Goal: Task Accomplishment & Management: Use online tool/utility

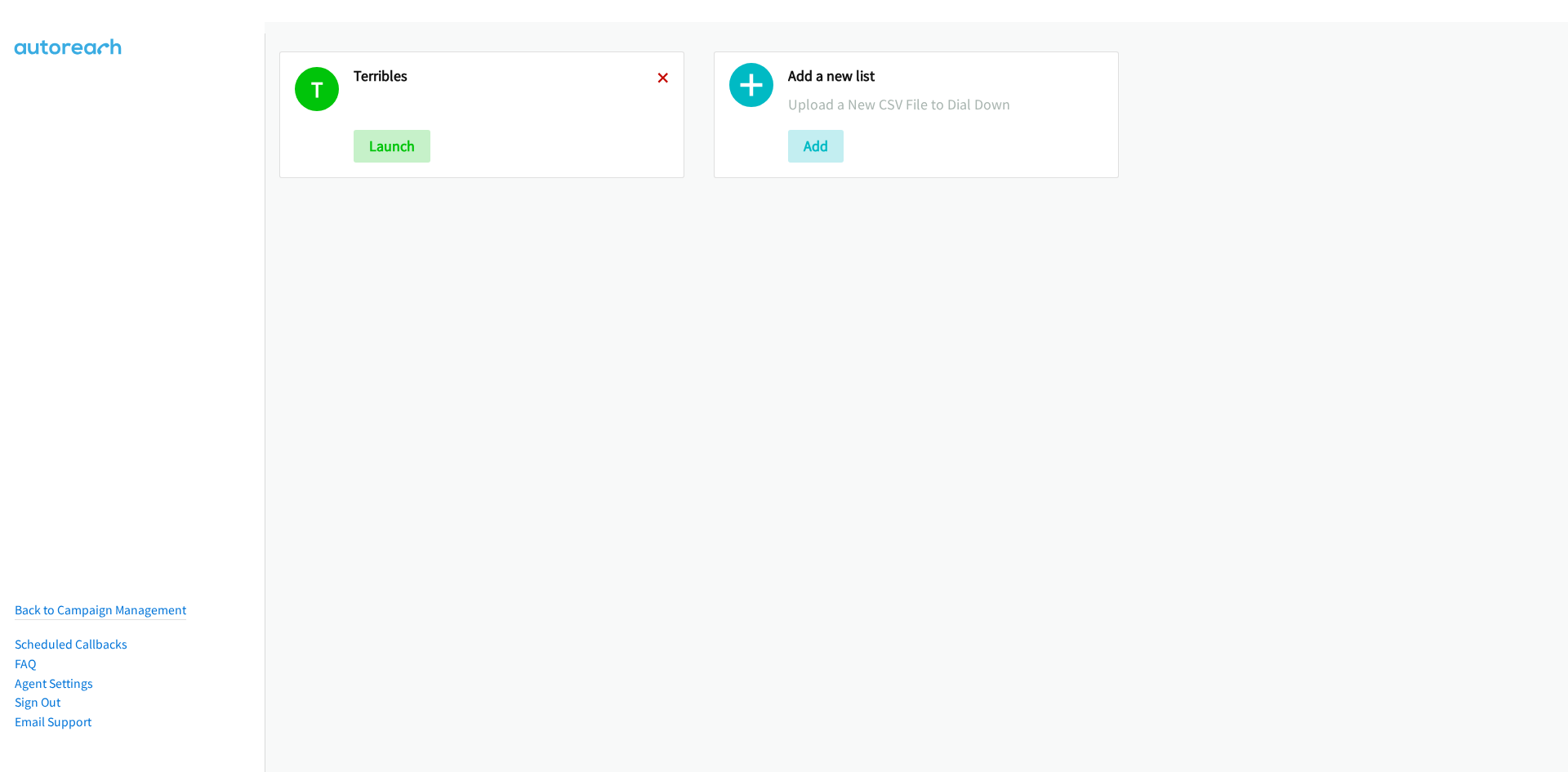
click at [659, 79] on icon at bounding box center [663, 79] width 12 height 12
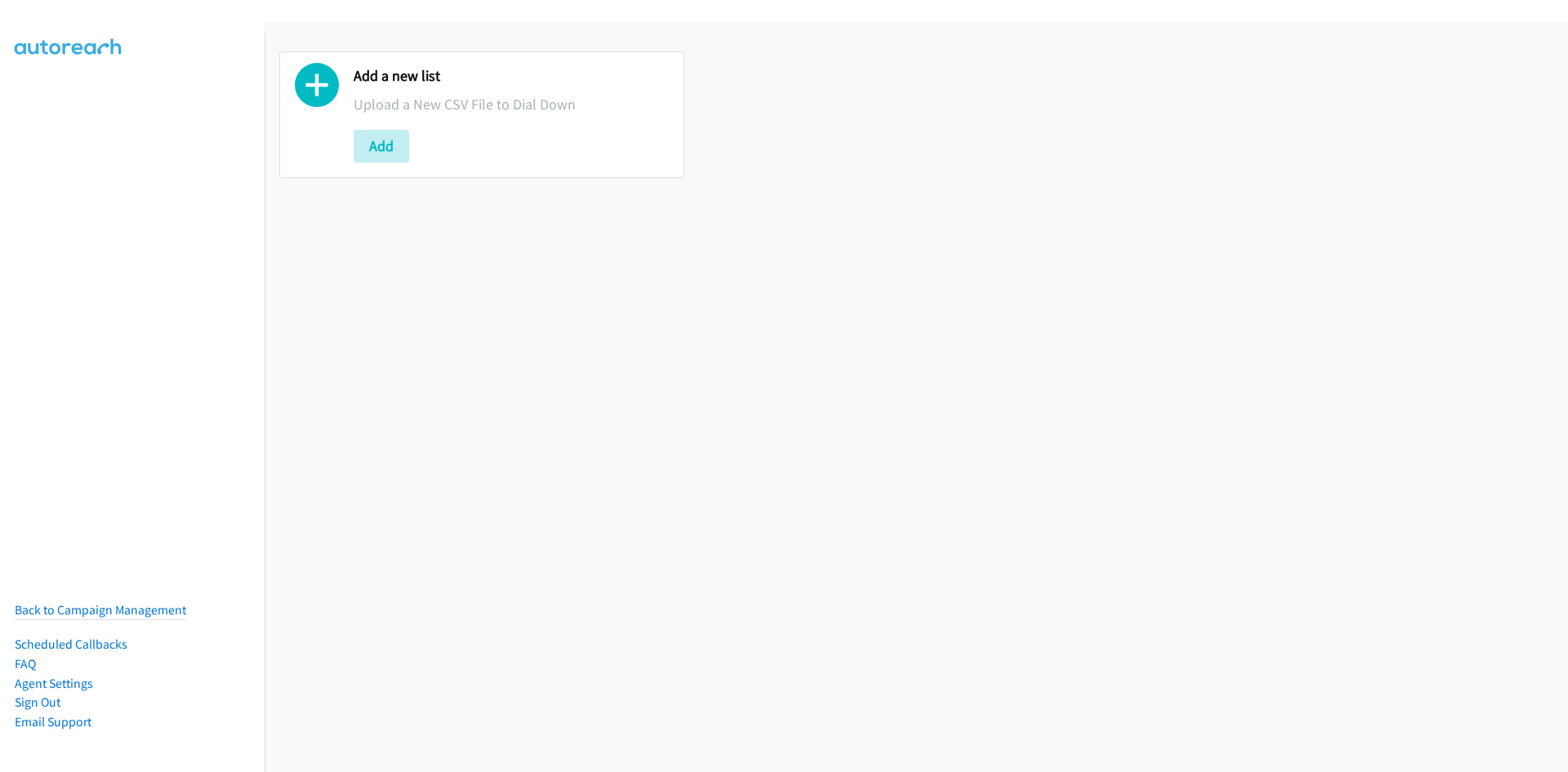
click at [396, 150] on button "Add" at bounding box center [381, 147] width 55 height 33
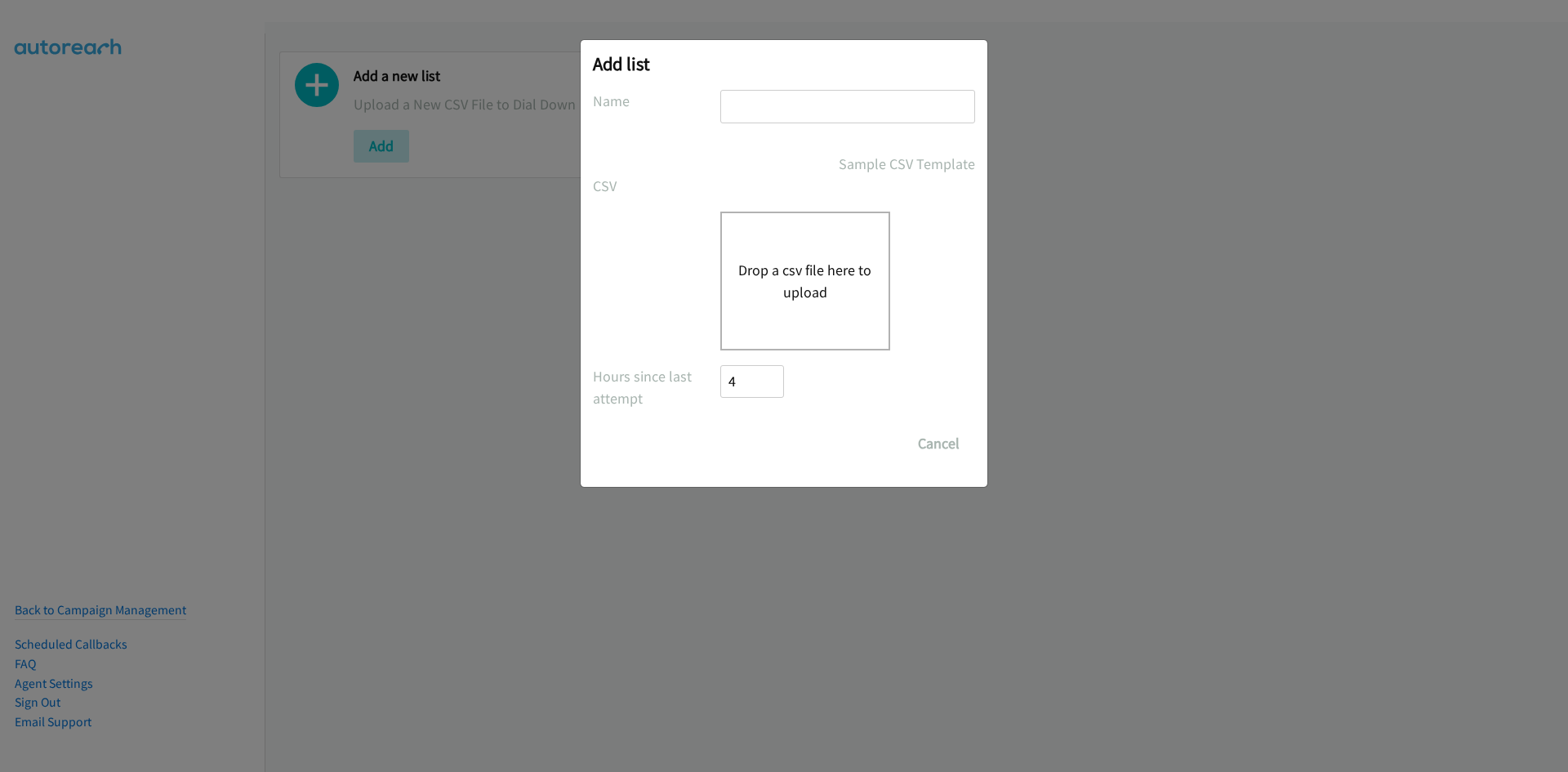
click at [785, 230] on div "Drop a csv file here to upload" at bounding box center [805, 281] width 170 height 138
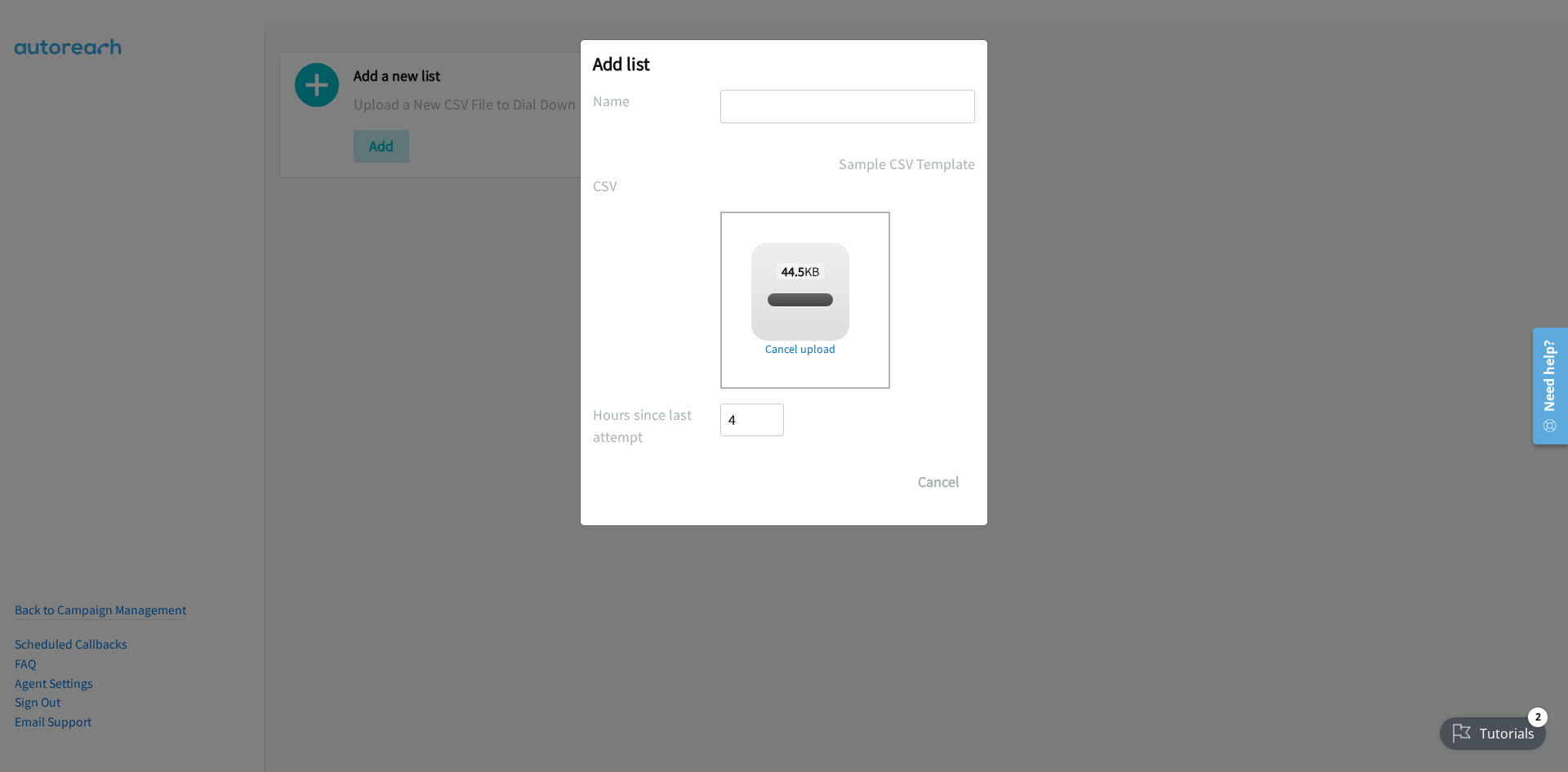
click at [763, 106] on input "text" at bounding box center [848, 106] width 255 height 33
checkbox input "true"
type input "rich kids"
click at [763, 472] on input "Save List" at bounding box center [763, 482] width 86 height 33
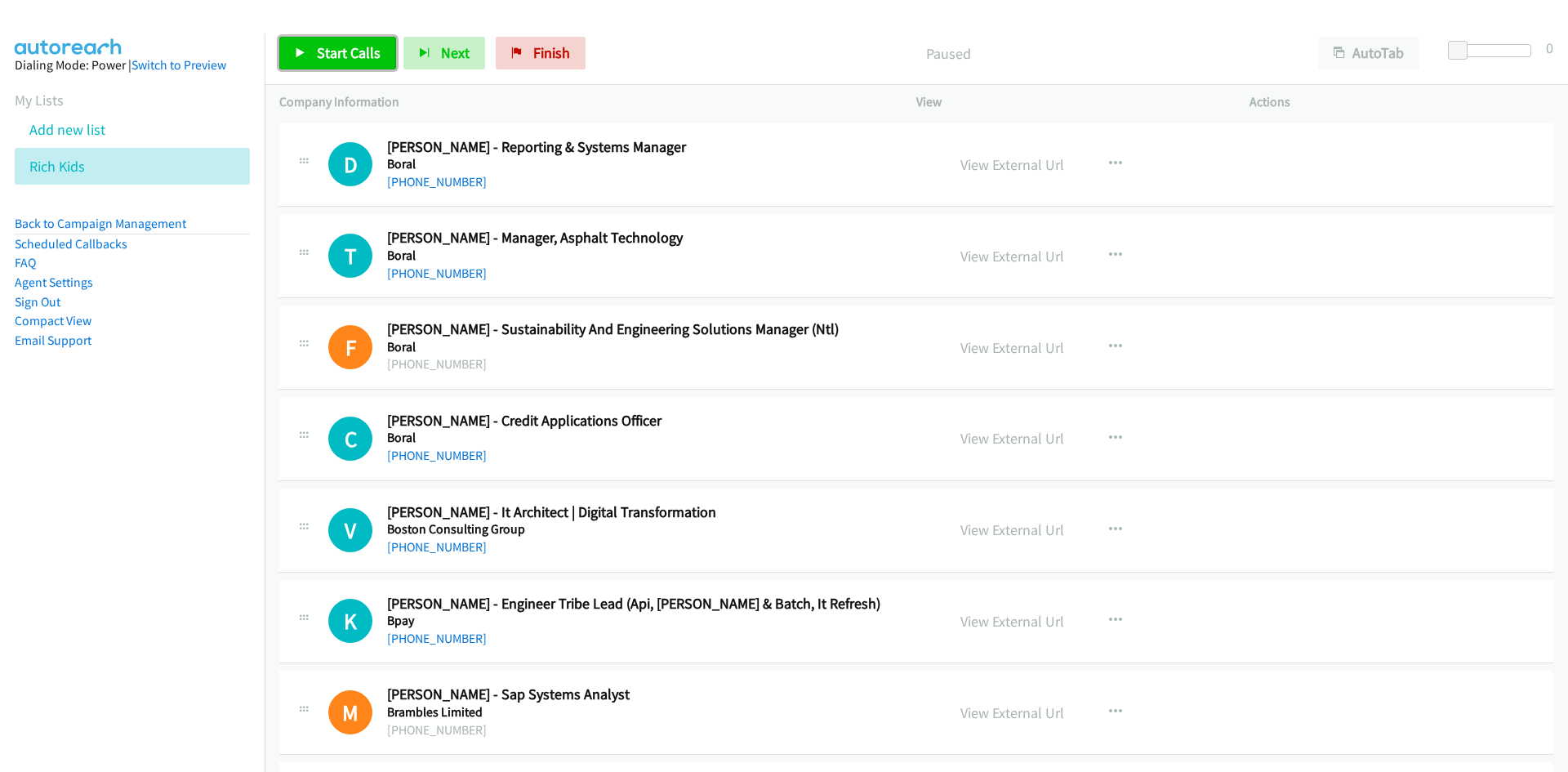
click at [369, 65] on link "Start Calls" at bounding box center [337, 53] width 117 height 33
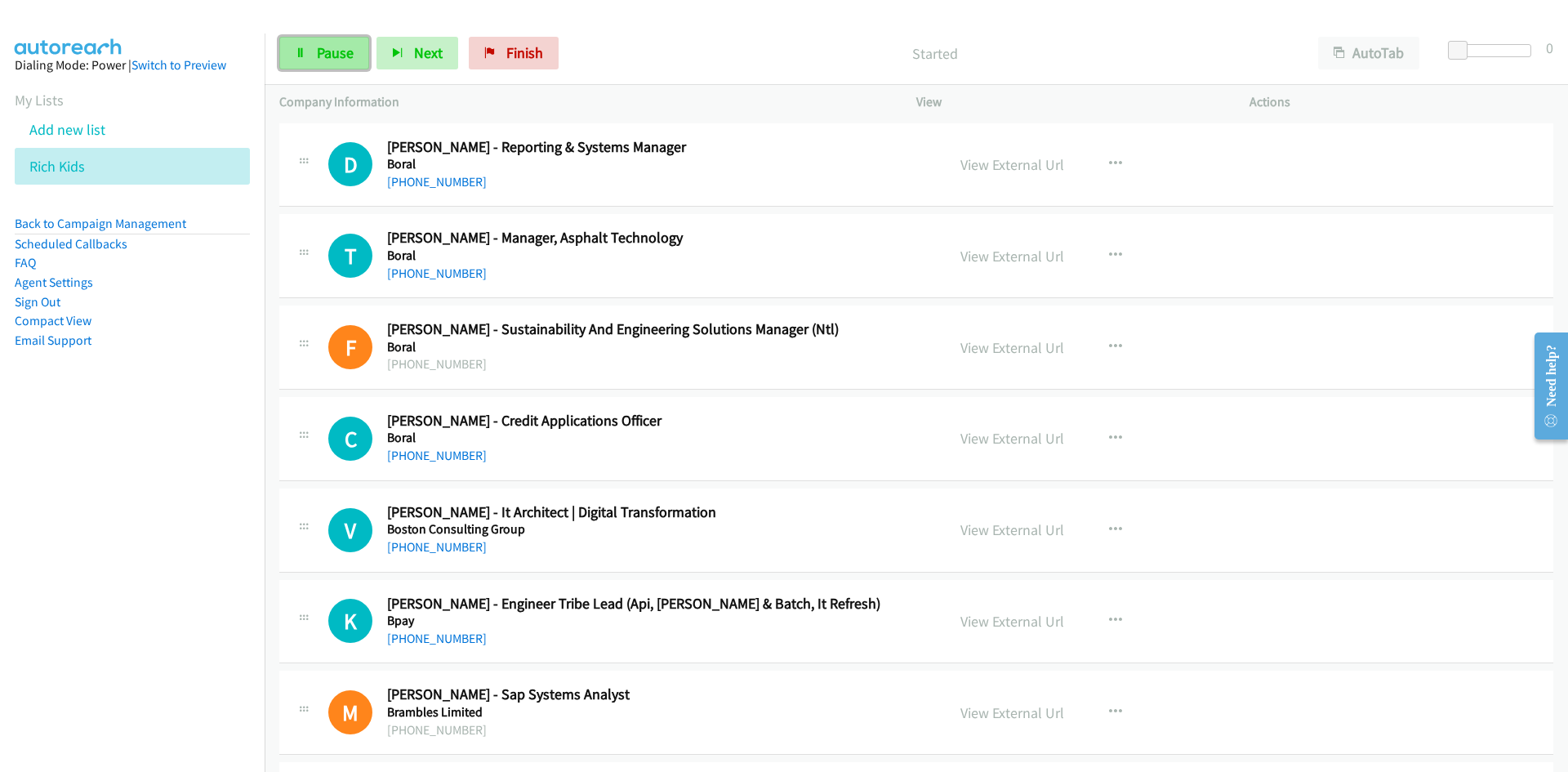
click at [349, 56] on span "Pause" at bounding box center [335, 52] width 37 height 19
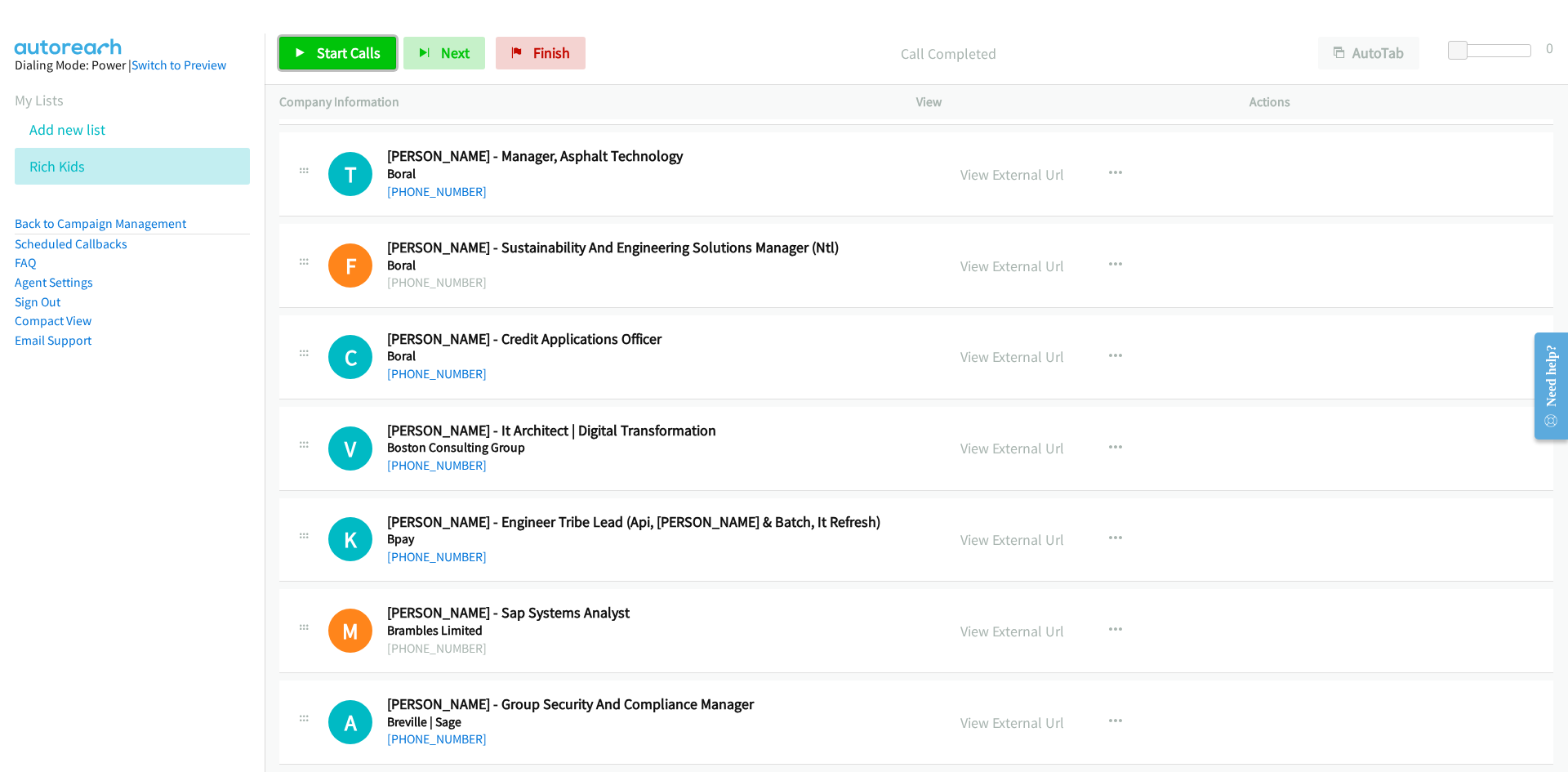
click at [311, 53] on link "Start Calls" at bounding box center [337, 53] width 117 height 33
click at [311, 53] on link "Pause" at bounding box center [324, 53] width 90 height 33
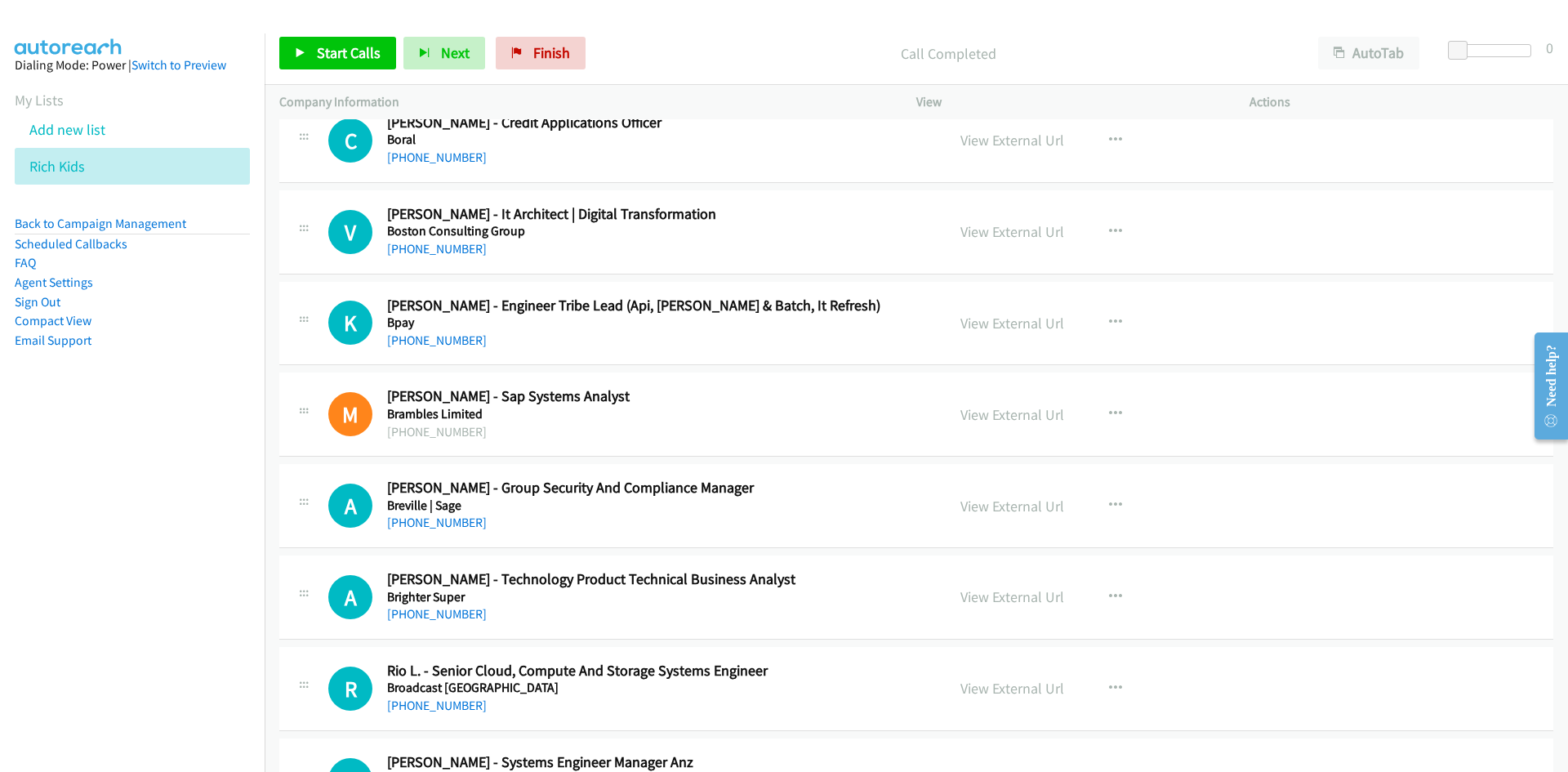
scroll to position [327, 0]
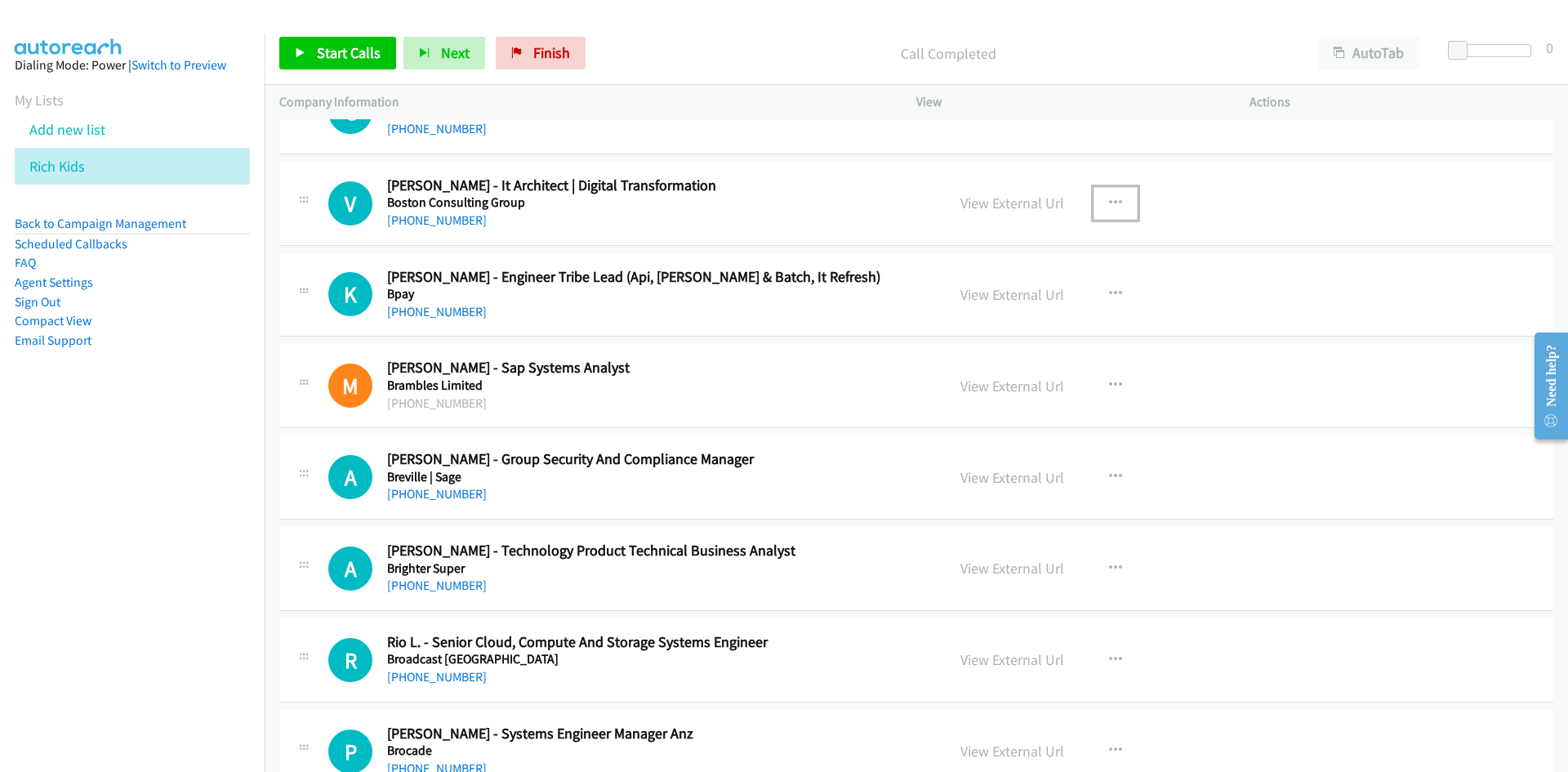
click at [1110, 212] on button "button" at bounding box center [1116, 204] width 44 height 33
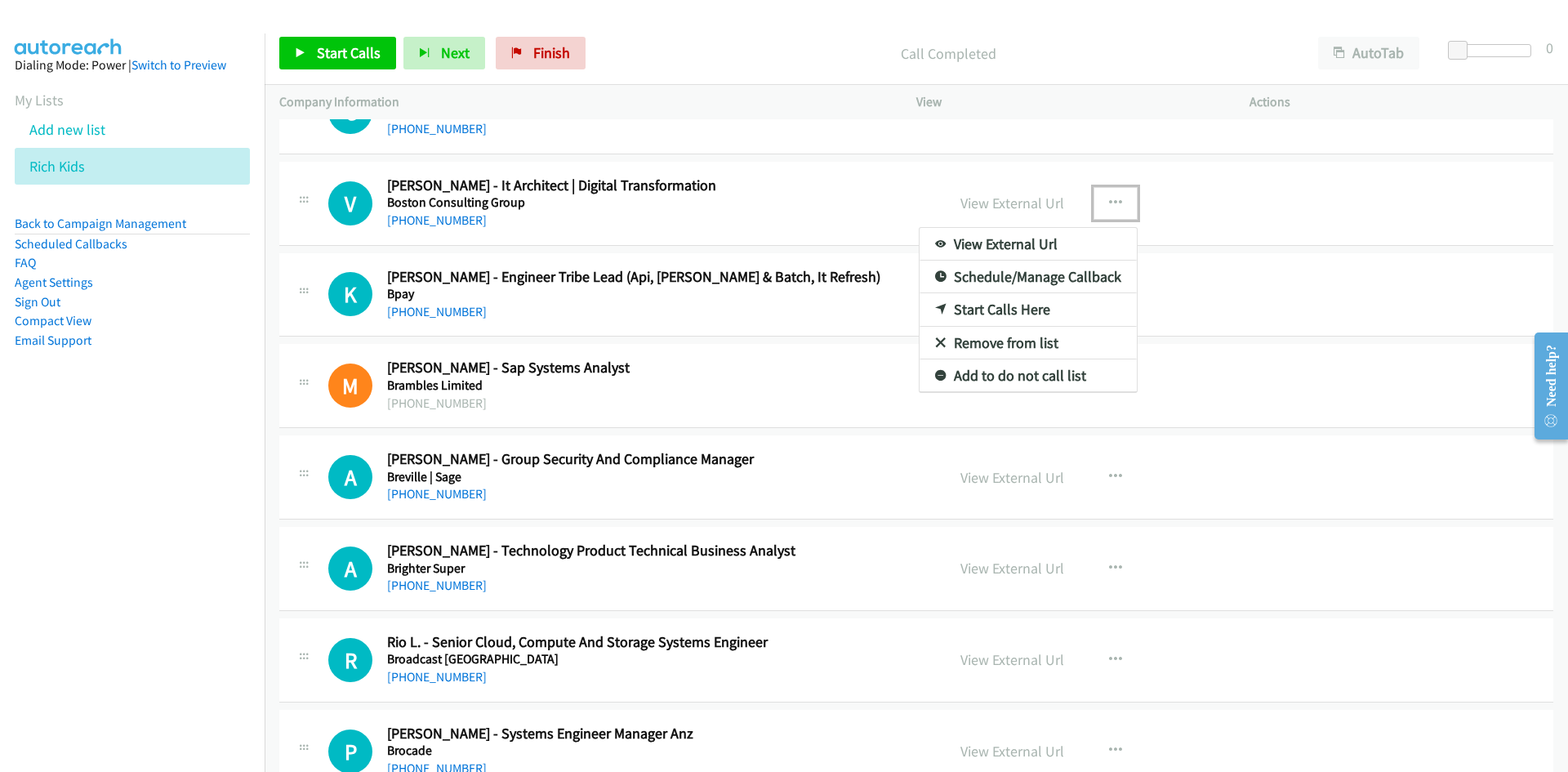
click at [936, 308] on icon at bounding box center [941, 310] width 12 height 12
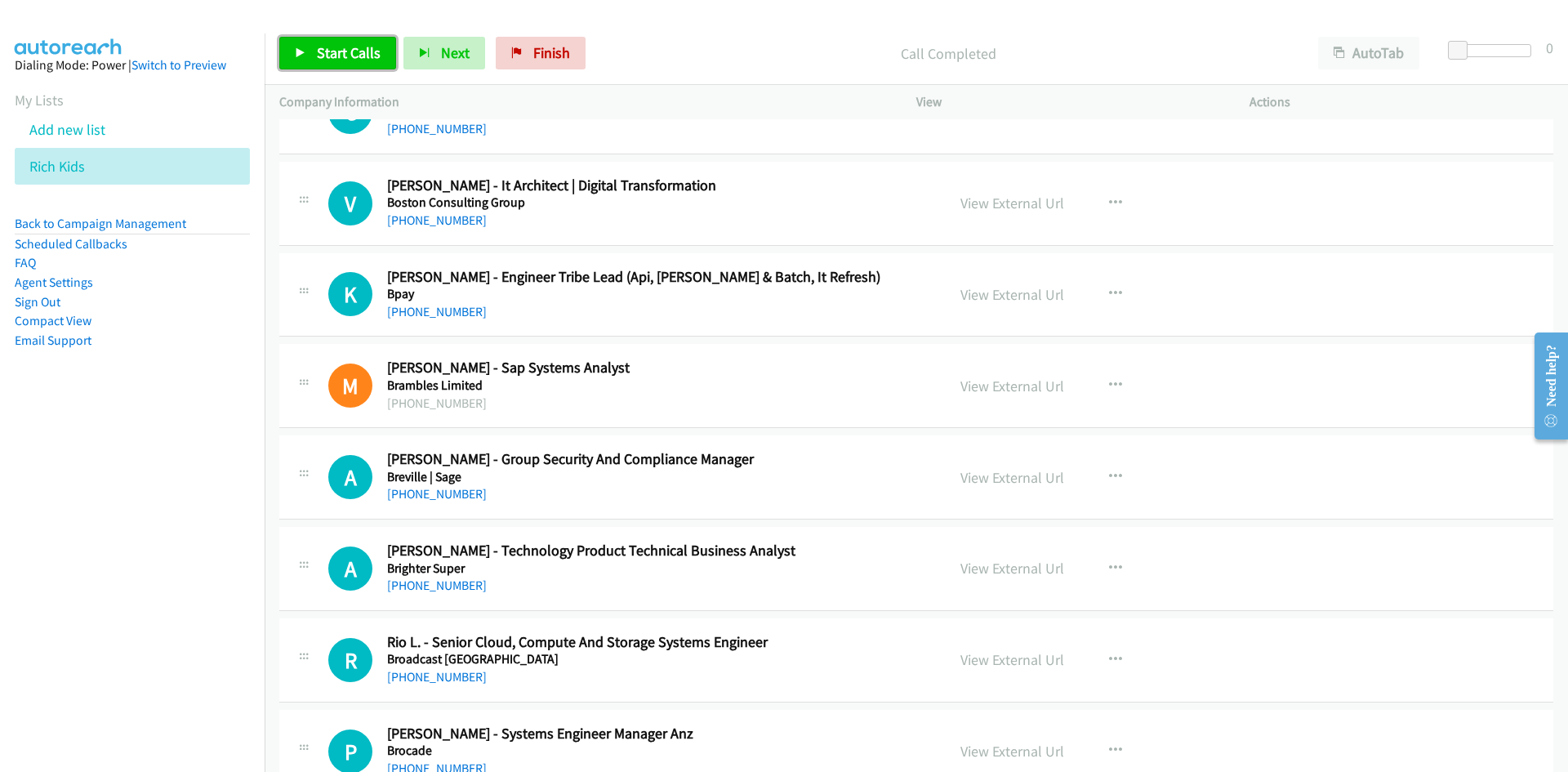
click at [285, 54] on link "Start Calls" at bounding box center [337, 53] width 117 height 33
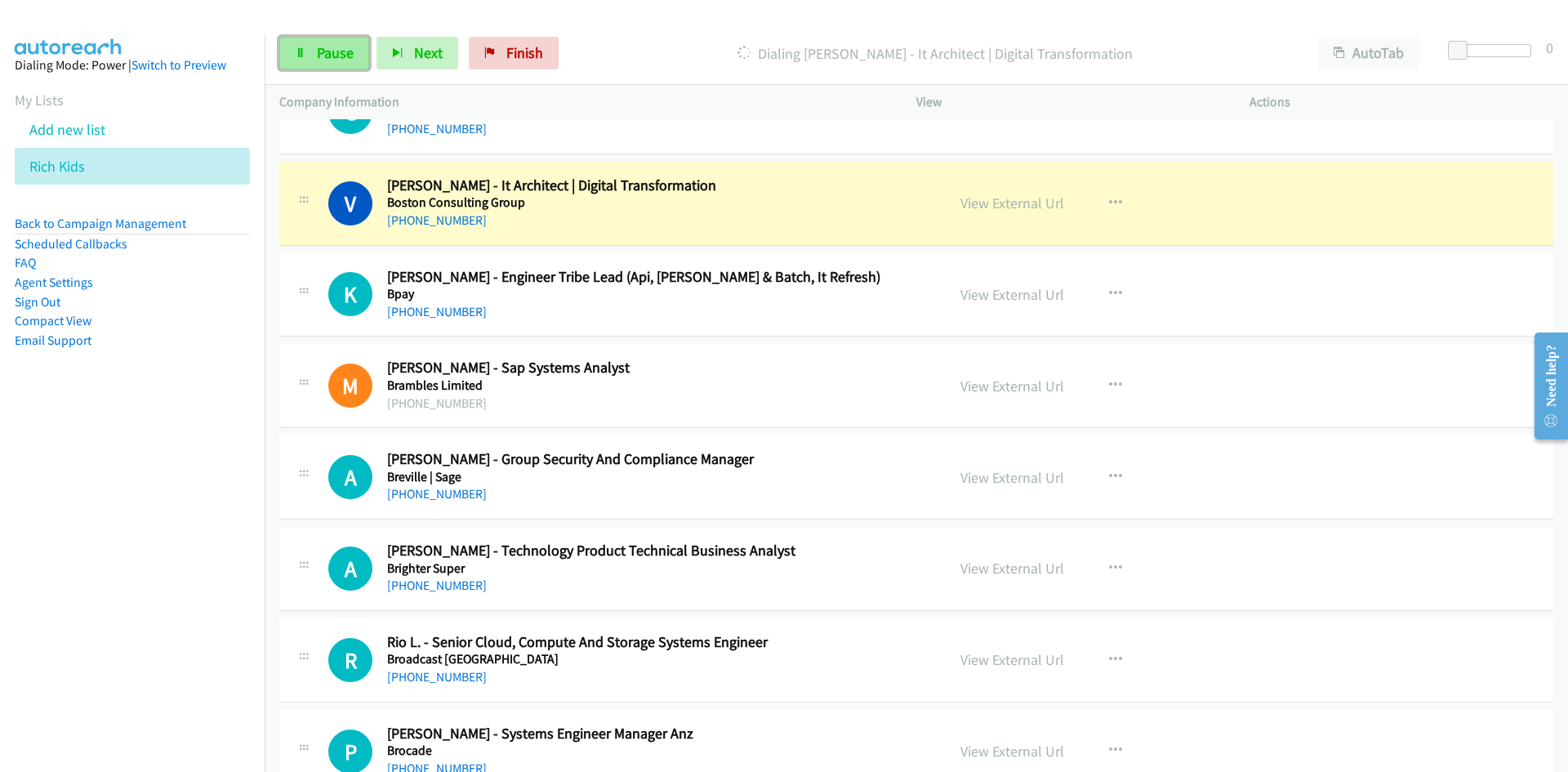
click at [306, 59] on link "Pause" at bounding box center [324, 53] width 90 height 33
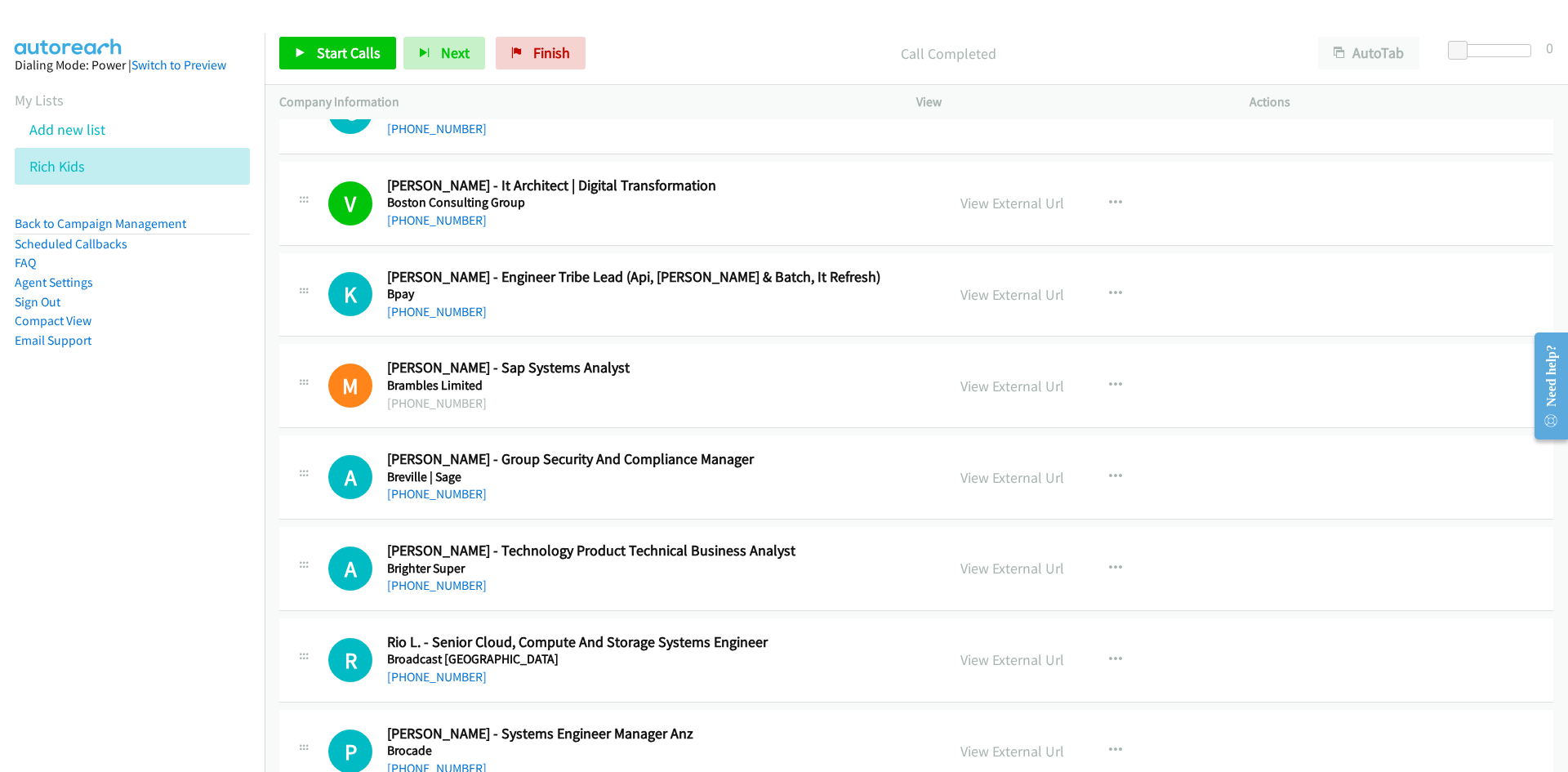
scroll to position [408, 0]
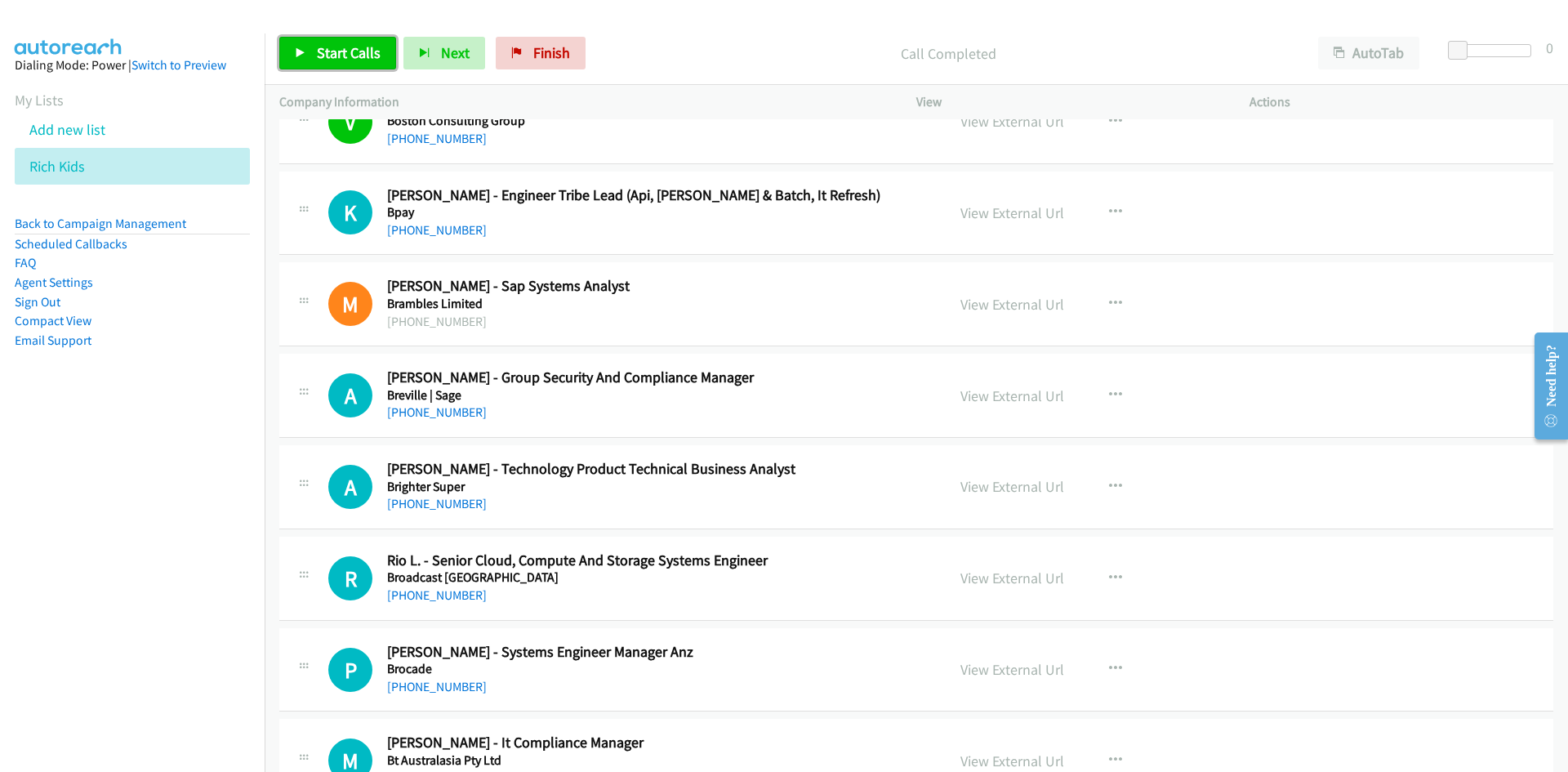
click at [297, 48] on icon at bounding box center [300, 53] width 12 height 12
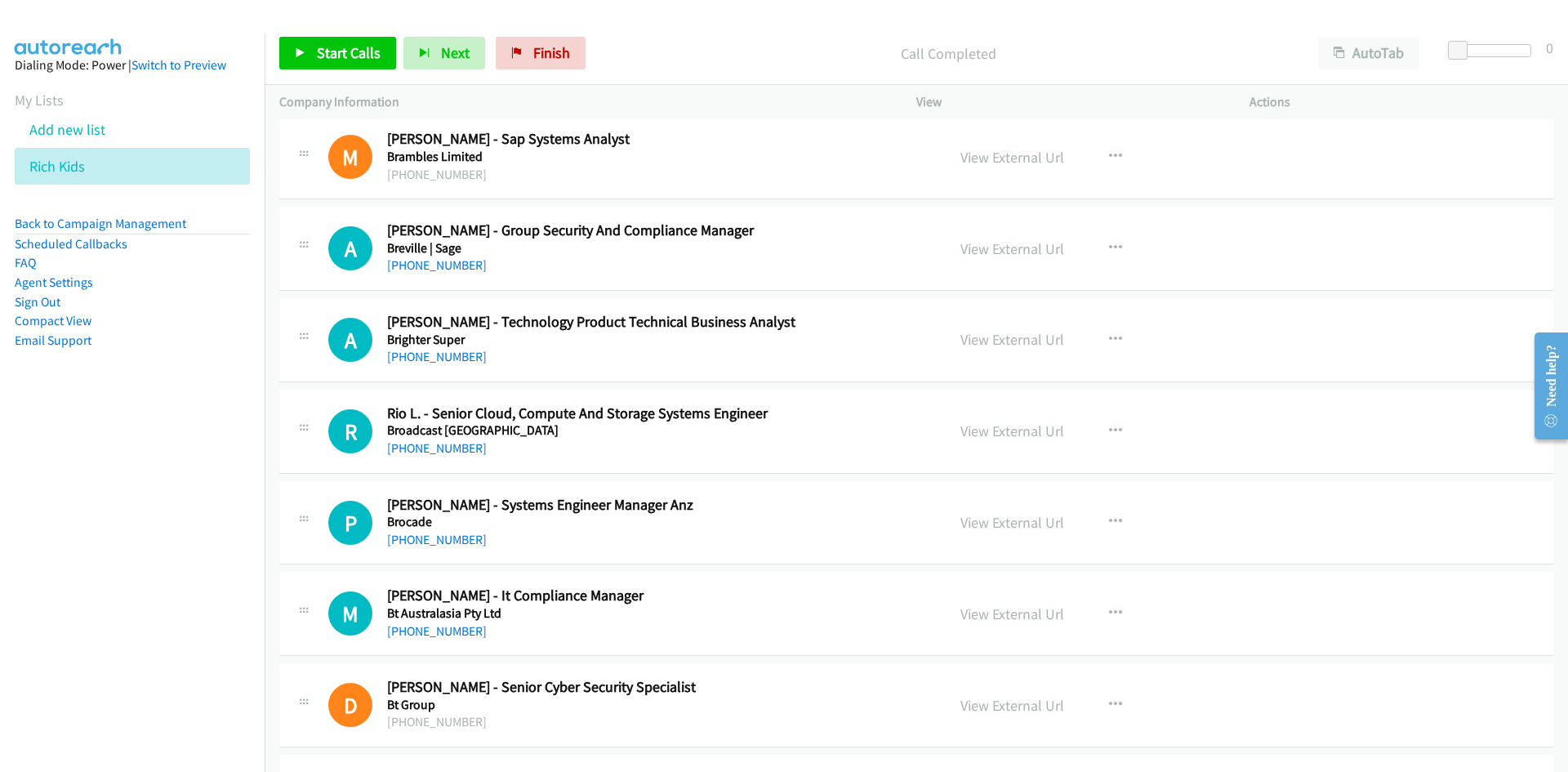
scroll to position [572, 0]
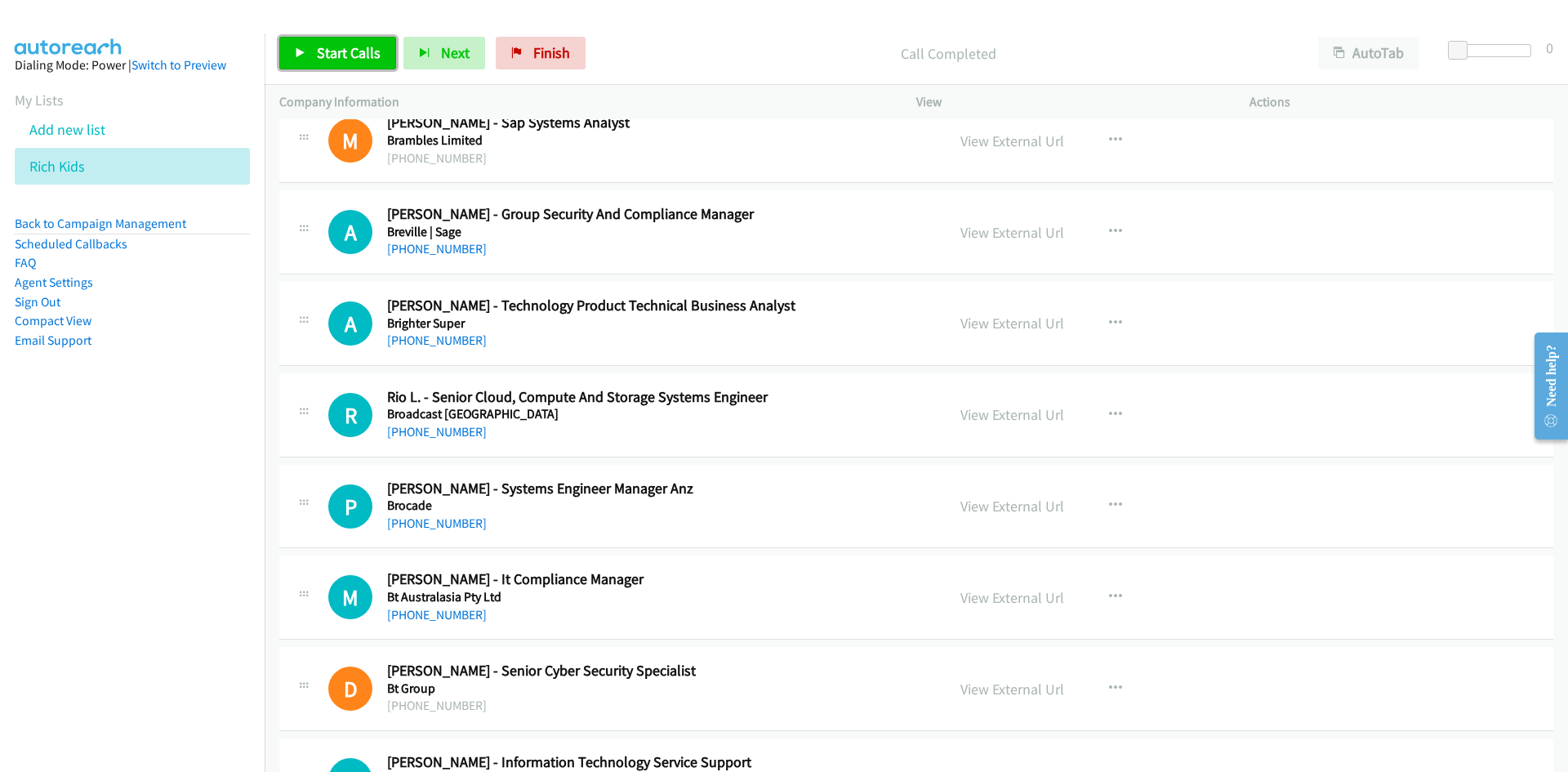
click at [330, 60] on span "Start Calls" at bounding box center [348, 52] width 63 height 19
click at [330, 60] on span "Pause" at bounding box center [335, 52] width 37 height 19
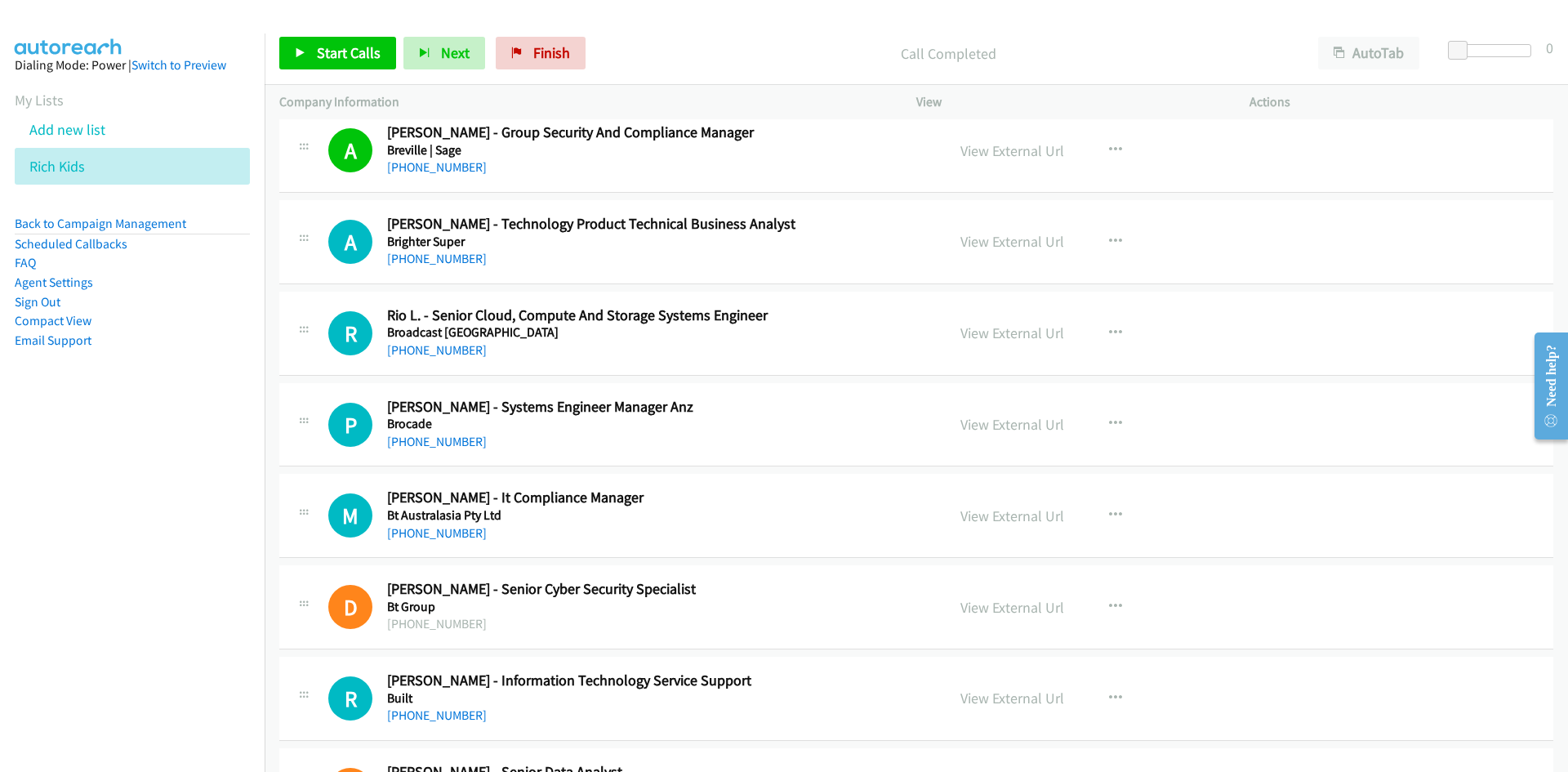
scroll to position [736, 0]
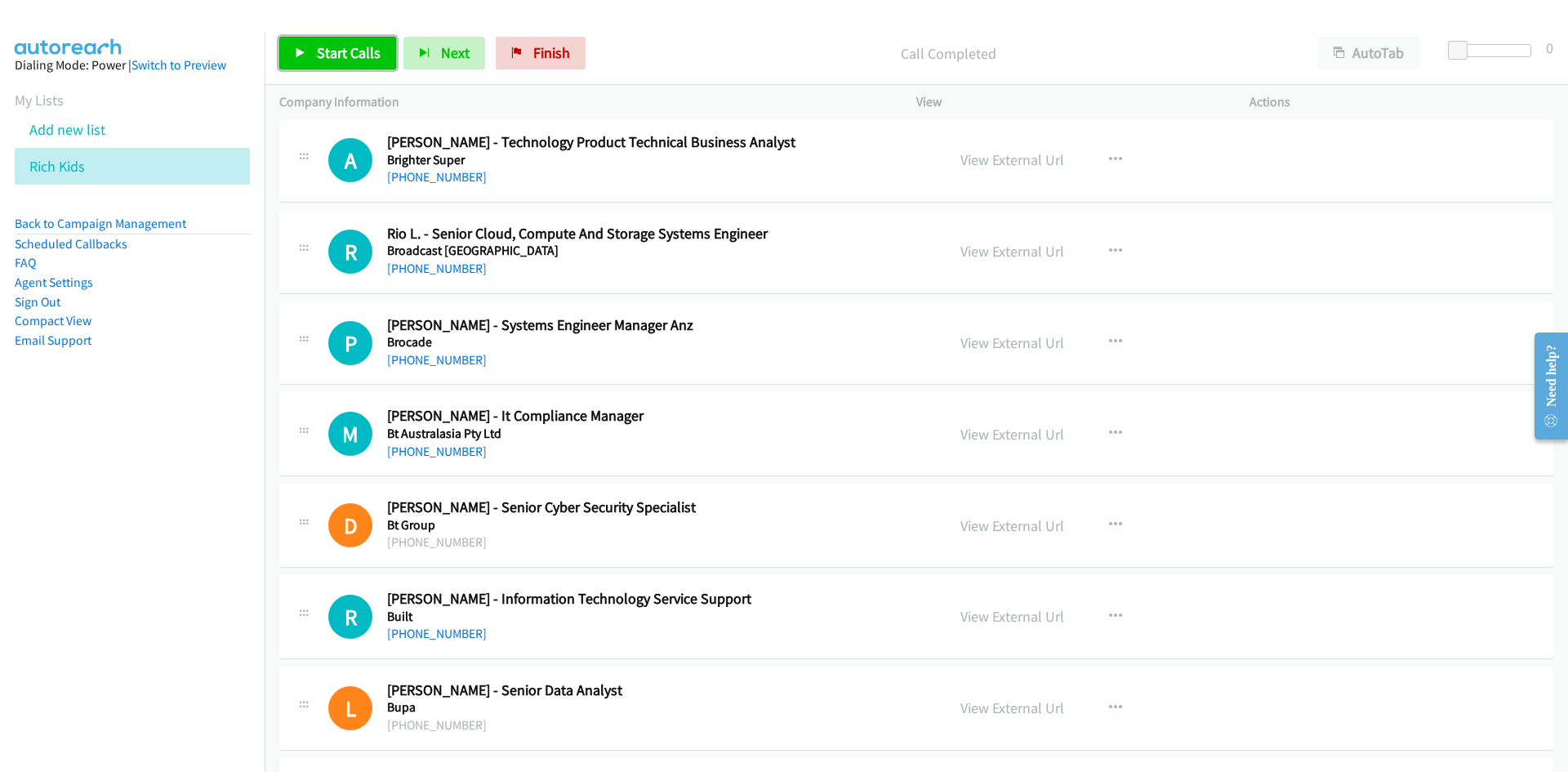
click at [303, 53] on icon at bounding box center [300, 53] width 12 height 12
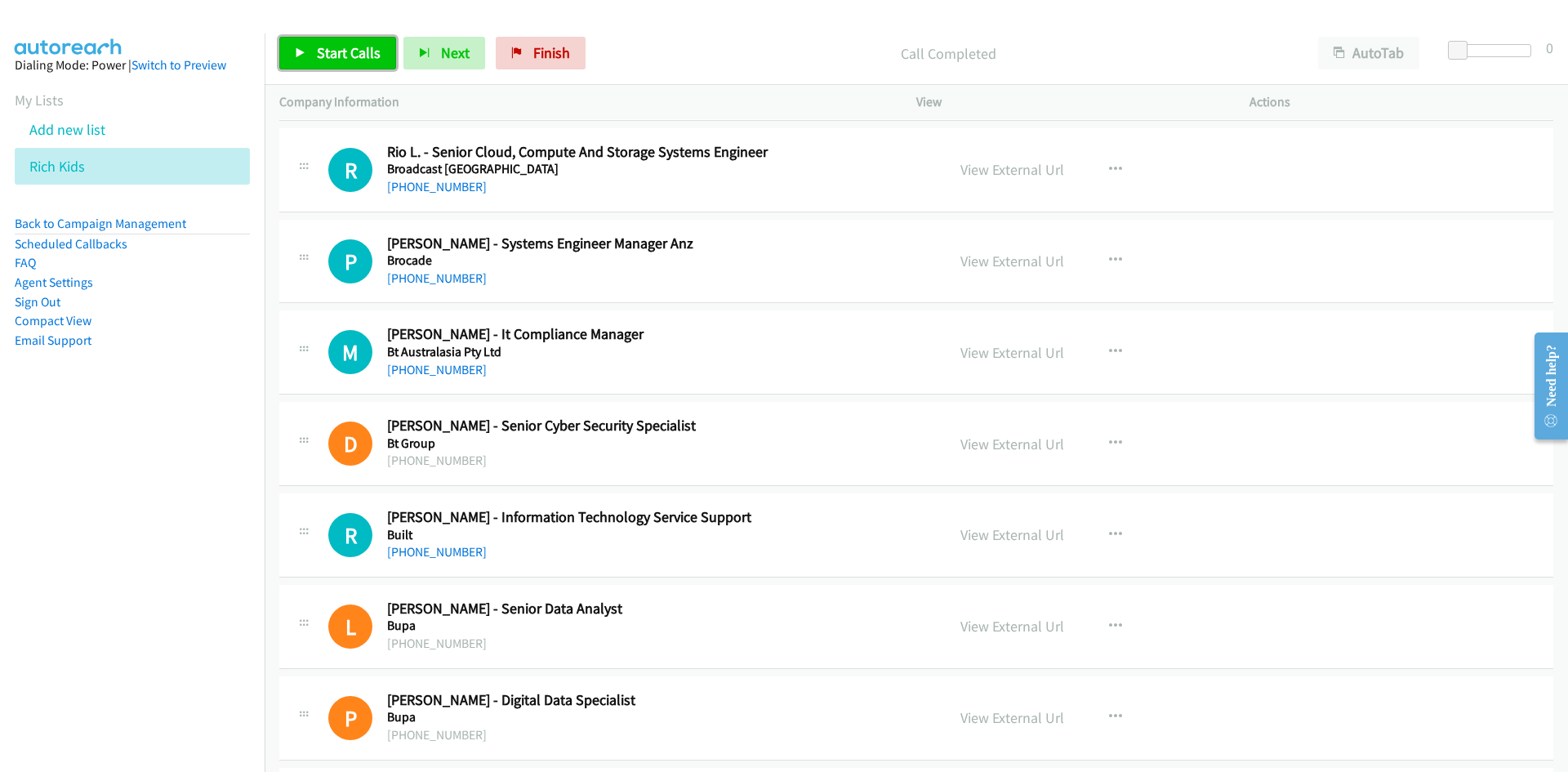
click at [299, 48] on icon at bounding box center [300, 53] width 12 height 12
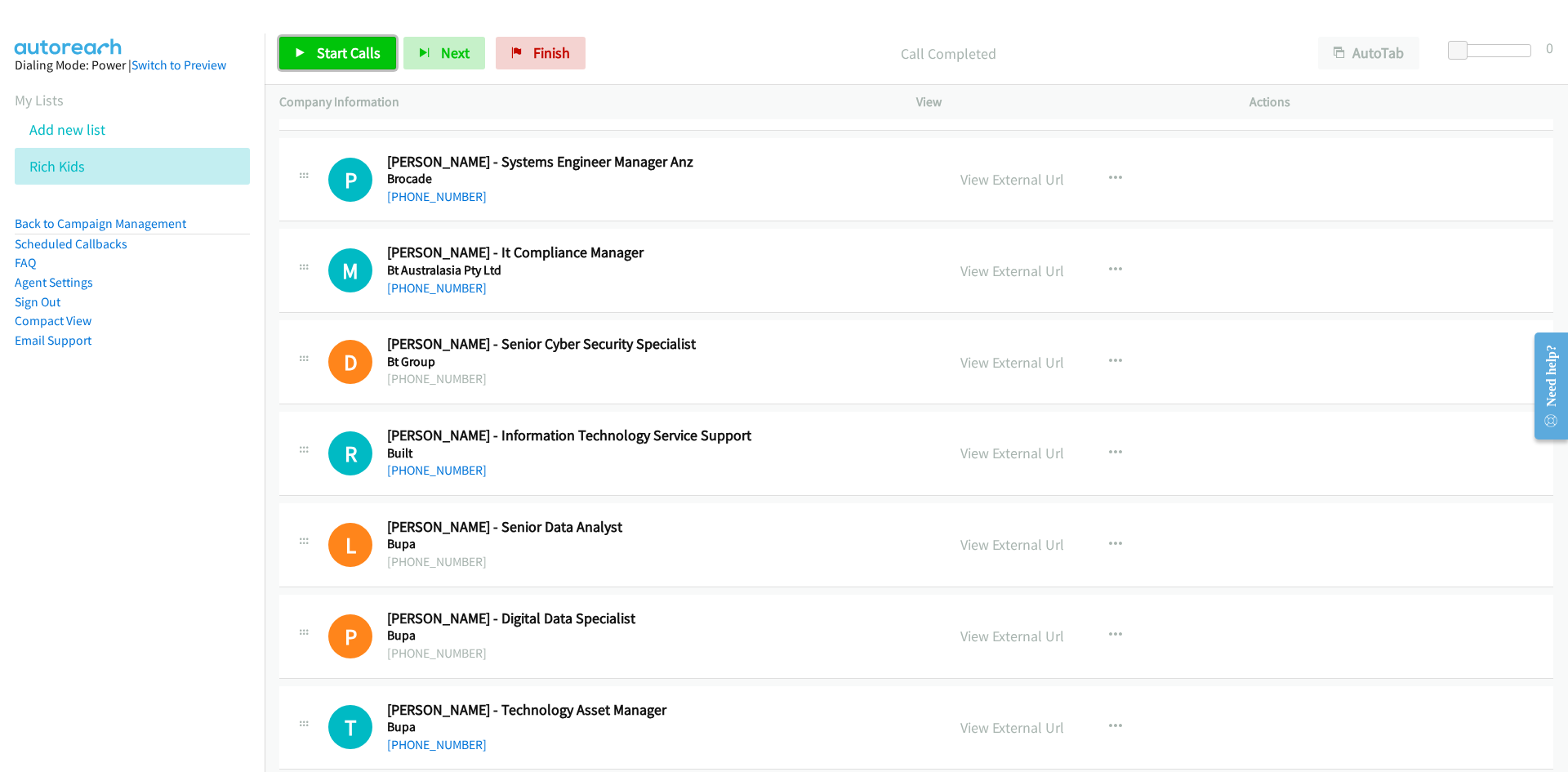
click at [322, 53] on span "Start Calls" at bounding box center [348, 52] width 63 height 19
click at [322, 53] on span "Pause" at bounding box center [335, 52] width 37 height 19
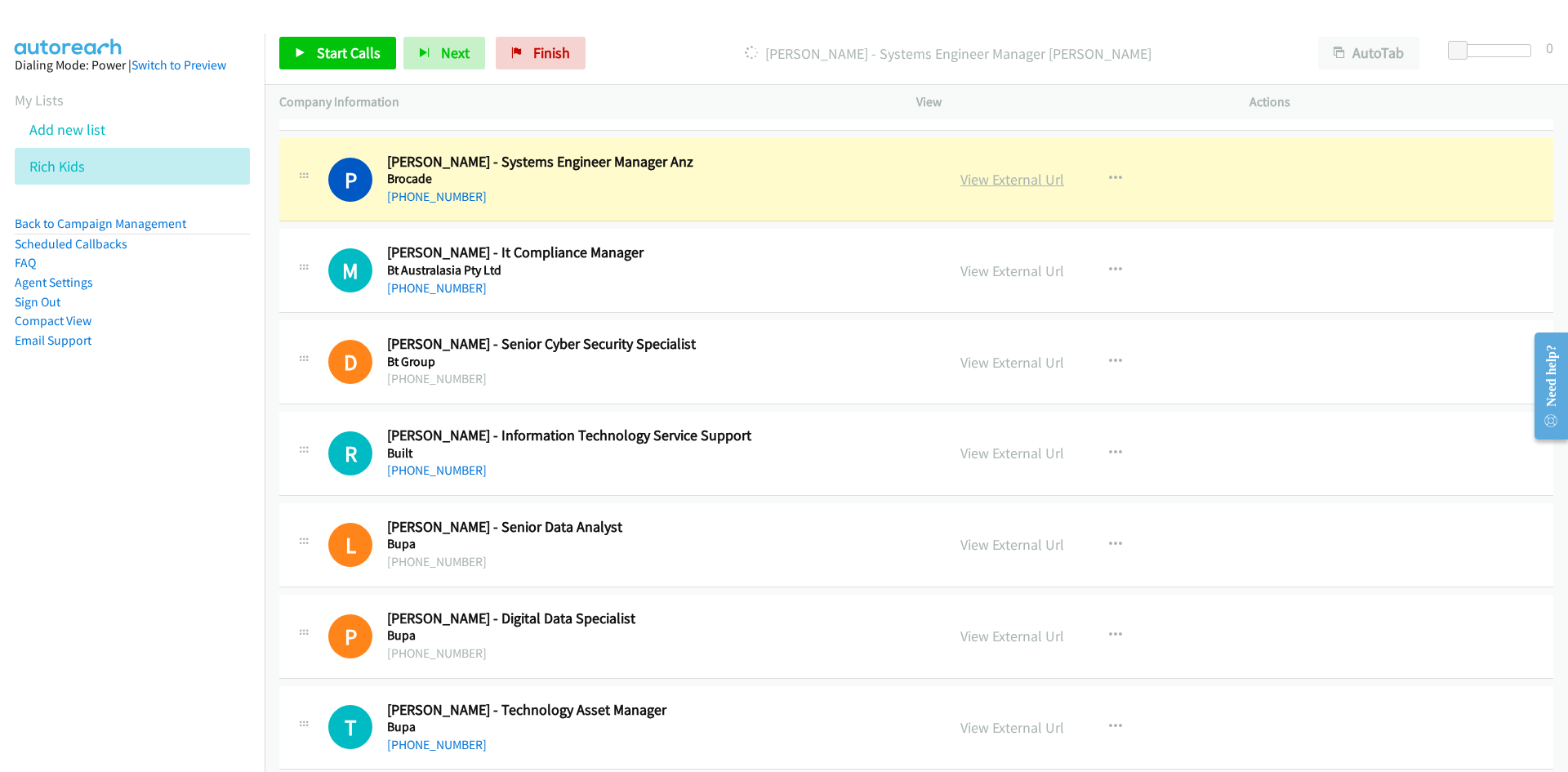
click at [1026, 172] on link "View External Url" at bounding box center [1012, 179] width 104 height 19
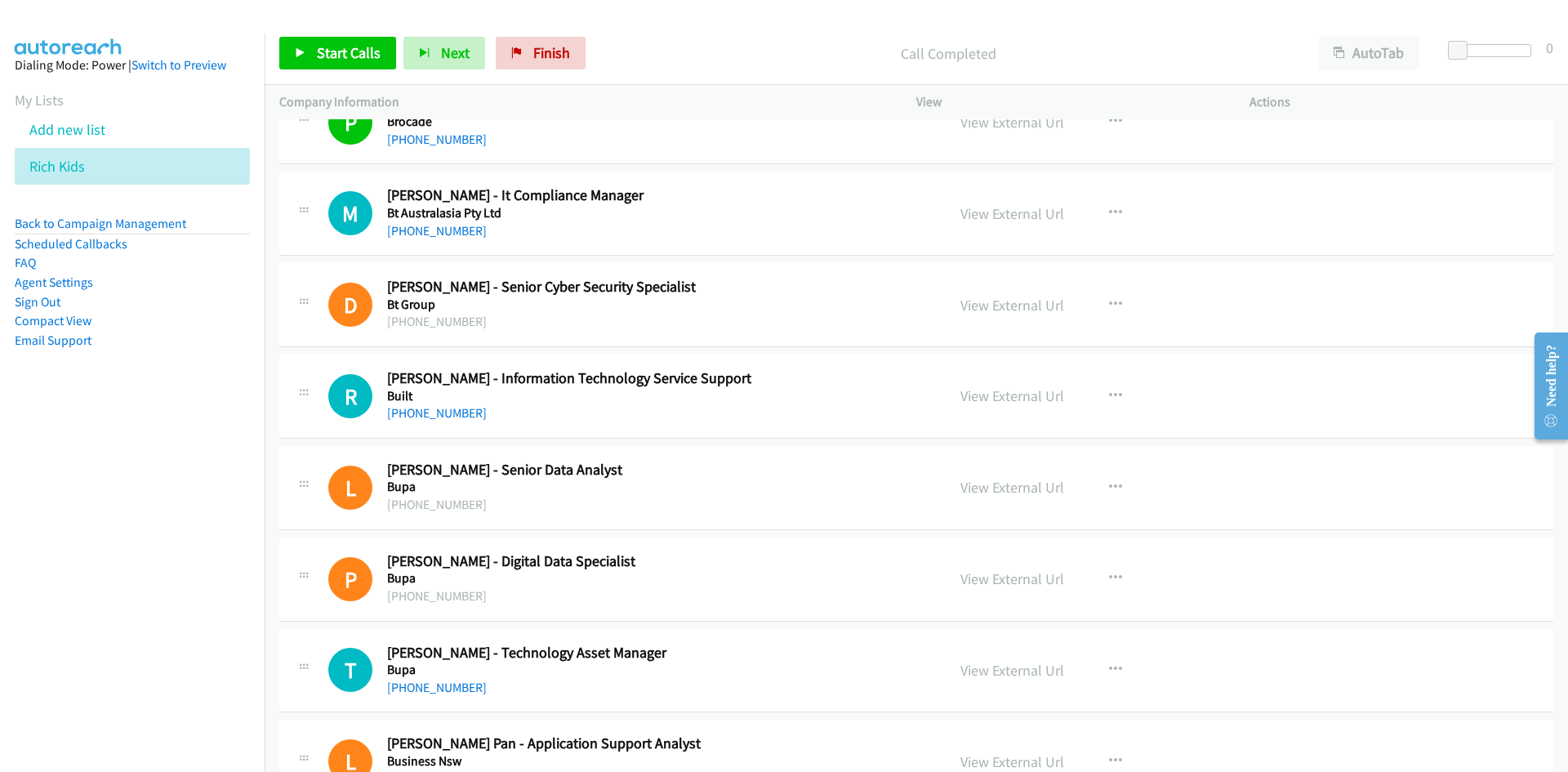
scroll to position [980, 0]
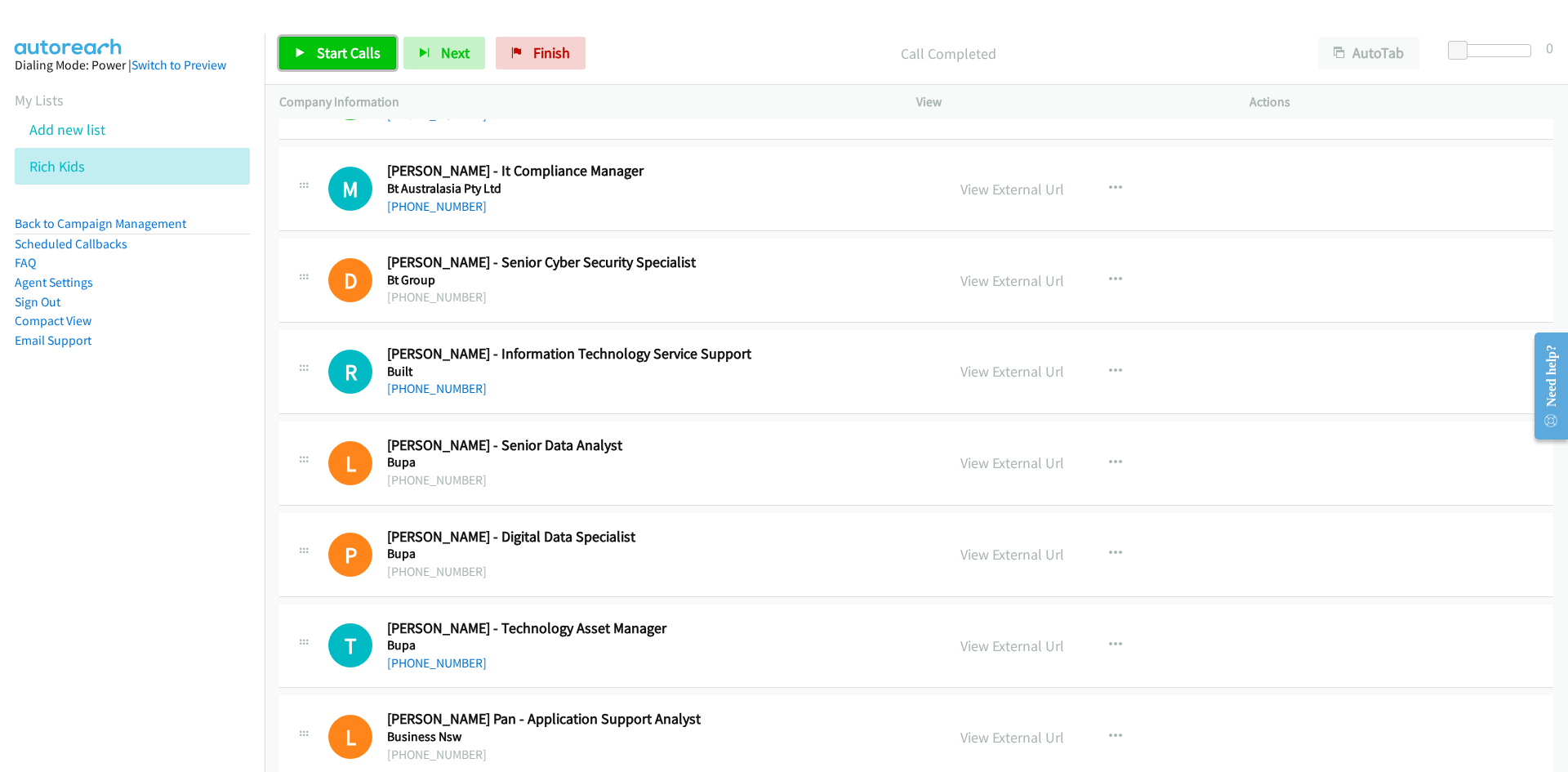
click at [307, 45] on link "Start Calls" at bounding box center [337, 53] width 117 height 33
click at [304, 48] on icon at bounding box center [300, 53] width 12 height 12
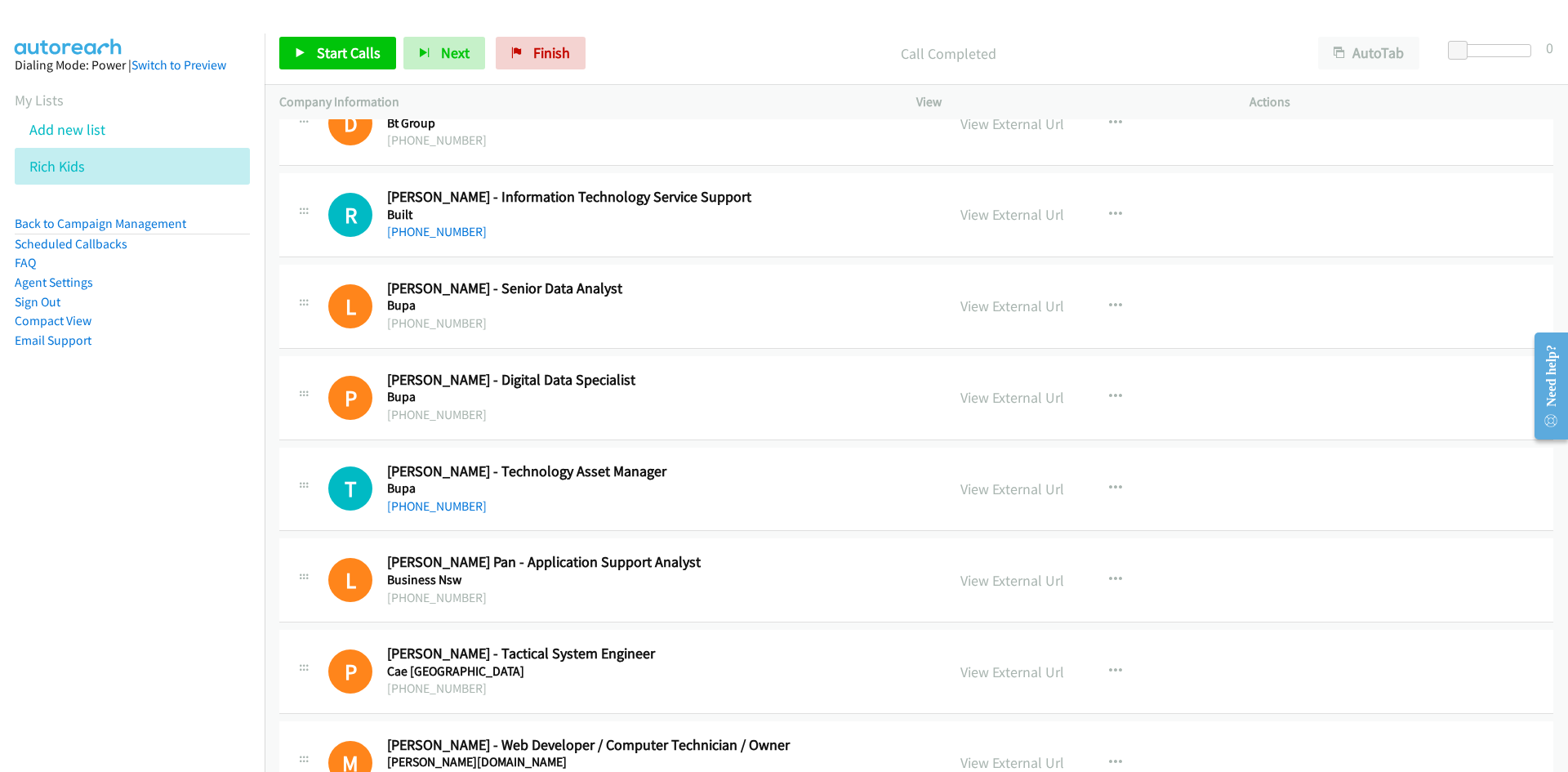
scroll to position [1144, 0]
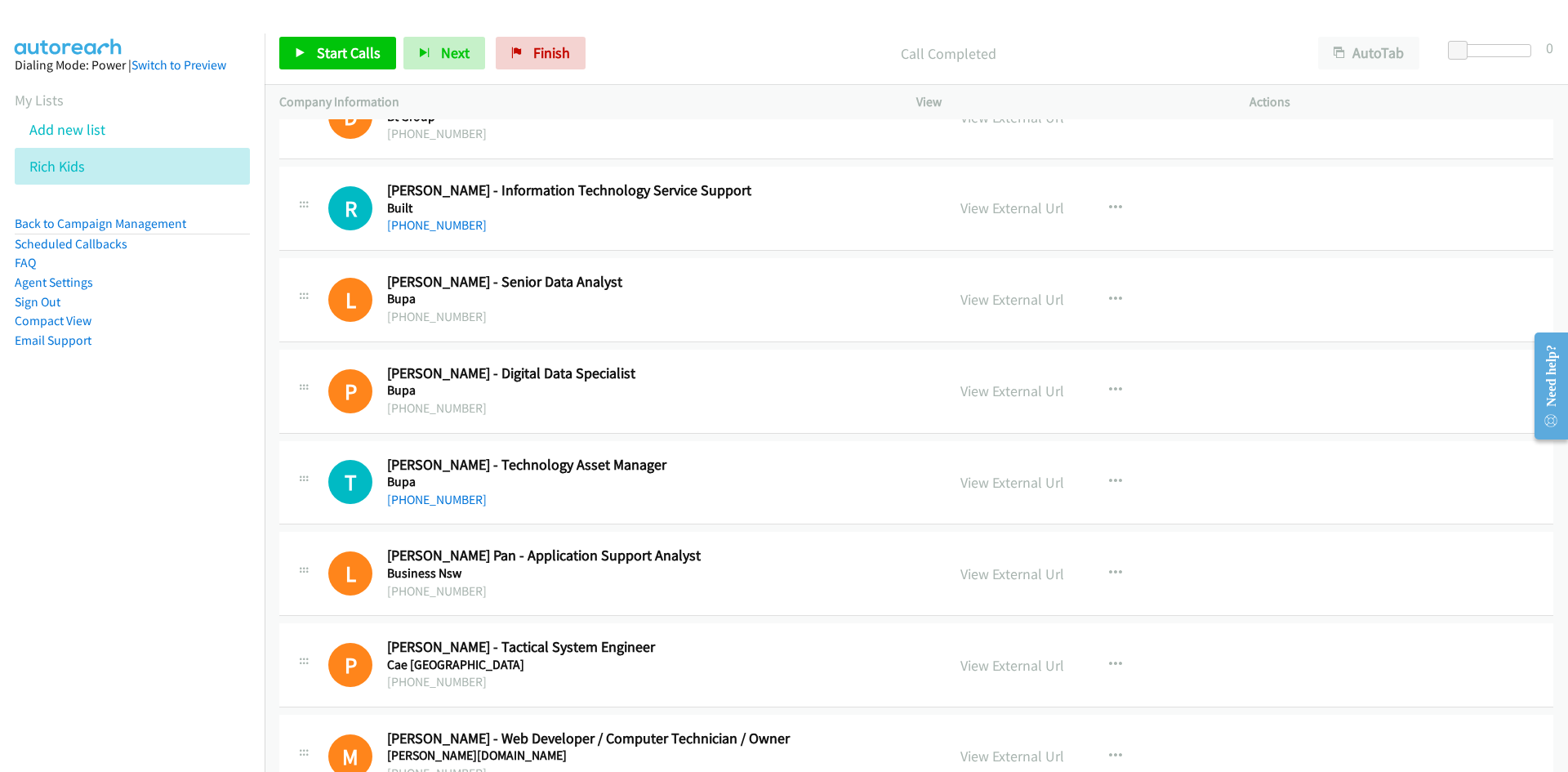
click at [332, 81] on div "Start Calls Pause Next Finish Call Completed AutoTab AutoTab 0" at bounding box center [917, 53] width 1304 height 63
click at [331, 68] on link "Start Calls" at bounding box center [337, 53] width 117 height 33
click at [339, 58] on span "Pause" at bounding box center [335, 52] width 37 height 19
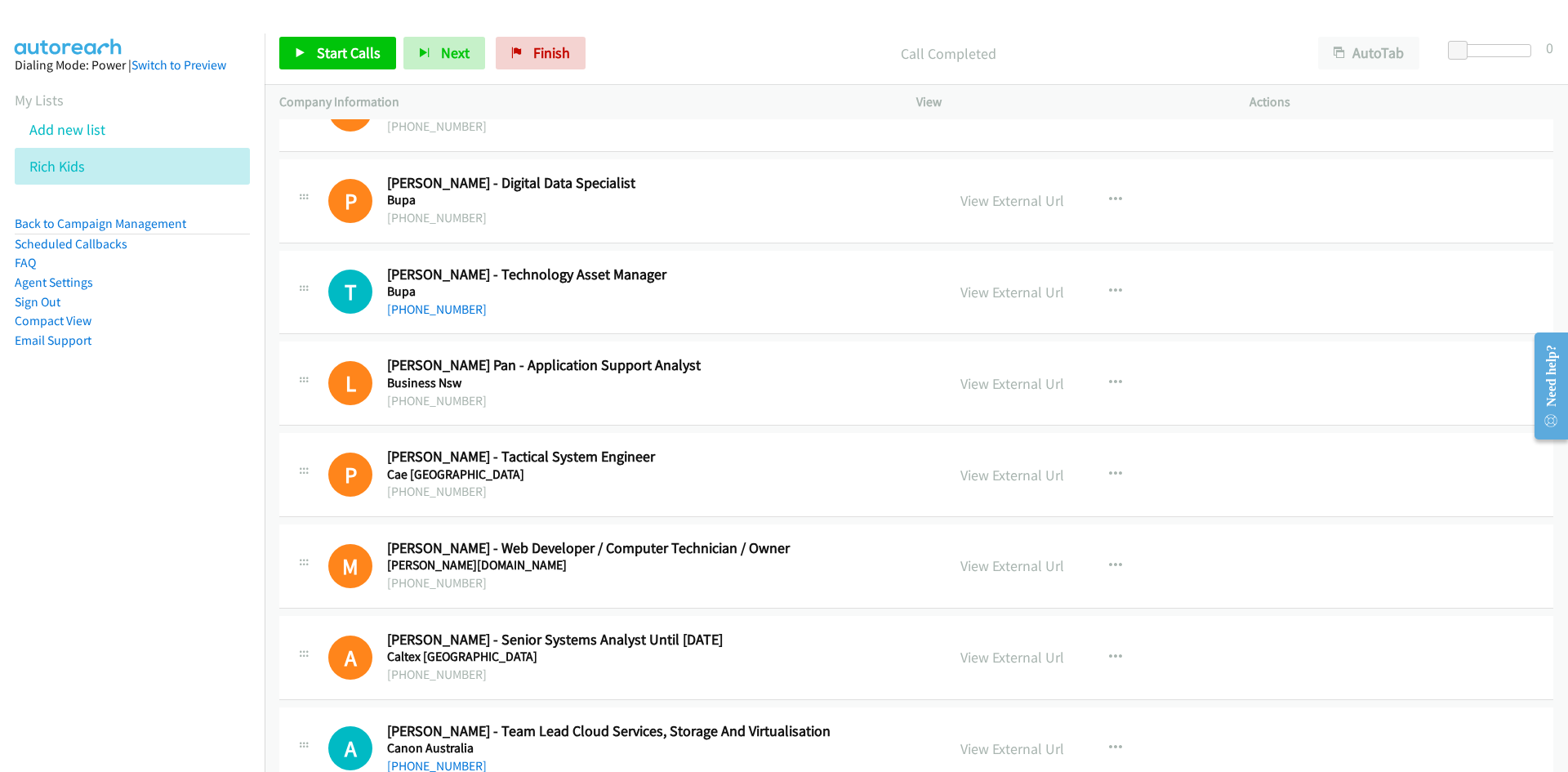
scroll to position [1308, 0]
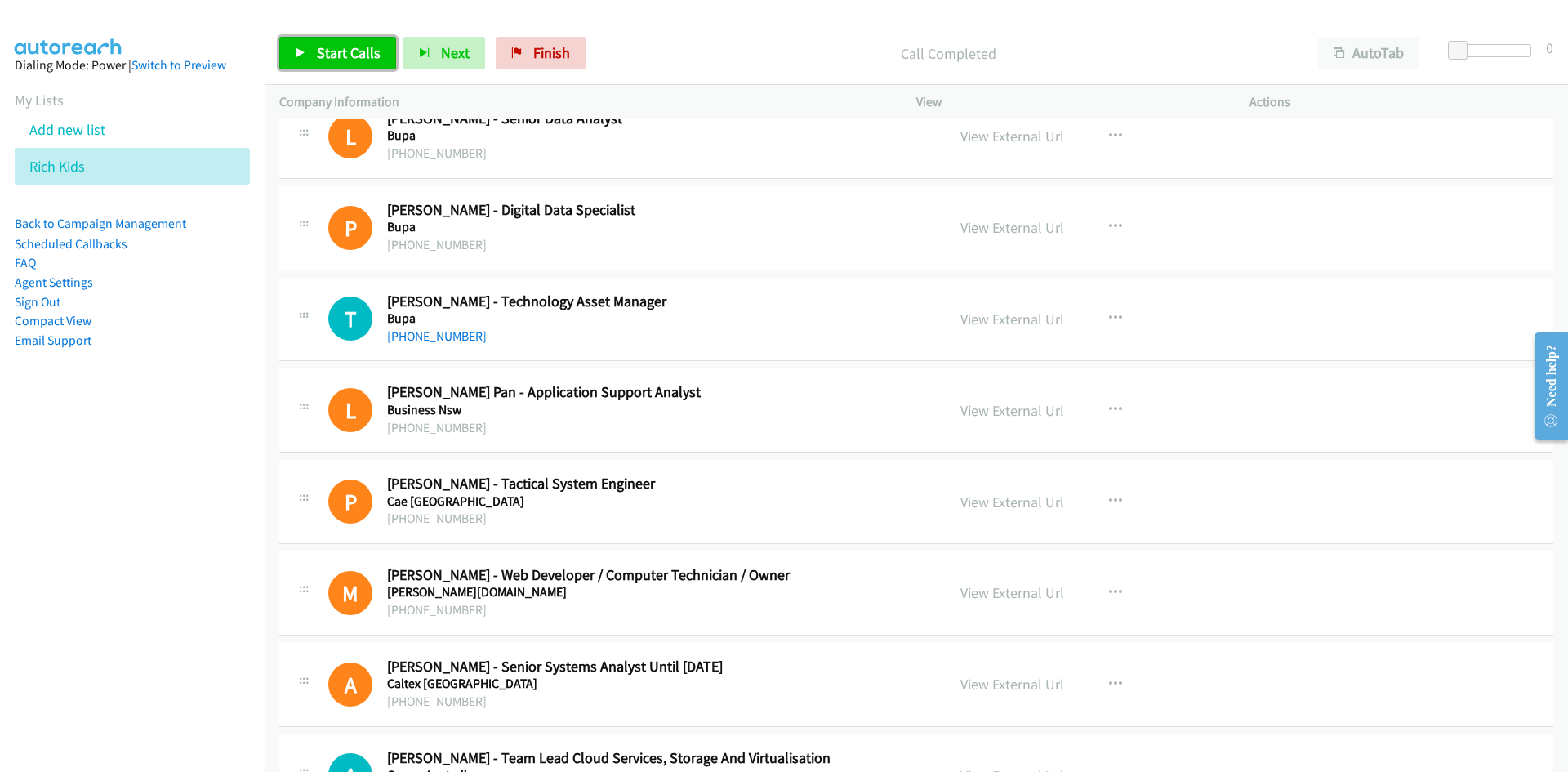
click at [365, 64] on link "Start Calls" at bounding box center [337, 53] width 117 height 33
click at [365, 64] on link "Pause" at bounding box center [324, 53] width 90 height 33
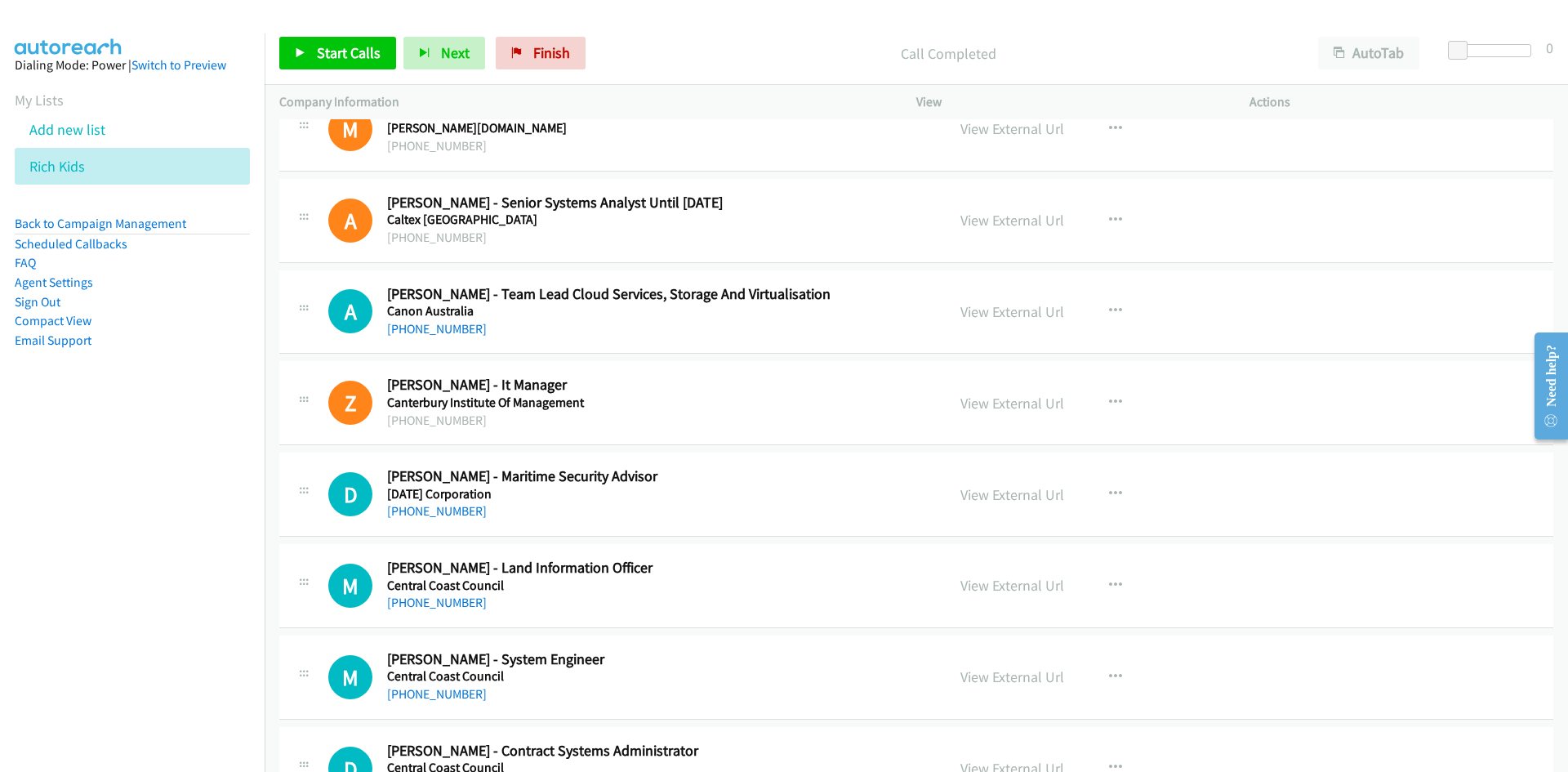
scroll to position [1797, 0]
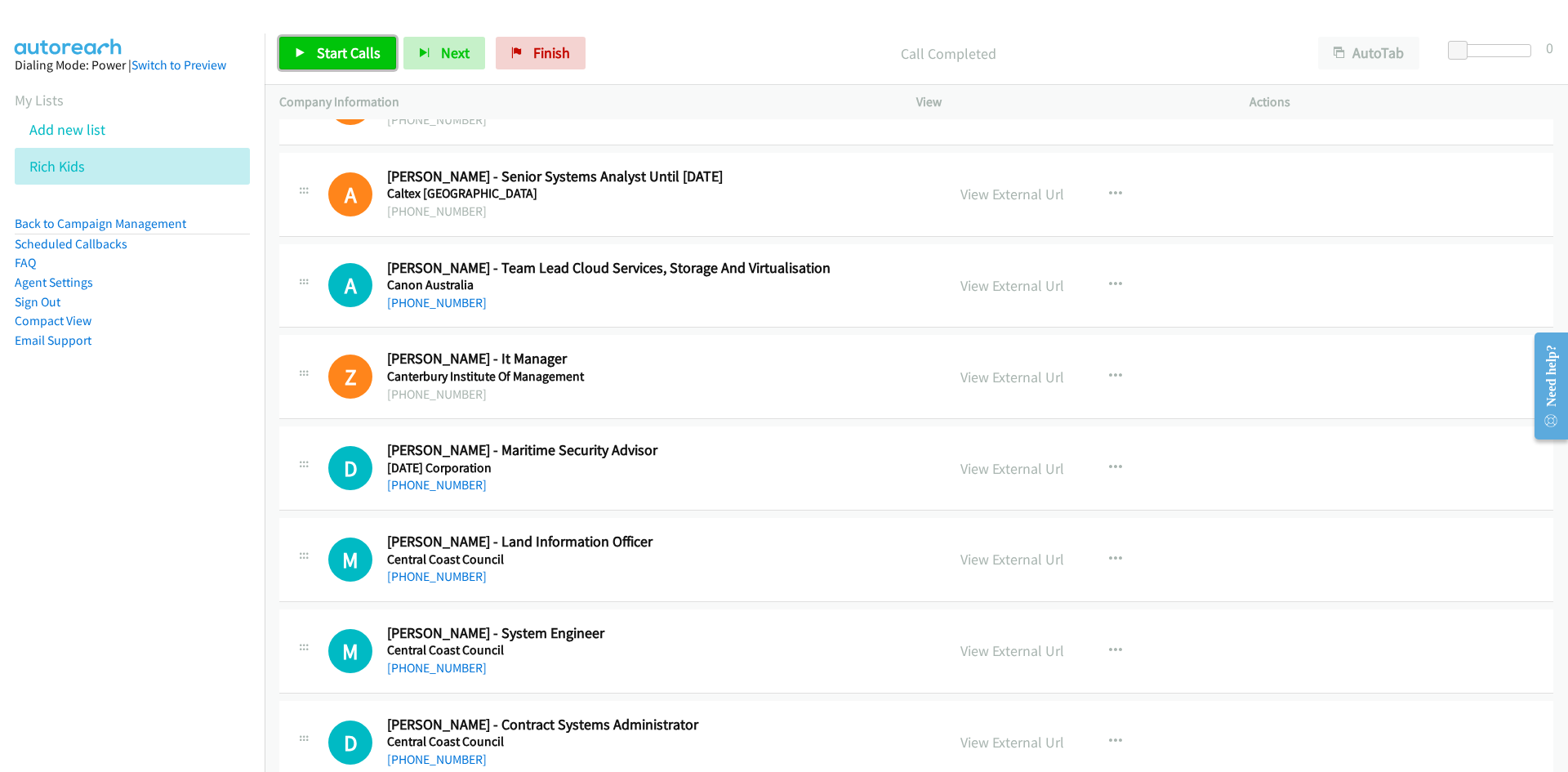
click at [344, 59] on span "Start Calls" at bounding box center [348, 52] width 63 height 19
click at [344, 59] on span "Pause" at bounding box center [335, 52] width 37 height 19
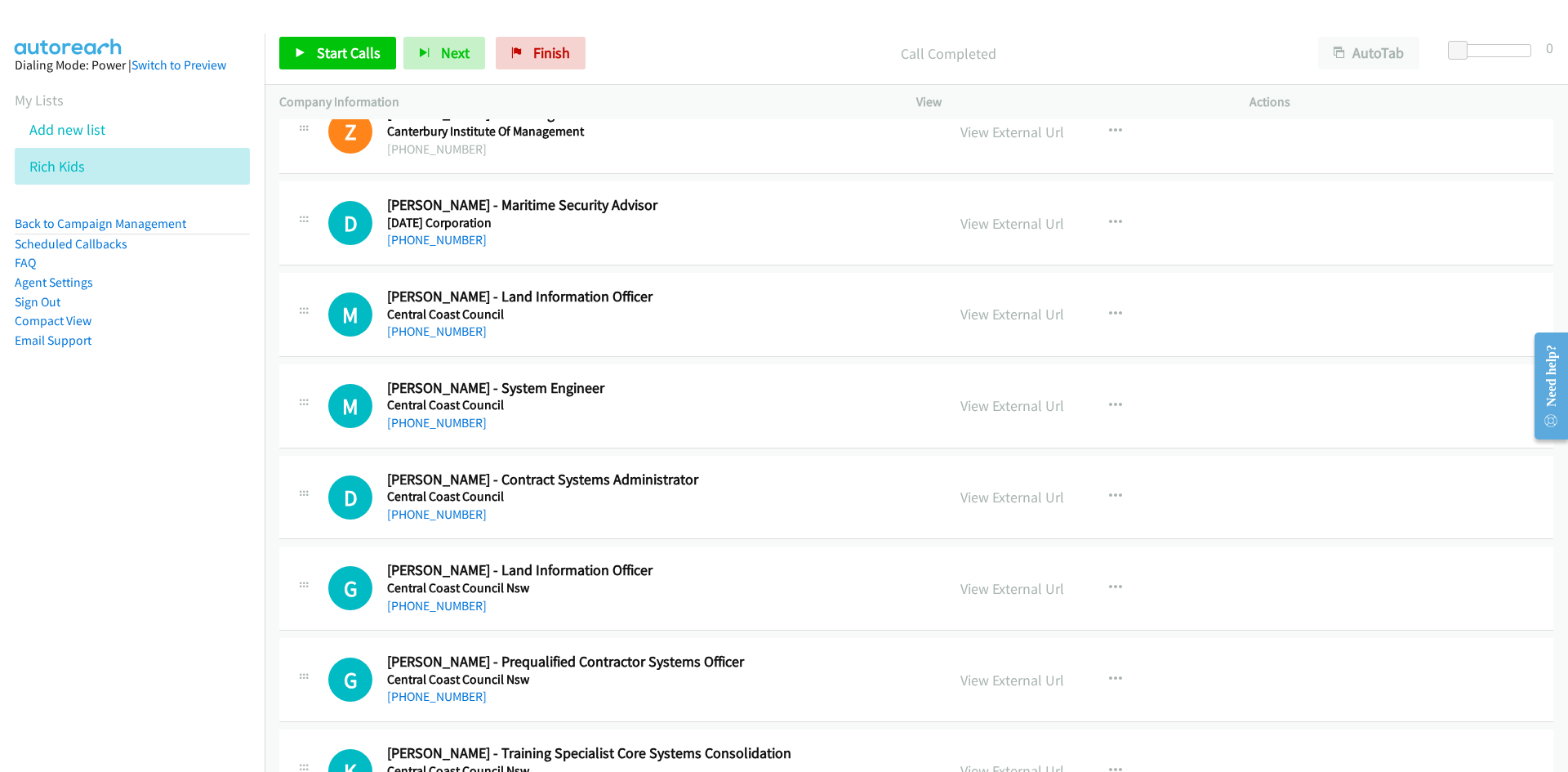
scroll to position [2124, 0]
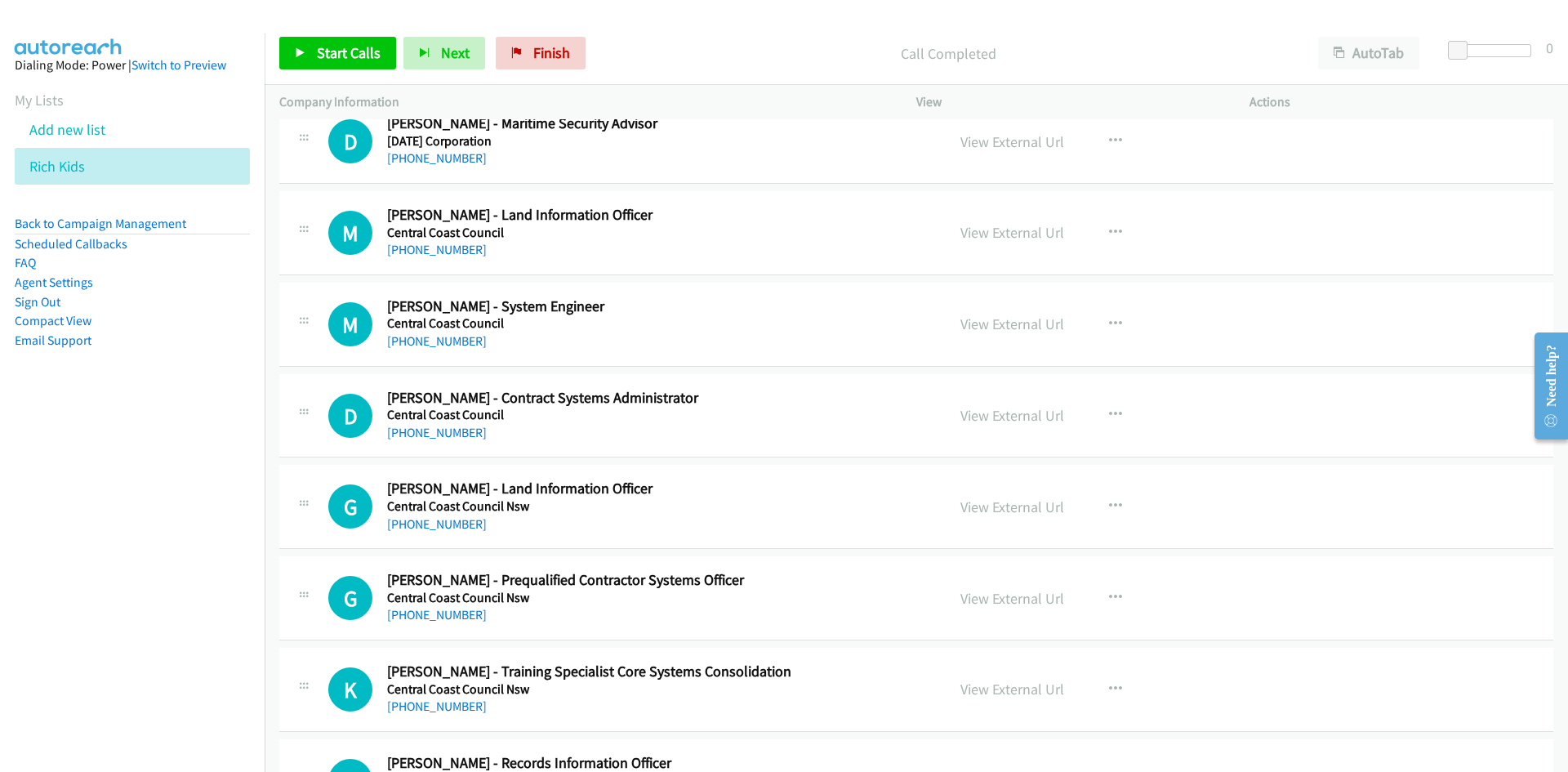
click at [334, 21] on div at bounding box center [776, 32] width 1554 height 63
click at [338, 61] on span "Start Calls" at bounding box center [348, 52] width 63 height 19
click at [338, 61] on span "Pause" at bounding box center [335, 52] width 37 height 19
click at [1026, 132] on link "View External Url" at bounding box center [1012, 141] width 104 height 19
click at [387, 53] on link "Start Calls" at bounding box center [337, 53] width 117 height 33
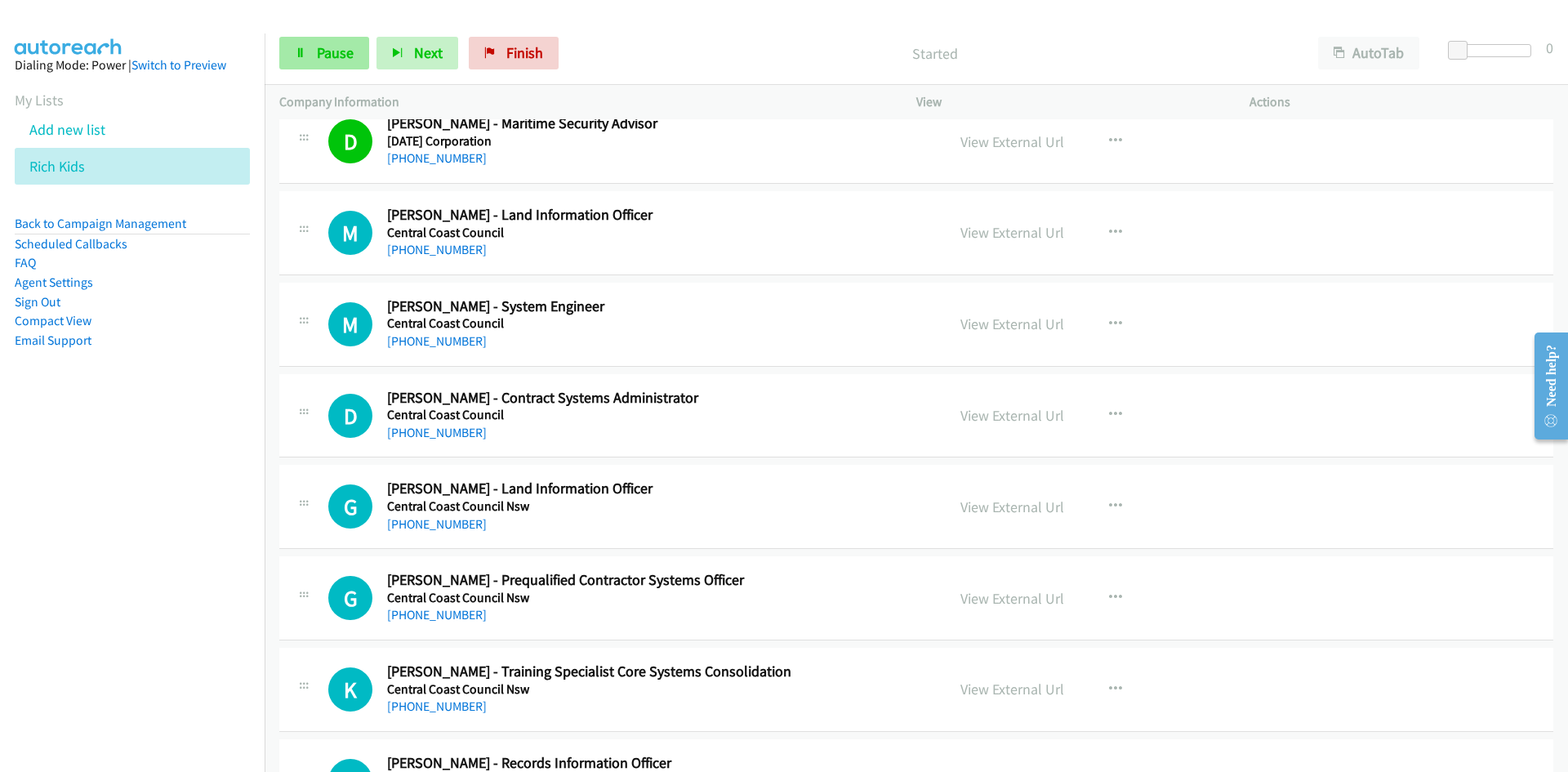
click at [349, 52] on span "Pause" at bounding box center [335, 52] width 37 height 19
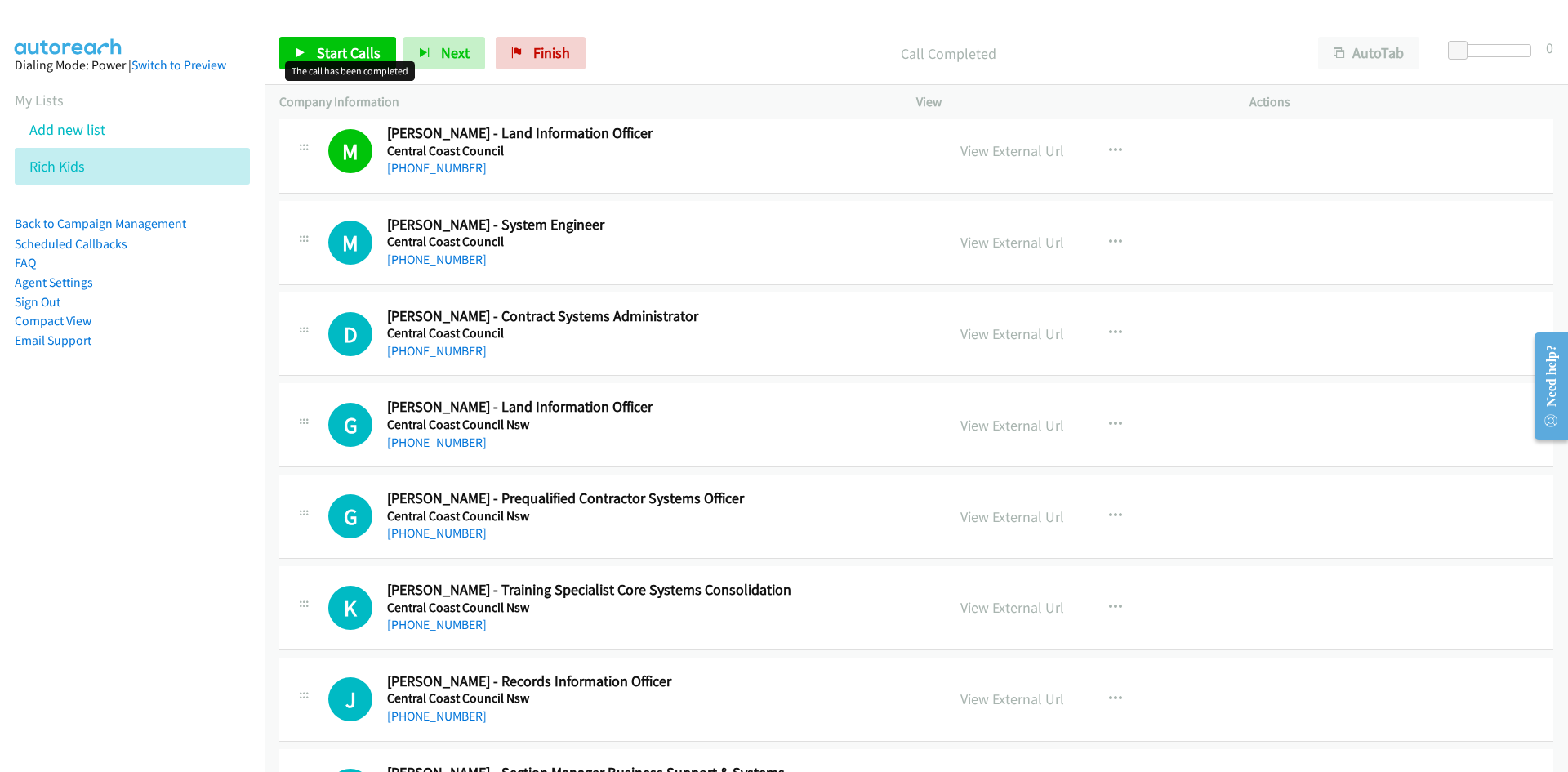
scroll to position [2288, 0]
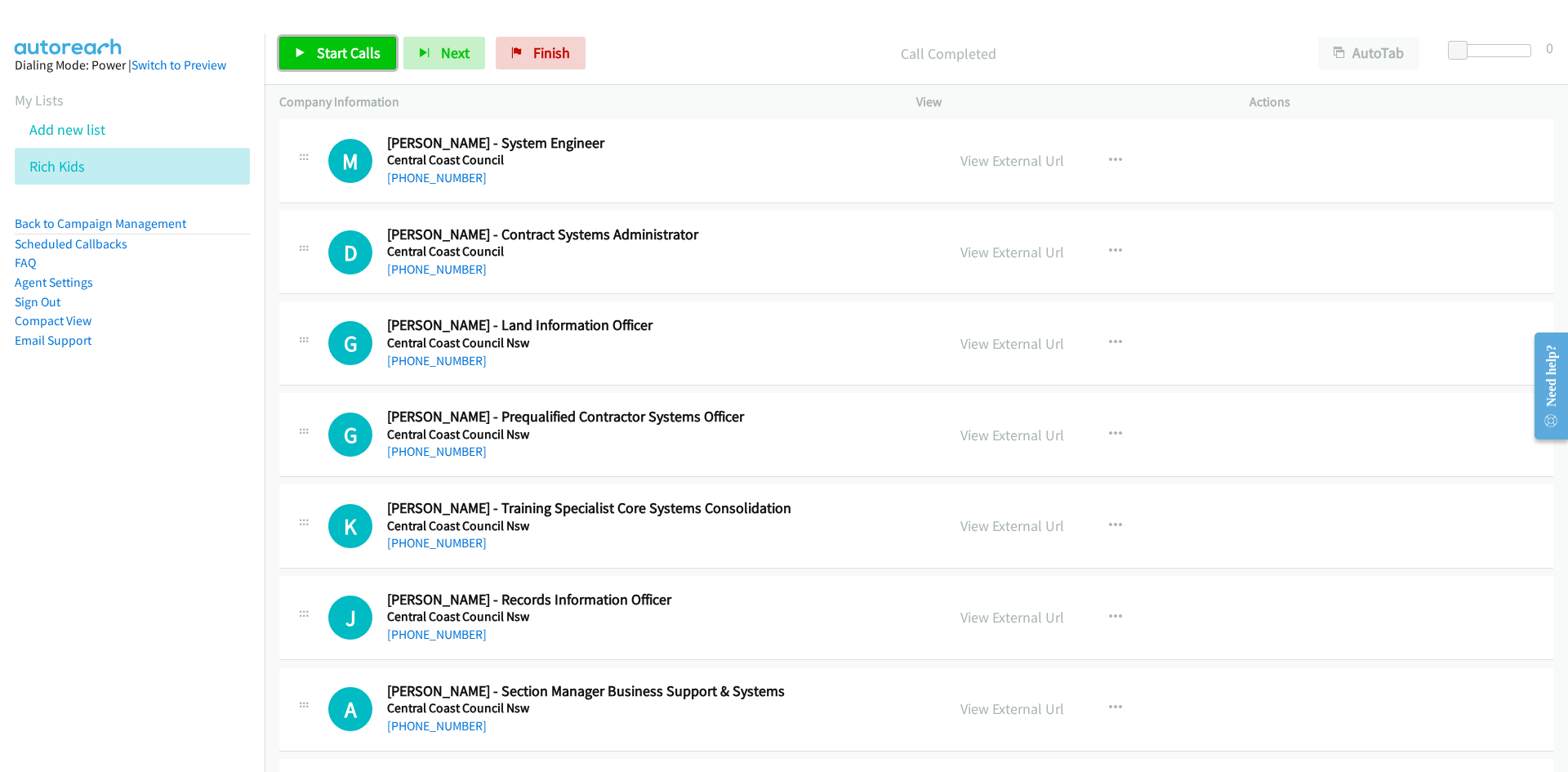
click at [354, 59] on span "Start Calls" at bounding box center [348, 52] width 63 height 19
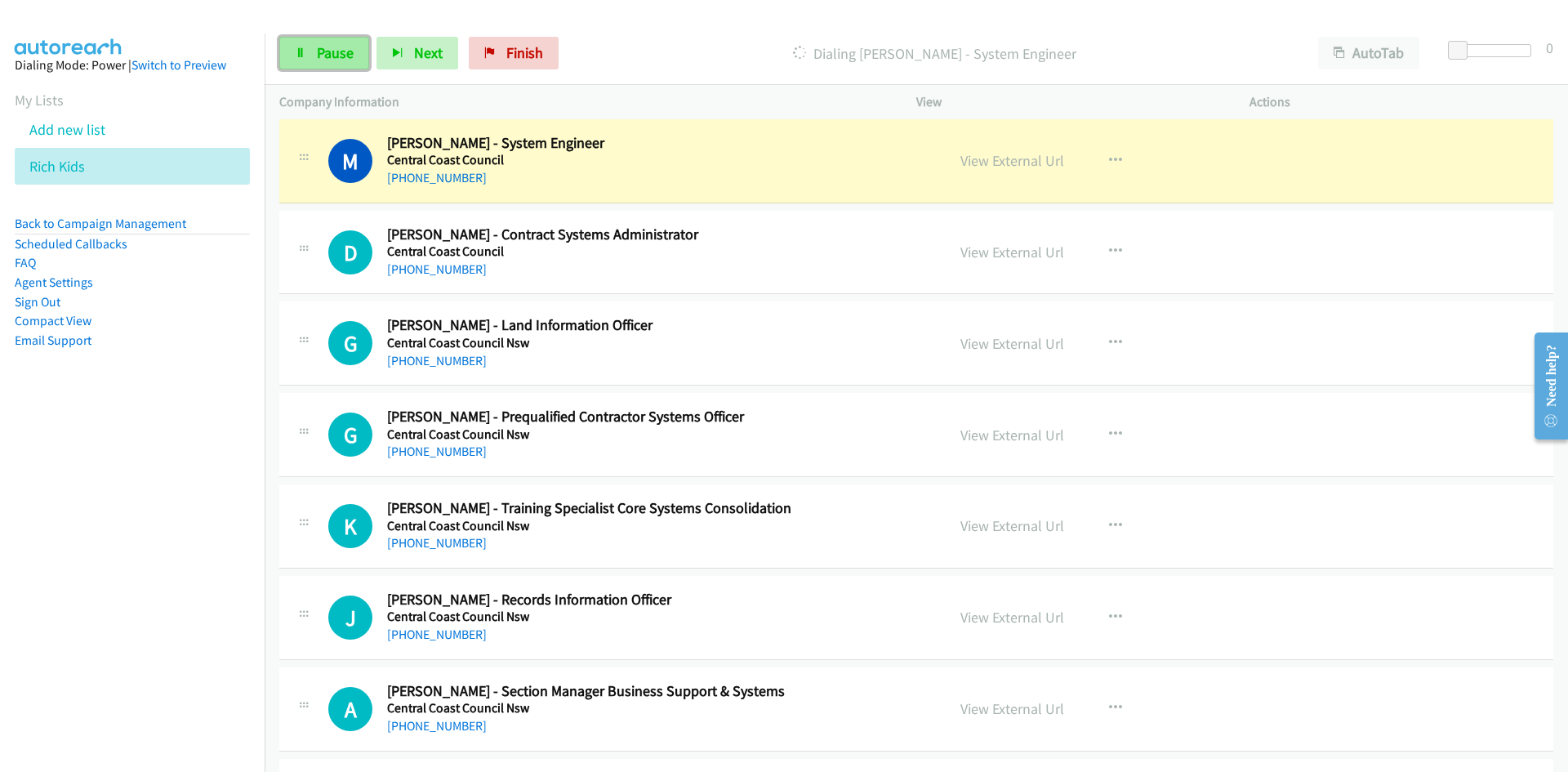
click at [348, 63] on link "Pause" at bounding box center [324, 53] width 90 height 33
click at [987, 162] on link "View External Url" at bounding box center [1012, 160] width 104 height 19
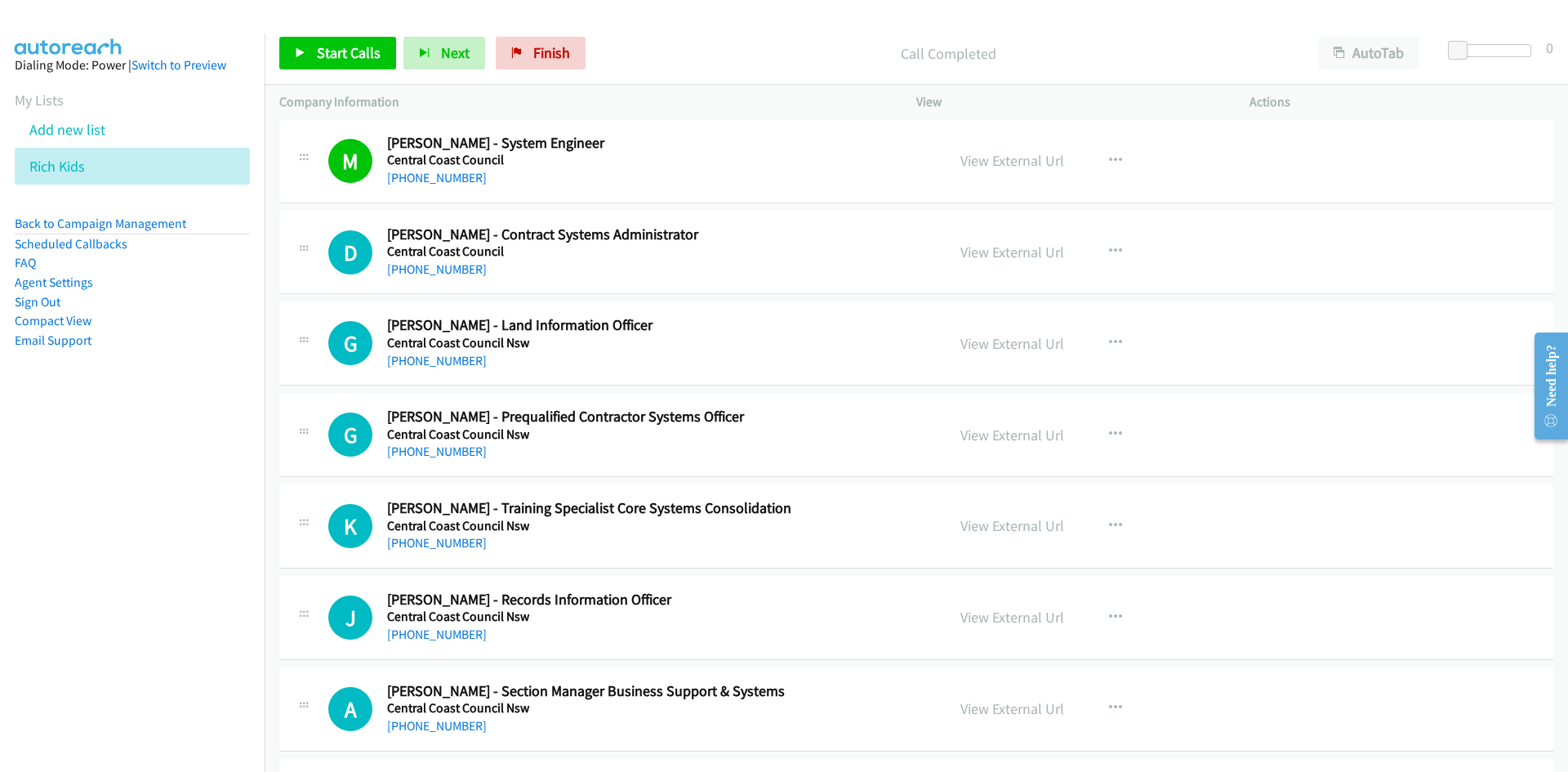
scroll to position [2369, 0]
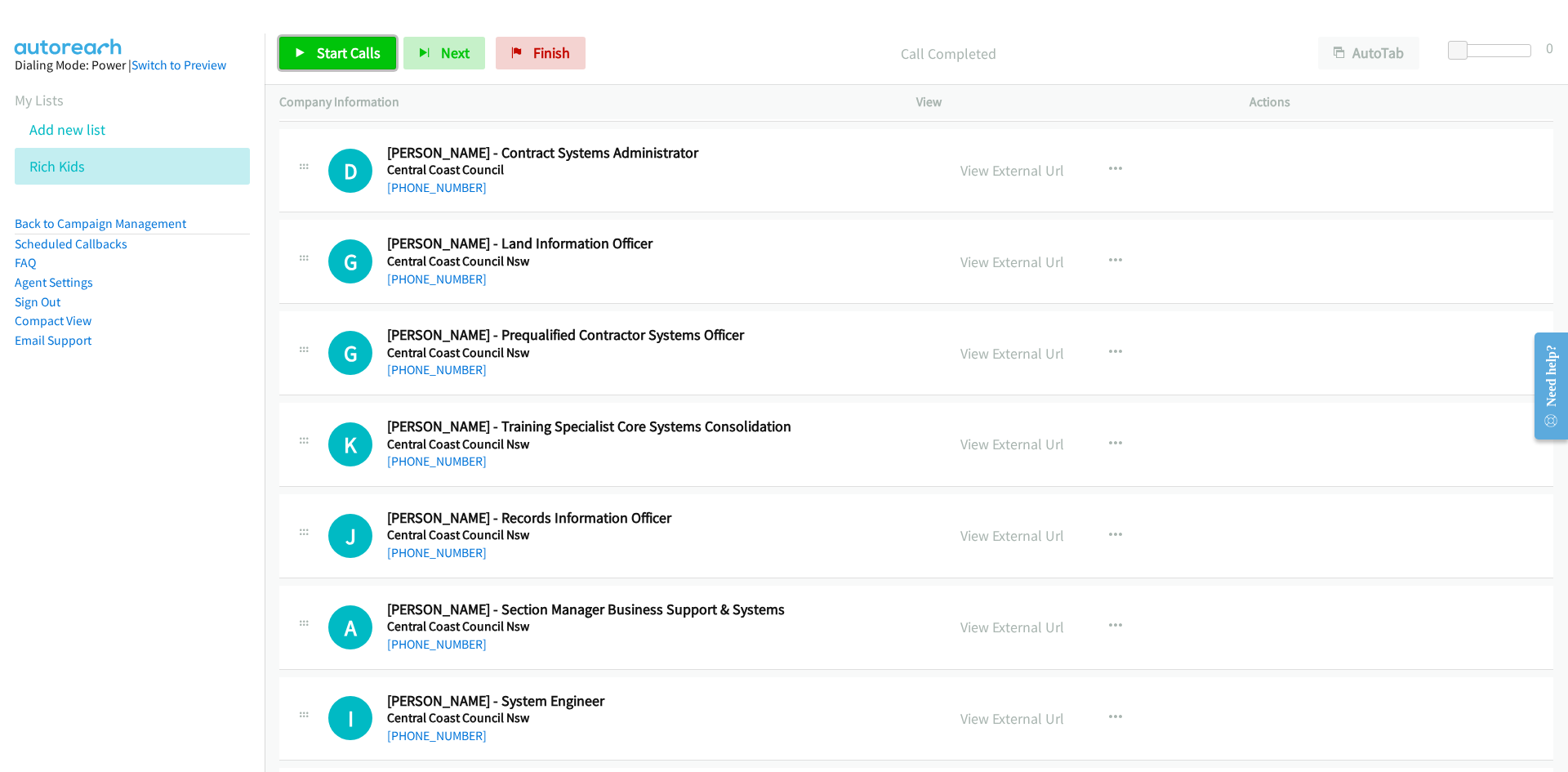
click at [307, 66] on link "Start Calls" at bounding box center [337, 53] width 117 height 33
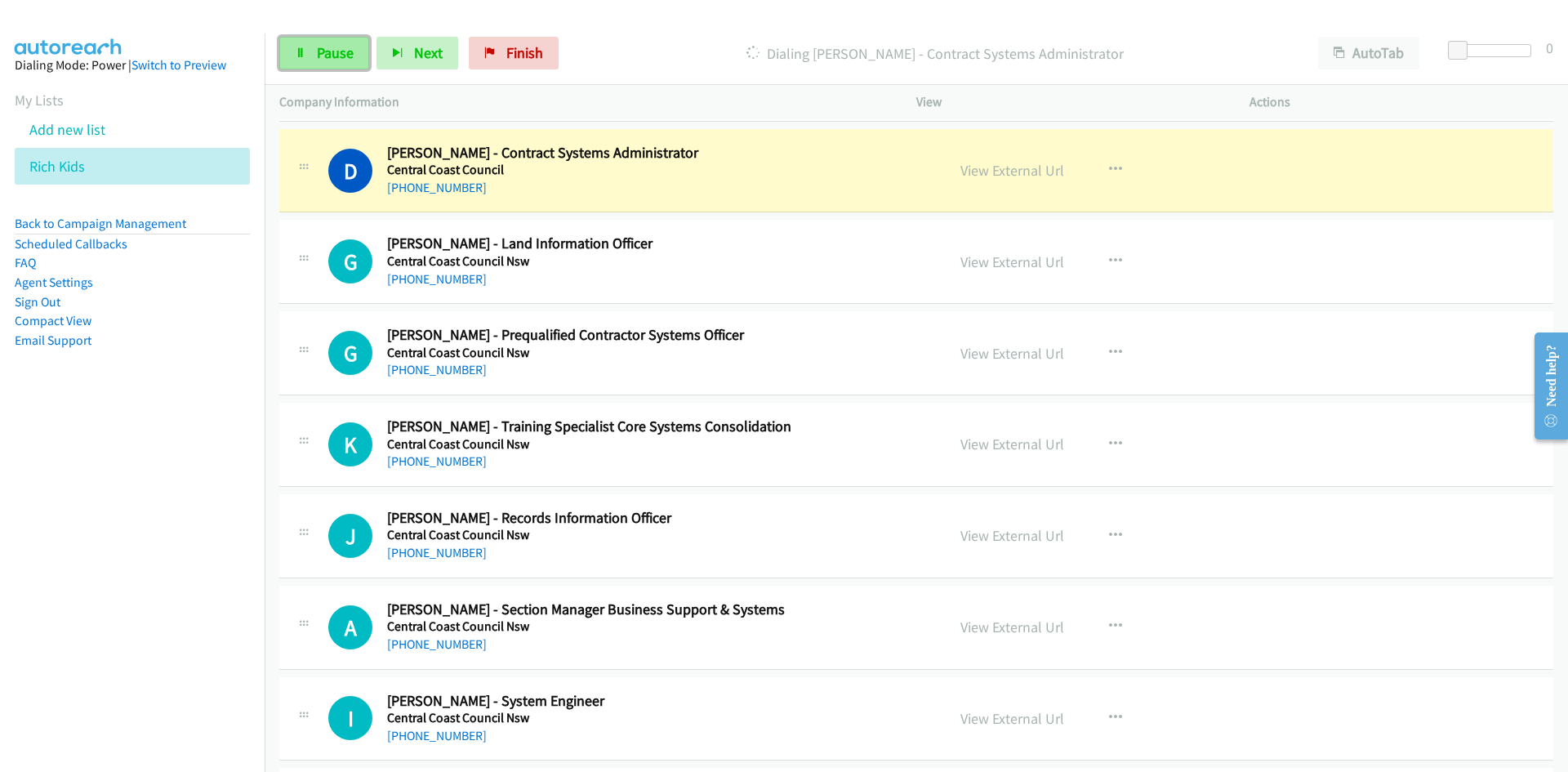
click at [307, 66] on link "Pause" at bounding box center [324, 53] width 90 height 33
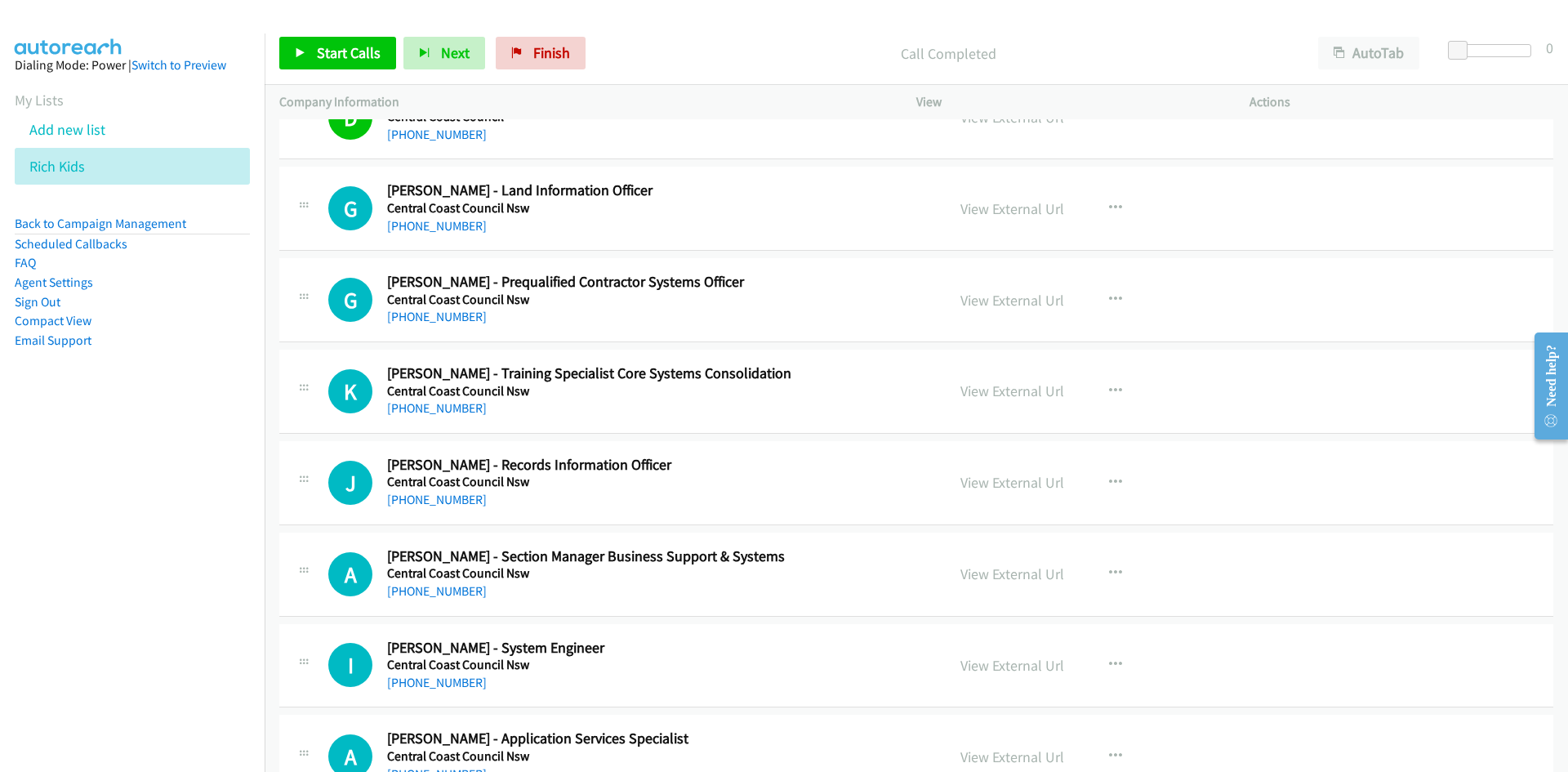
scroll to position [2451, 0]
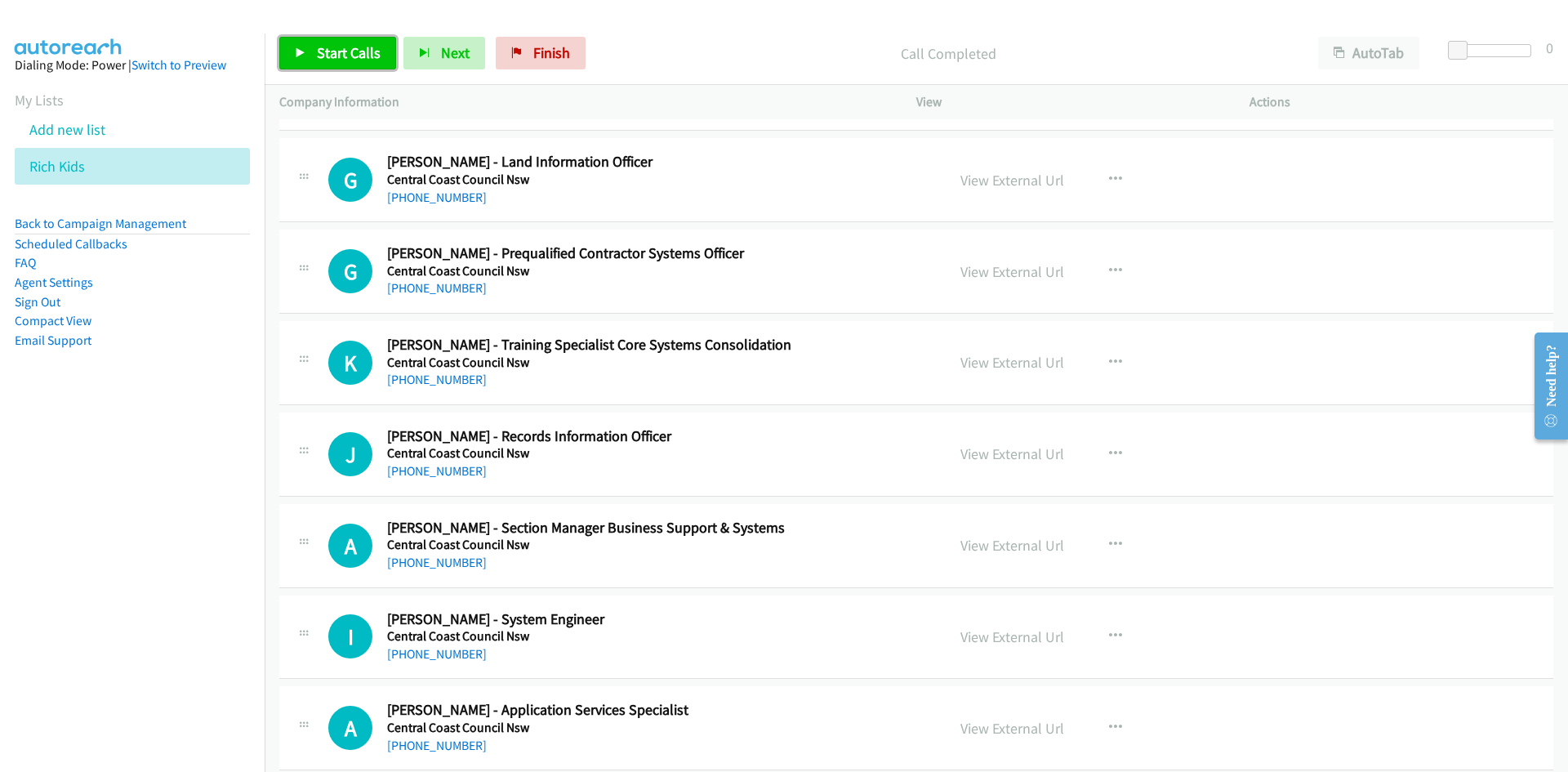
click at [334, 63] on link "Start Calls" at bounding box center [337, 53] width 117 height 33
click at [334, 63] on link "Pause" at bounding box center [324, 53] width 90 height 33
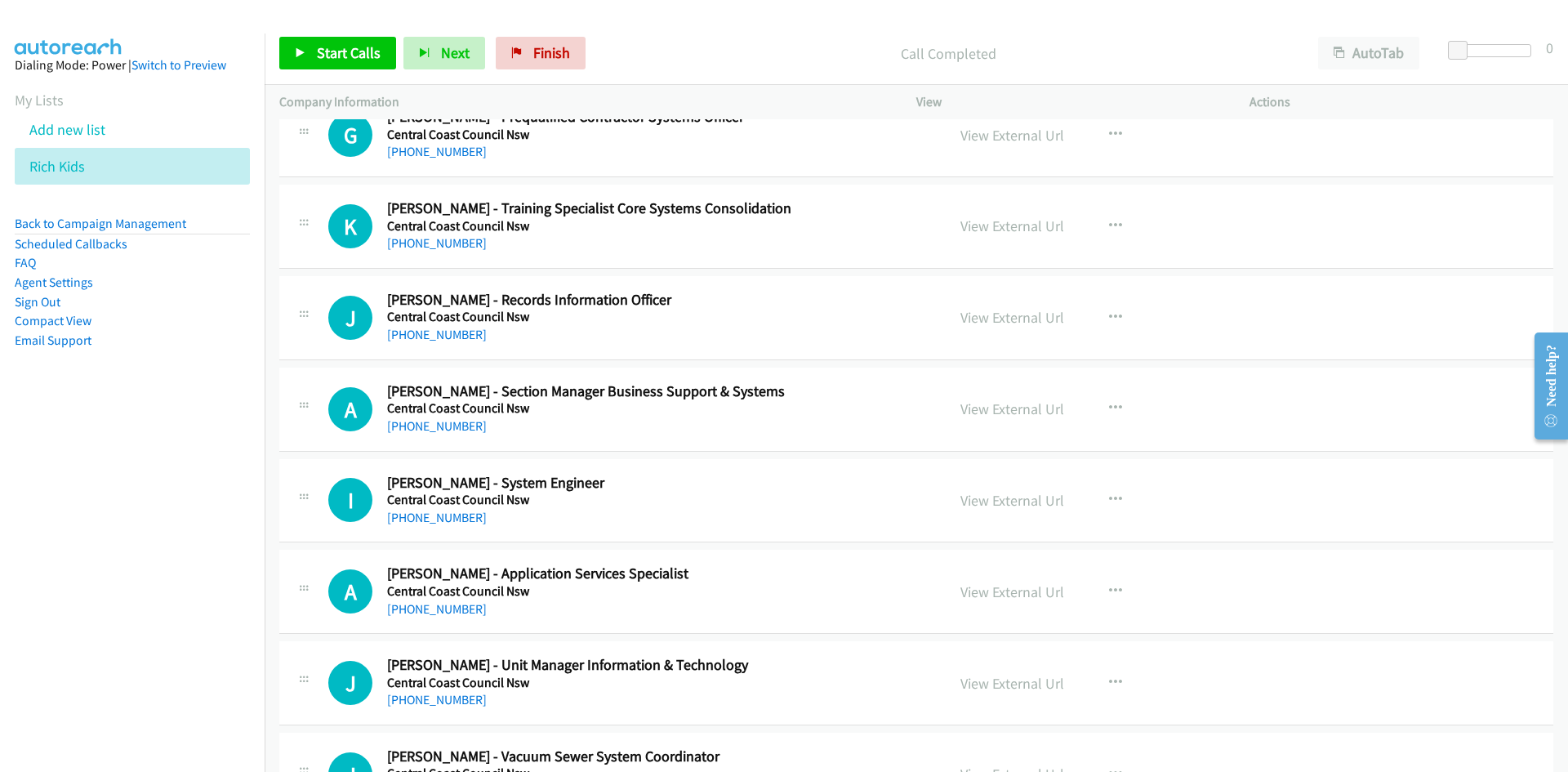
scroll to position [2615, 0]
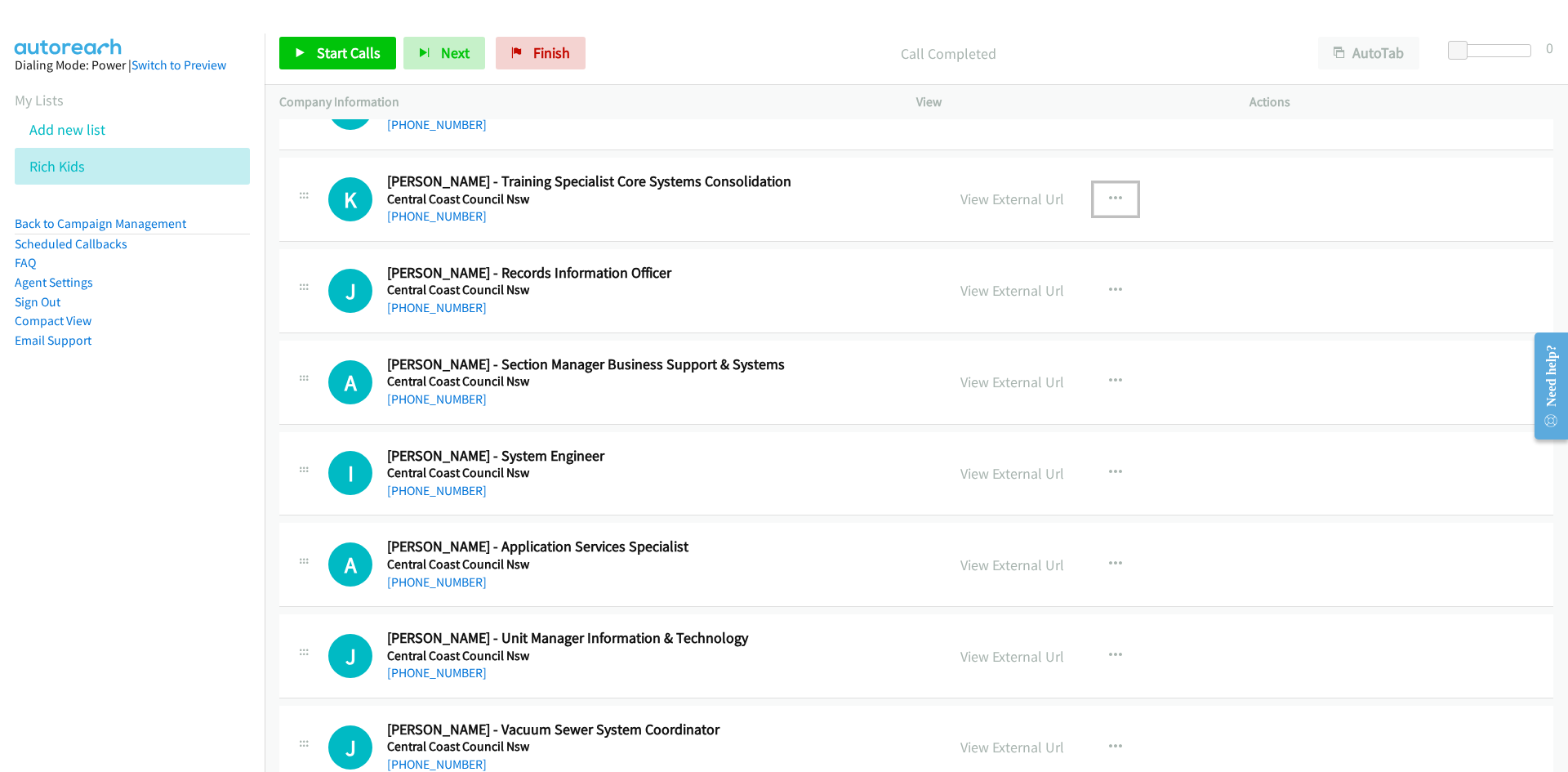
click at [1109, 205] on icon "button" at bounding box center [1116, 199] width 13 height 13
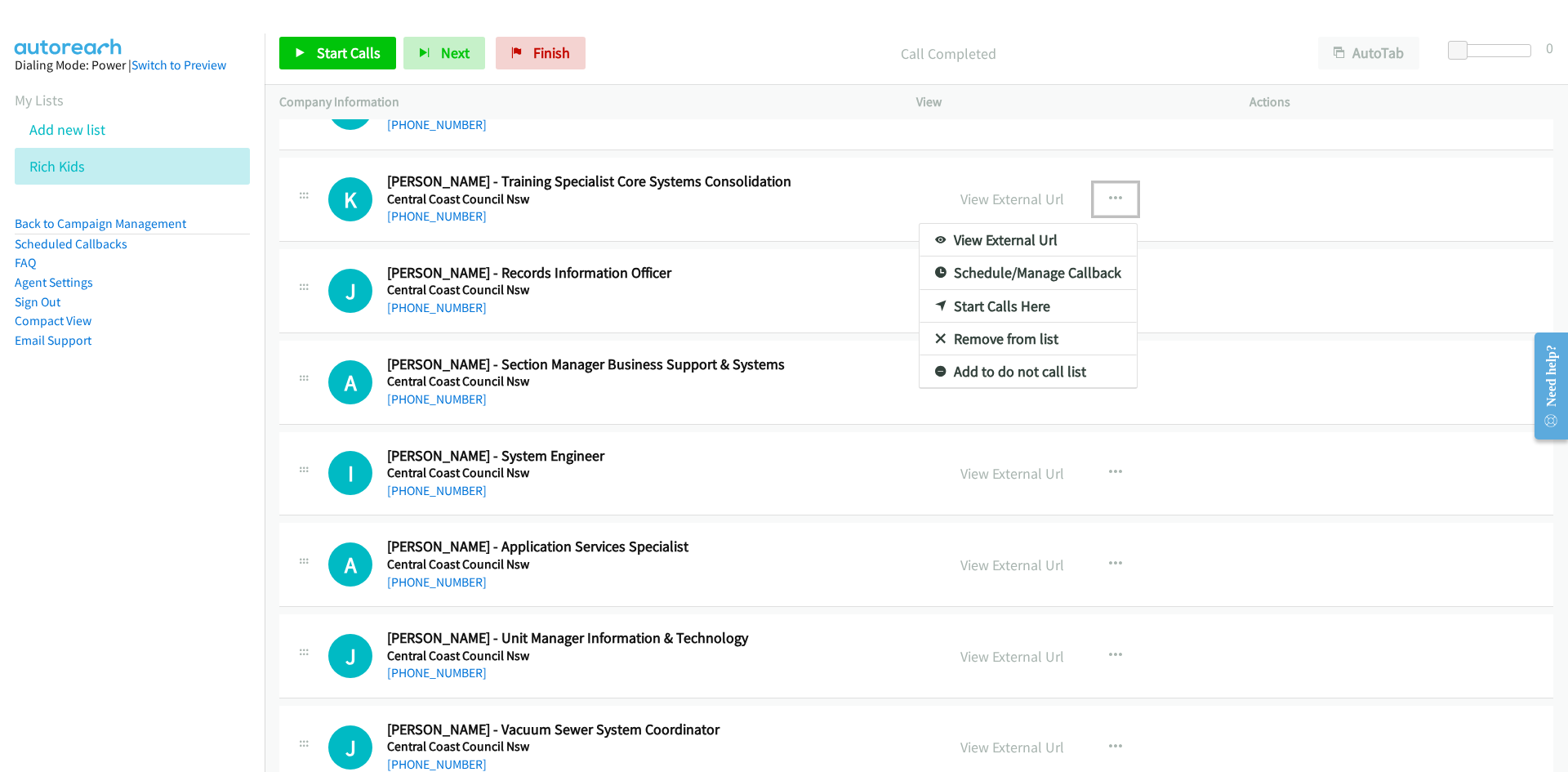
click at [936, 307] on icon at bounding box center [941, 307] width 12 height 12
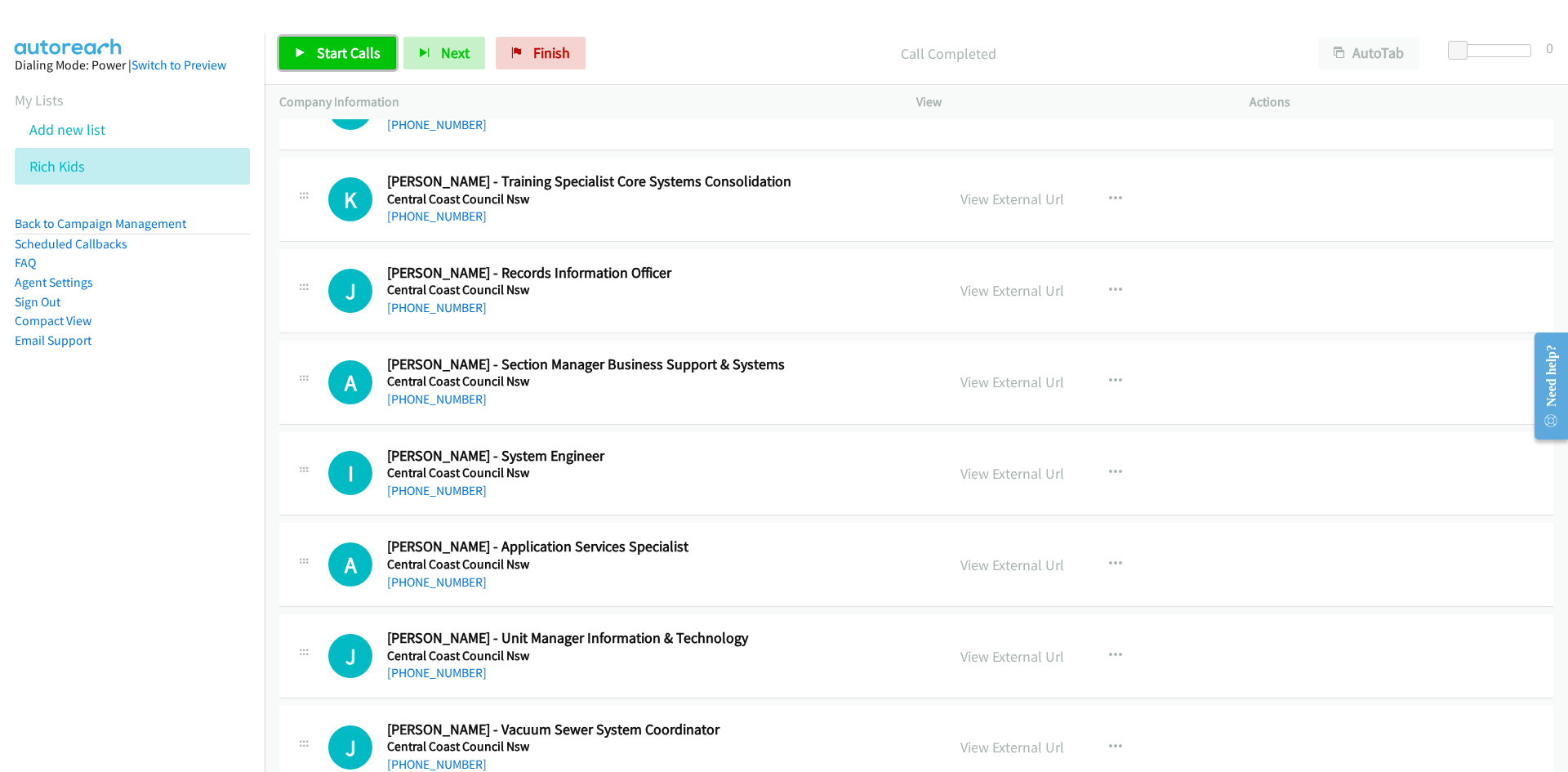
click at [290, 60] on link "Start Calls" at bounding box center [337, 53] width 117 height 33
click at [303, 49] on icon at bounding box center [300, 53] width 12 height 12
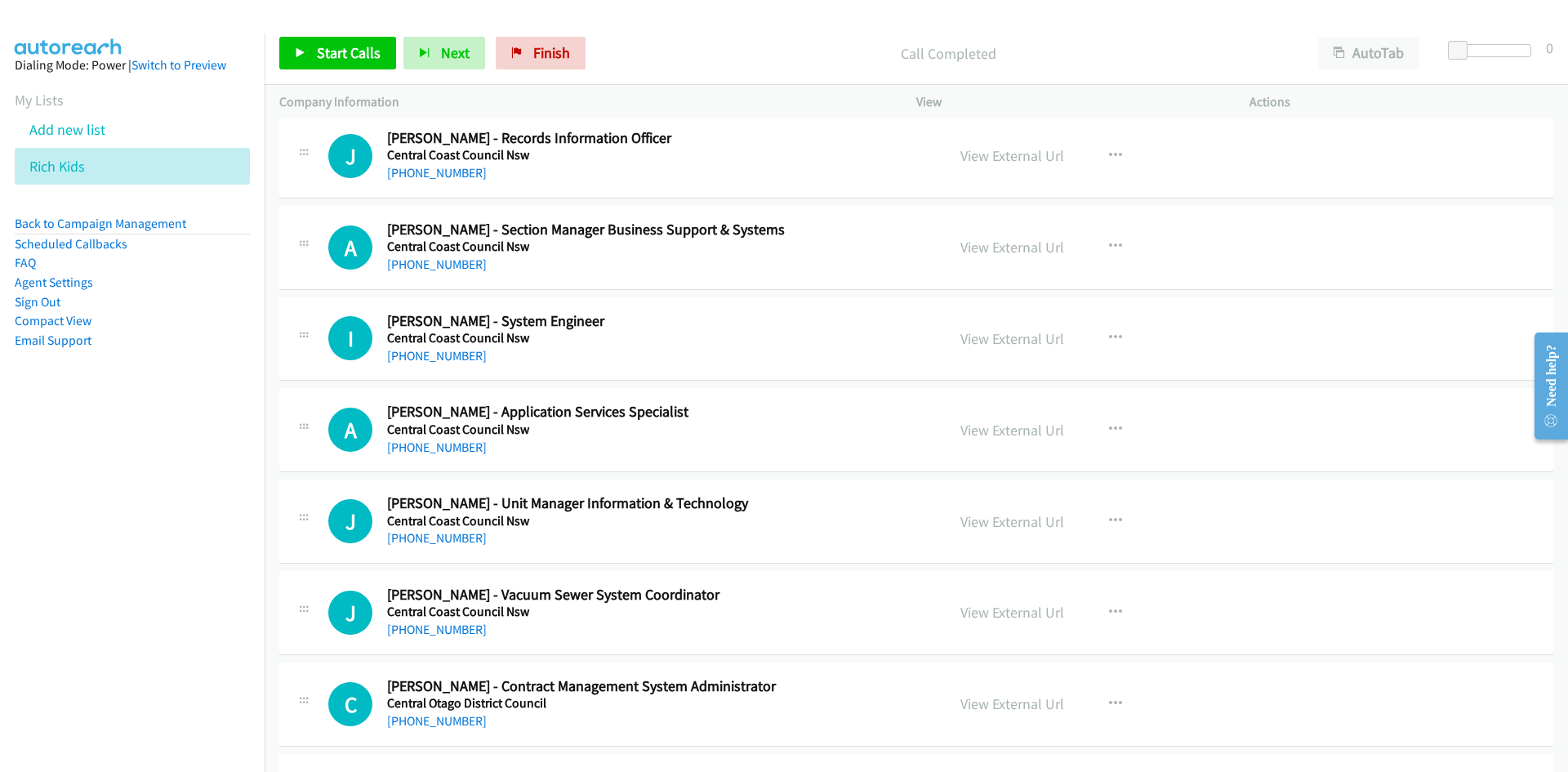
scroll to position [2778, 0]
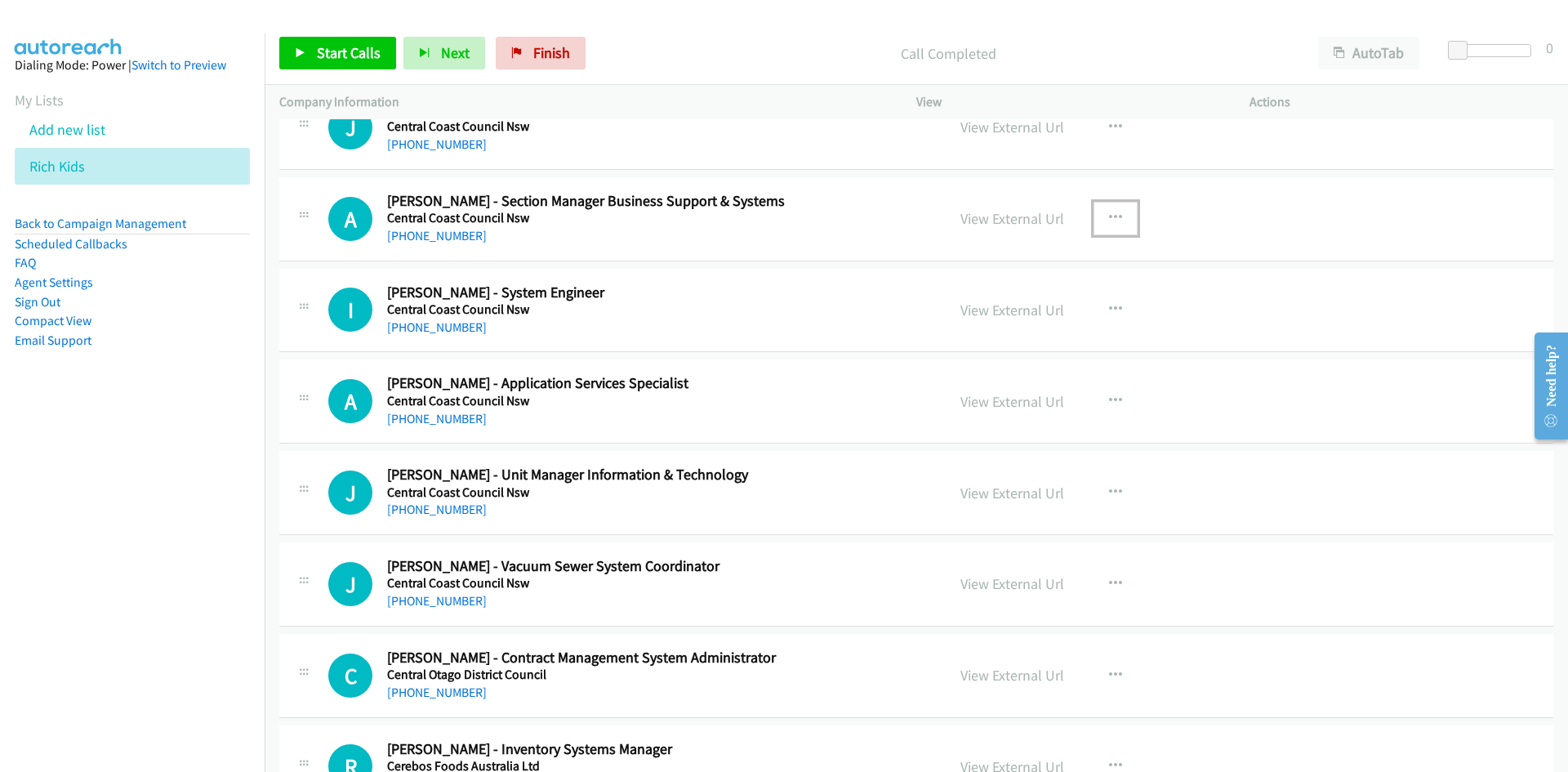
click at [1096, 216] on button "button" at bounding box center [1116, 218] width 44 height 33
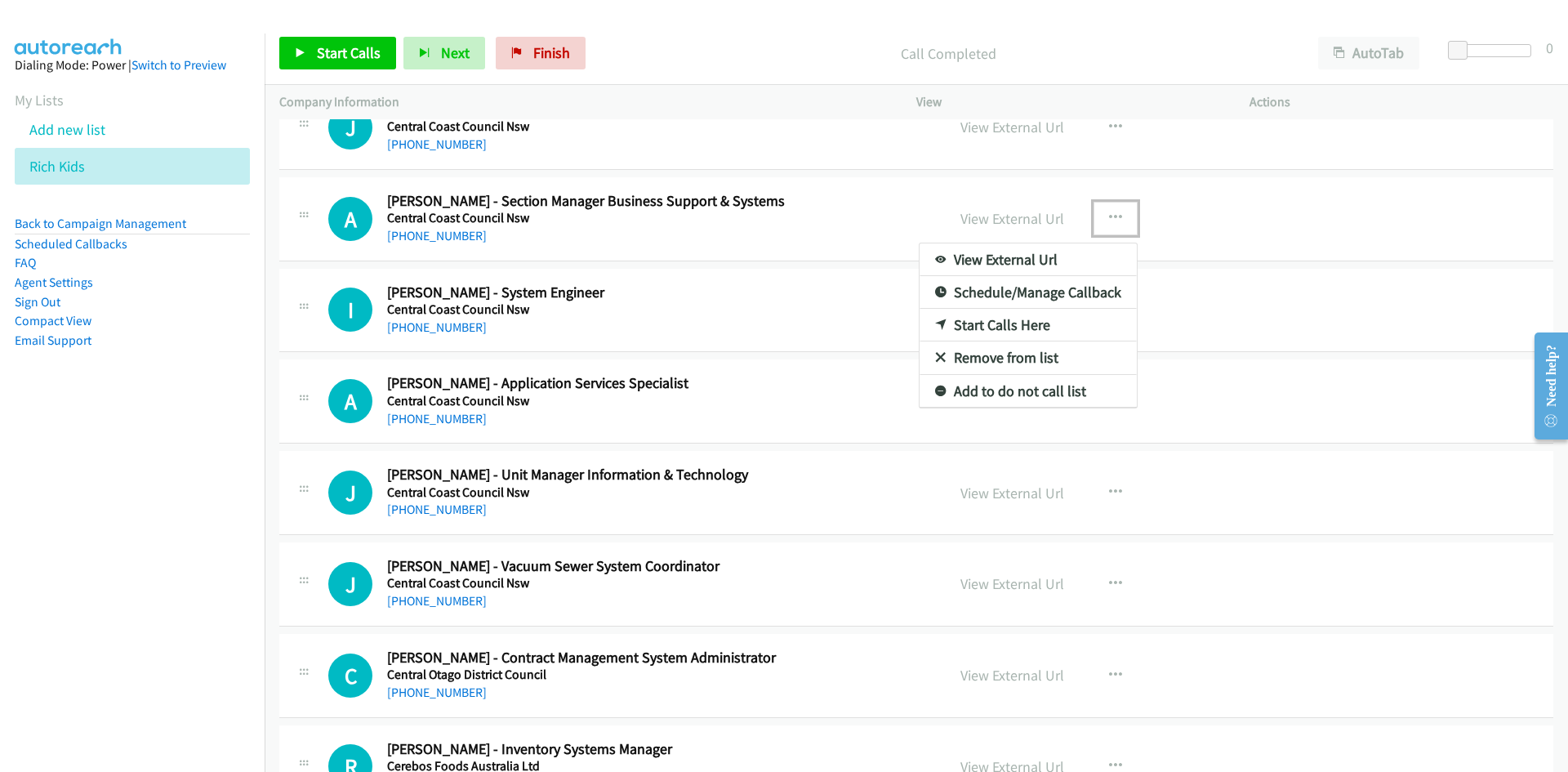
click at [936, 325] on icon at bounding box center [941, 326] width 12 height 12
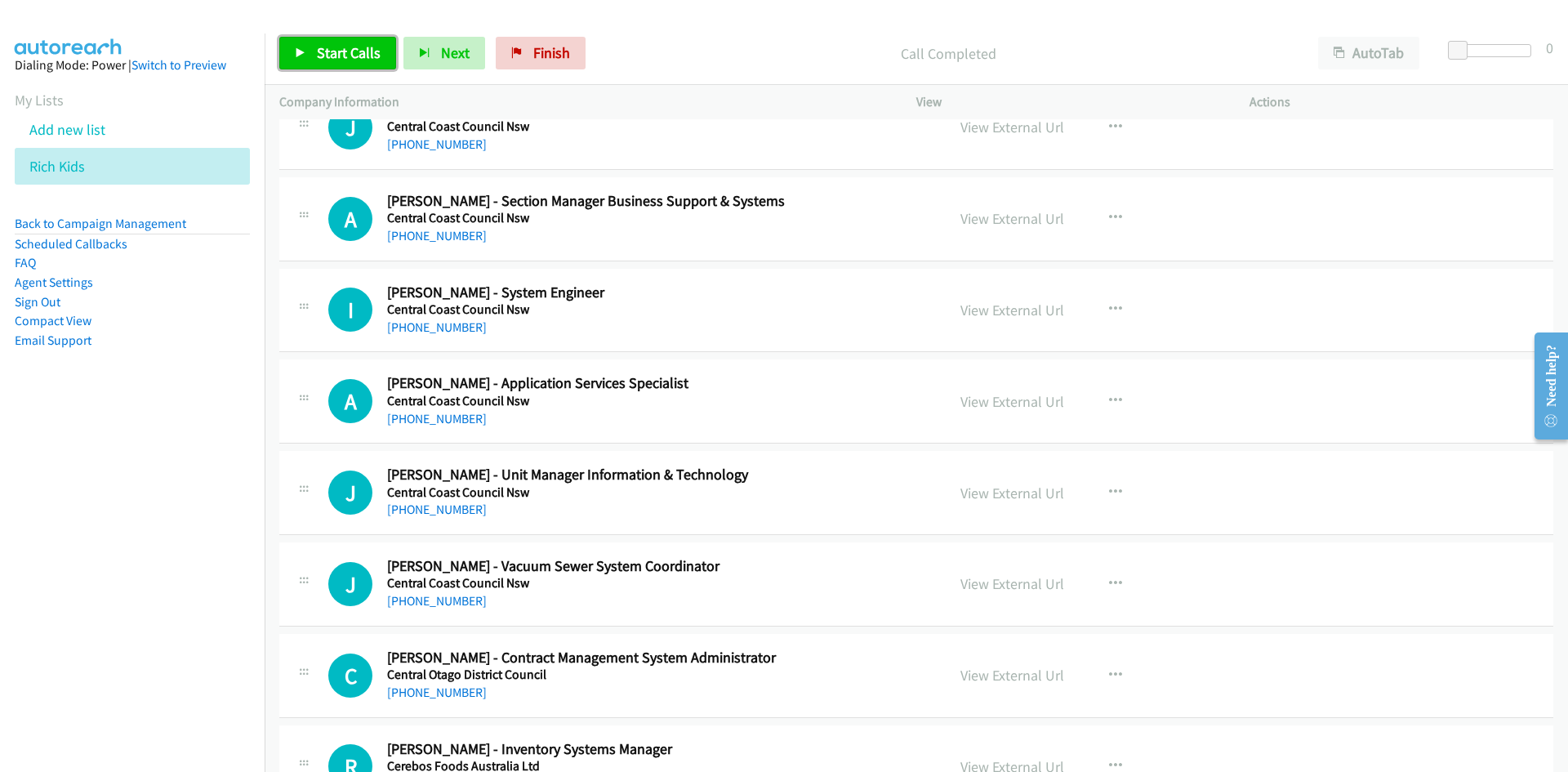
click at [305, 53] on icon at bounding box center [300, 53] width 12 height 12
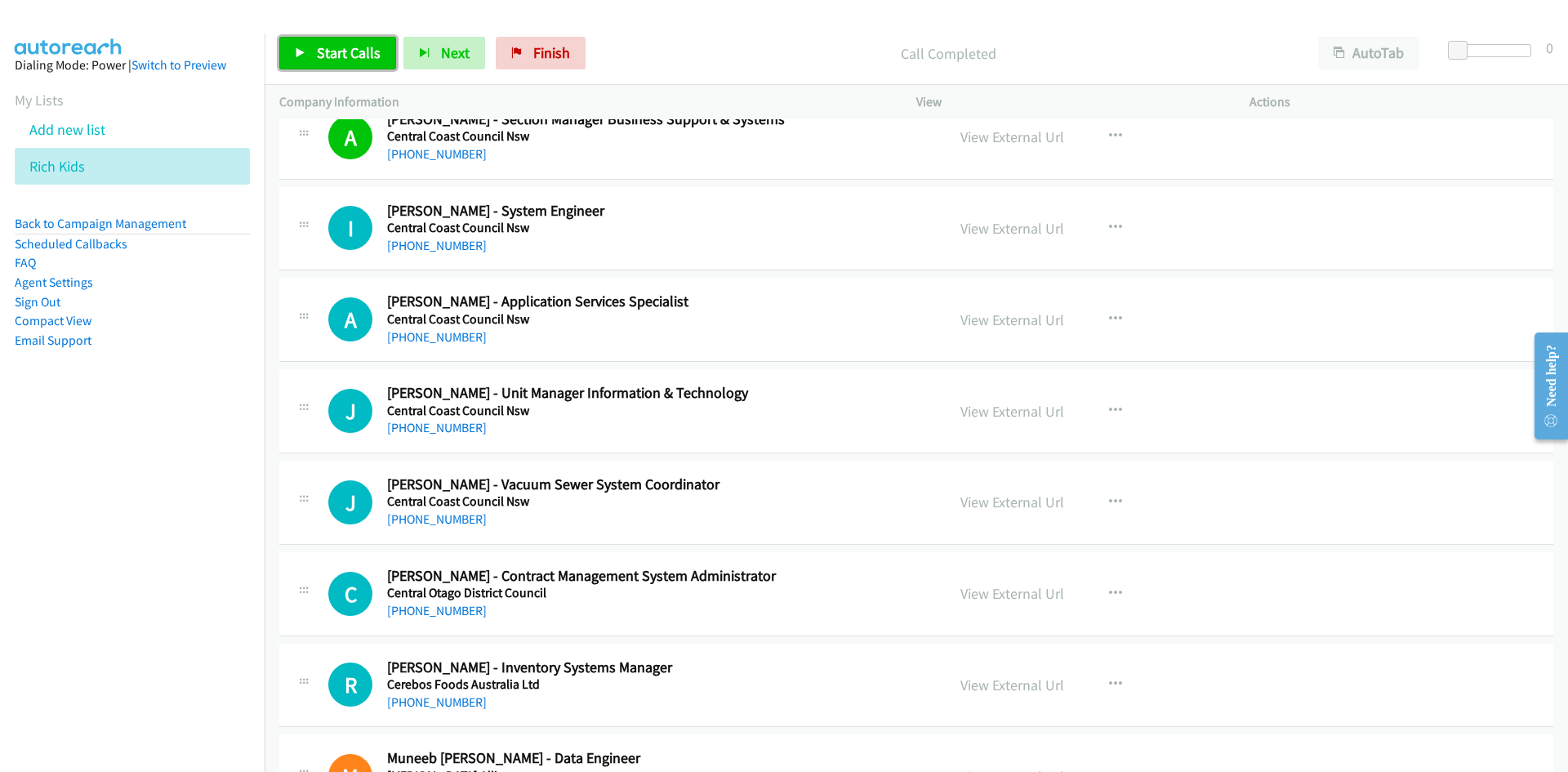
click at [345, 70] on link "Start Calls" at bounding box center [337, 53] width 117 height 33
click at [345, 70] on link "Pause" at bounding box center [324, 53] width 90 height 33
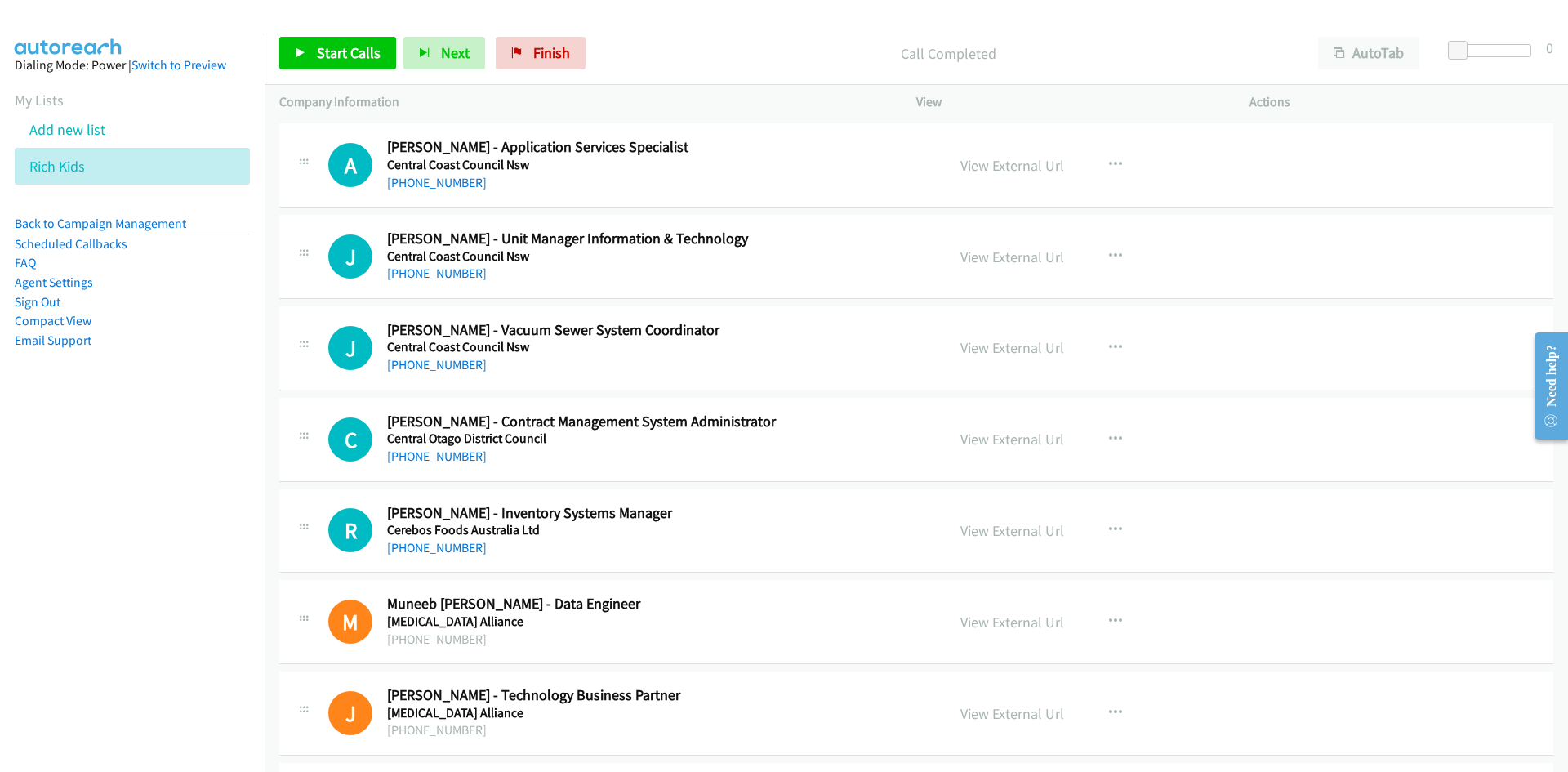
scroll to position [3023, 0]
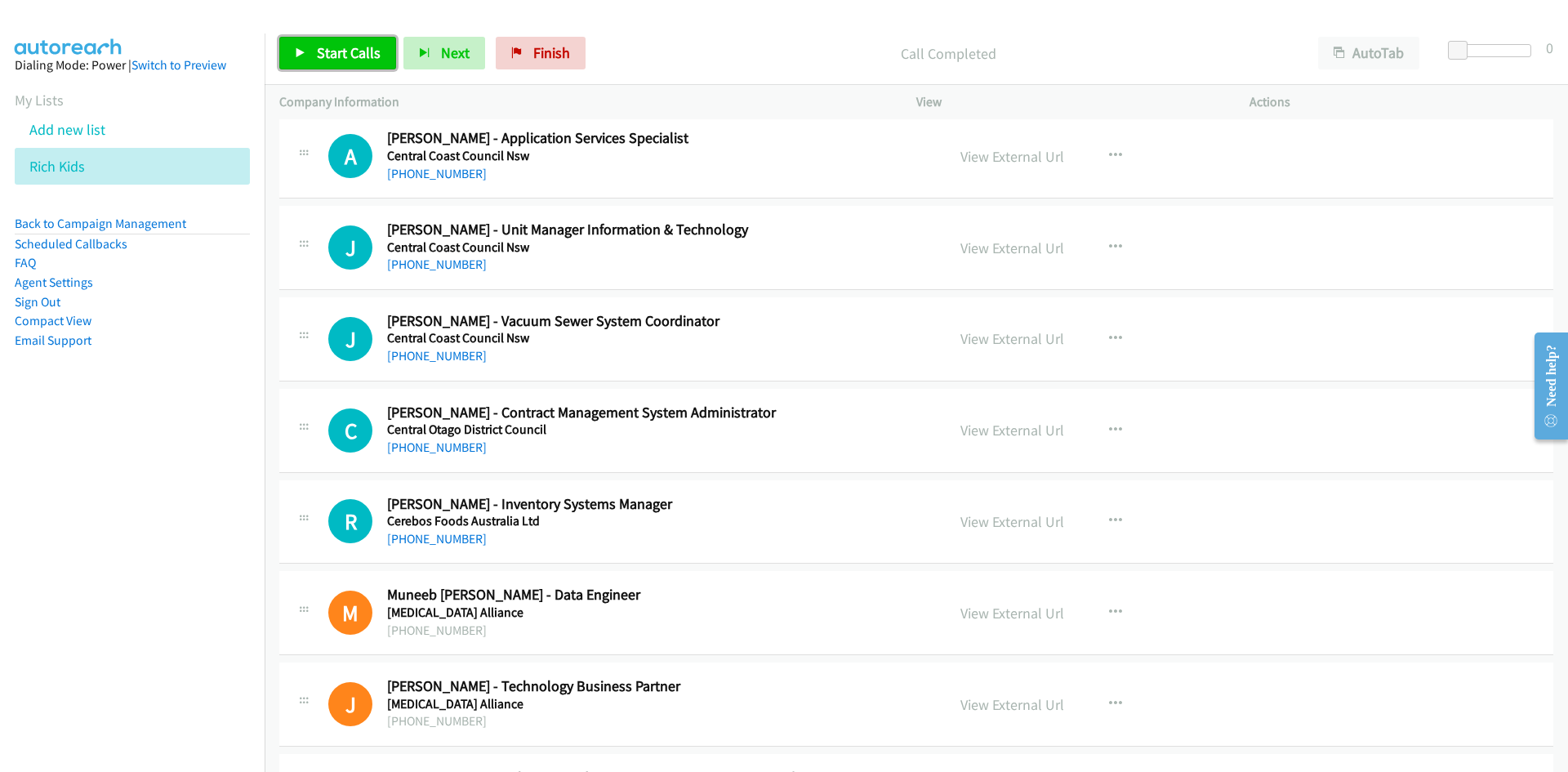
click at [362, 57] on span "Start Calls" at bounding box center [348, 52] width 63 height 19
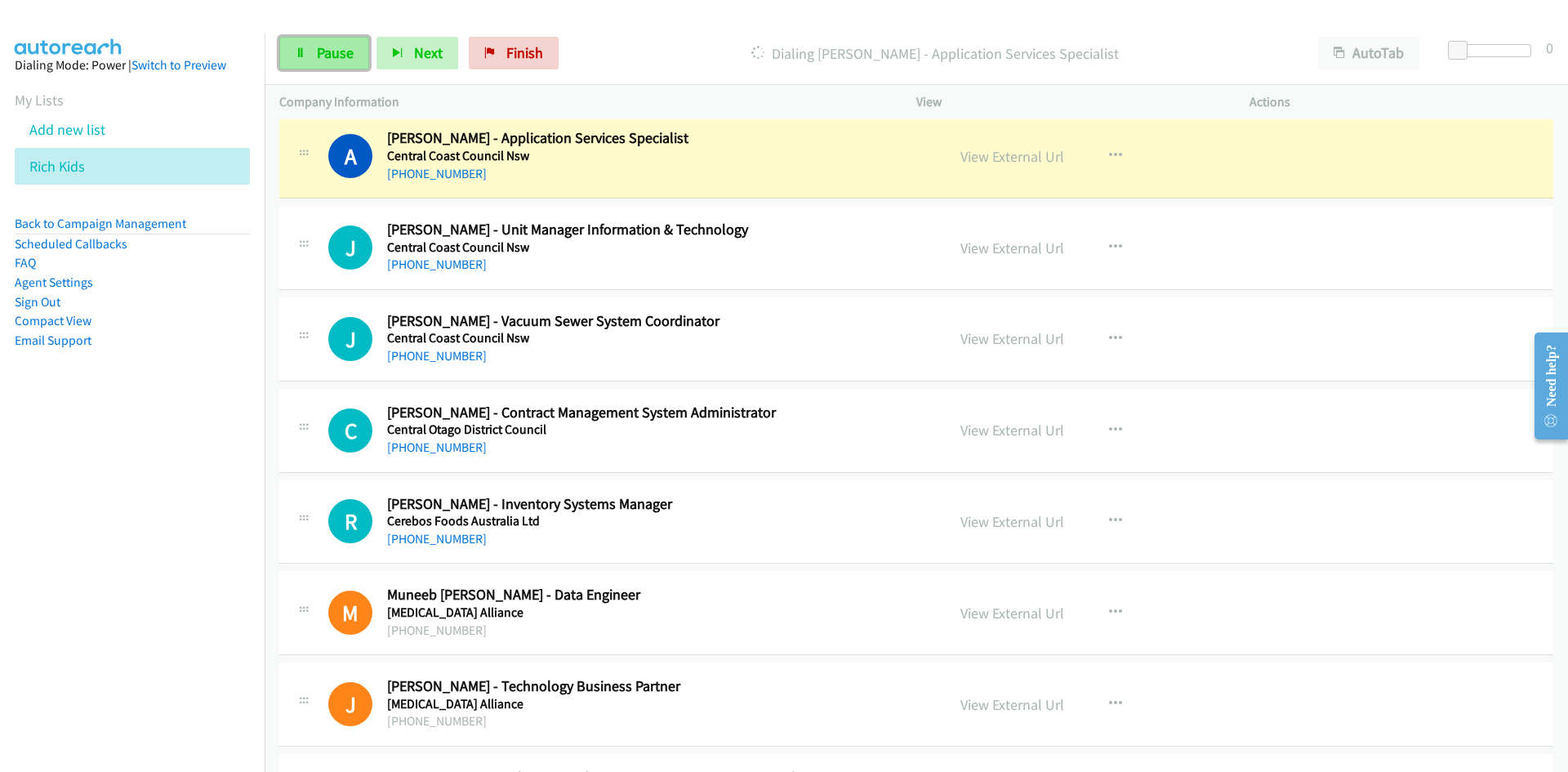
click at [362, 57] on link "Pause" at bounding box center [324, 53] width 90 height 33
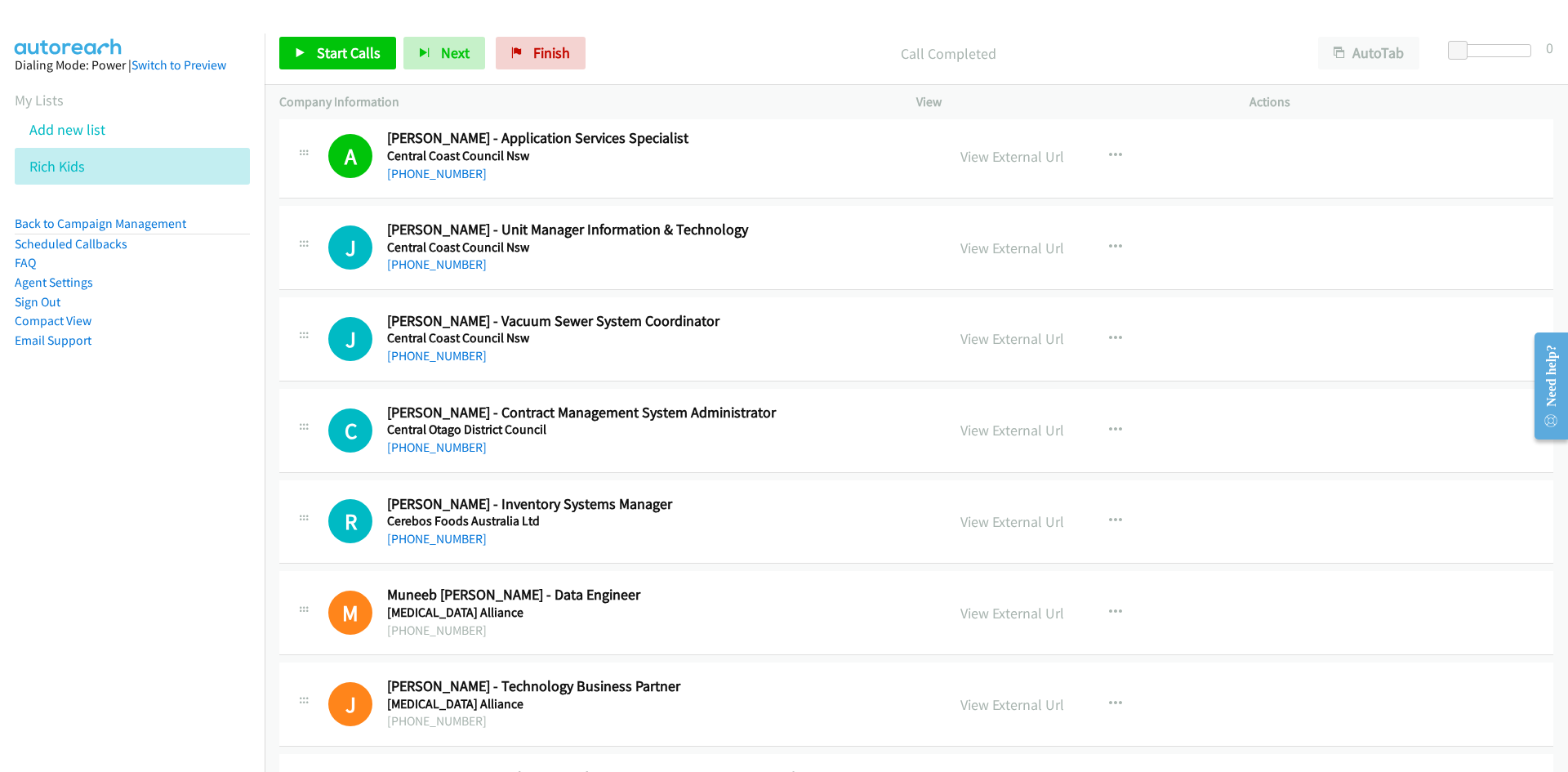
scroll to position [3105, 0]
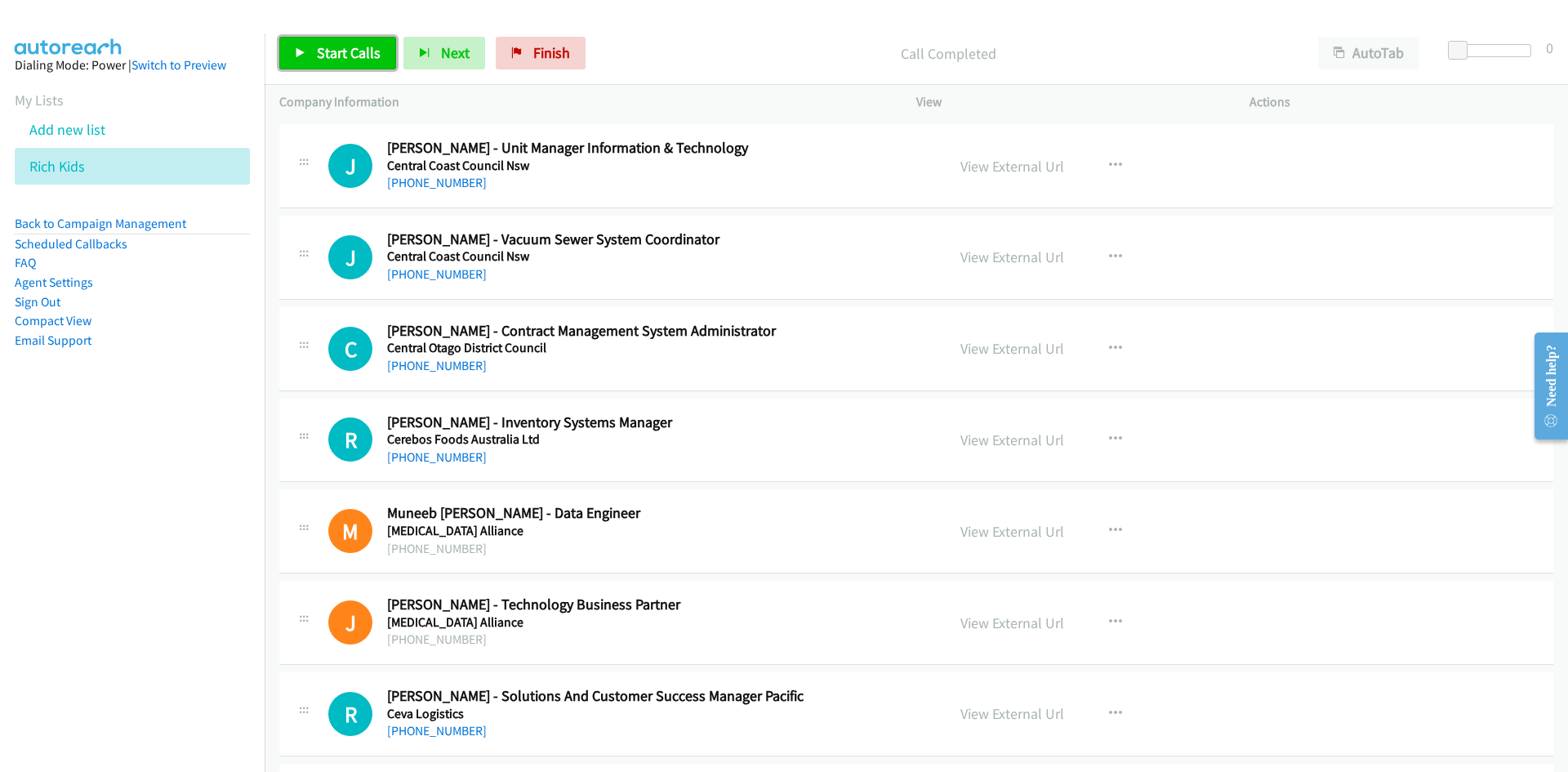
click at [297, 42] on link "Start Calls" at bounding box center [337, 53] width 117 height 33
click at [350, 59] on span "Pause" at bounding box center [335, 52] width 37 height 19
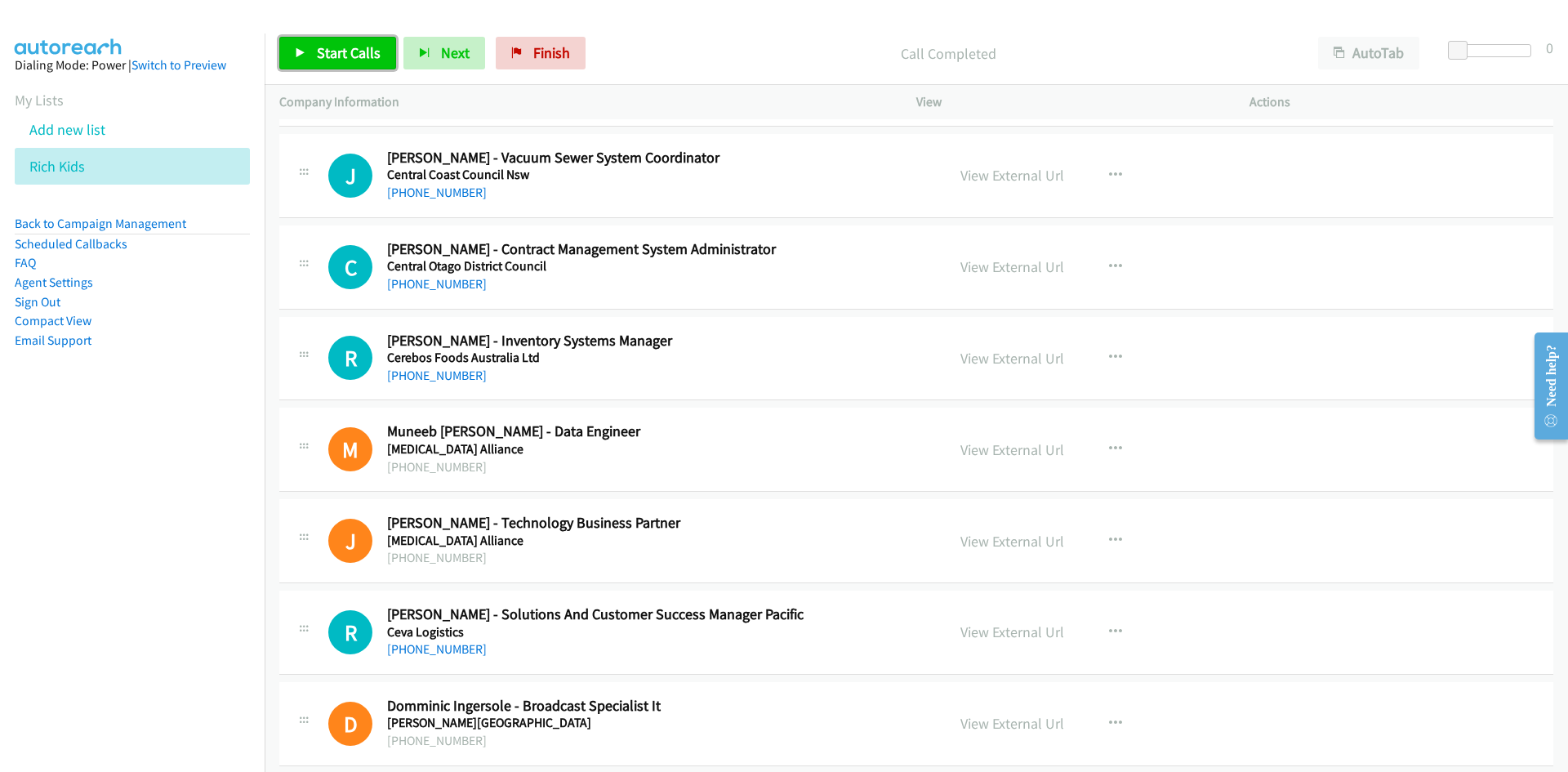
click at [295, 40] on link "Start Calls" at bounding box center [337, 53] width 117 height 33
click at [335, 54] on span "Pause" at bounding box center [335, 52] width 37 height 19
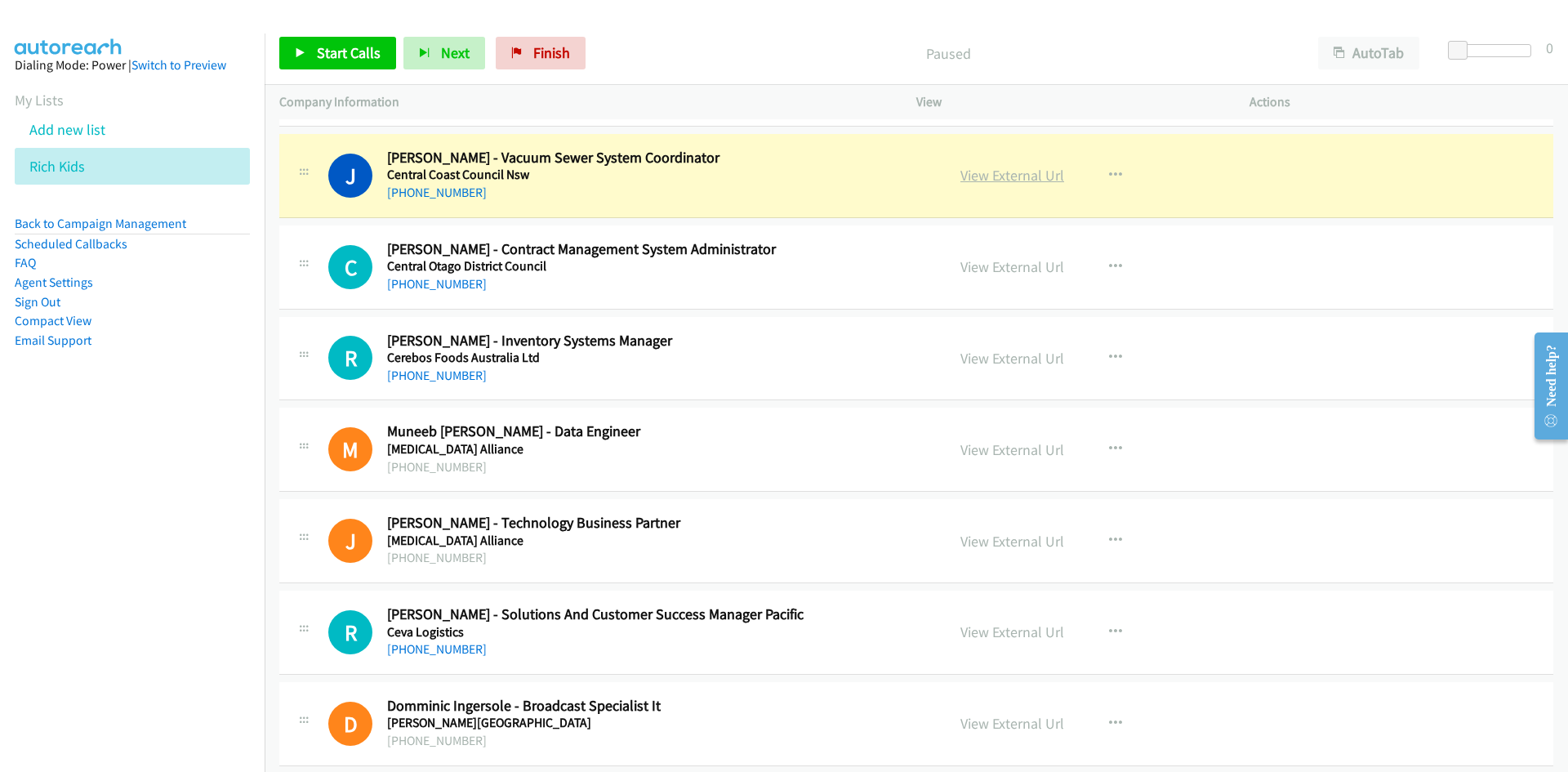
click at [989, 175] on link "View External Url" at bounding box center [1012, 175] width 104 height 19
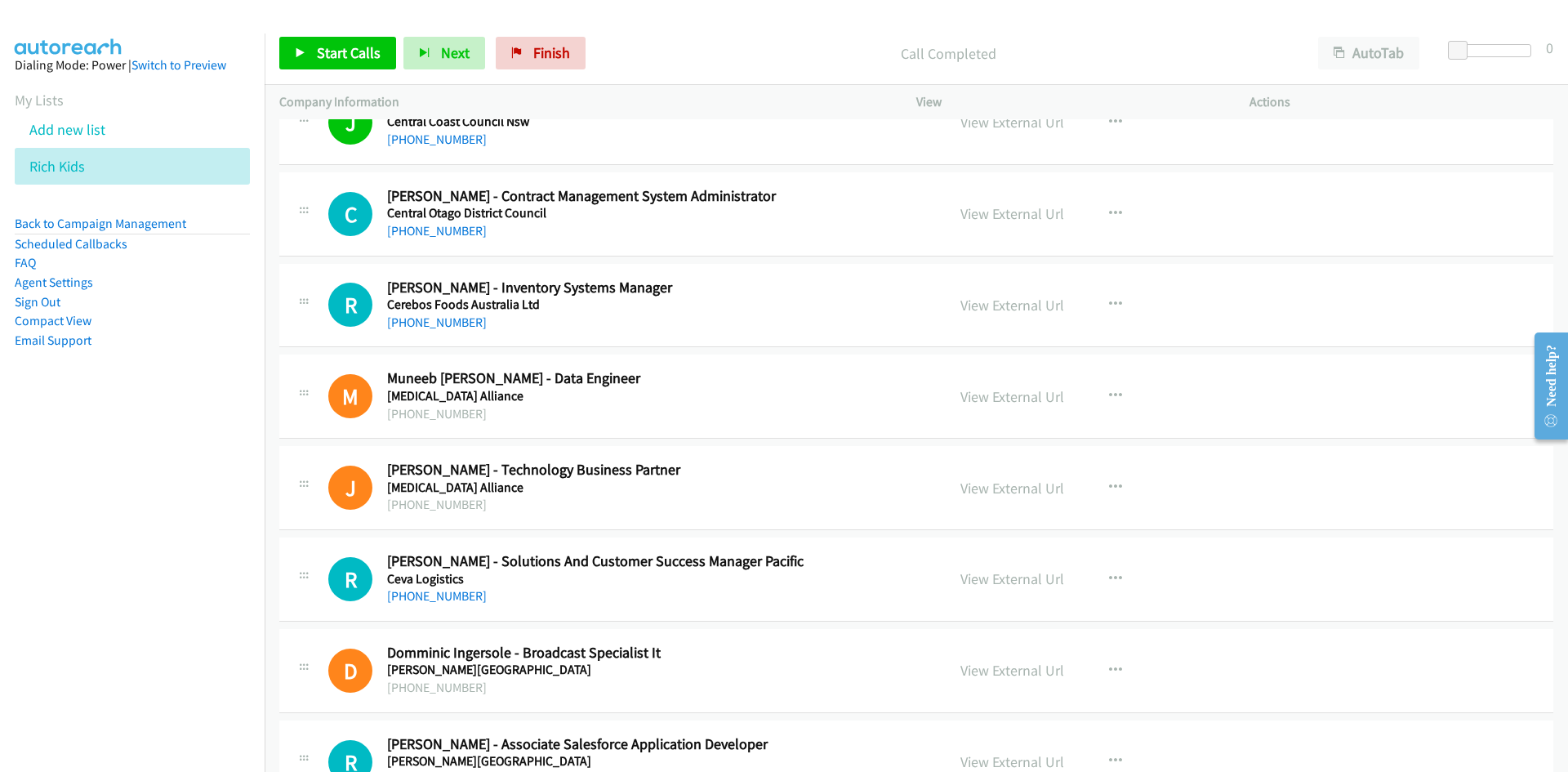
scroll to position [3268, 0]
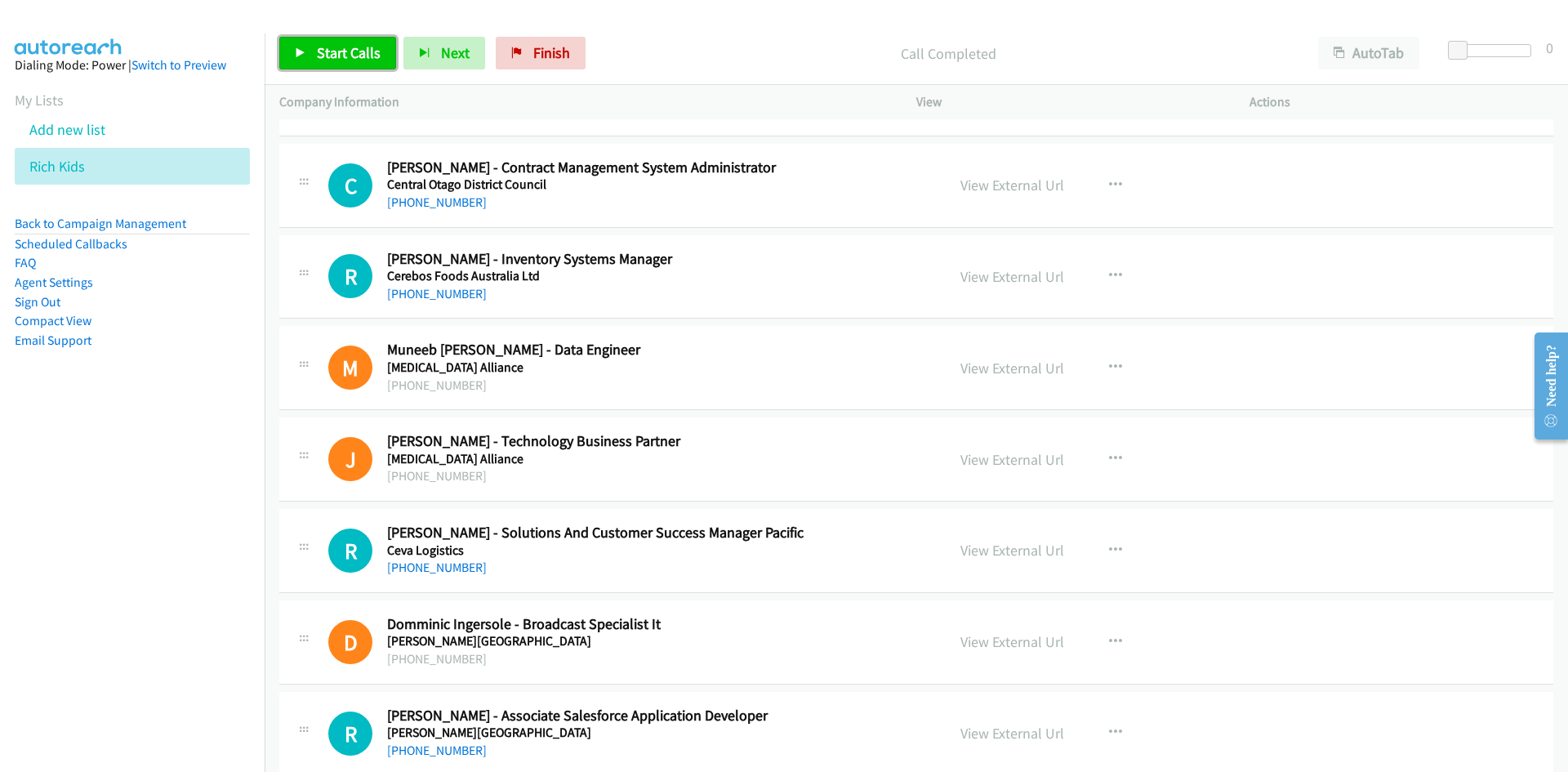
click at [351, 57] on span "Start Calls" at bounding box center [348, 52] width 63 height 19
click at [351, 57] on span "Pause" at bounding box center [335, 52] width 37 height 19
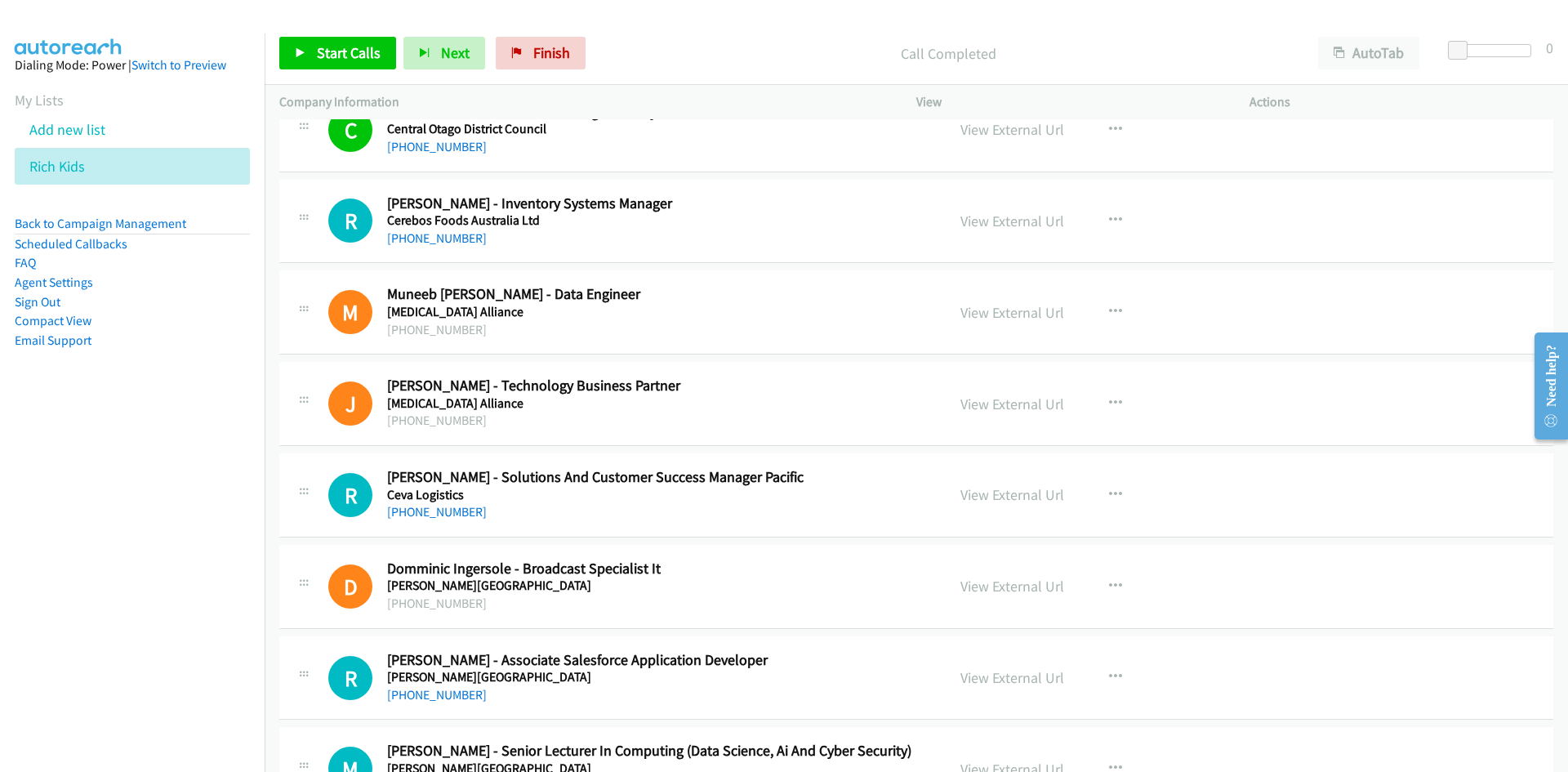
scroll to position [3350, 0]
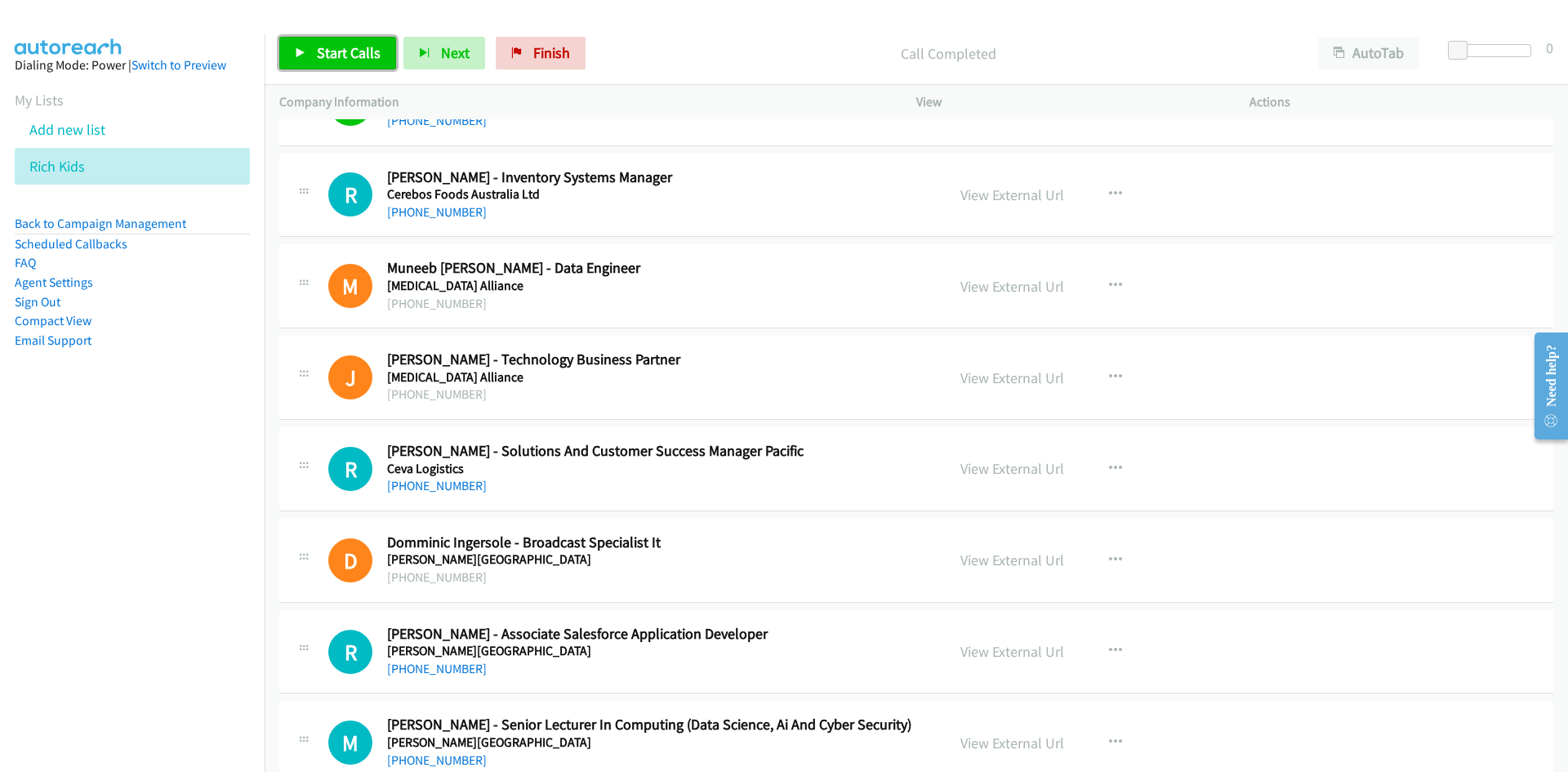
click at [374, 52] on span "Start Calls" at bounding box center [348, 52] width 63 height 19
click at [299, 48] on icon at bounding box center [300, 53] width 12 height 12
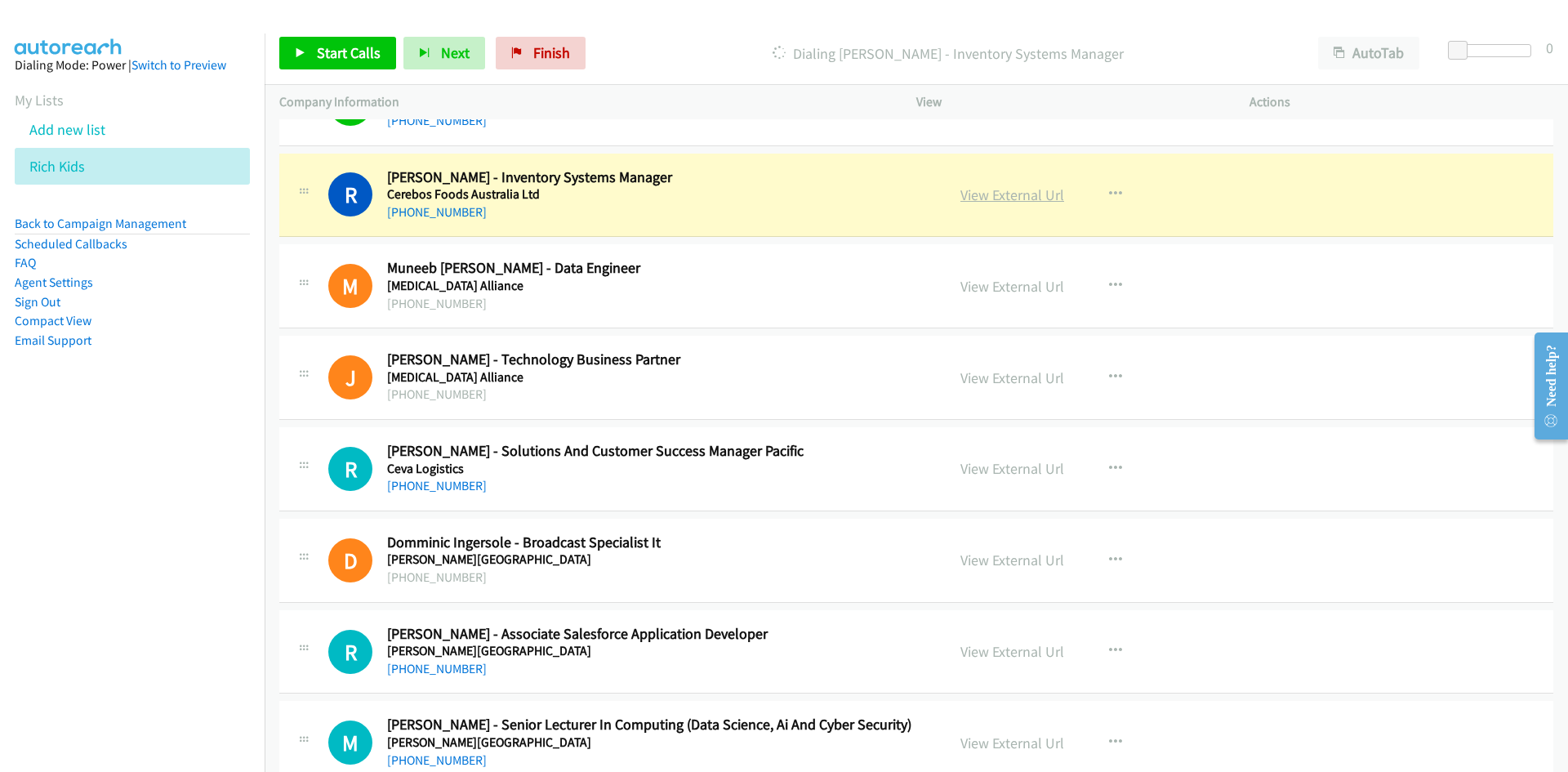
click at [1050, 193] on link "View External Url" at bounding box center [1012, 195] width 104 height 19
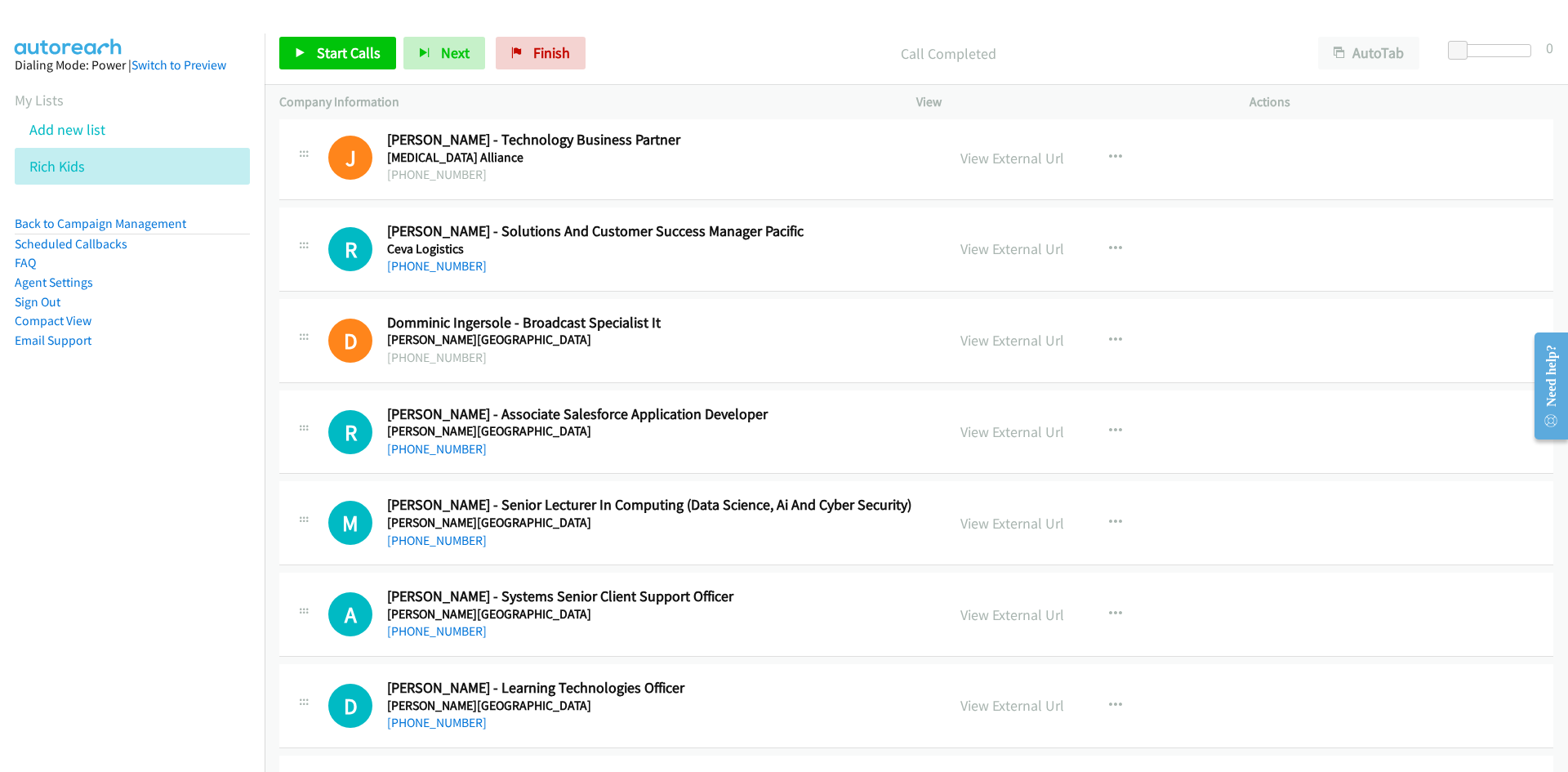
scroll to position [3595, 0]
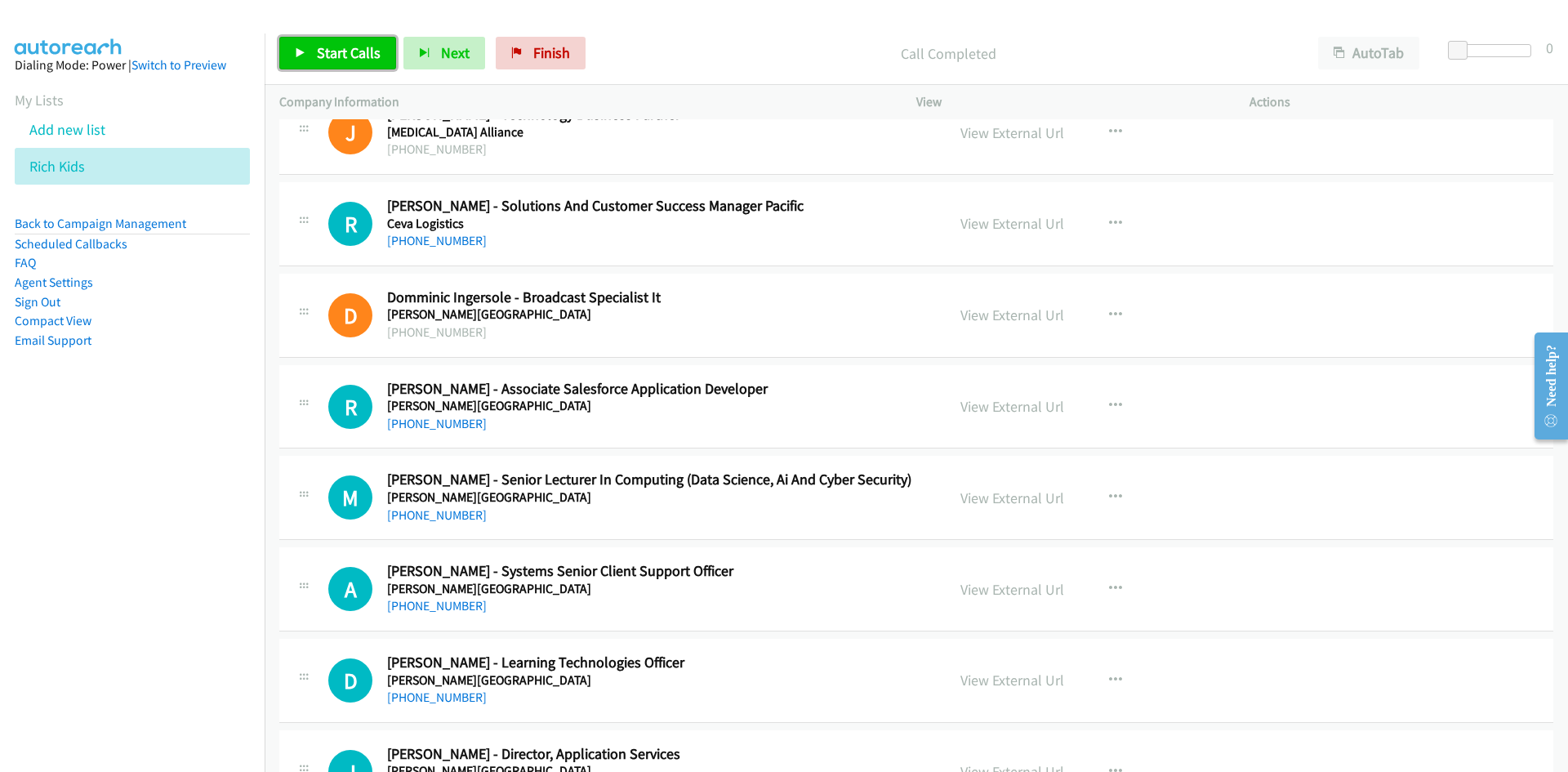
click at [392, 69] on link "Start Calls" at bounding box center [337, 53] width 117 height 33
click at [356, 66] on link "Pause" at bounding box center [324, 53] width 90 height 33
click at [1016, 224] on link "View External Url" at bounding box center [1012, 224] width 104 height 19
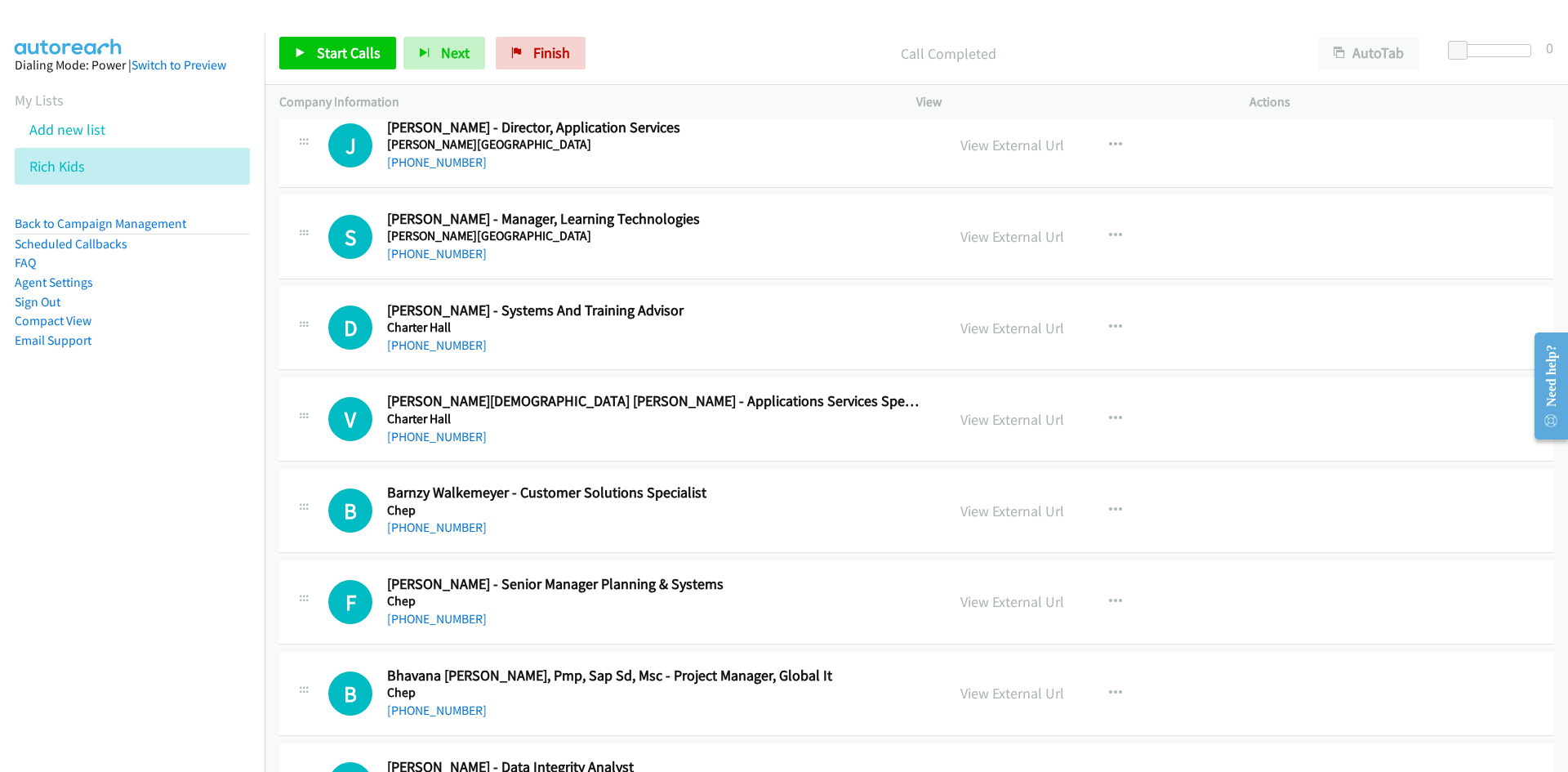
scroll to position [4249, 0]
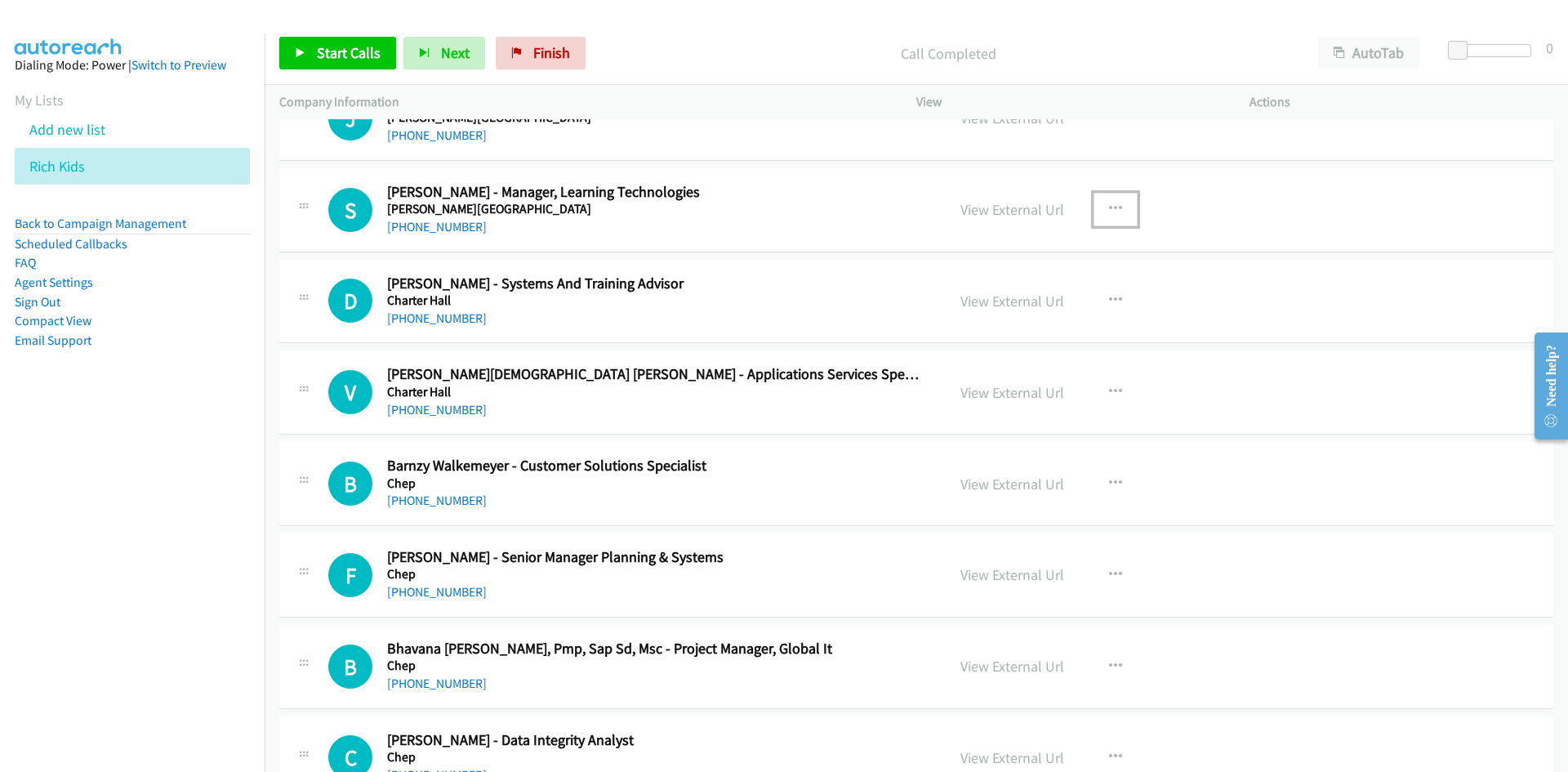
click at [1094, 211] on button "button" at bounding box center [1116, 209] width 44 height 33
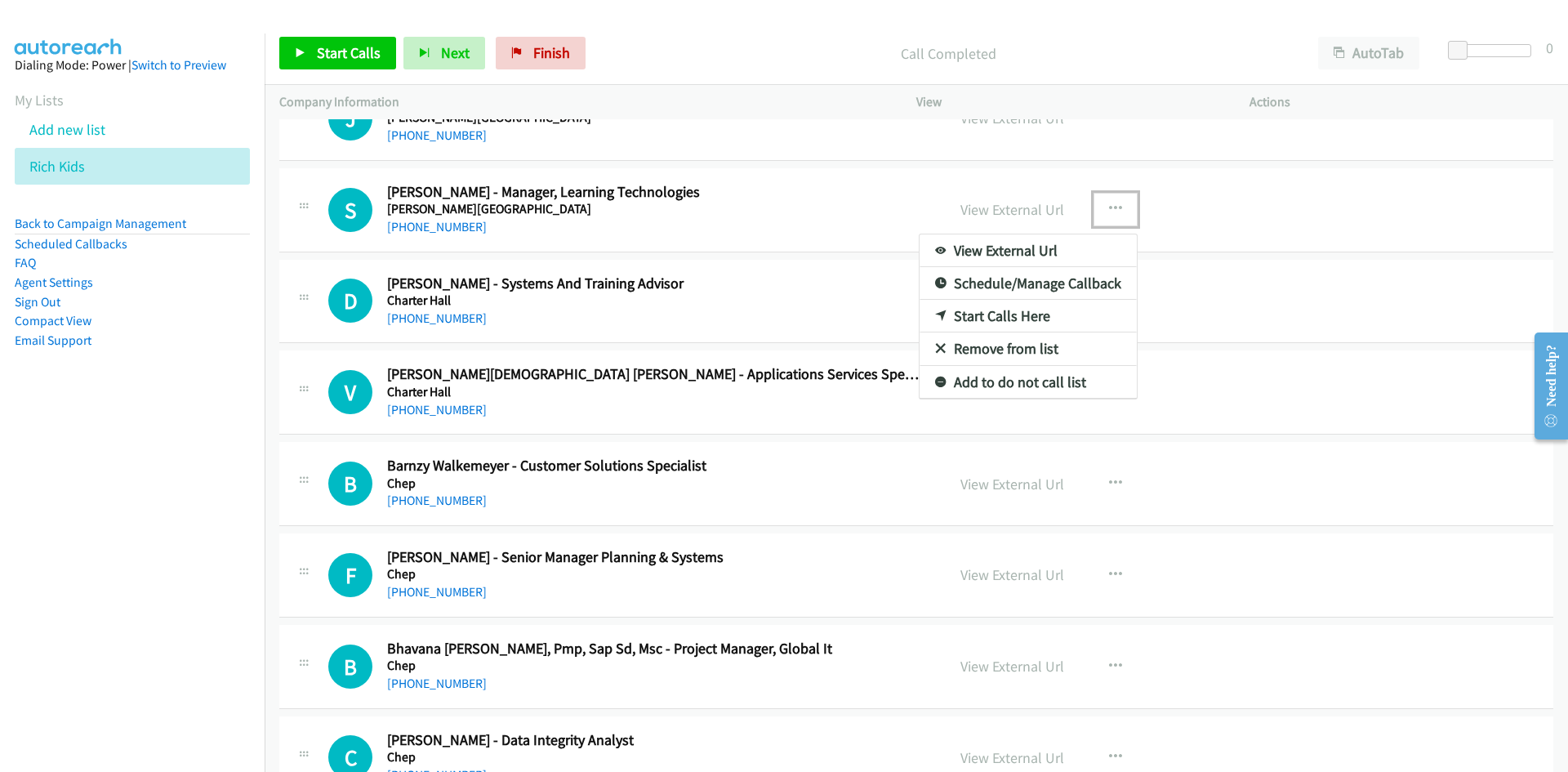
click at [936, 314] on icon at bounding box center [941, 317] width 12 height 12
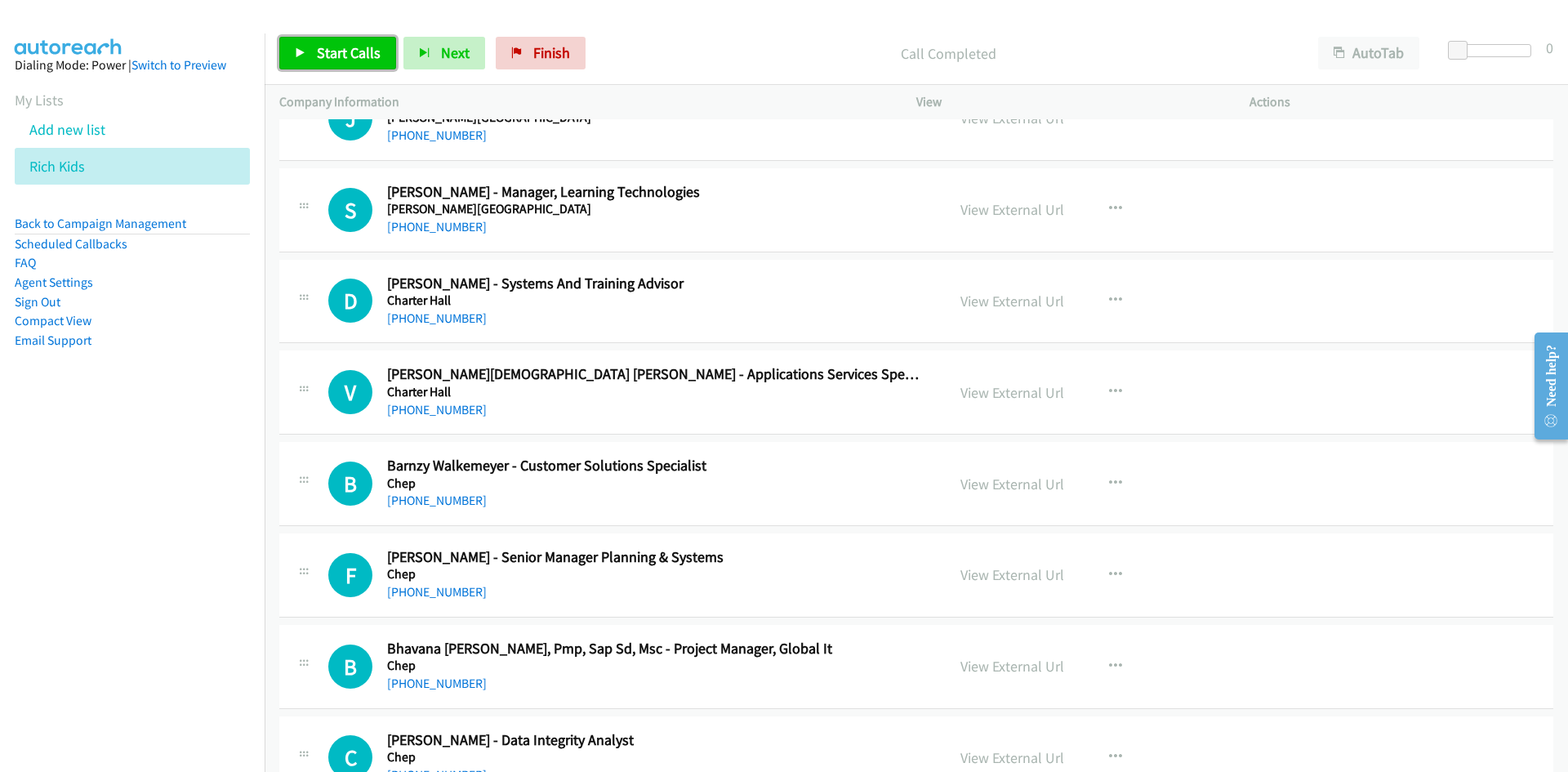
click at [339, 43] on link "Start Calls" at bounding box center [337, 53] width 117 height 33
click at [339, 43] on link "Pause" at bounding box center [324, 53] width 90 height 33
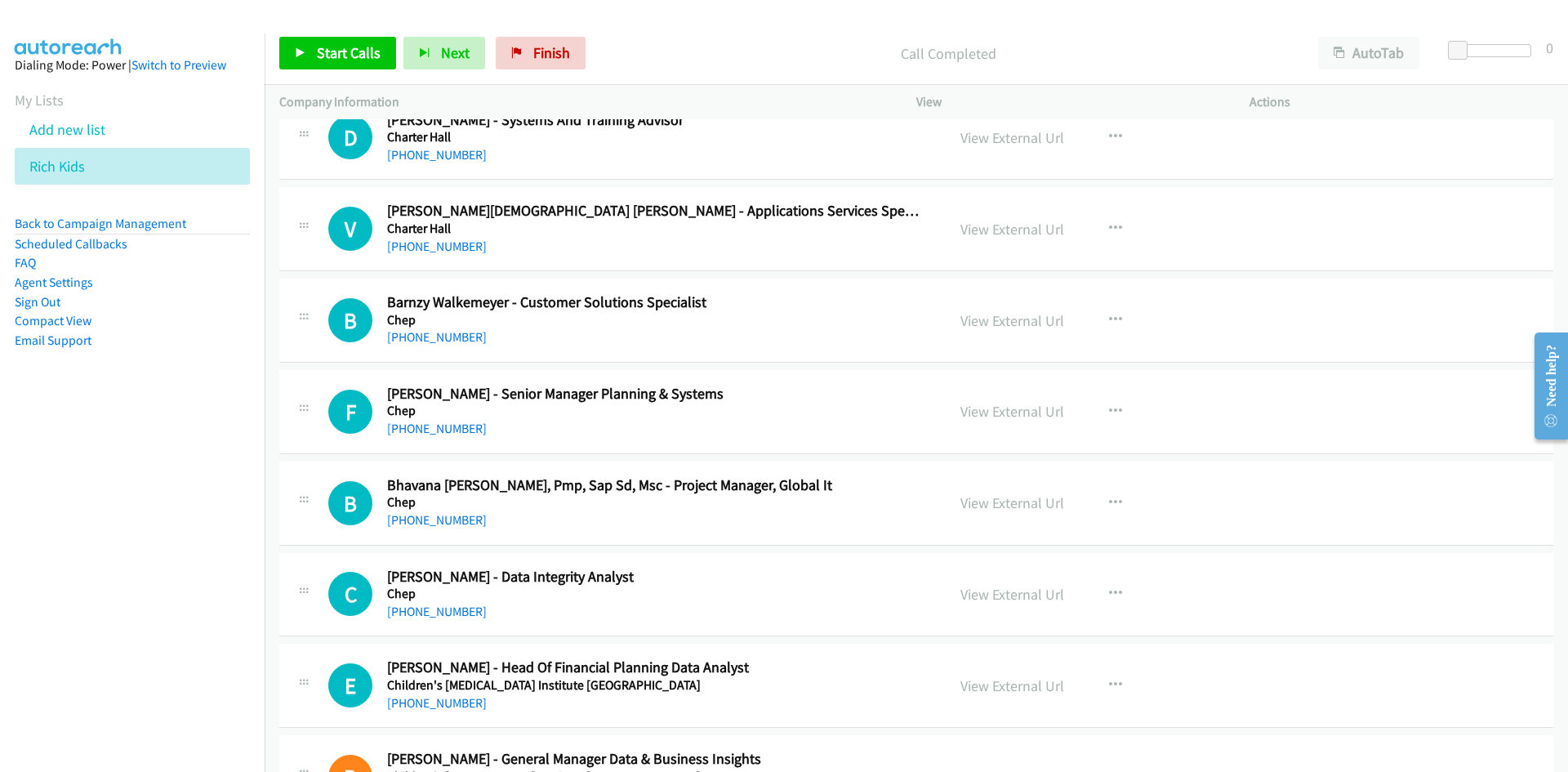
scroll to position [4494, 0]
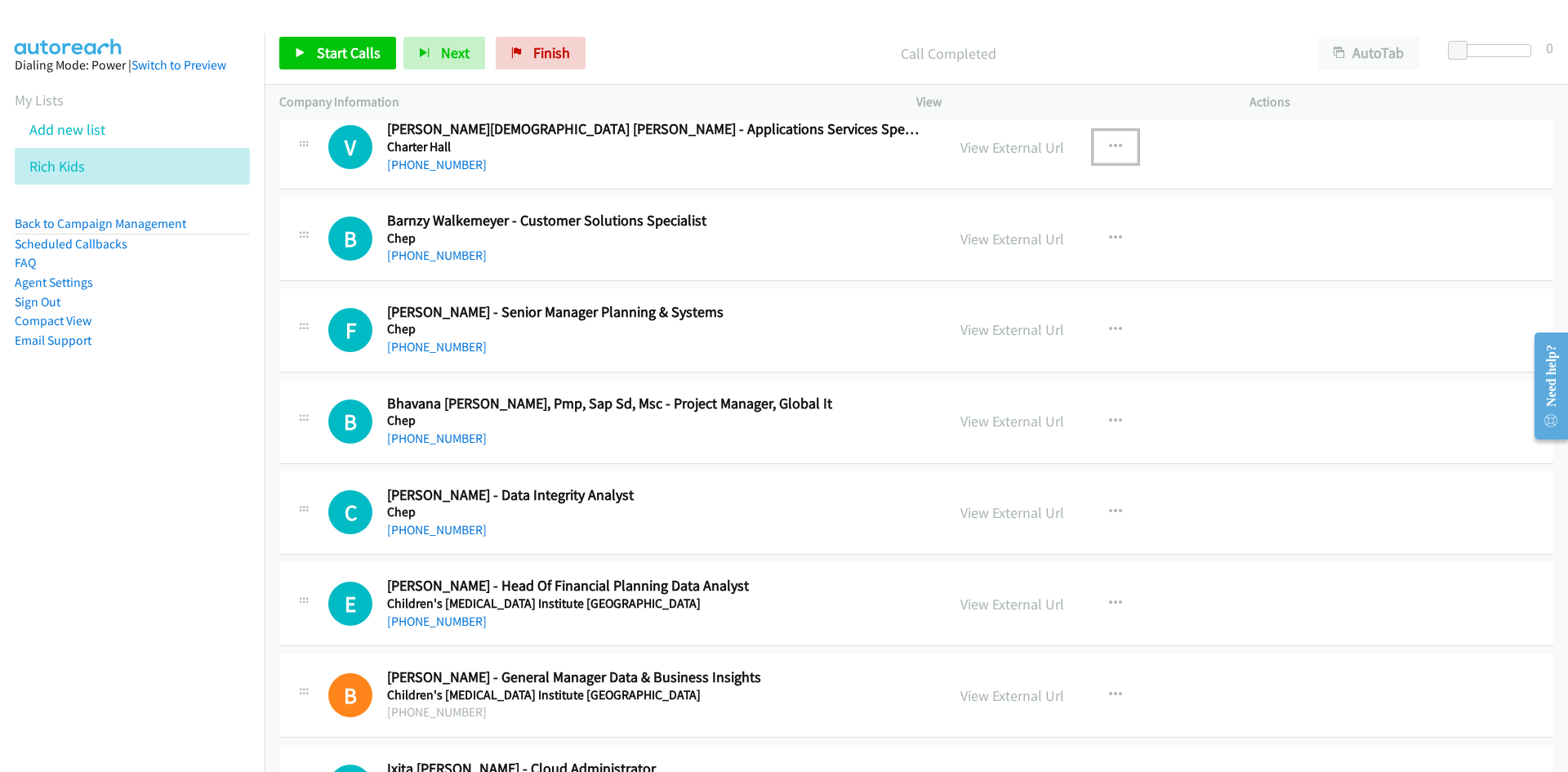
click at [1111, 140] on icon "button" at bounding box center [1116, 147] width 13 height 13
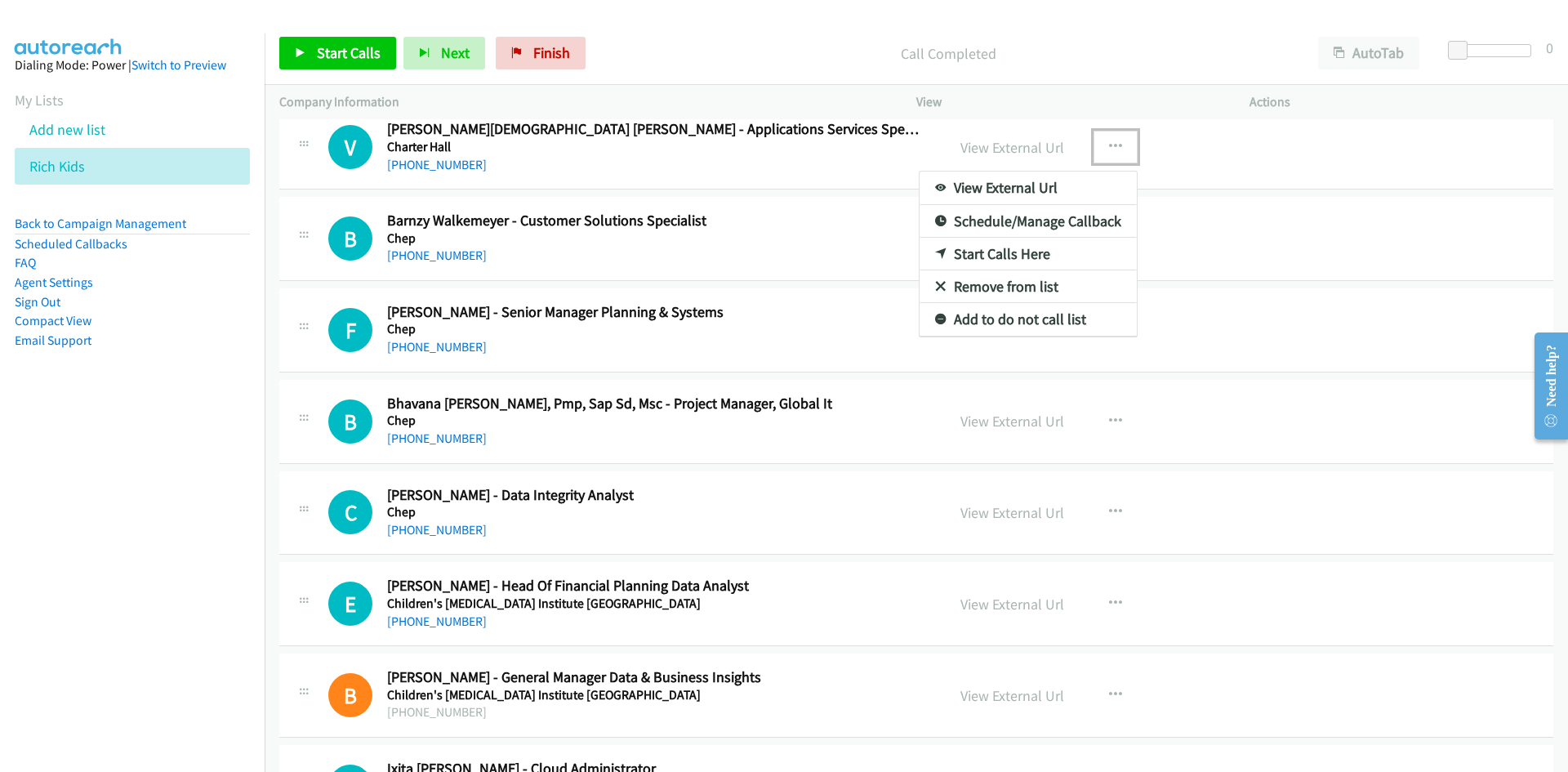
click at [936, 262] on link "Start Calls Here" at bounding box center [1029, 254] width 217 height 33
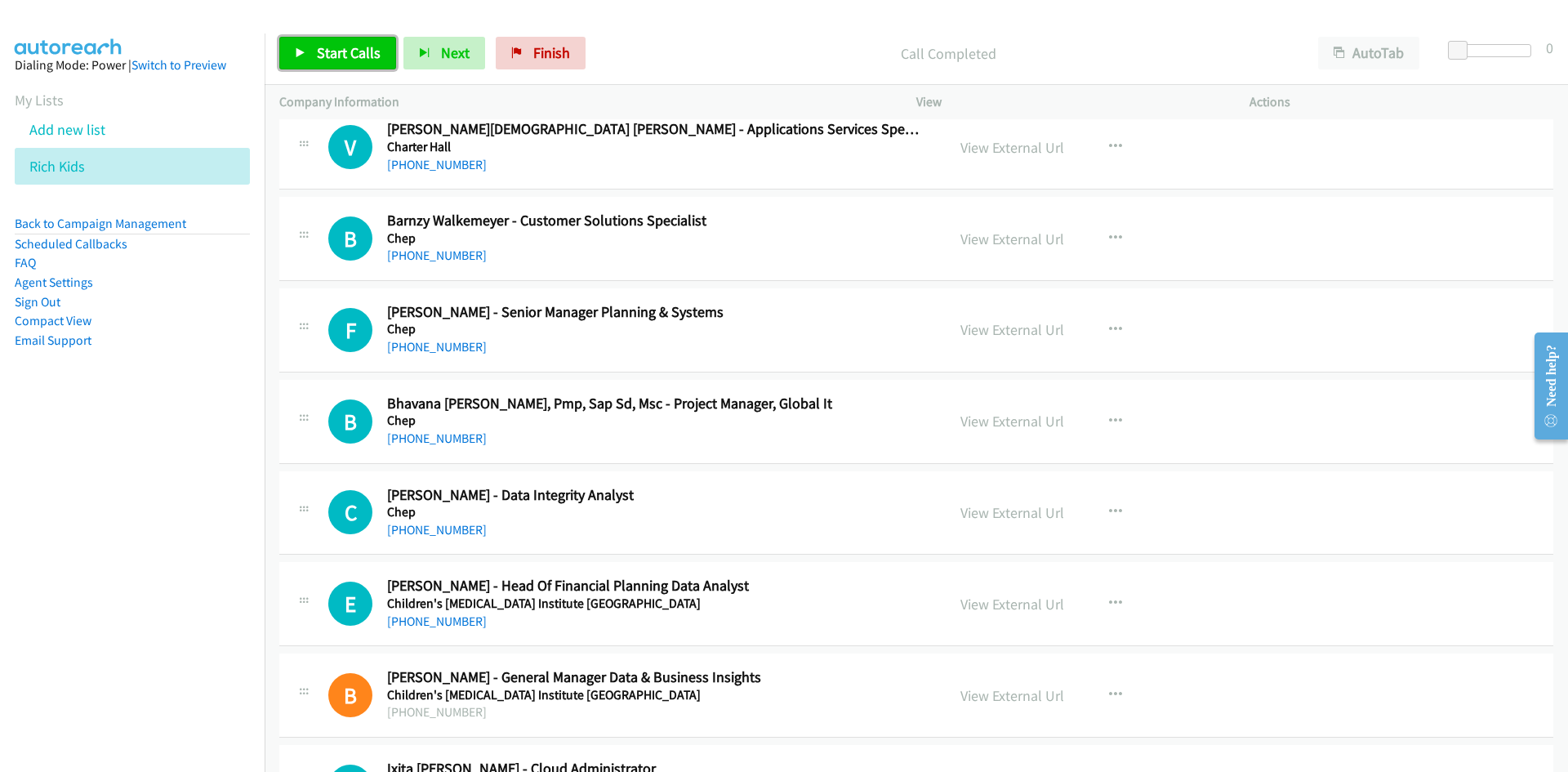
click at [372, 43] on span "Start Calls" at bounding box center [348, 52] width 63 height 19
click at [351, 47] on span "Pause" at bounding box center [335, 52] width 37 height 19
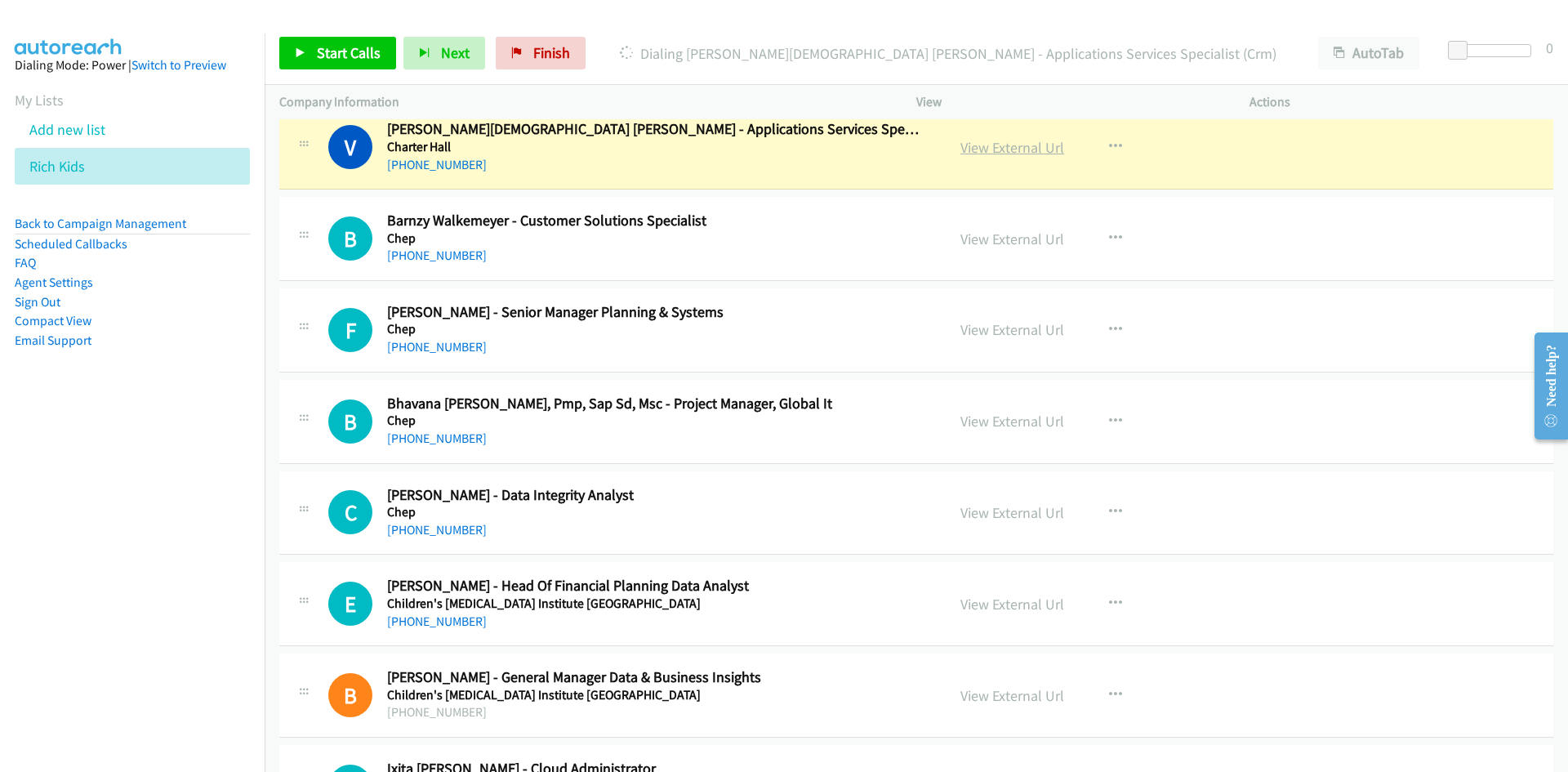
click at [1029, 149] on link "View External Url" at bounding box center [1012, 148] width 104 height 19
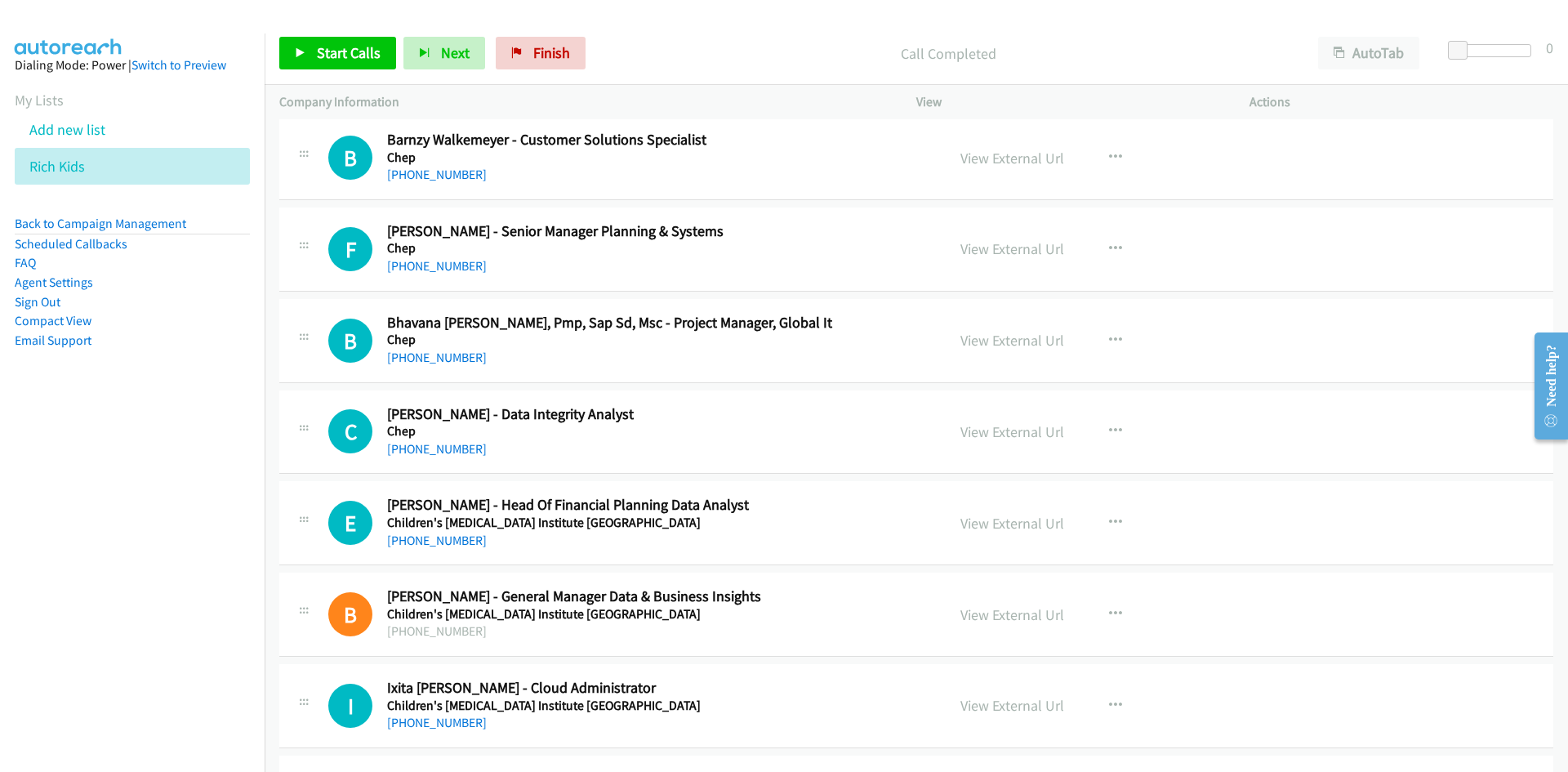
scroll to position [4576, 0]
click at [341, 63] on link "Start Calls" at bounding box center [337, 53] width 117 height 33
click at [341, 63] on link "Pause" at bounding box center [324, 53] width 90 height 33
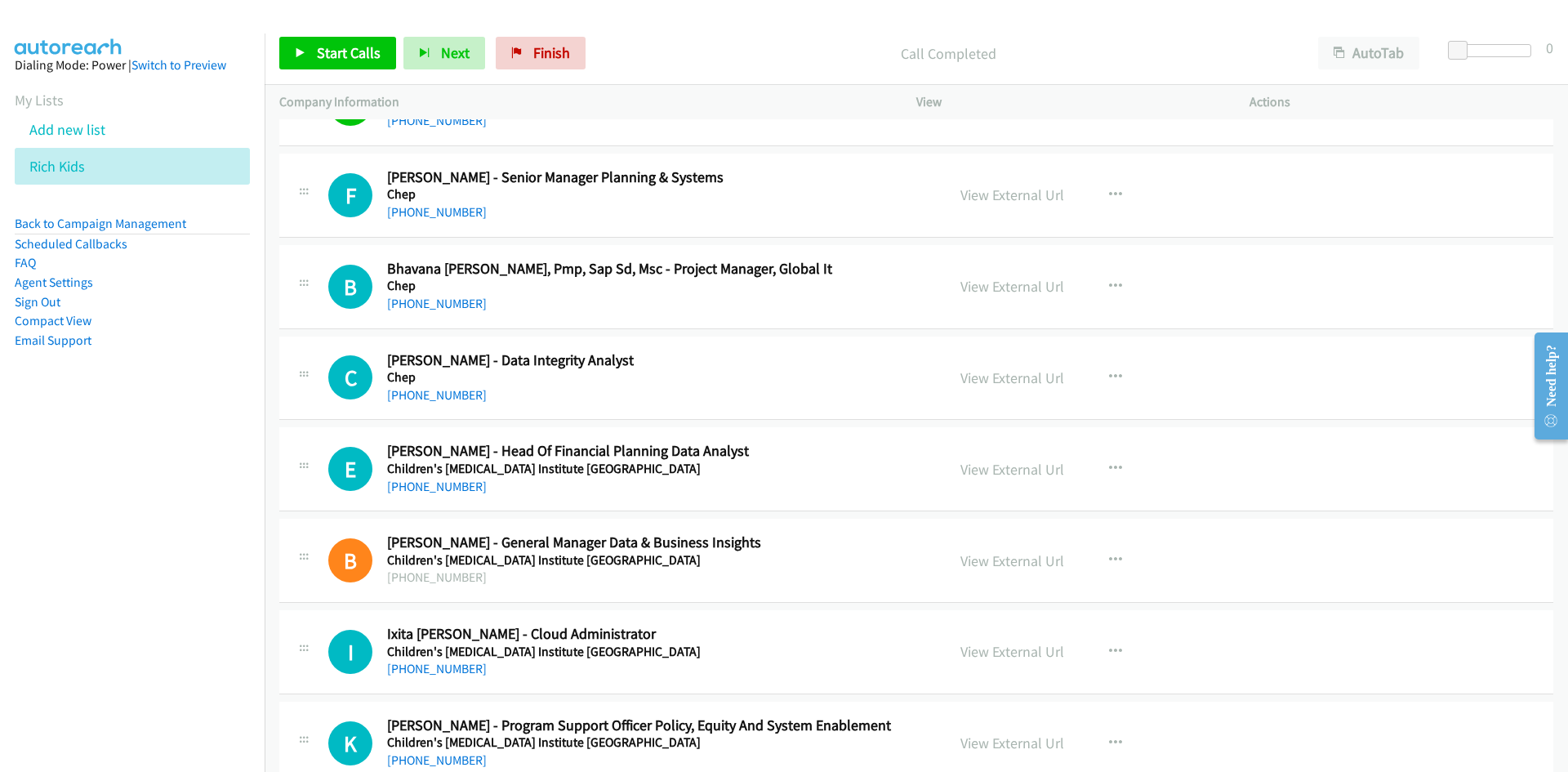
scroll to position [4657, 0]
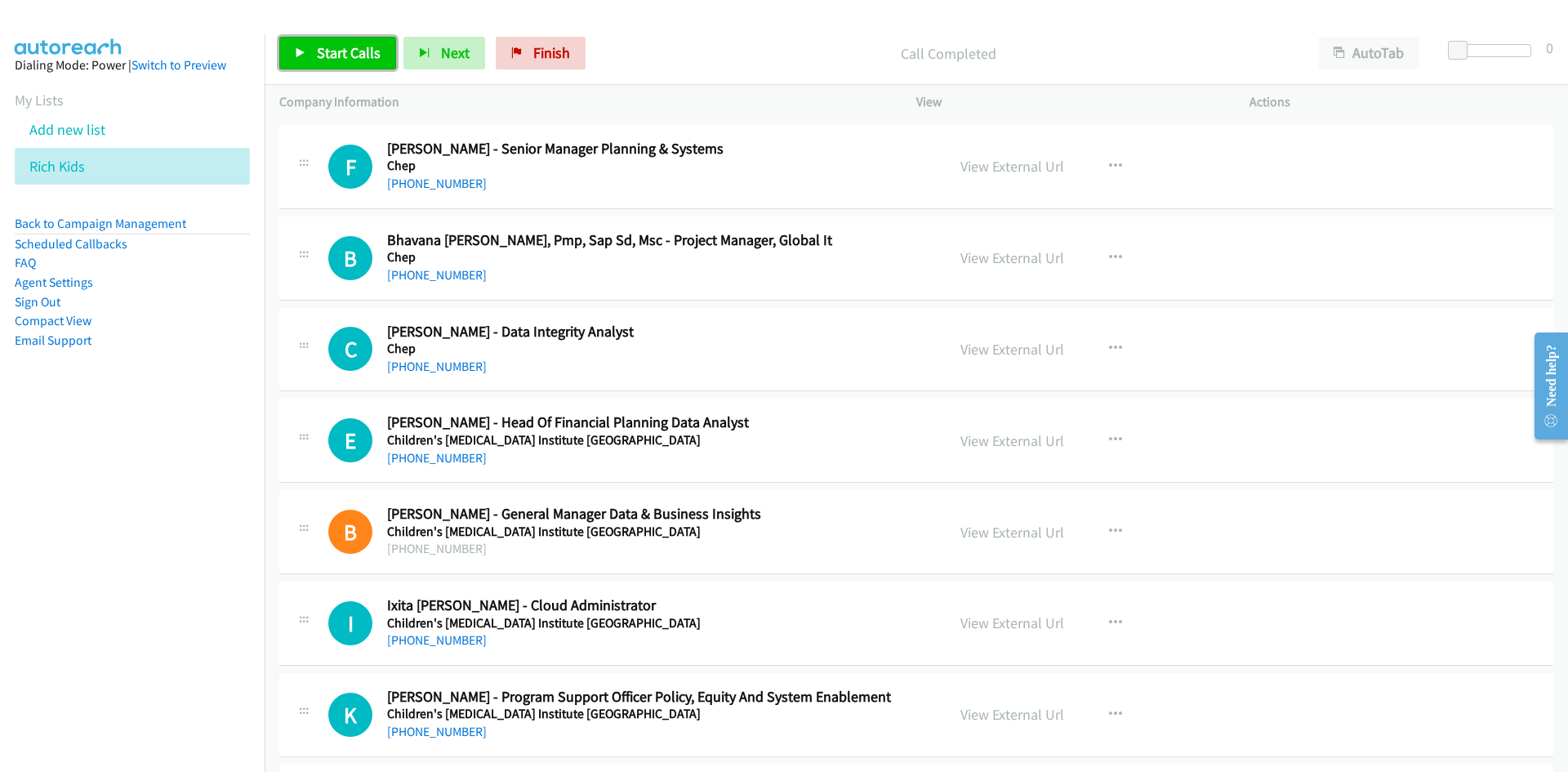
click at [384, 62] on link "Start Calls" at bounding box center [337, 53] width 117 height 33
click at [366, 62] on link "Pause" at bounding box center [324, 53] width 90 height 33
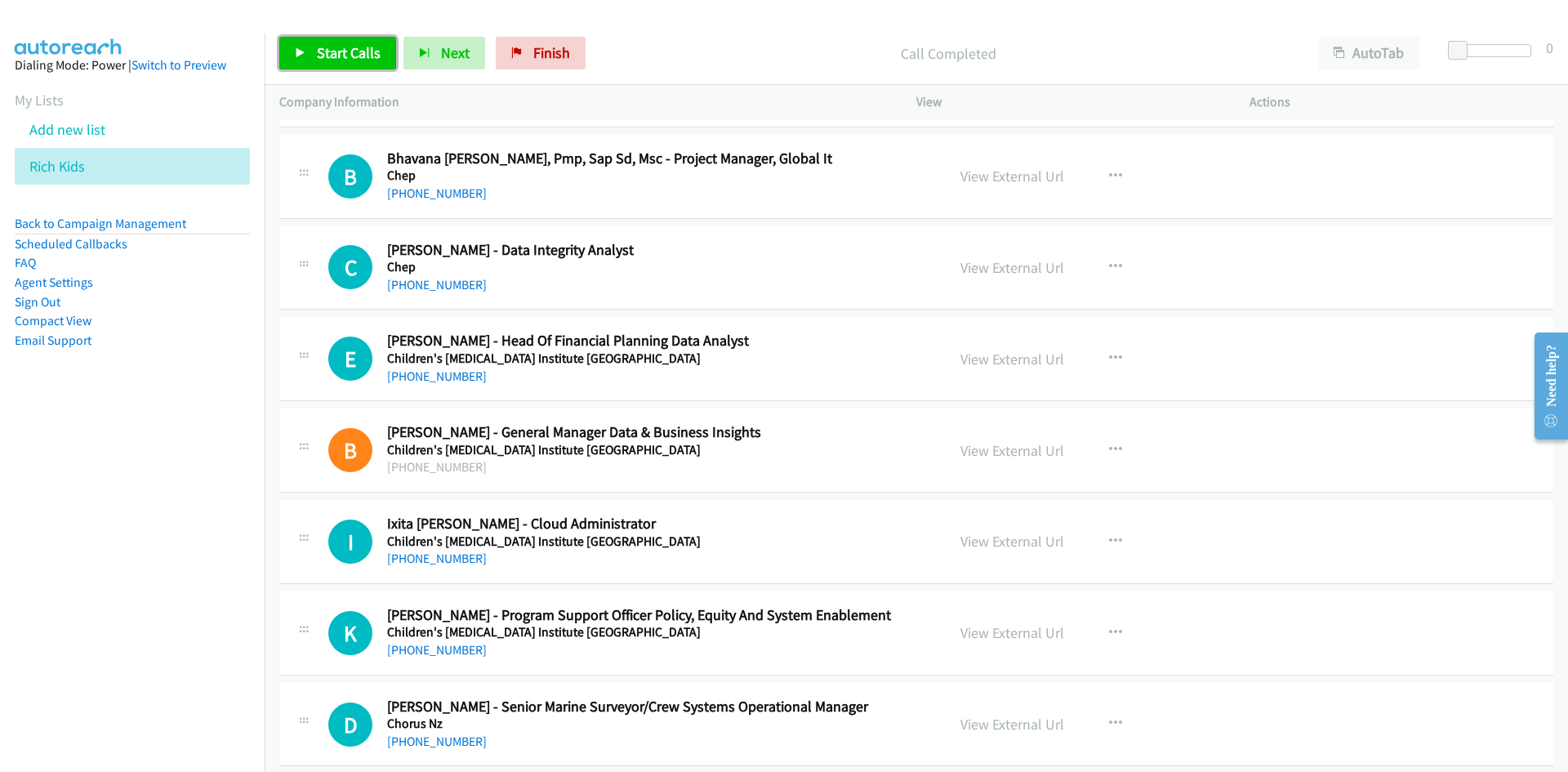
click at [290, 55] on link "Start Calls" at bounding box center [337, 53] width 117 height 33
click at [348, 49] on span "Pause" at bounding box center [335, 52] width 37 height 19
click at [381, 69] on link "Start Calls" at bounding box center [337, 53] width 117 height 33
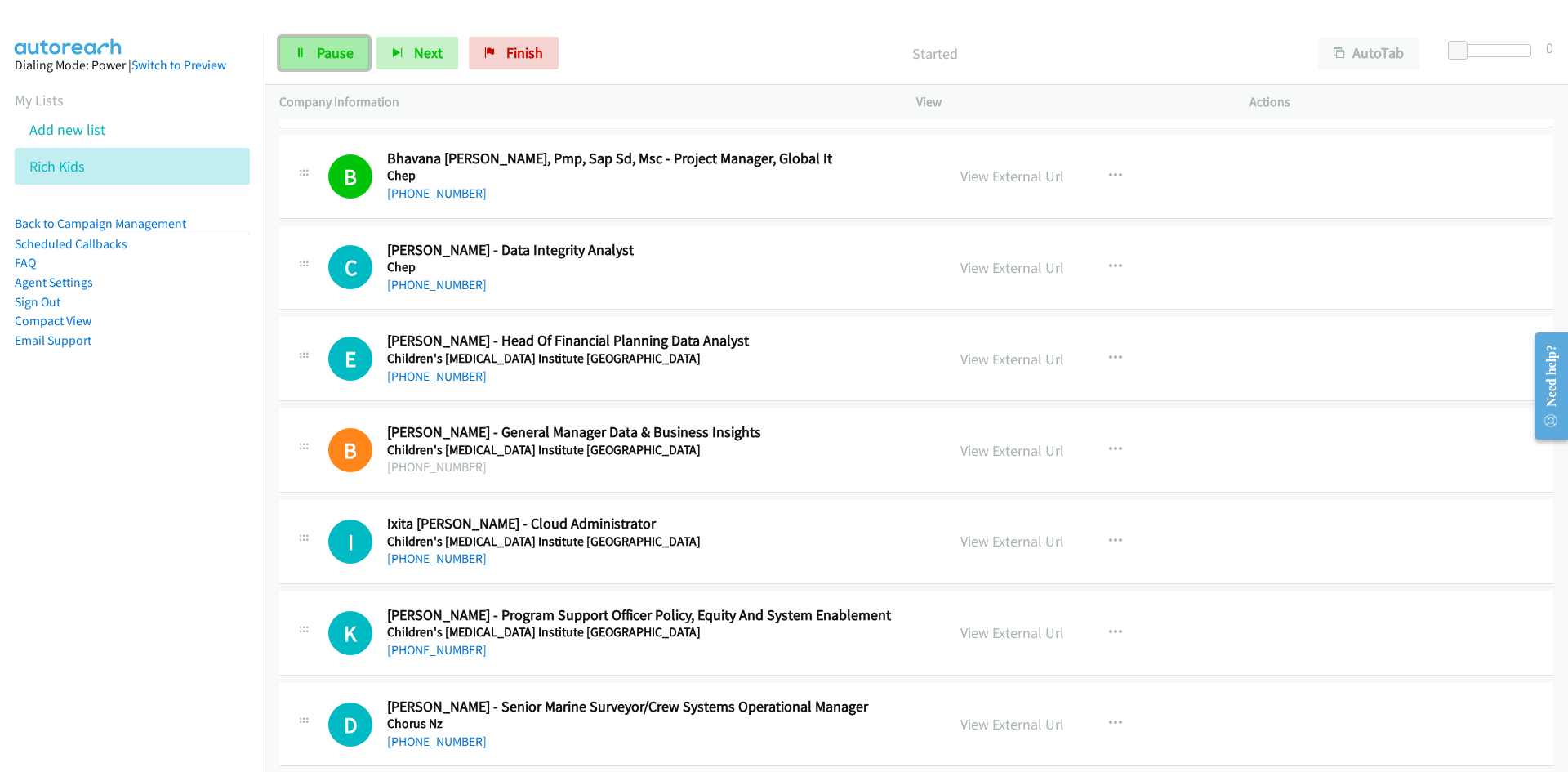
click at [319, 64] on link "Pause" at bounding box center [324, 53] width 90 height 33
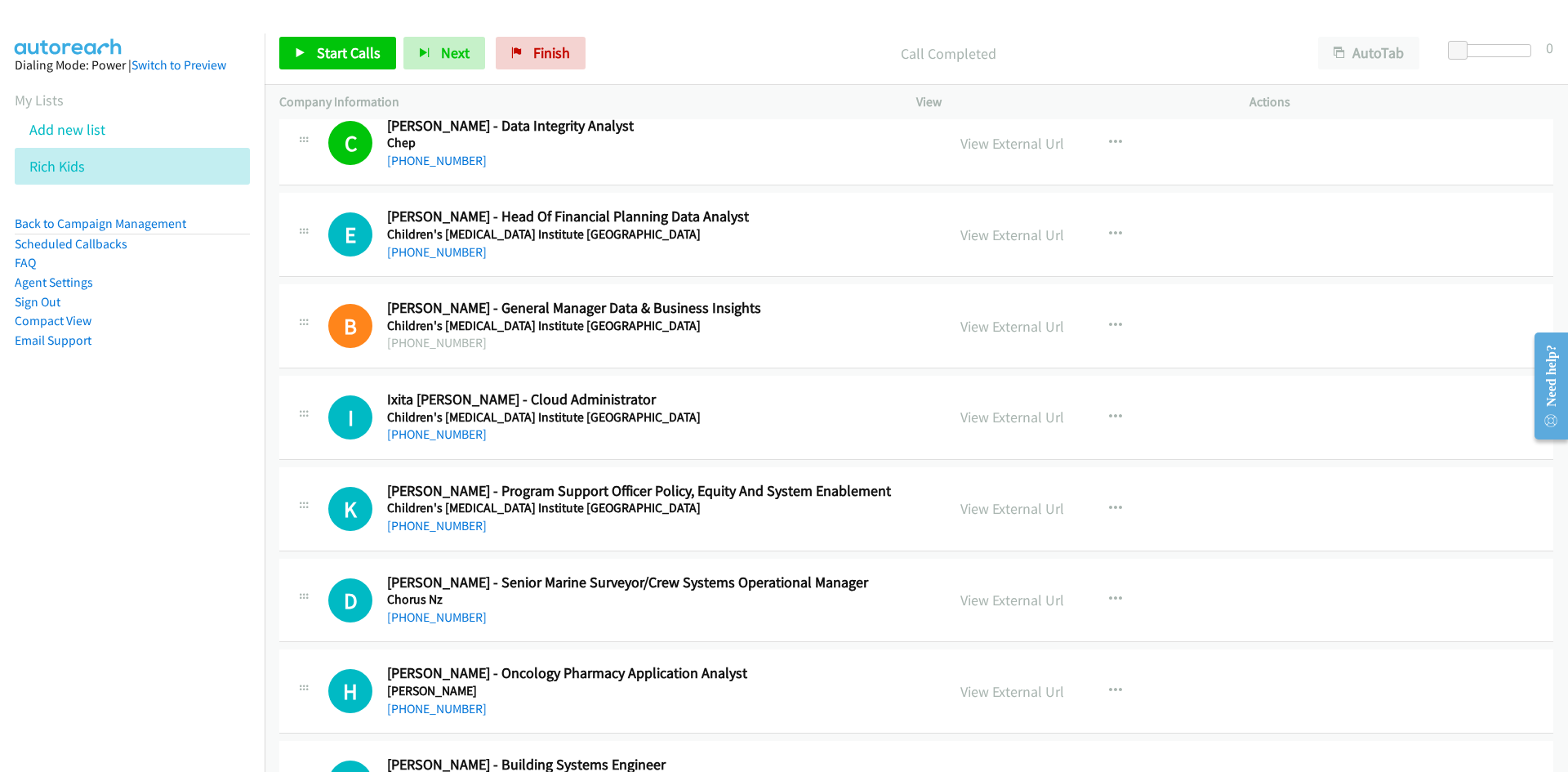
scroll to position [4903, 0]
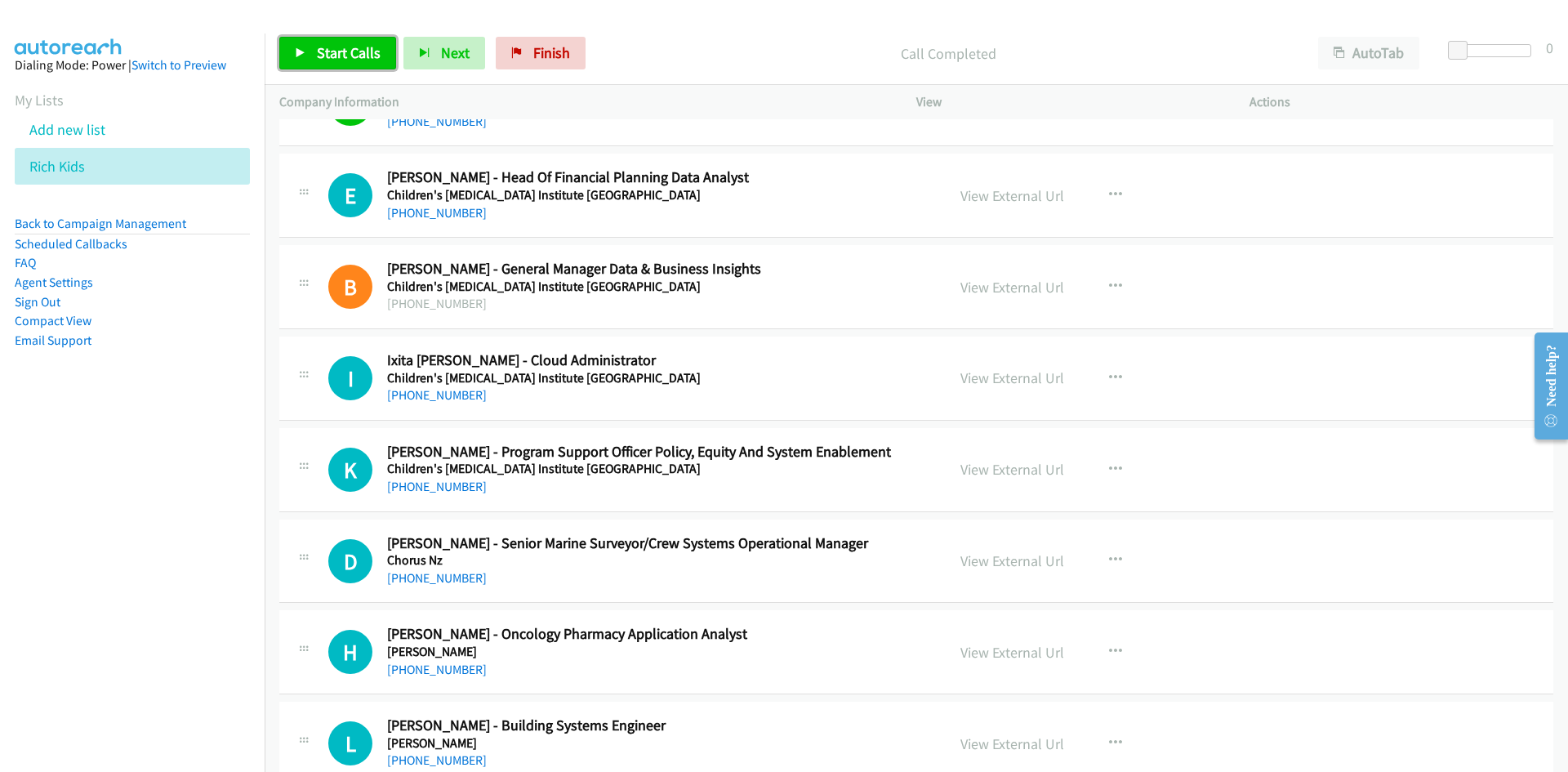
click at [383, 52] on link "Start Calls" at bounding box center [337, 53] width 117 height 33
click at [353, 54] on link "Pause" at bounding box center [324, 53] width 90 height 33
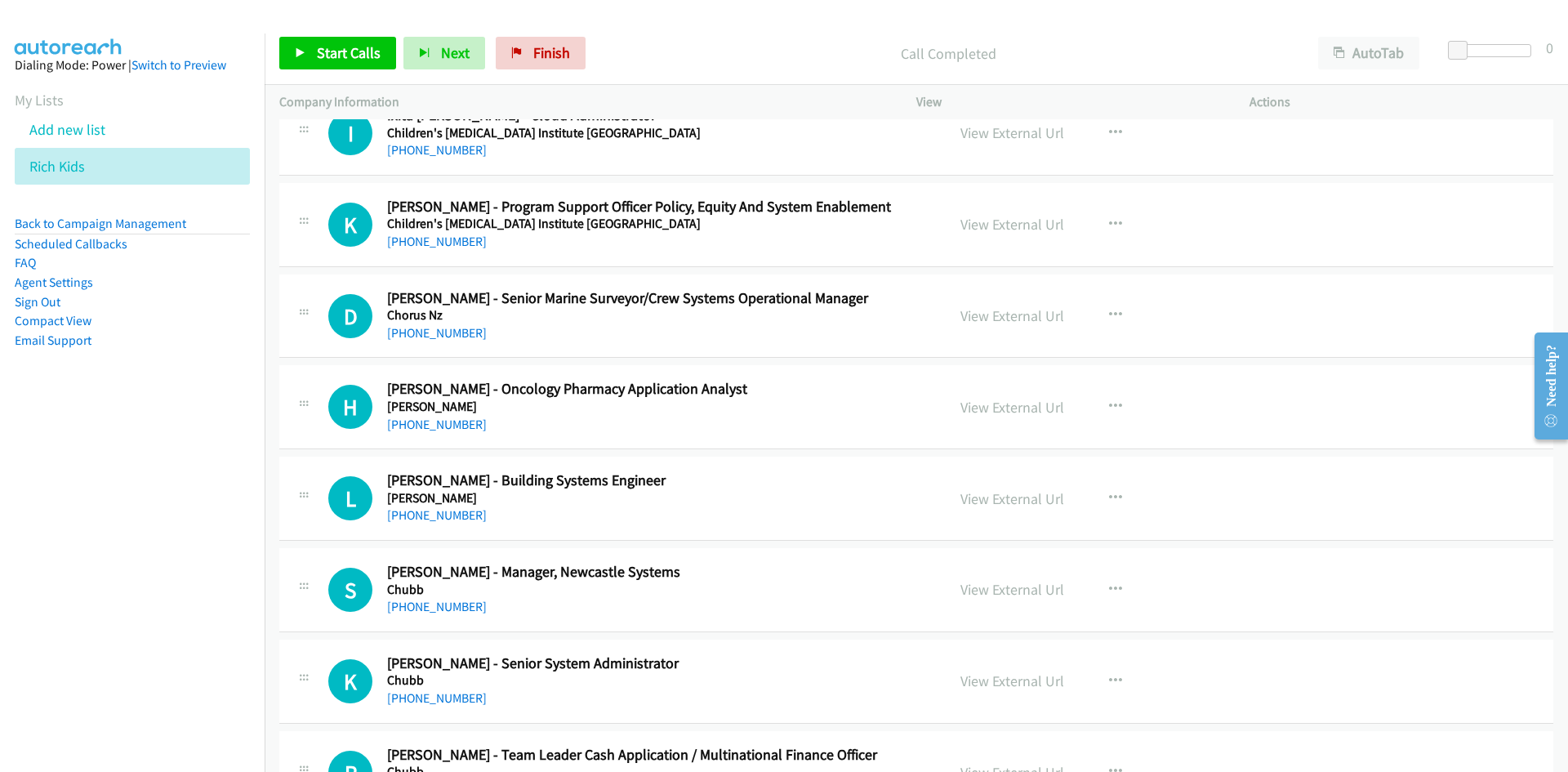
scroll to position [5066, 0]
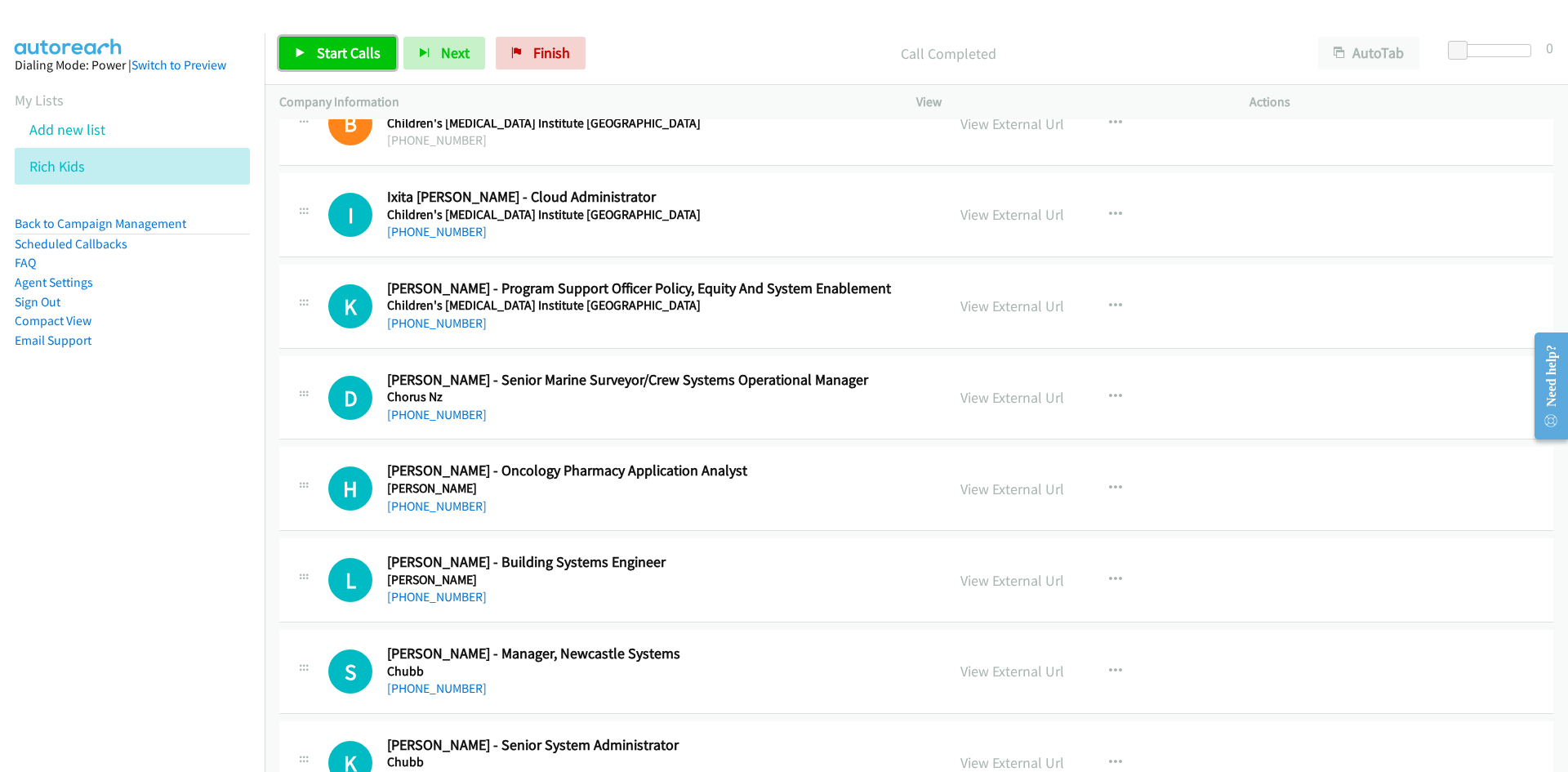
click at [350, 65] on link "Start Calls" at bounding box center [337, 53] width 117 height 33
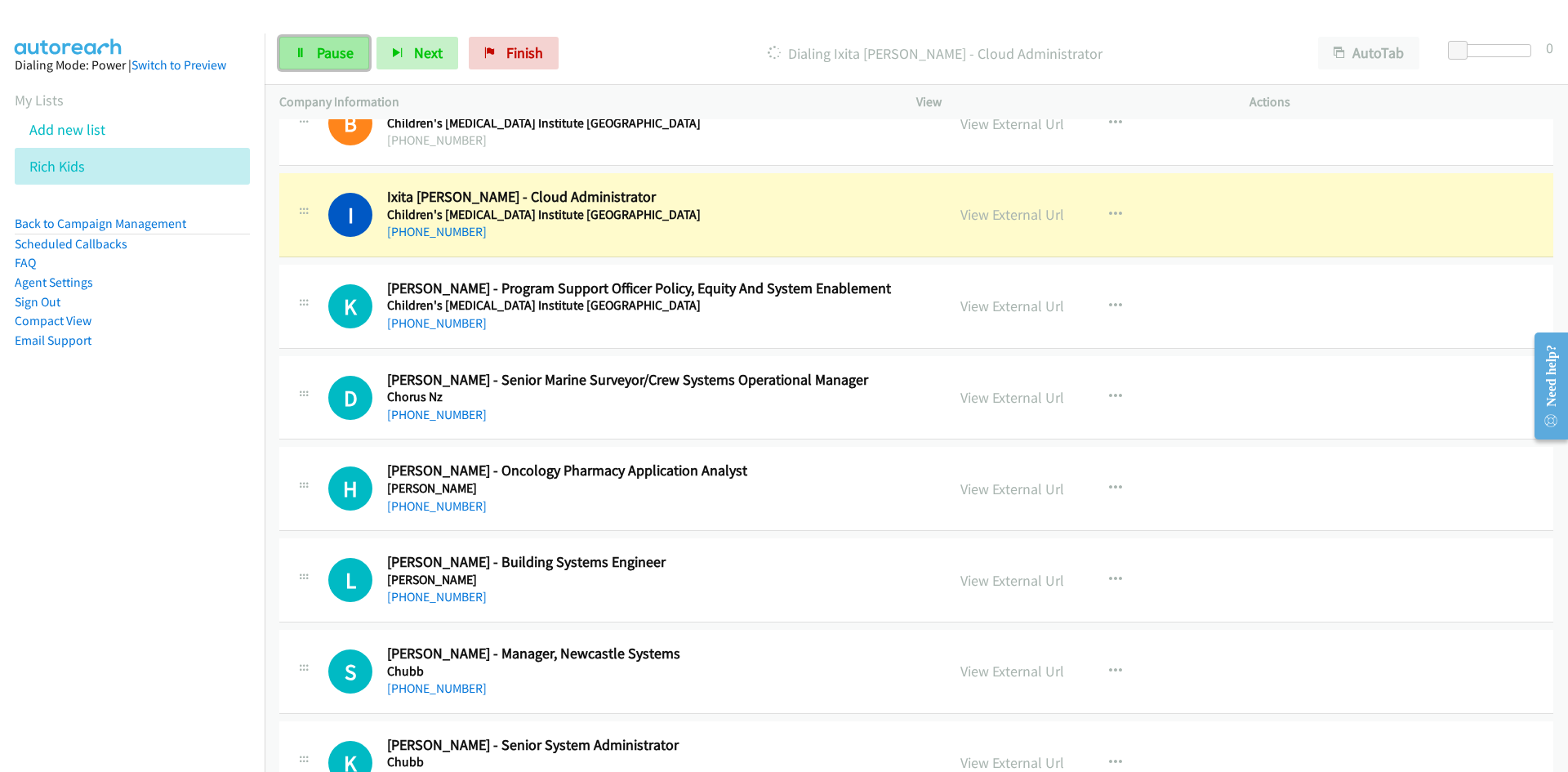
click at [322, 51] on span "Pause" at bounding box center [335, 52] width 37 height 19
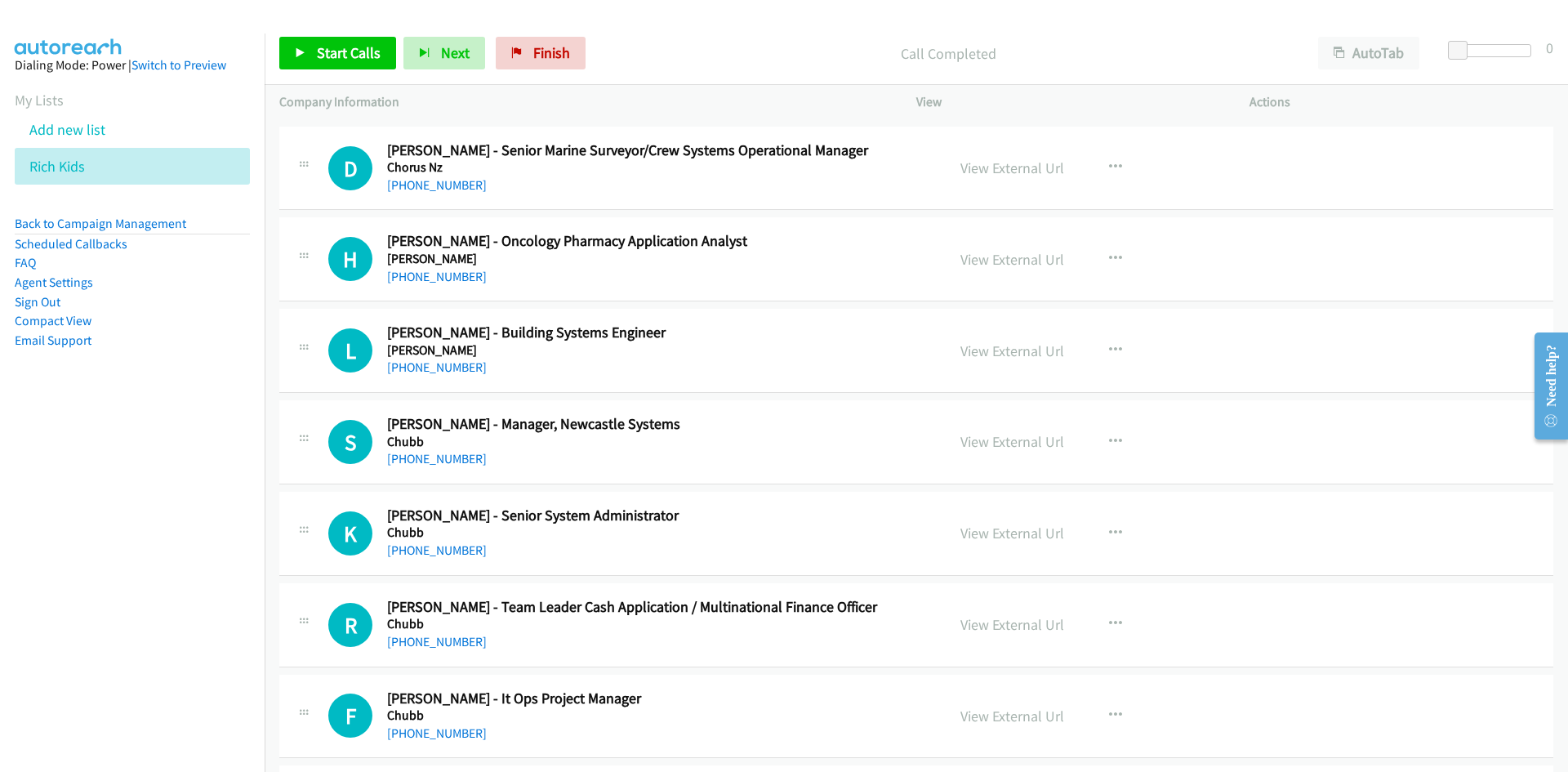
scroll to position [5311, 0]
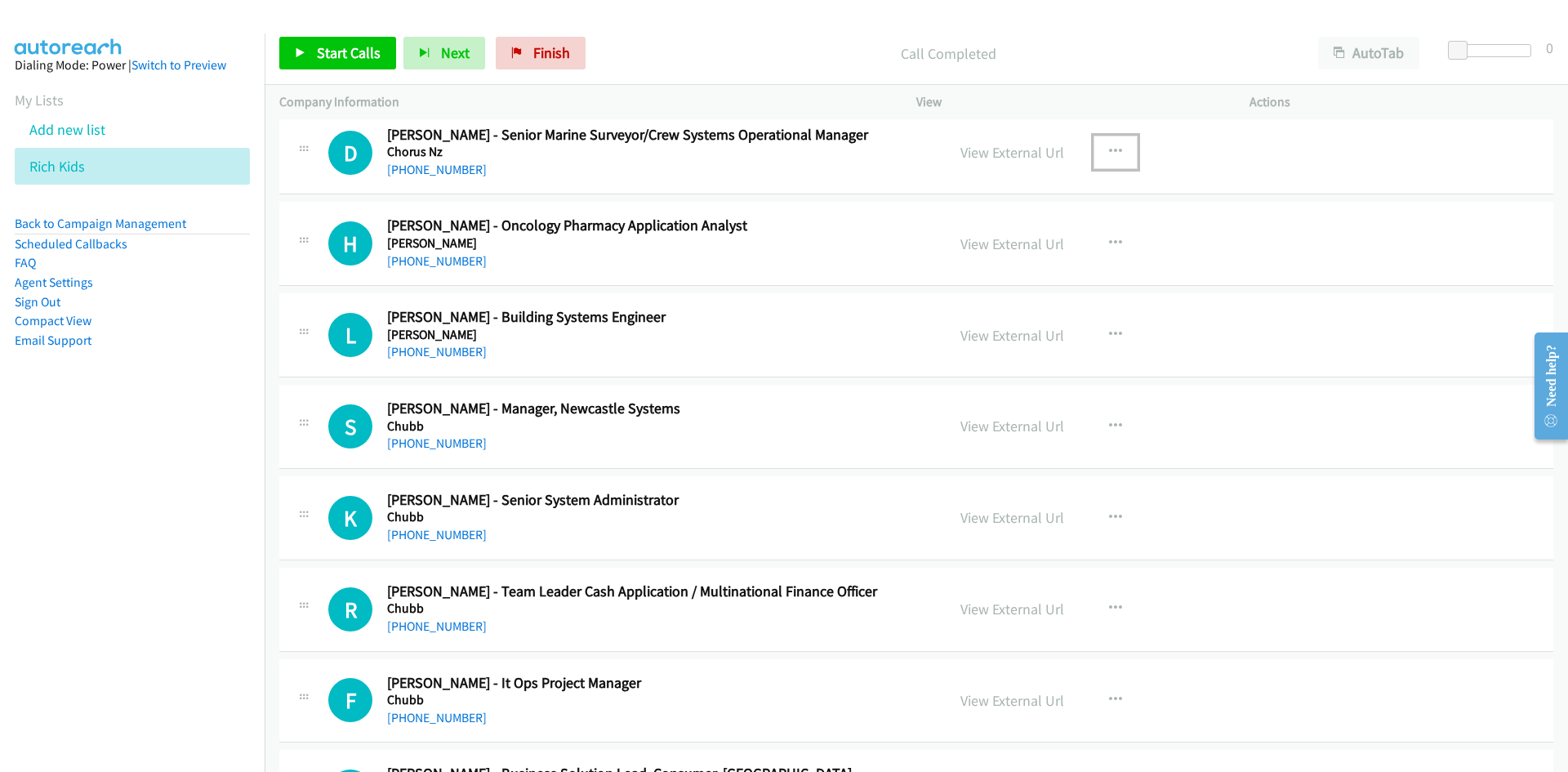
click at [1097, 152] on button "button" at bounding box center [1116, 152] width 44 height 33
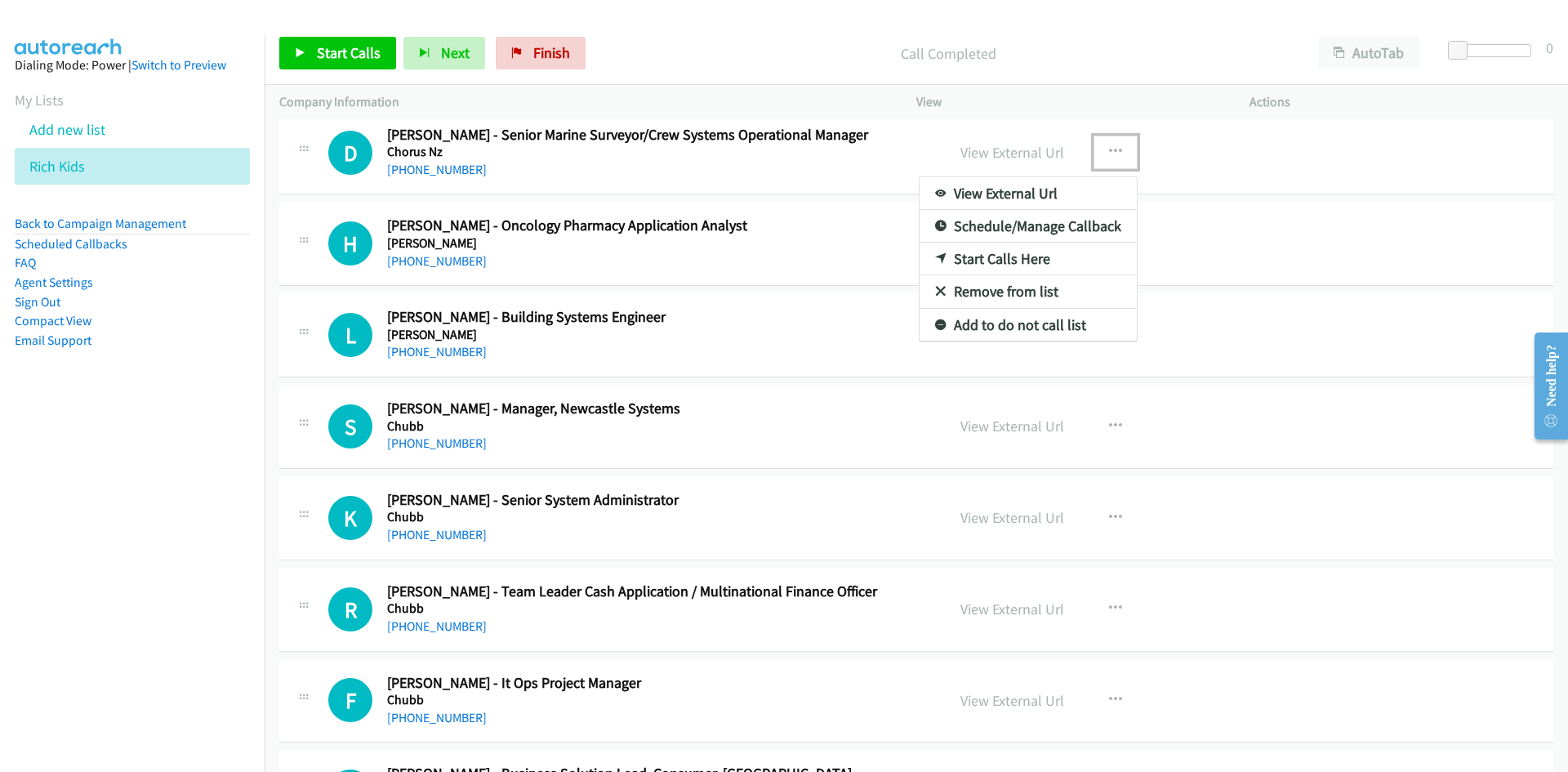
click at [927, 265] on link "Start Calls Here" at bounding box center [1029, 259] width 217 height 33
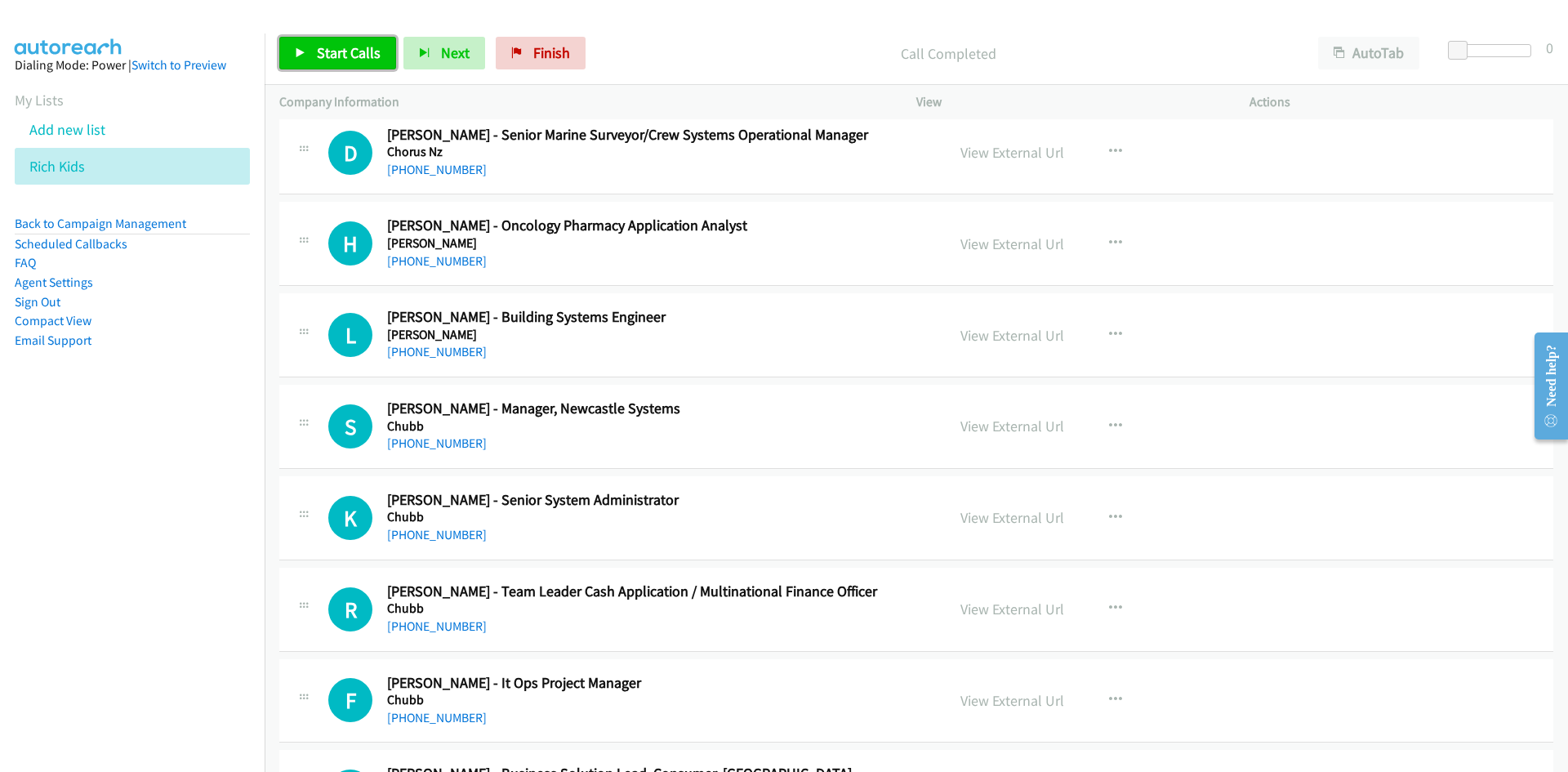
click at [386, 68] on link "Start Calls" at bounding box center [337, 53] width 117 height 33
click at [350, 54] on span "Pause" at bounding box center [335, 52] width 37 height 19
click at [1010, 156] on link "View External Url" at bounding box center [1012, 152] width 104 height 19
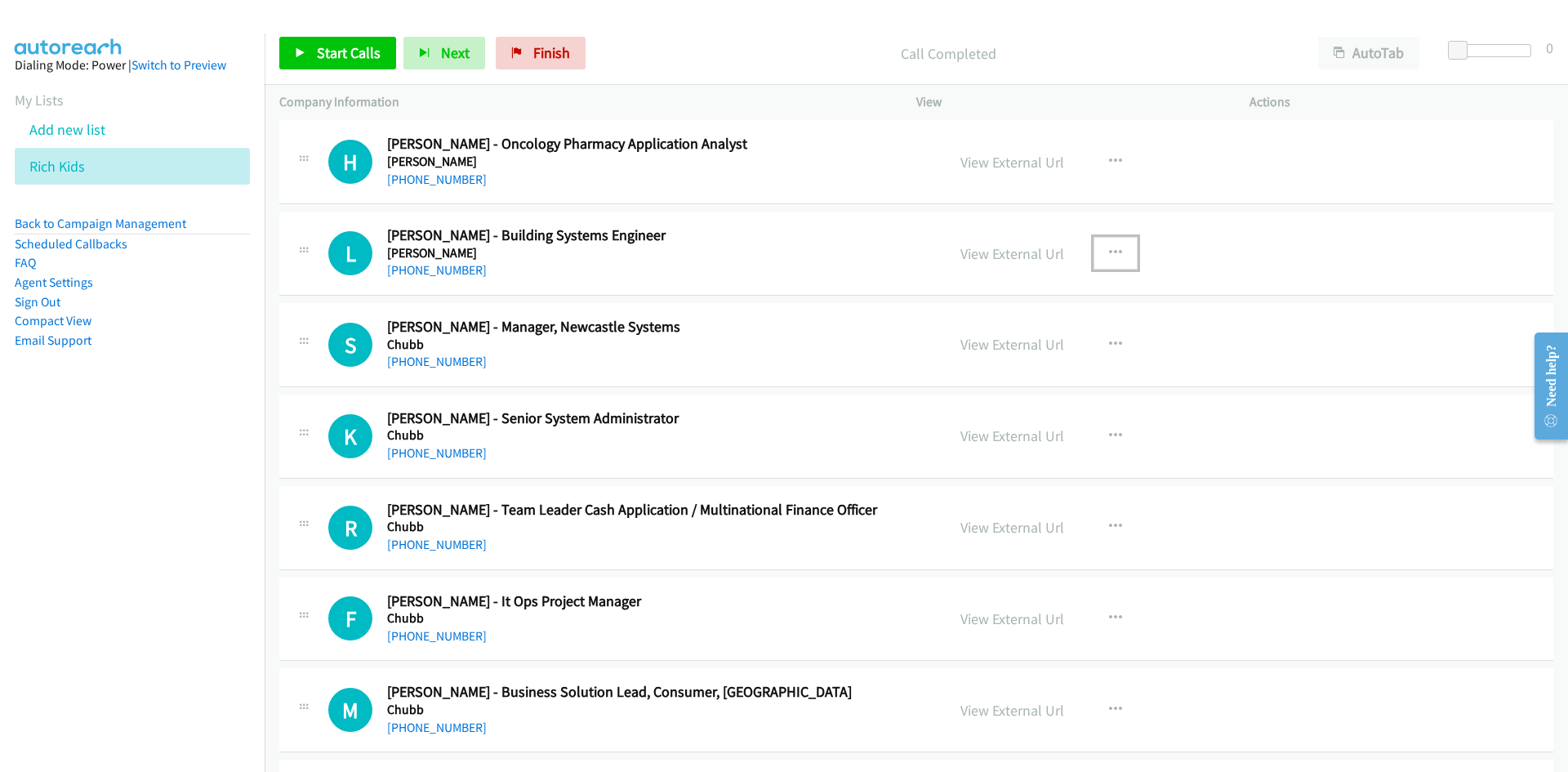
click at [1097, 254] on button "button" at bounding box center [1116, 253] width 44 height 33
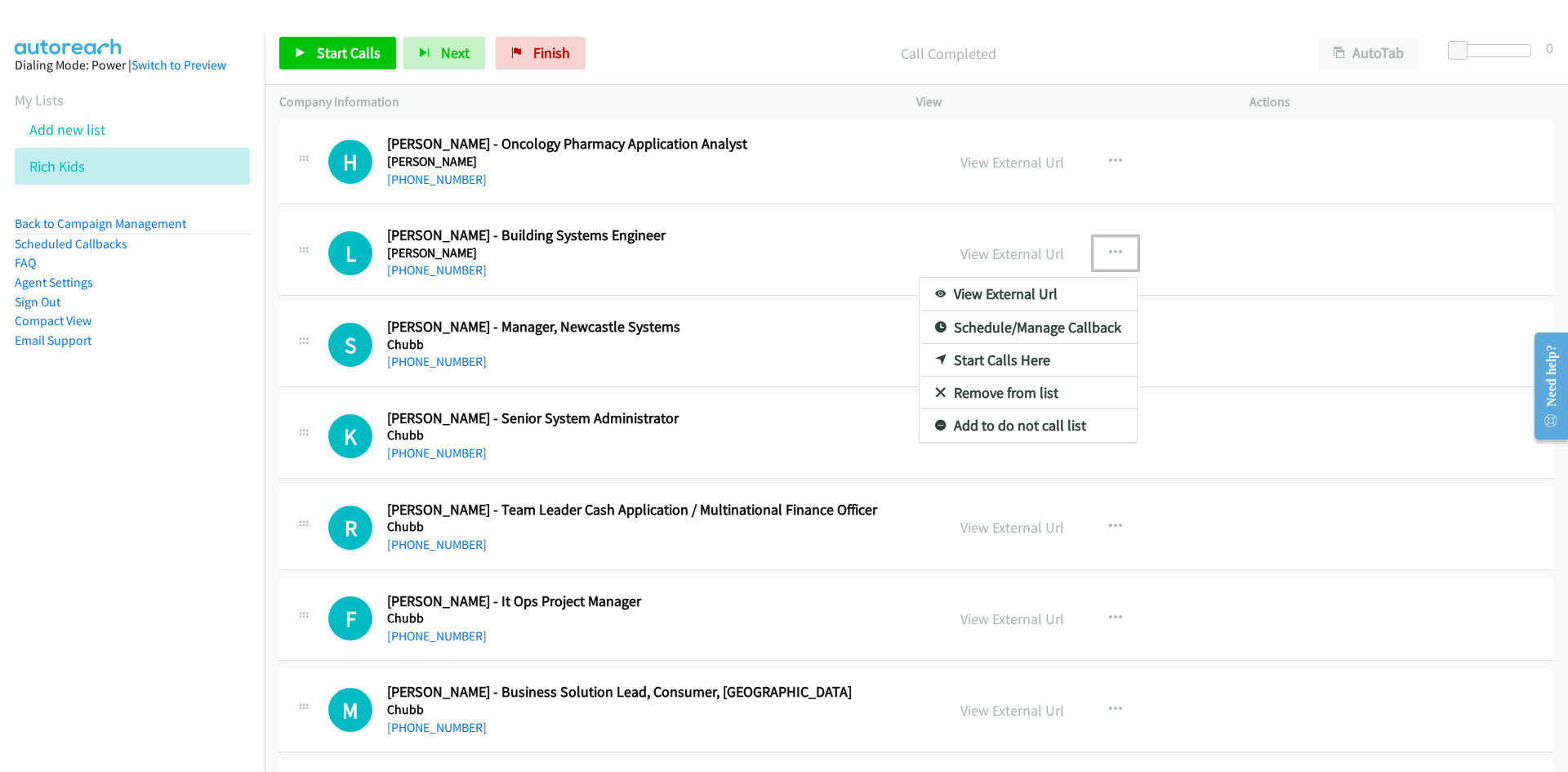
click at [937, 347] on link "Start Calls Here" at bounding box center [1029, 360] width 217 height 33
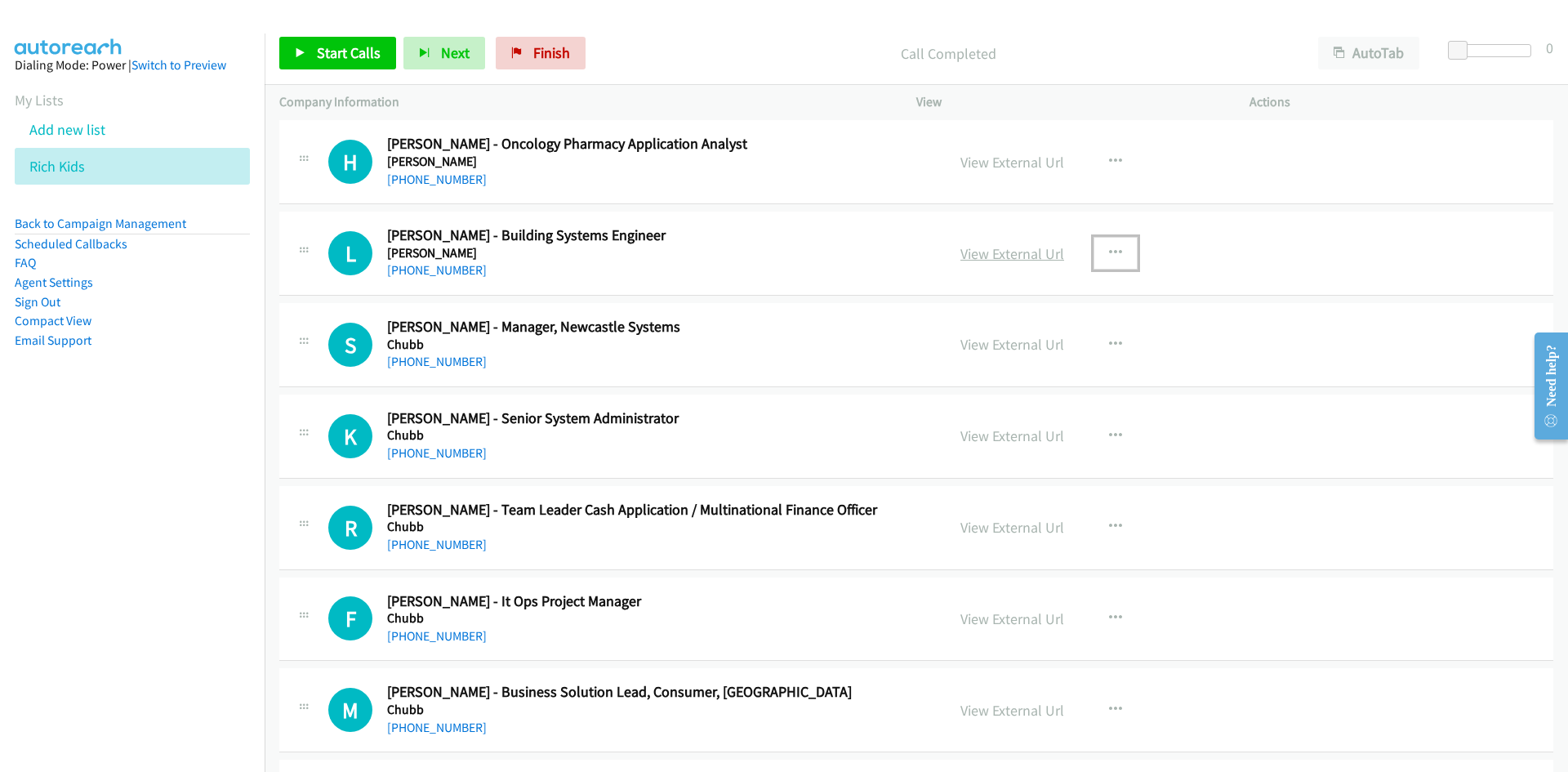
click at [988, 251] on link "View External Url" at bounding box center [1012, 253] width 104 height 19
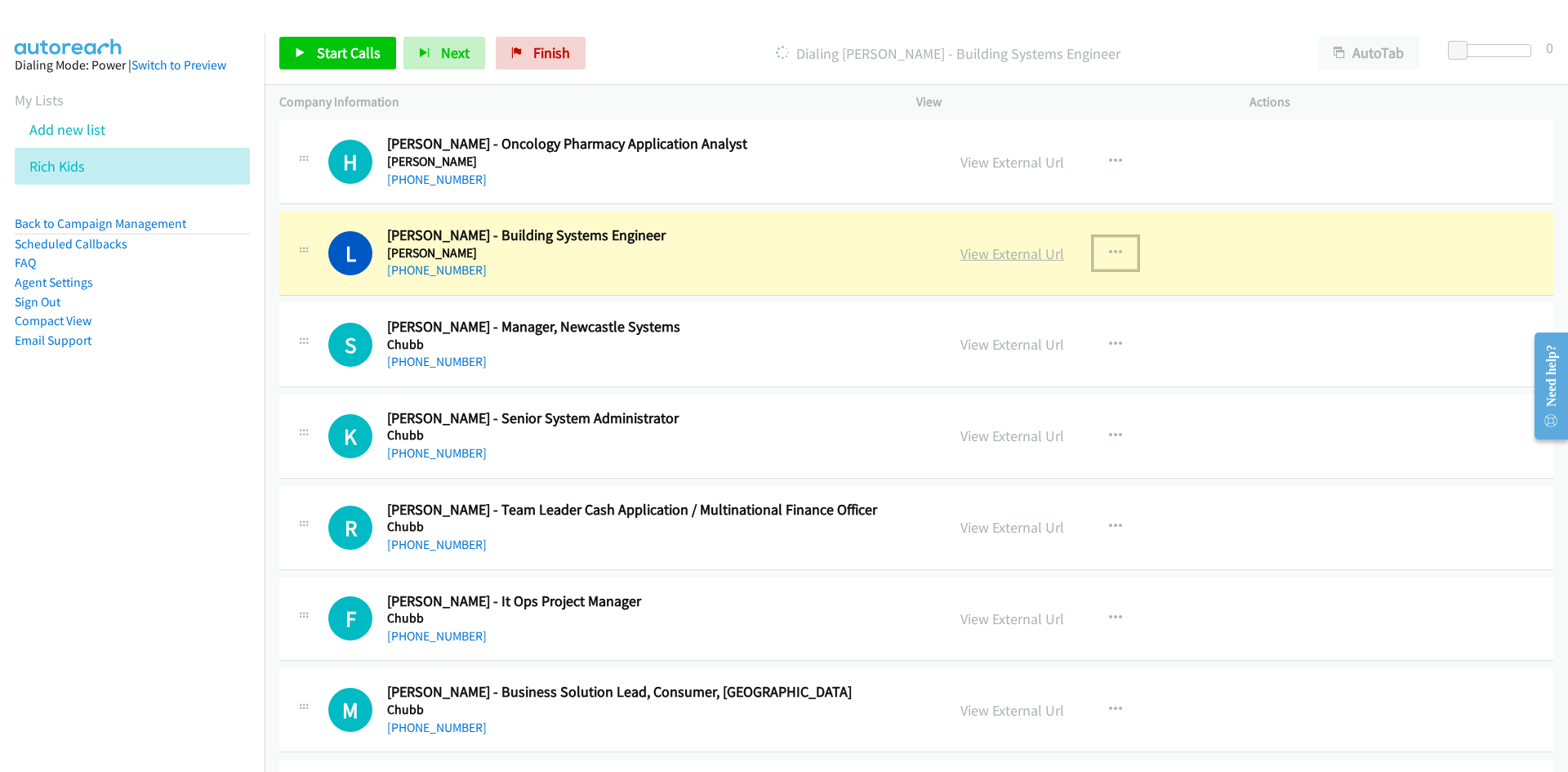
click at [1041, 253] on link "View External Url" at bounding box center [1012, 253] width 104 height 19
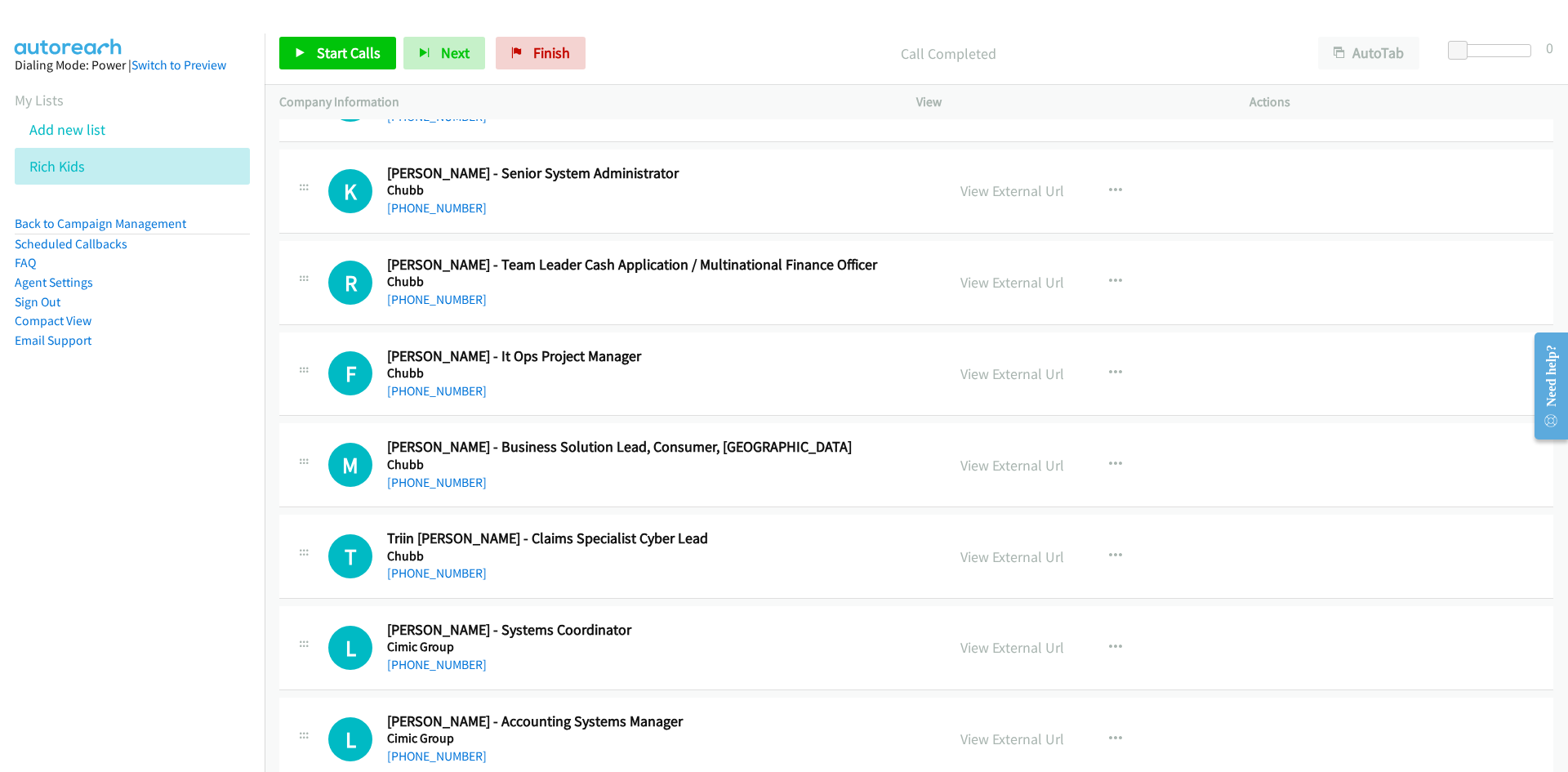
scroll to position [5556, 0]
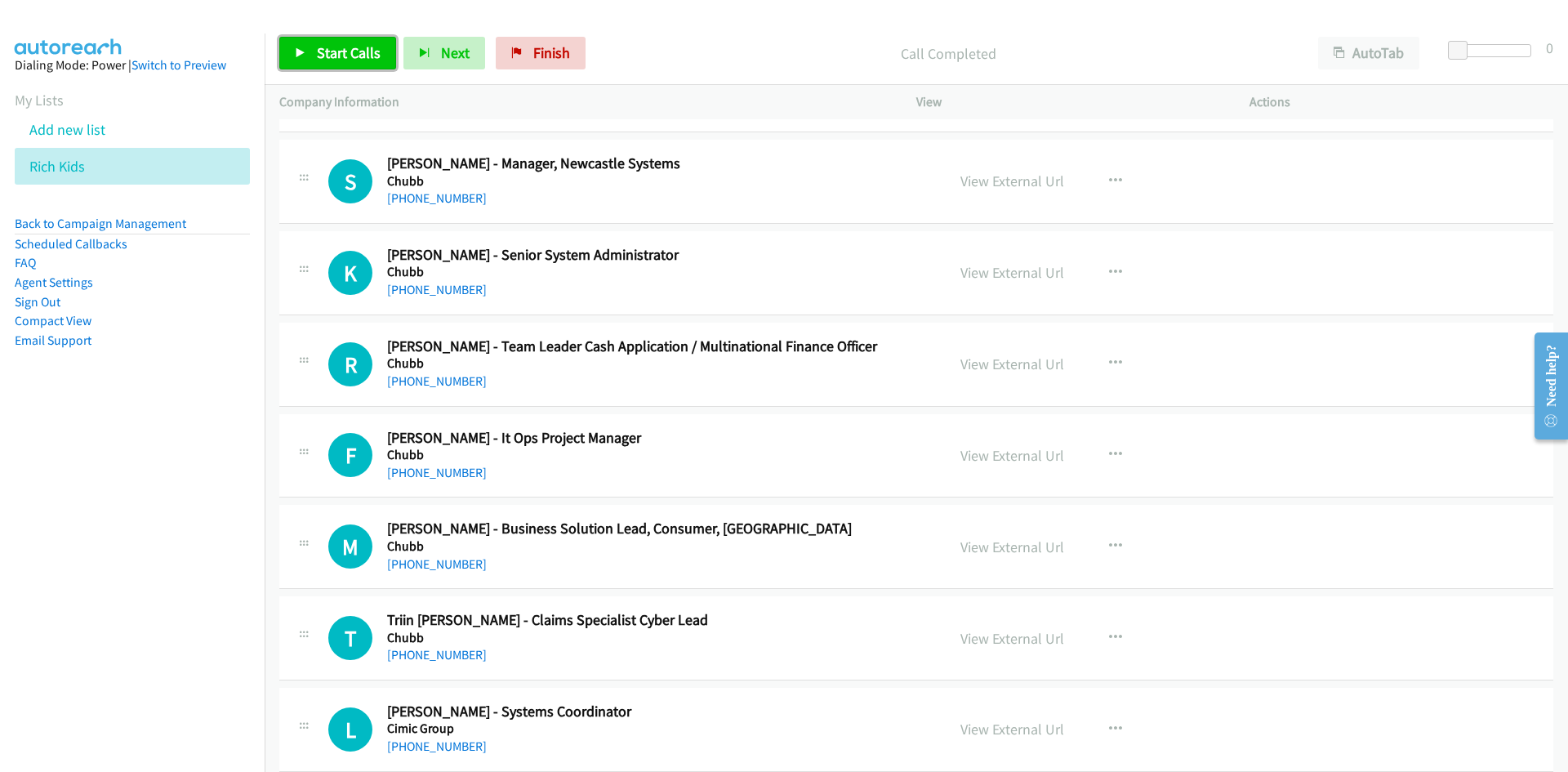
click at [358, 64] on link "Start Calls" at bounding box center [337, 53] width 117 height 33
click at [358, 64] on link "Pause" at bounding box center [324, 53] width 90 height 33
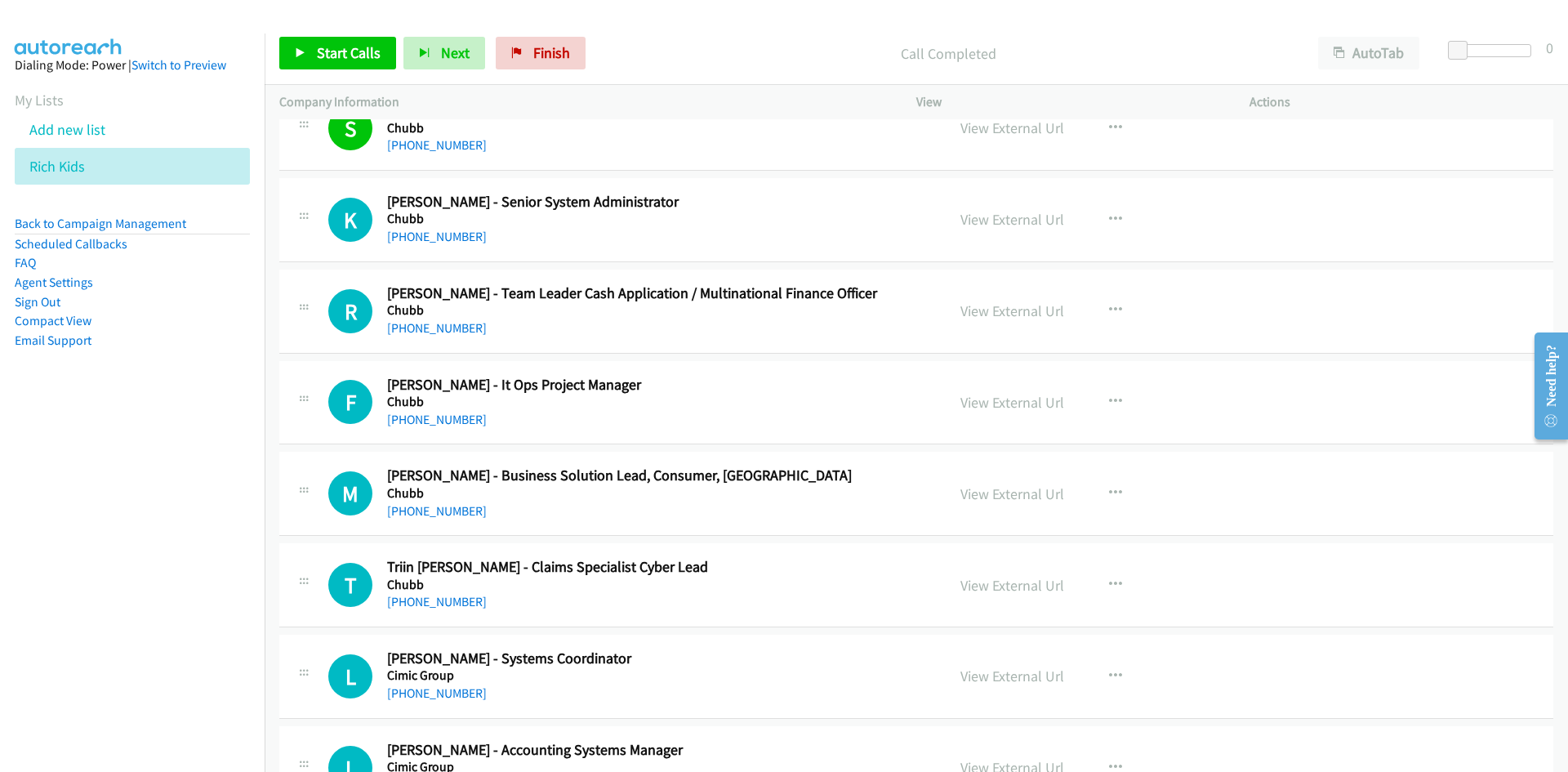
scroll to position [5638, 0]
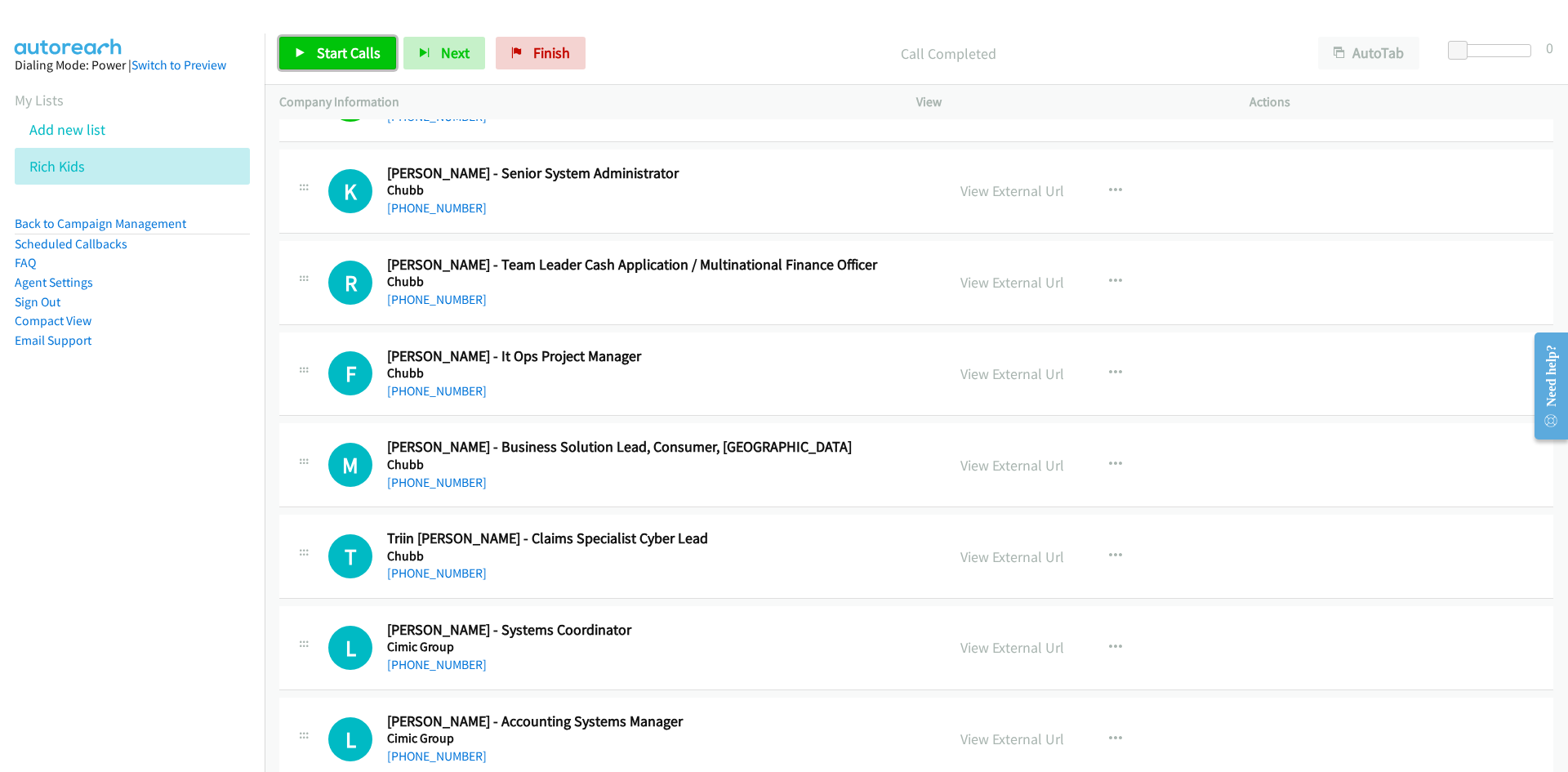
click at [391, 69] on link "Start Calls" at bounding box center [337, 53] width 117 height 33
click at [303, 48] on icon at bounding box center [300, 53] width 12 height 12
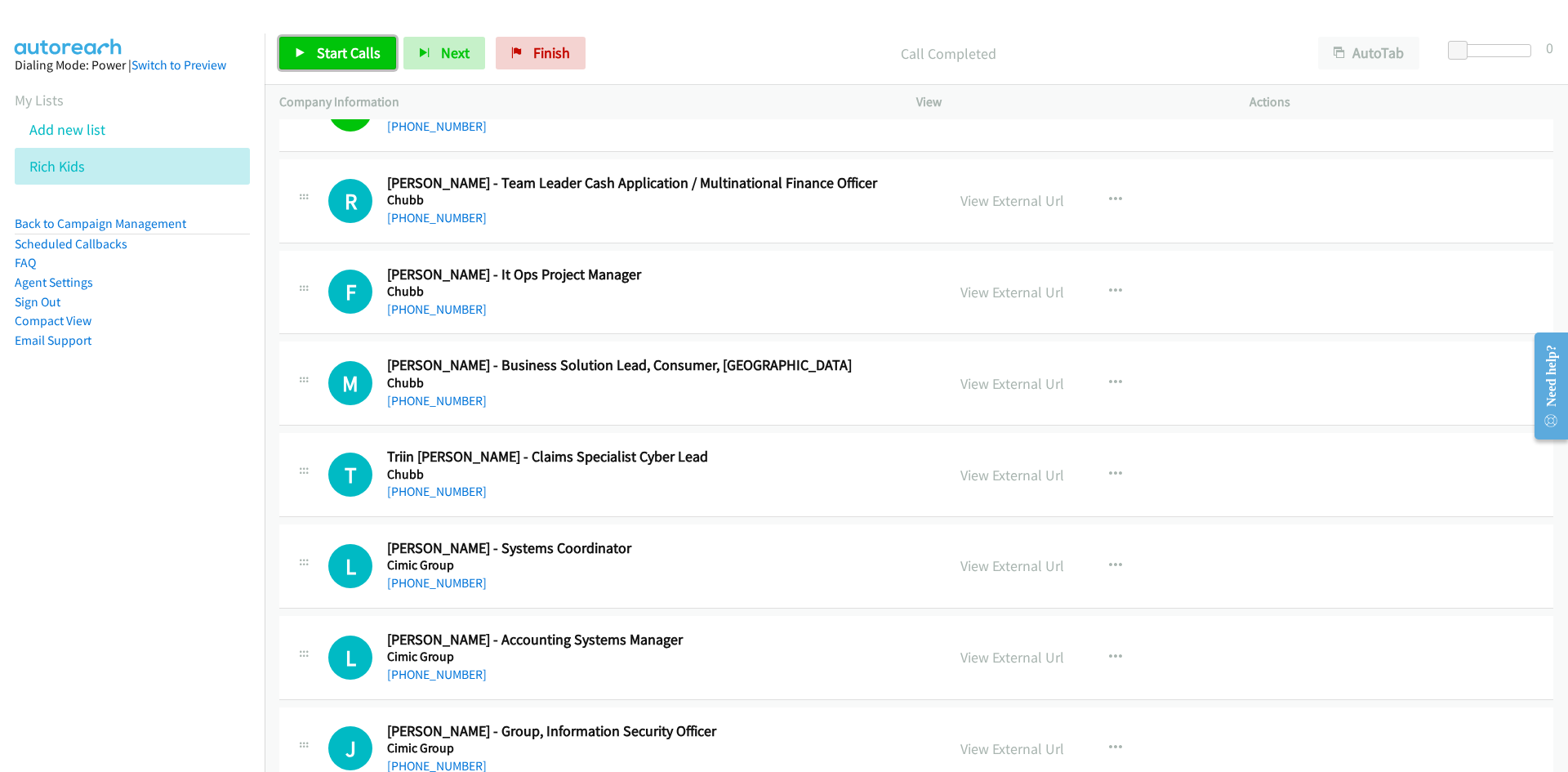
click at [295, 65] on link "Start Calls" at bounding box center [337, 53] width 117 height 33
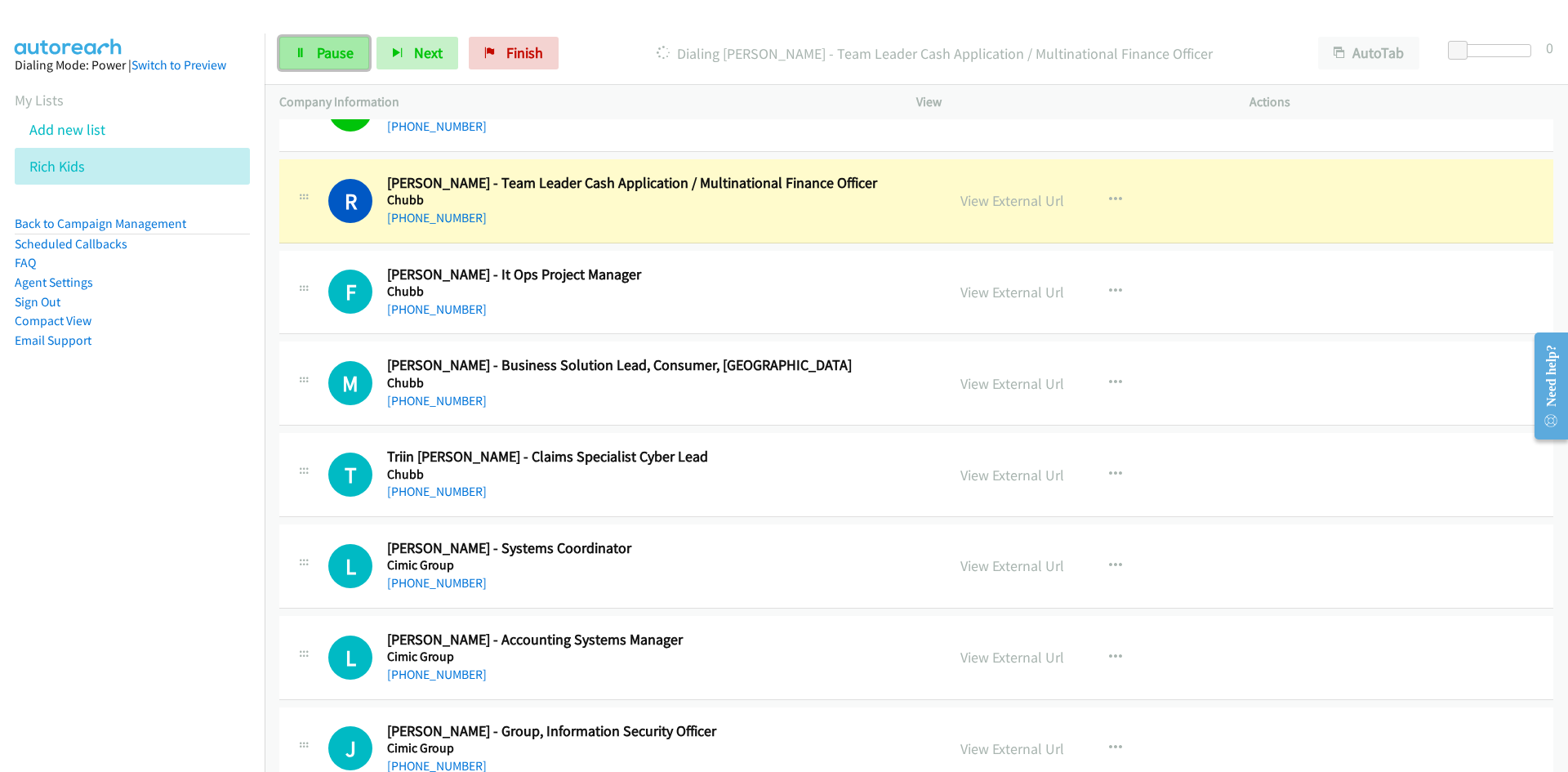
click at [295, 65] on link "Pause" at bounding box center [324, 53] width 90 height 33
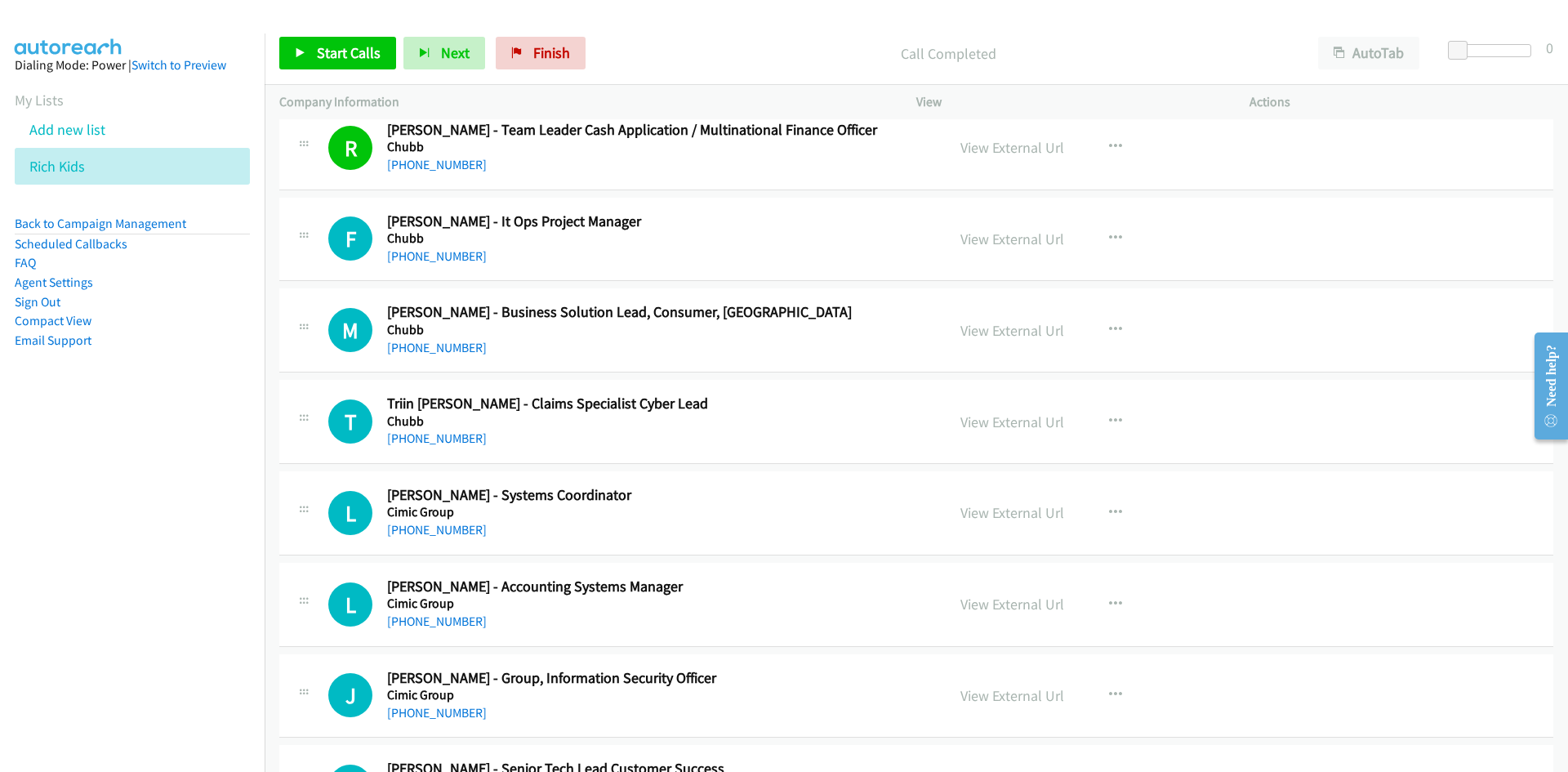
scroll to position [5801, 0]
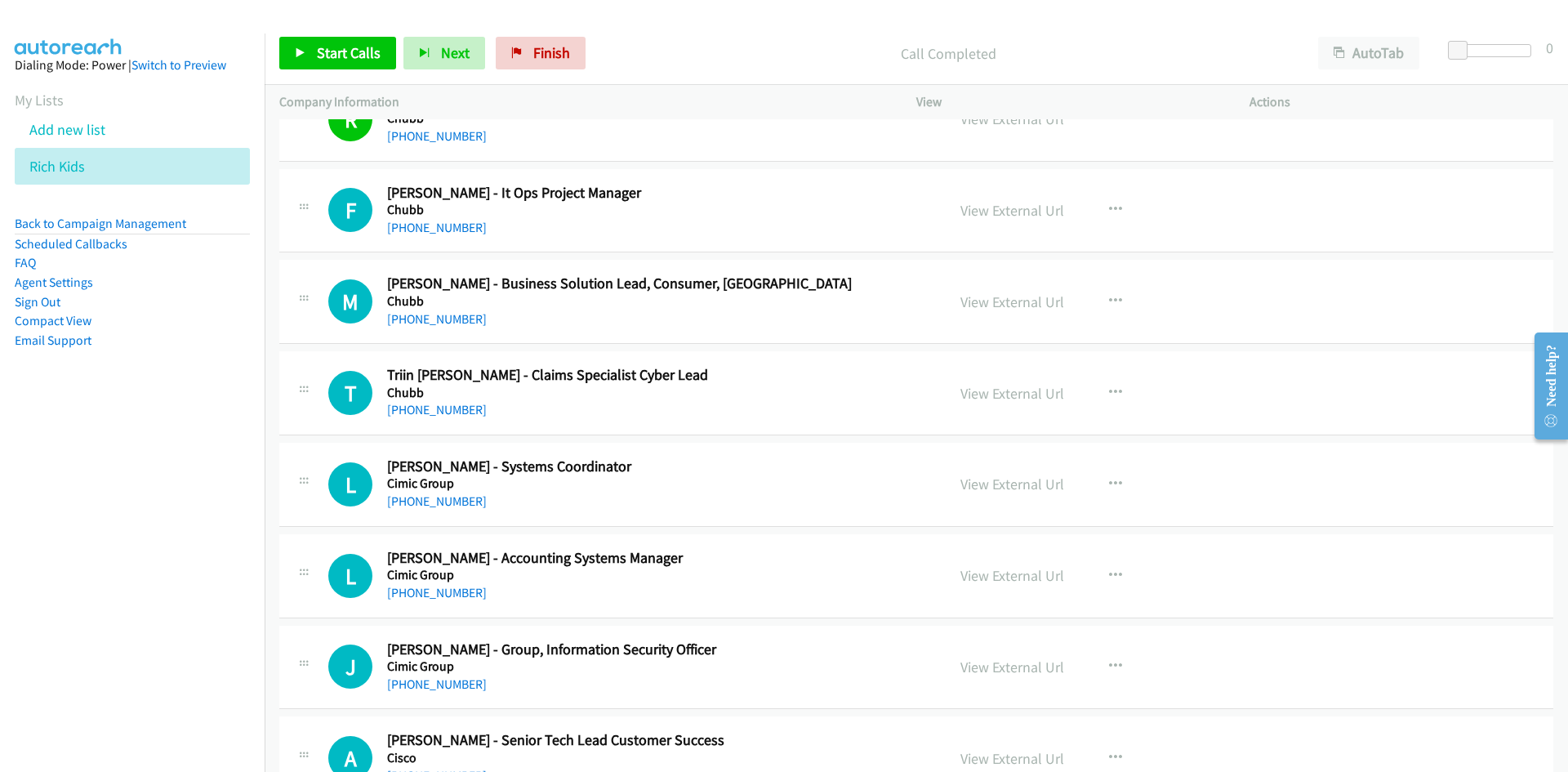
click at [345, 75] on div "Start Calls Pause Next Finish Call Completed AutoTab AutoTab 0" at bounding box center [917, 53] width 1304 height 63
click at [345, 67] on link "Start Calls" at bounding box center [337, 53] width 117 height 33
click at [345, 67] on link "Pause" at bounding box center [324, 53] width 90 height 33
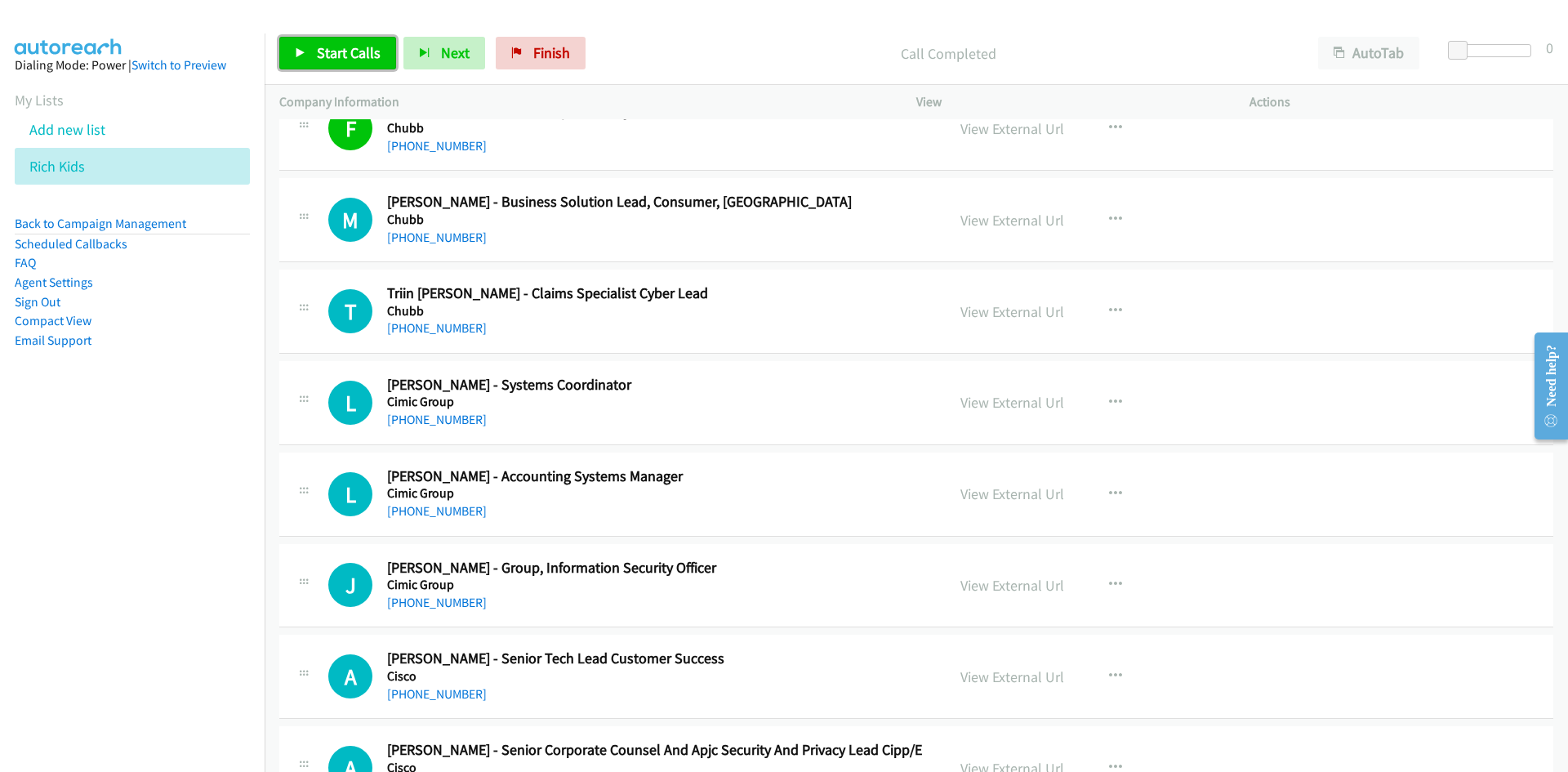
click at [353, 47] on span "Start Calls" at bounding box center [348, 52] width 63 height 19
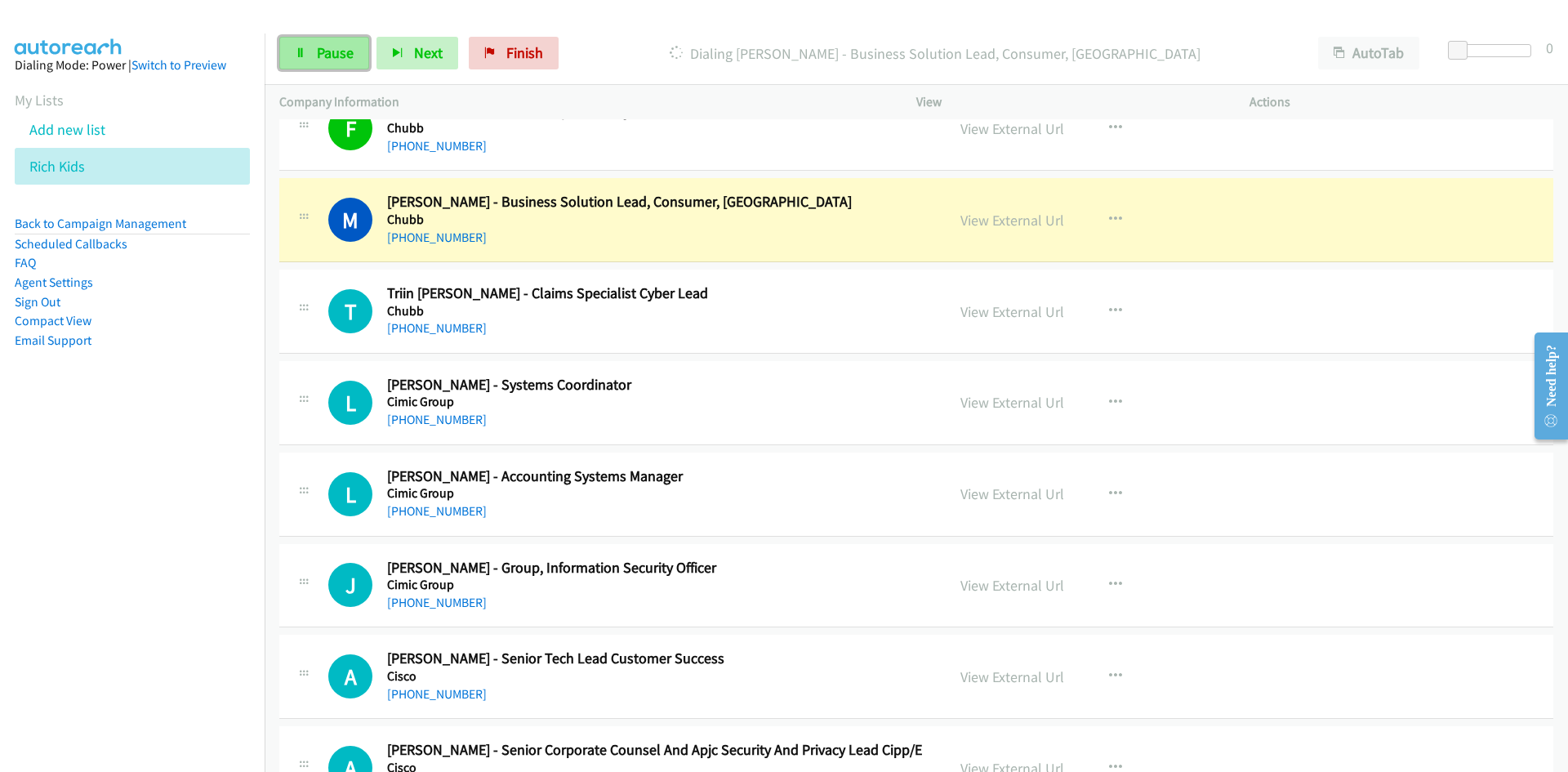
click at [353, 47] on link "Pause" at bounding box center [324, 53] width 90 height 33
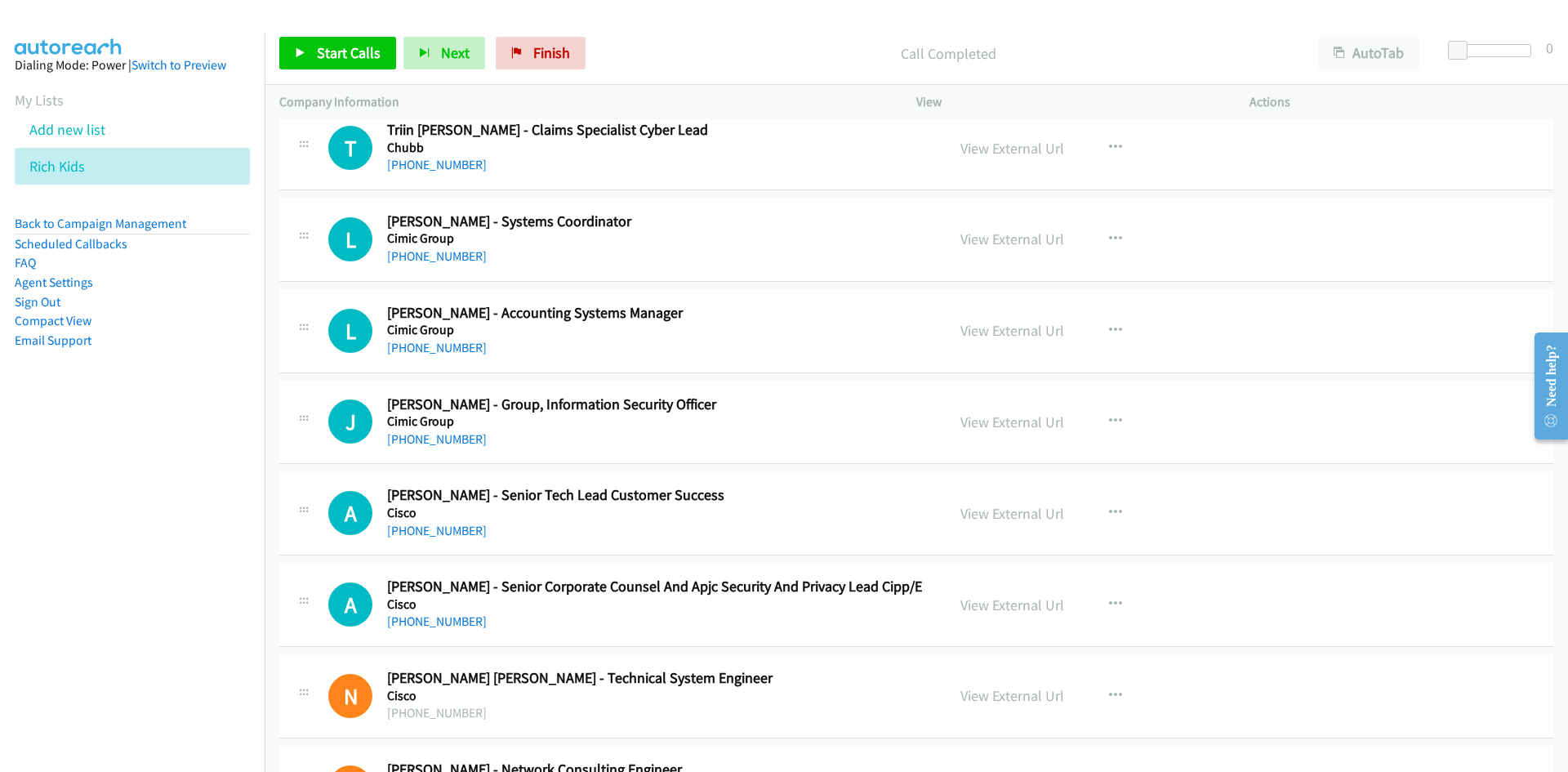
scroll to position [6128, 0]
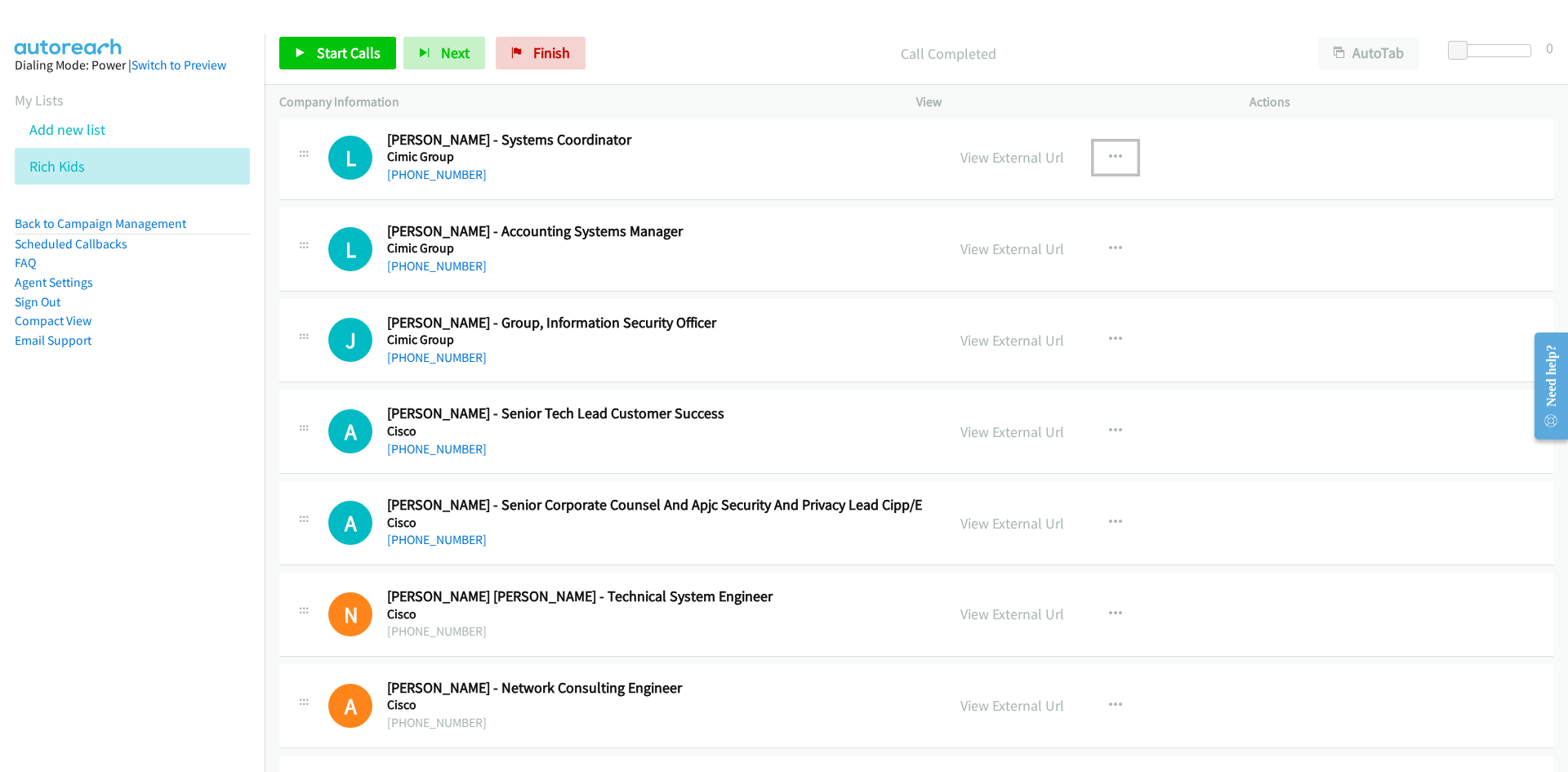
click at [1098, 172] on button "button" at bounding box center [1116, 157] width 44 height 33
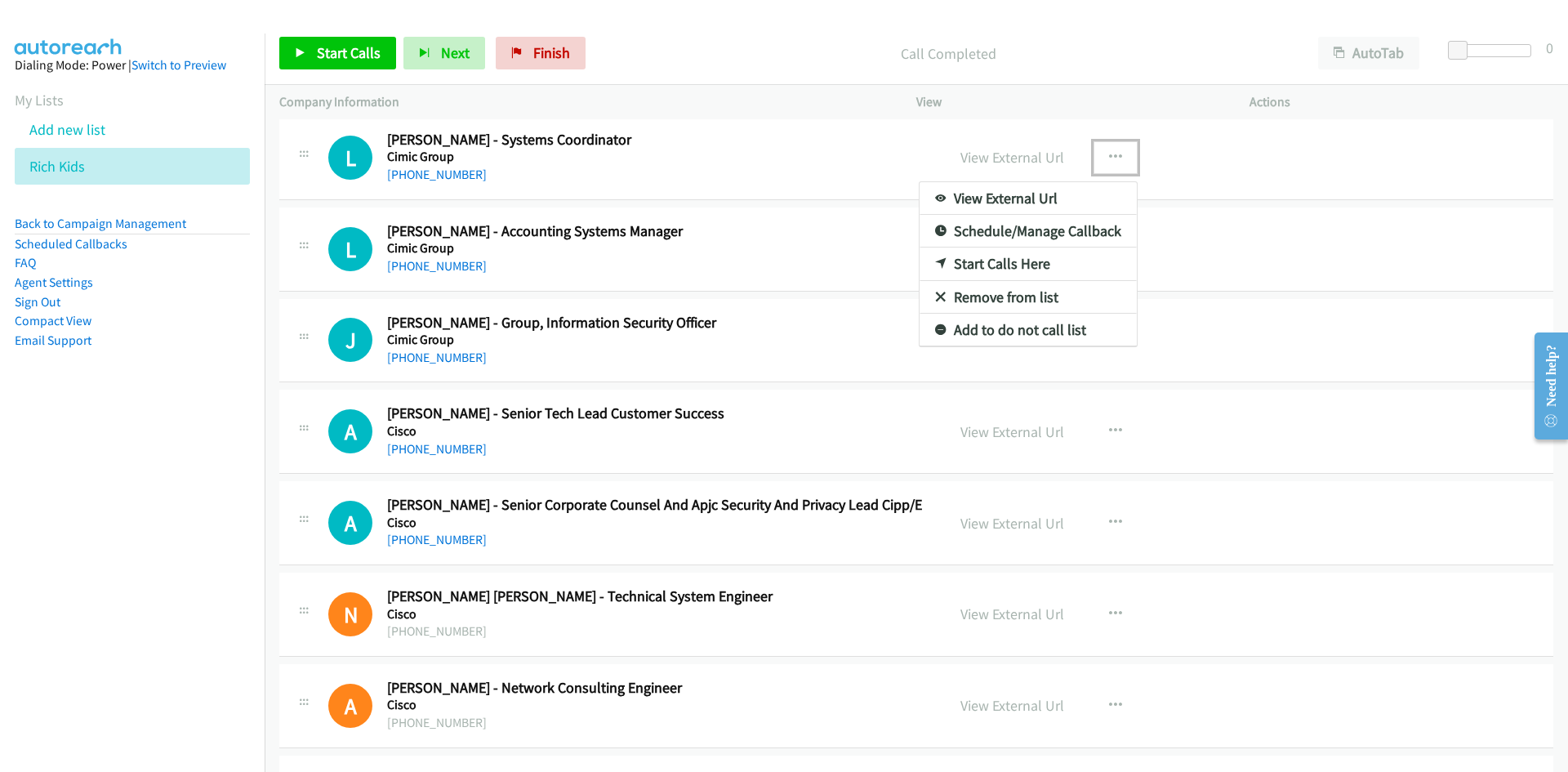
click at [936, 267] on icon at bounding box center [941, 264] width 12 height 12
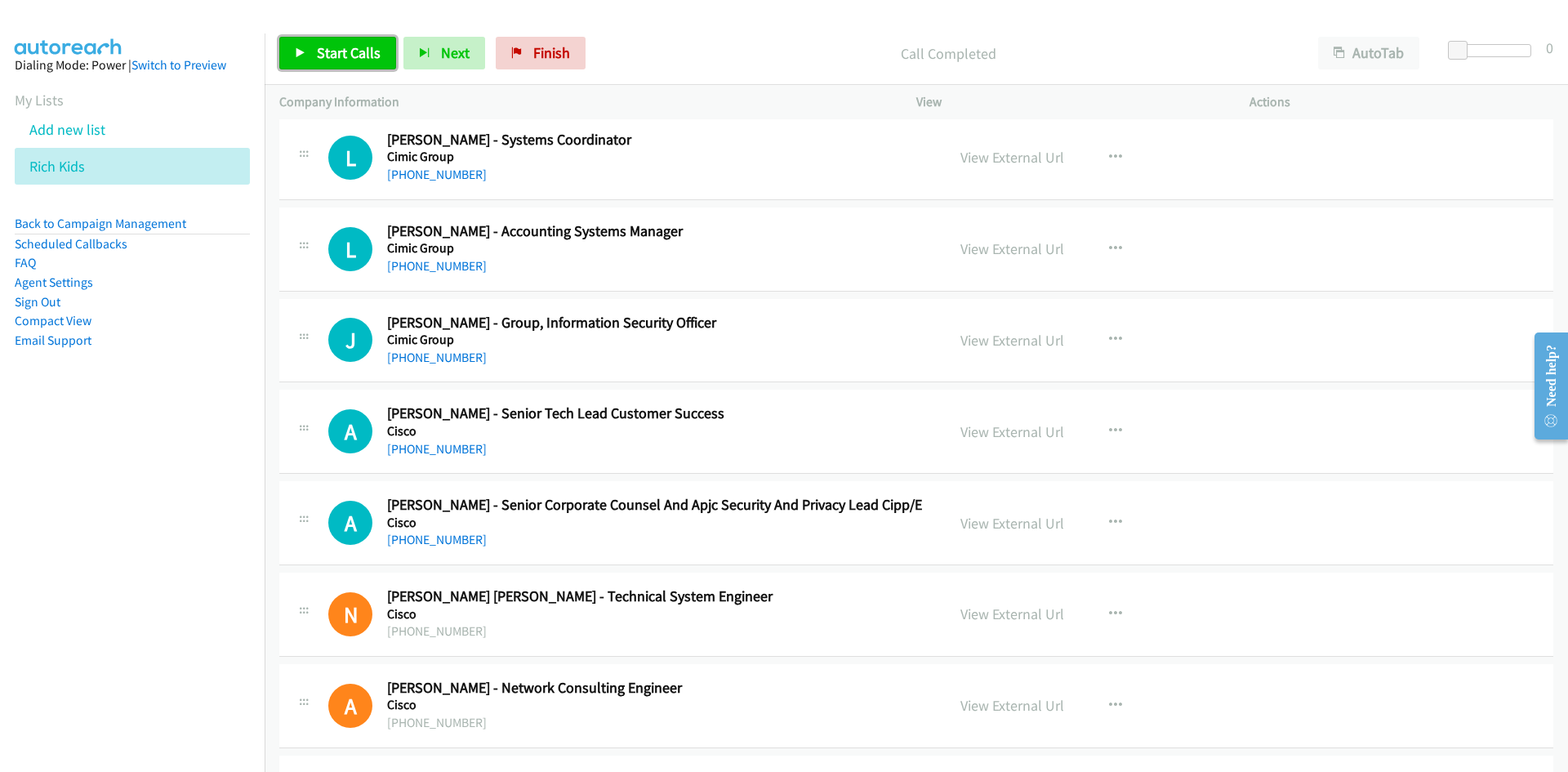
click at [290, 42] on link "Start Calls" at bounding box center [337, 53] width 117 height 33
click at [290, 42] on link "Pause" at bounding box center [324, 53] width 90 height 33
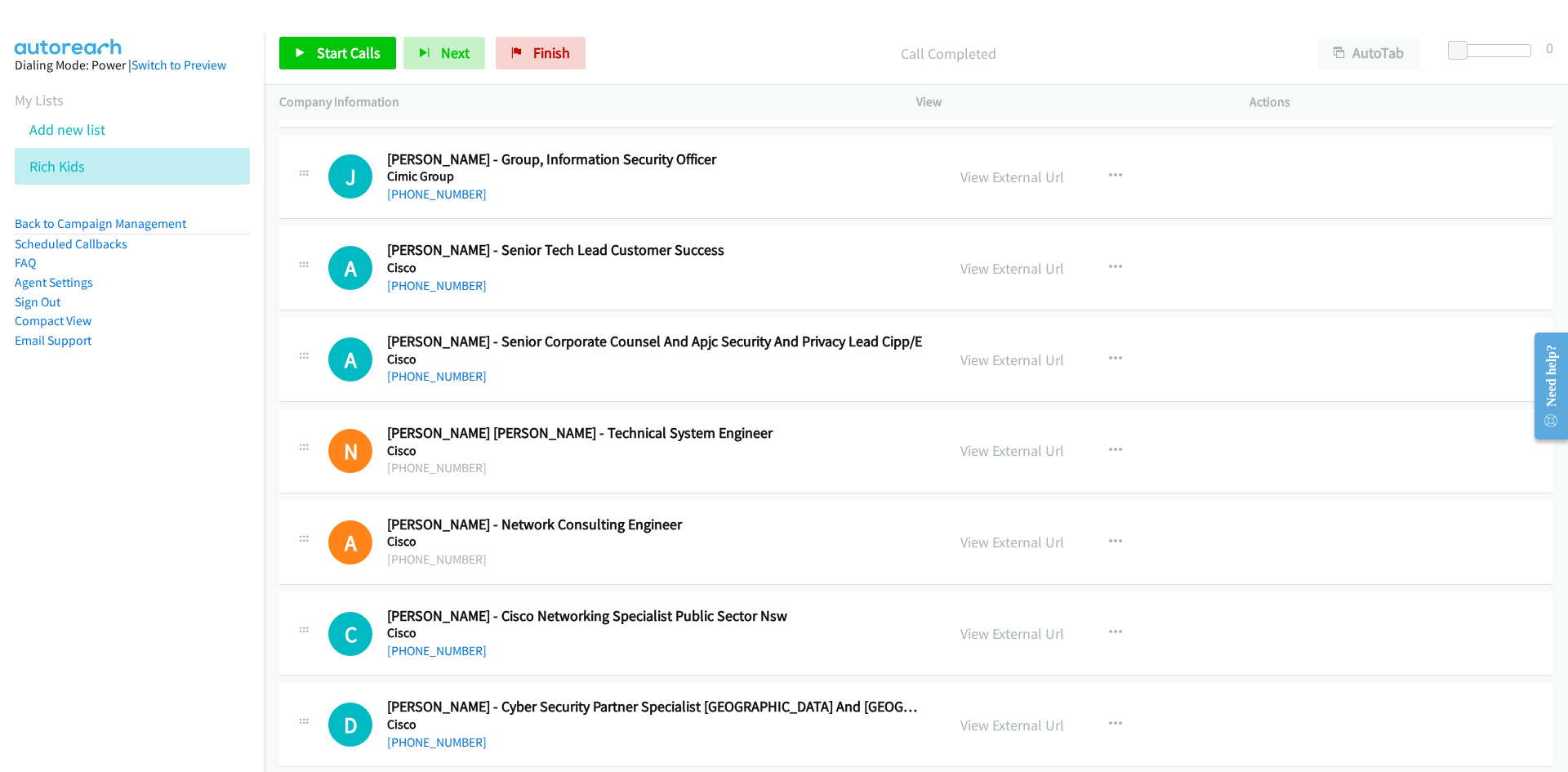
scroll to position [6373, 0]
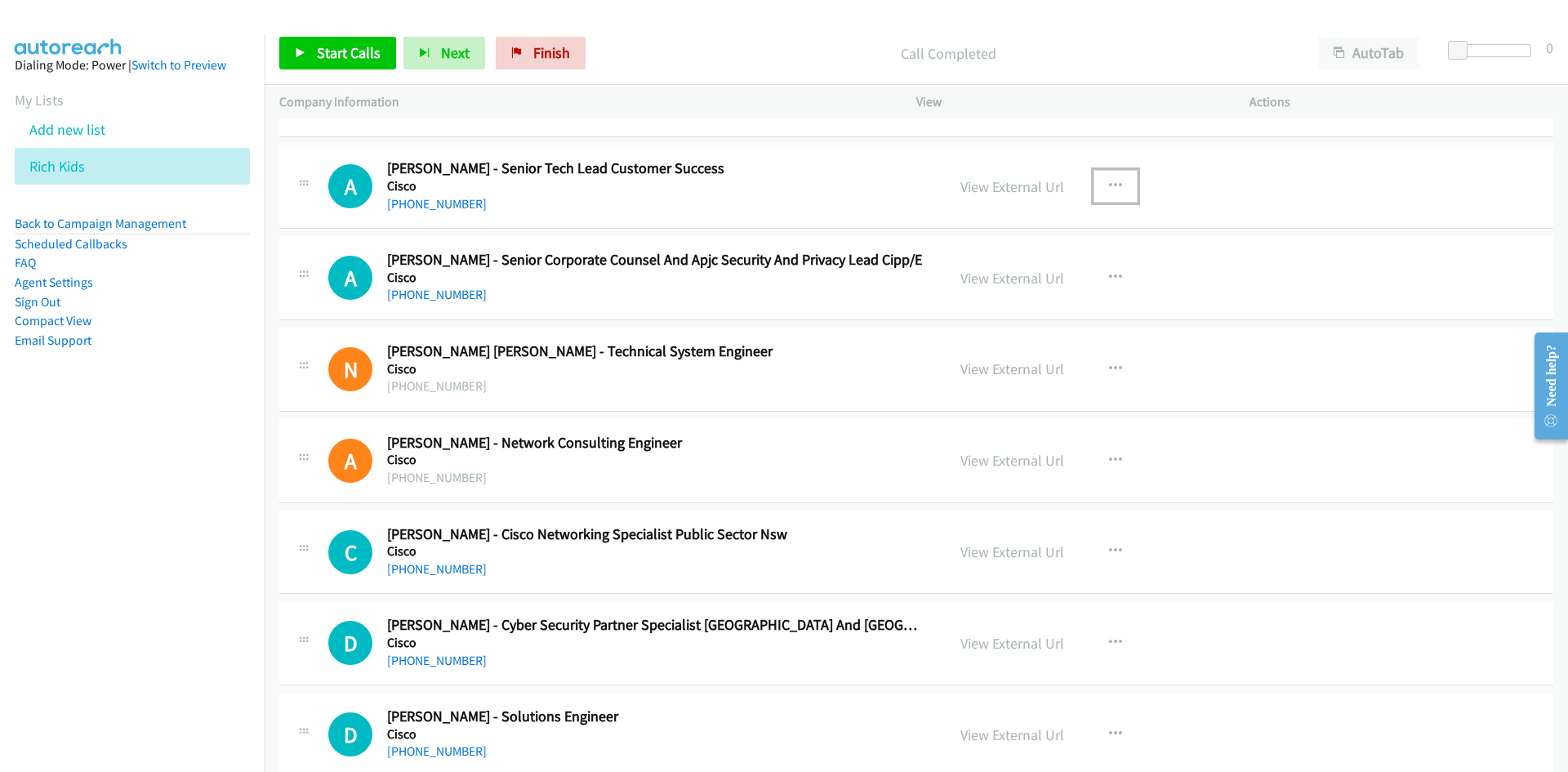
click at [1124, 186] on button "button" at bounding box center [1116, 186] width 44 height 33
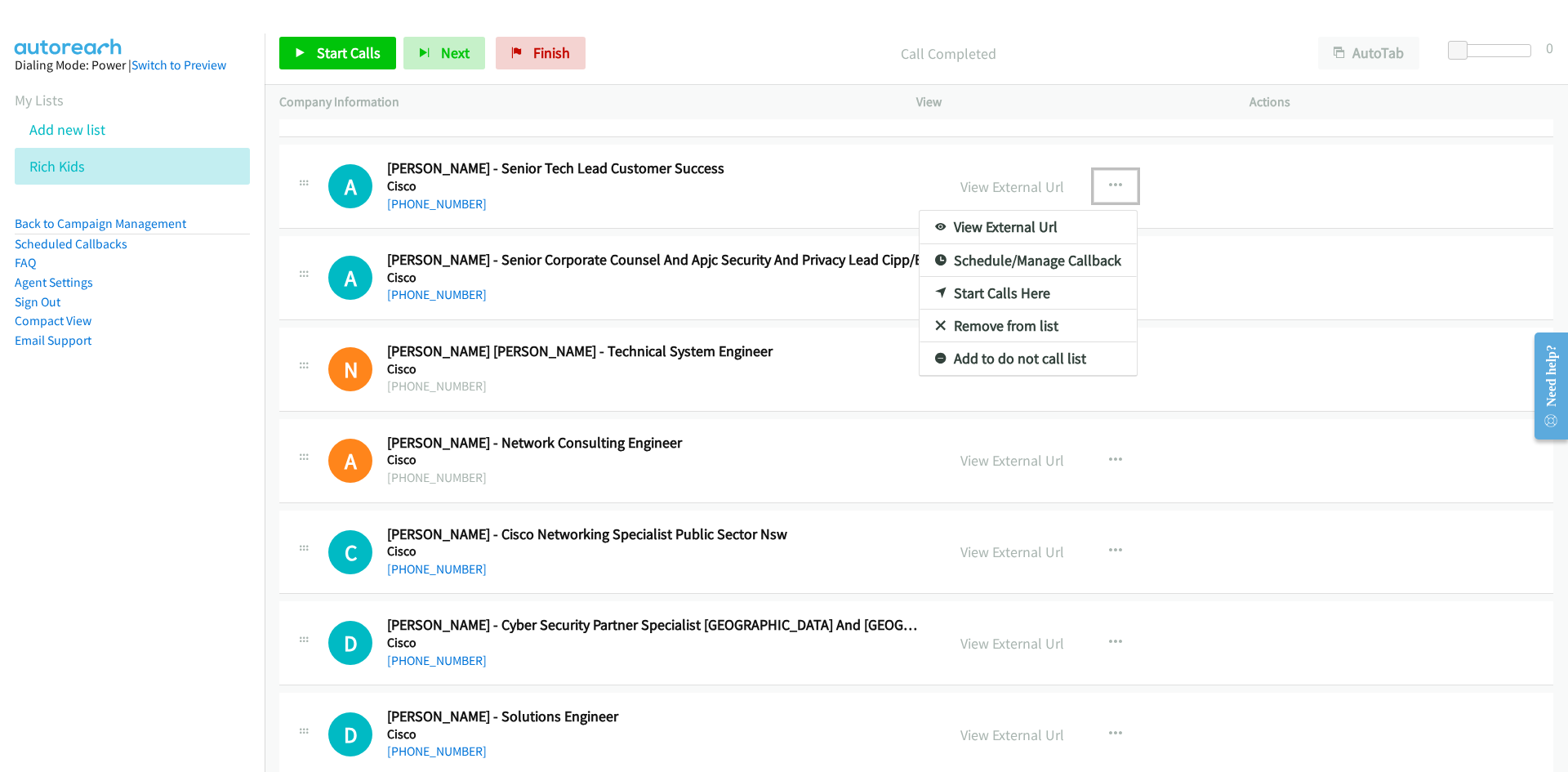
click at [936, 283] on link "Start Calls Here" at bounding box center [1029, 293] width 217 height 33
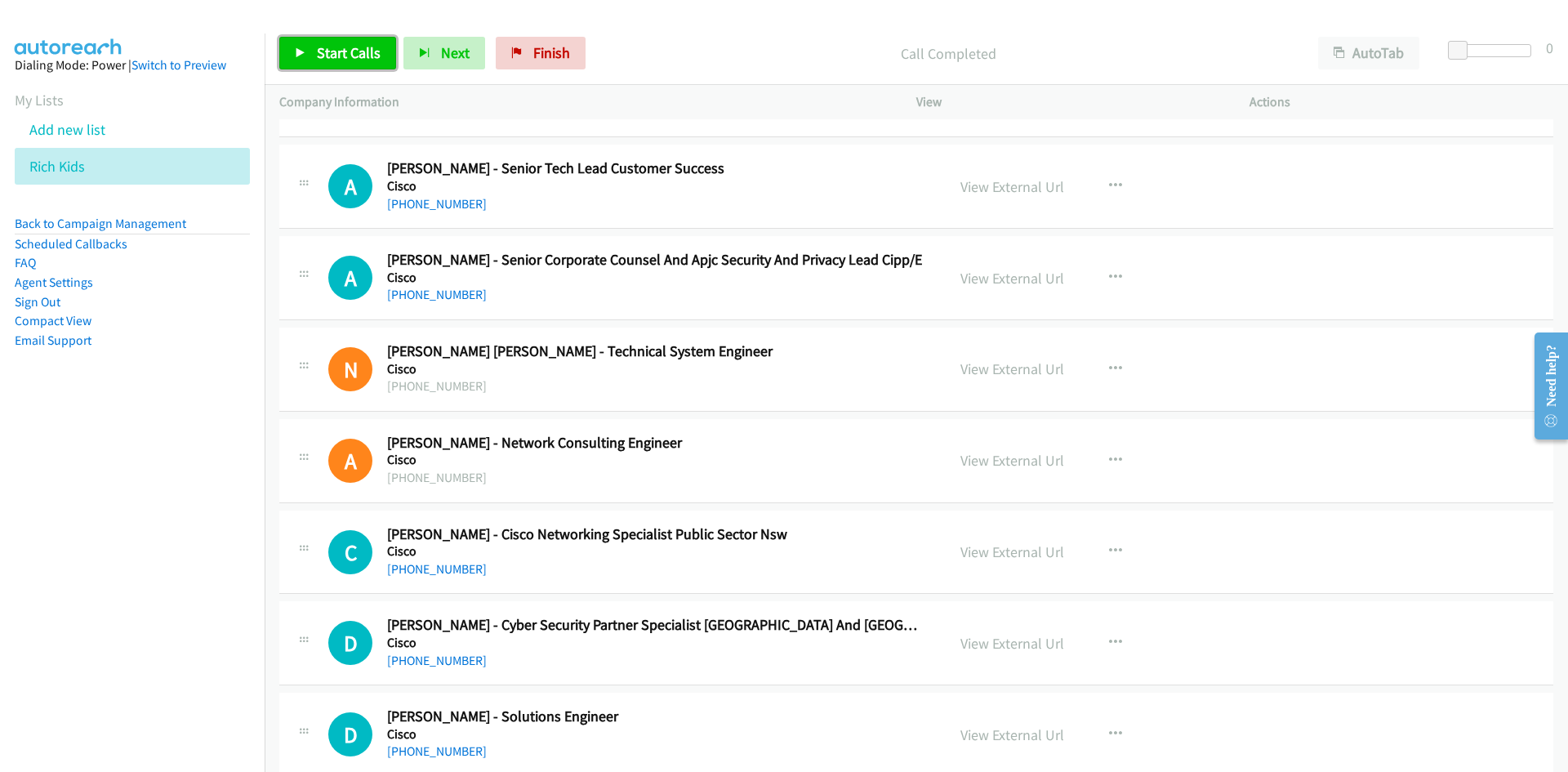
click at [377, 69] on link "Start Calls" at bounding box center [337, 53] width 117 height 33
click at [303, 48] on icon at bounding box center [300, 53] width 12 height 12
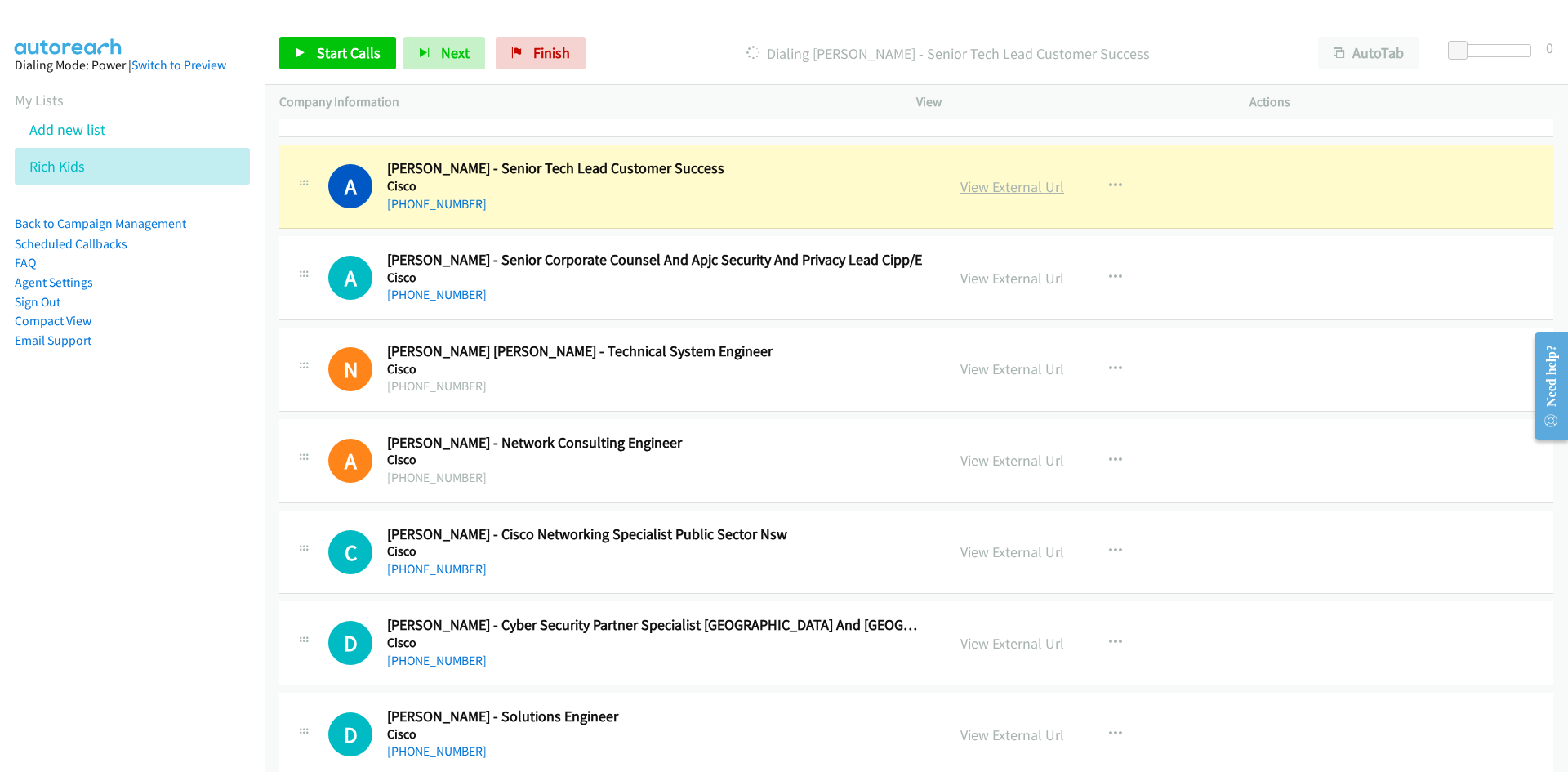
click at [1025, 191] on link "View External Url" at bounding box center [1012, 186] width 104 height 19
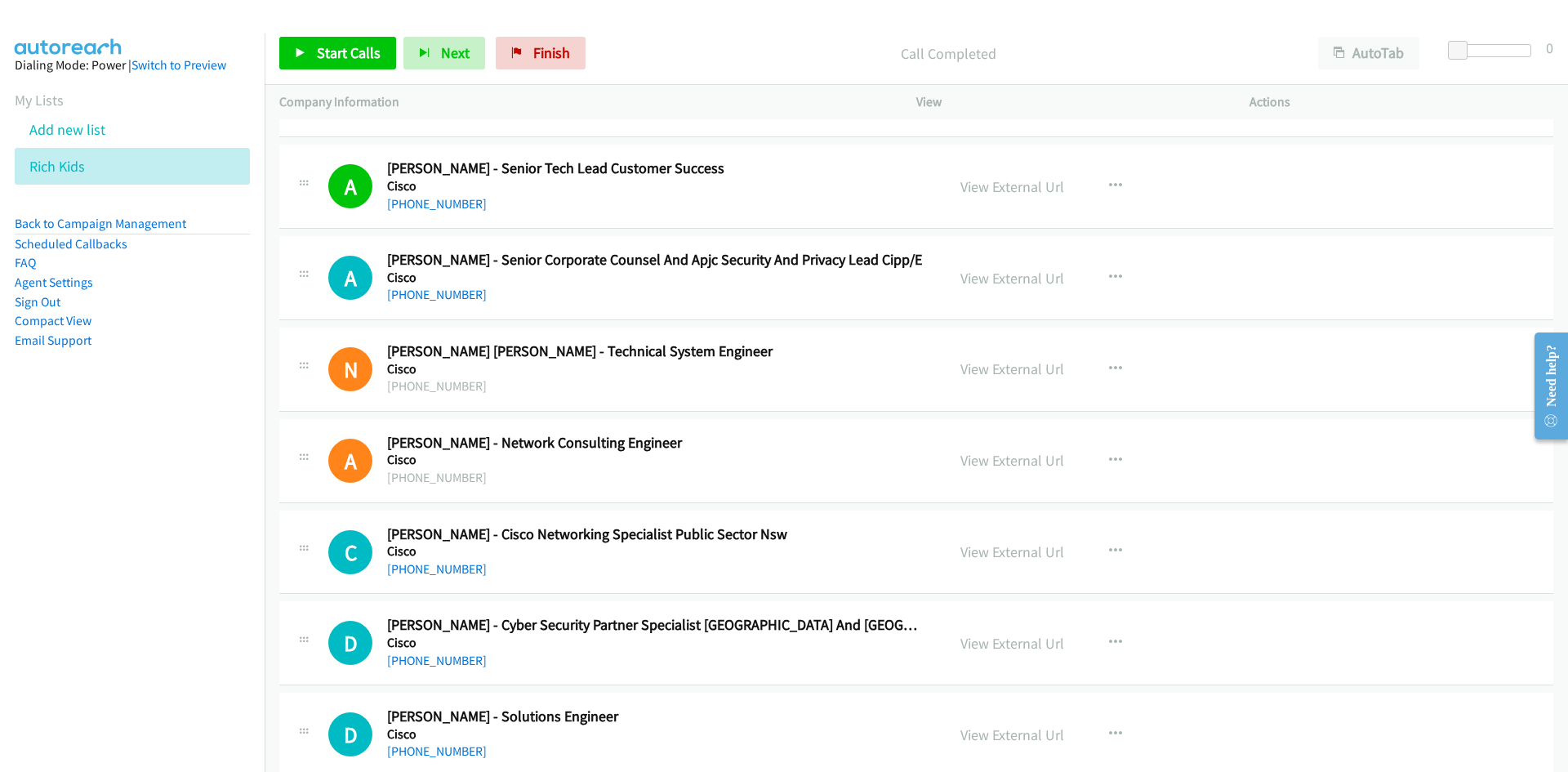
scroll to position [6455, 0]
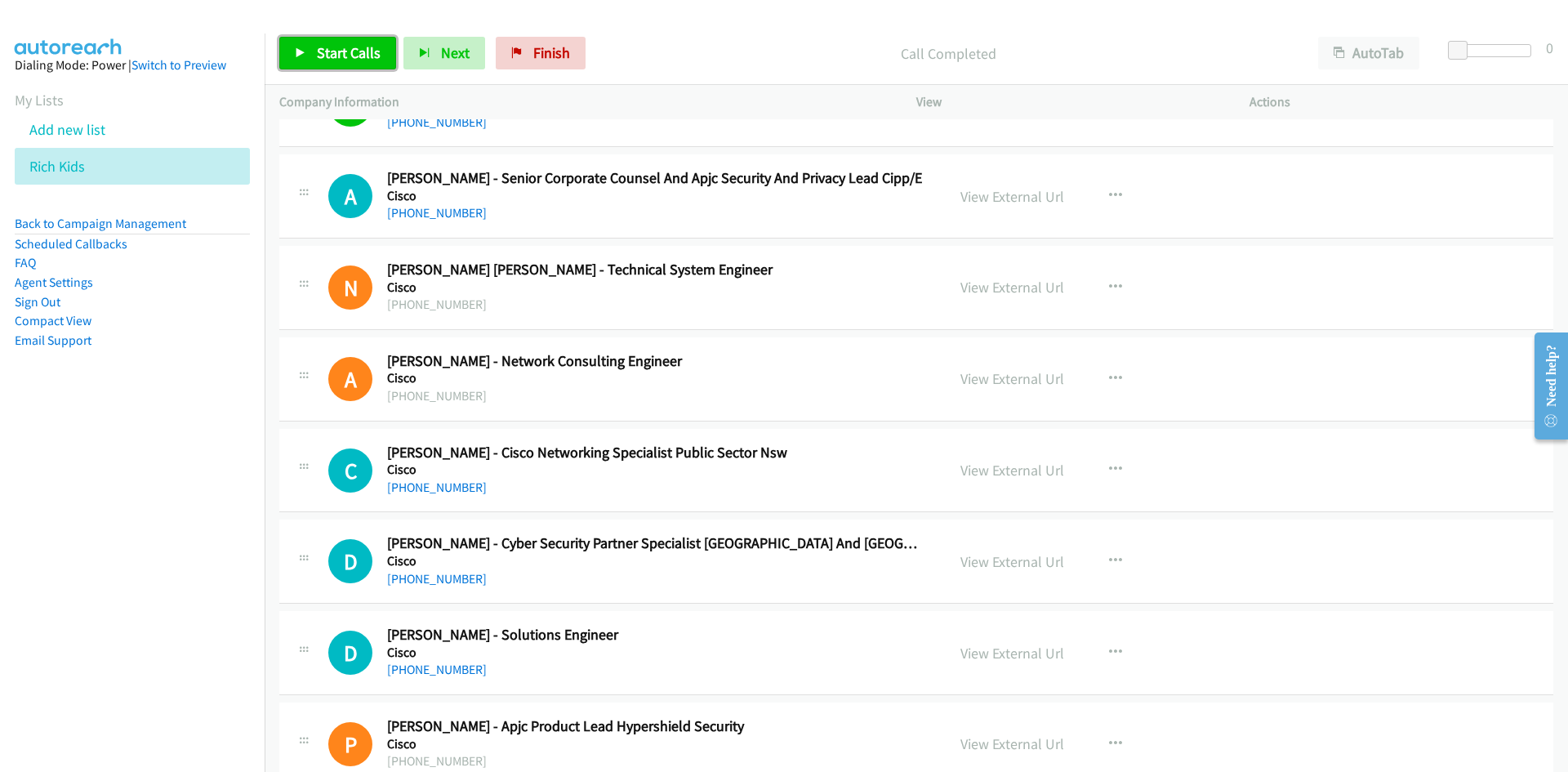
click at [306, 52] on icon at bounding box center [300, 53] width 12 height 12
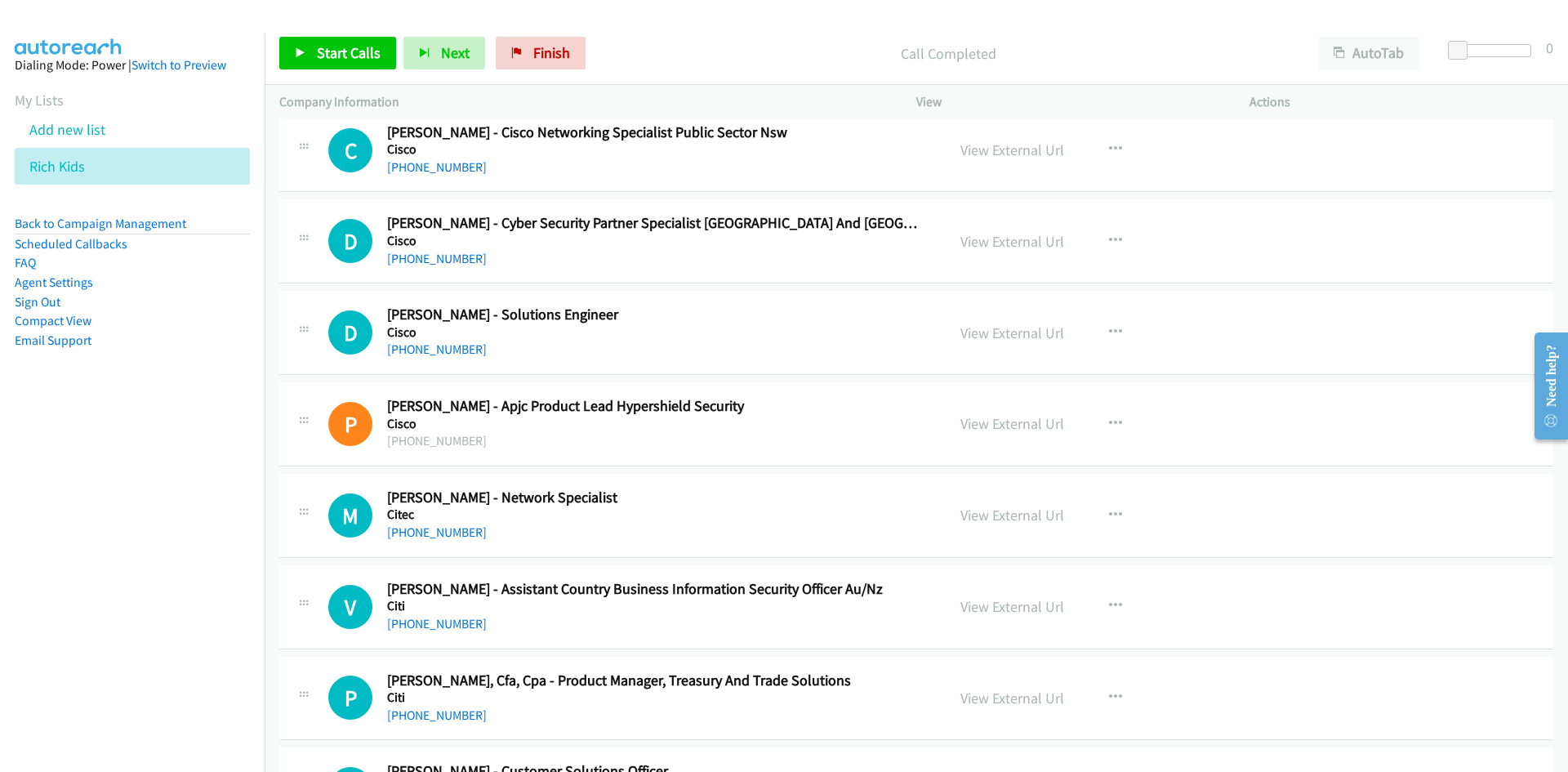
scroll to position [6781, 0]
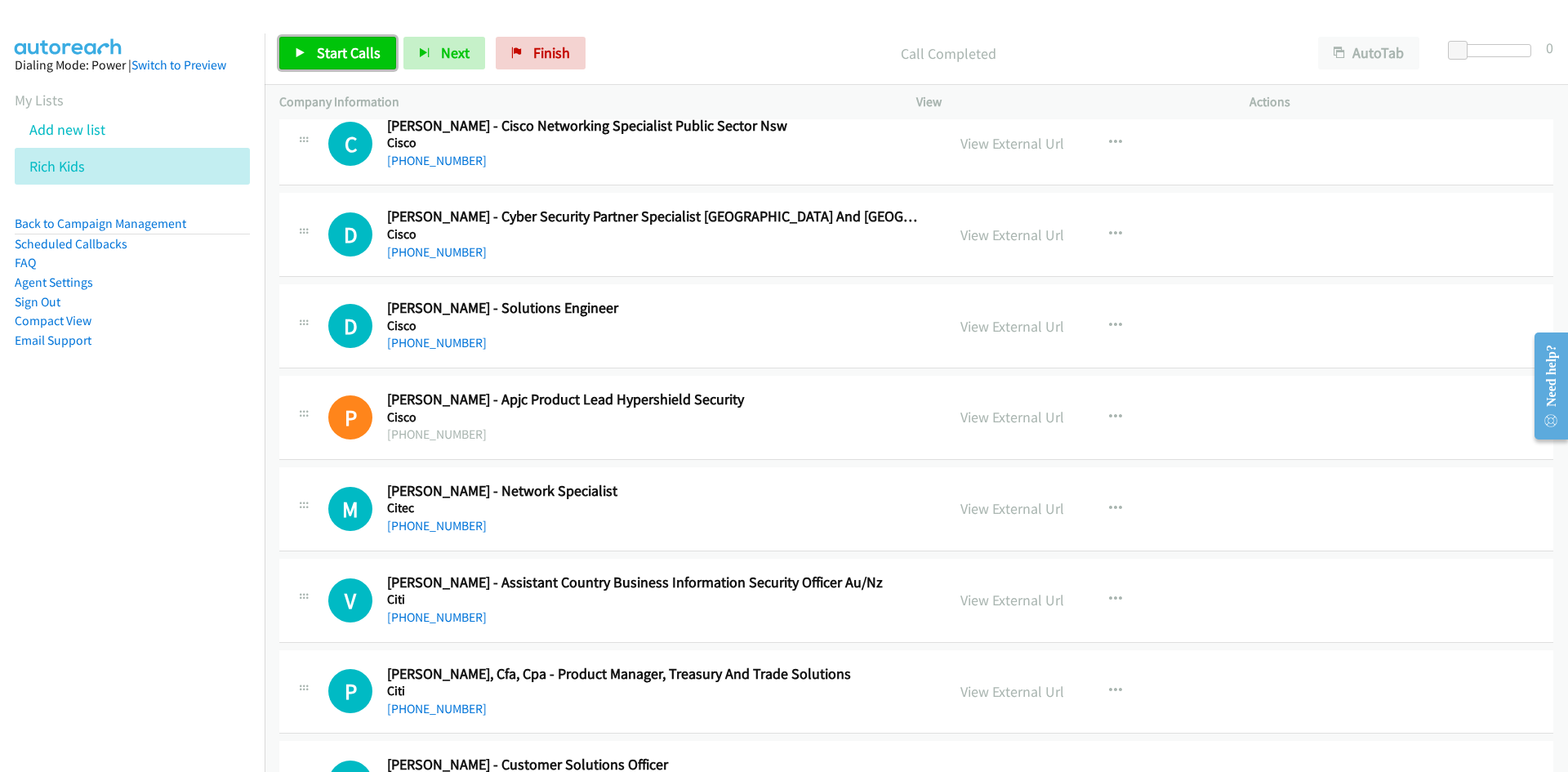
click at [313, 42] on link "Start Calls" at bounding box center [337, 53] width 117 height 33
click at [313, 42] on link "Pause" at bounding box center [324, 53] width 90 height 33
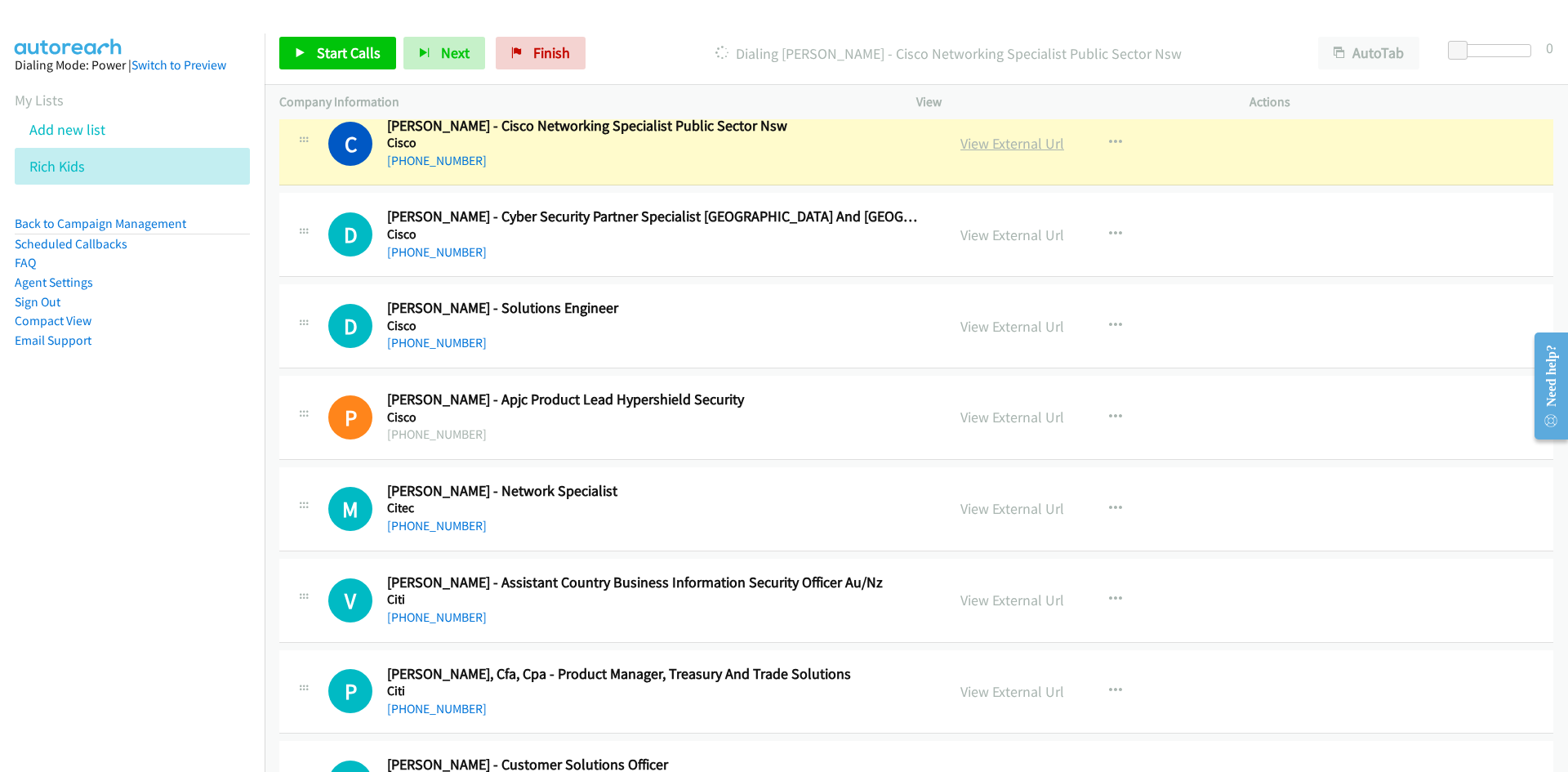
click at [1042, 142] on link "View External Url" at bounding box center [1012, 143] width 104 height 19
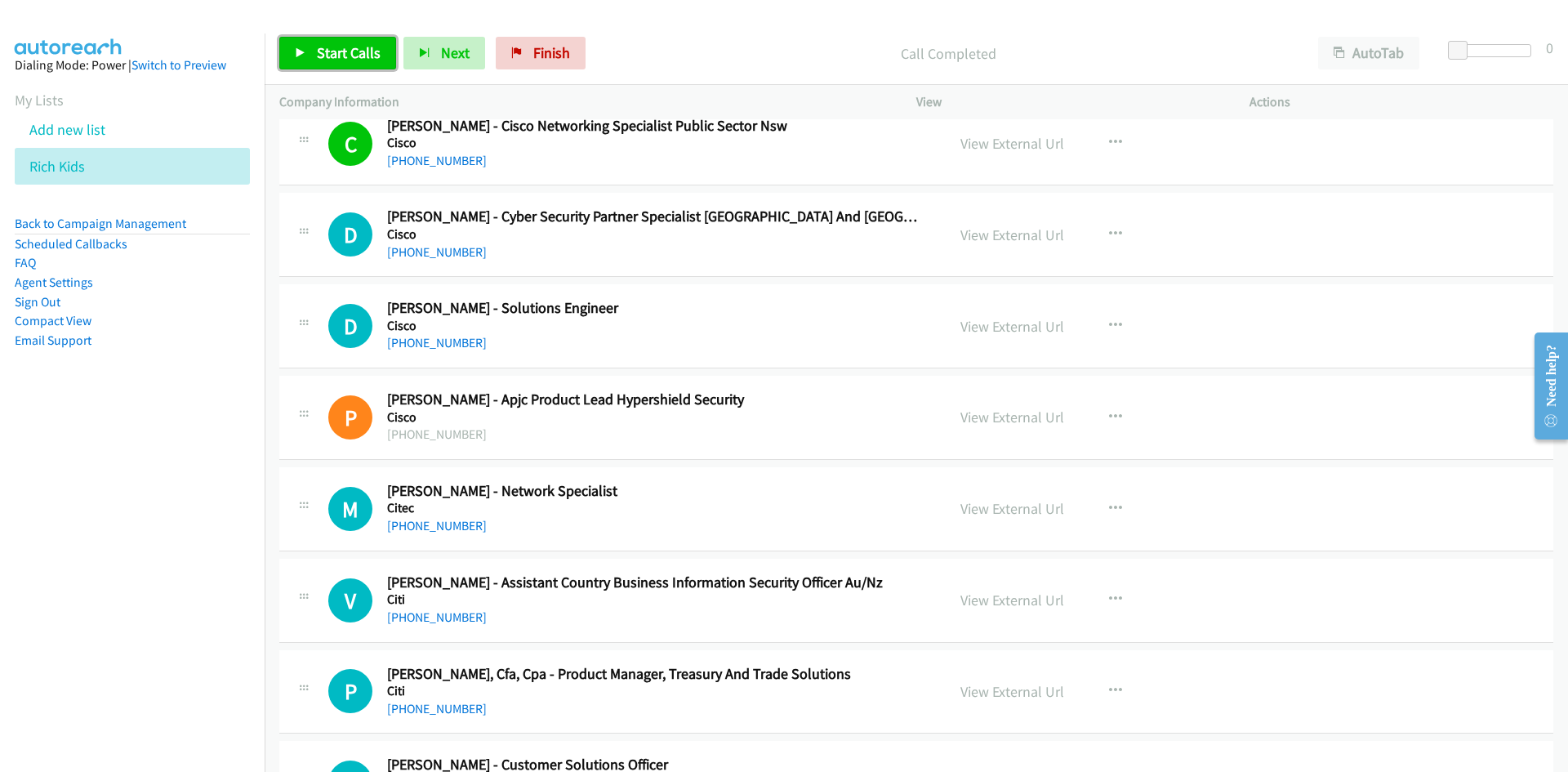
click at [343, 53] on span "Start Calls" at bounding box center [348, 52] width 63 height 19
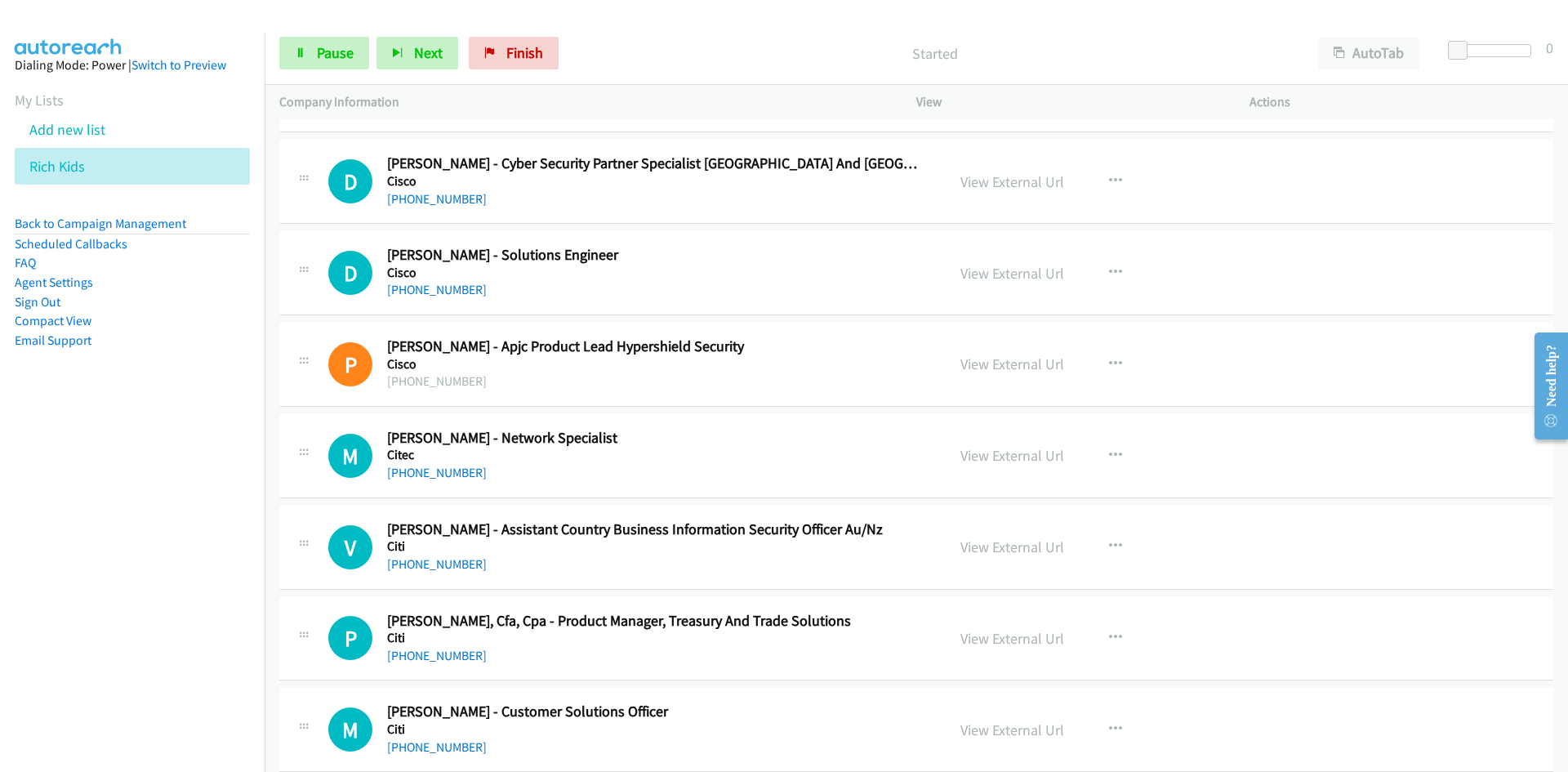
scroll to position [6864, 0]
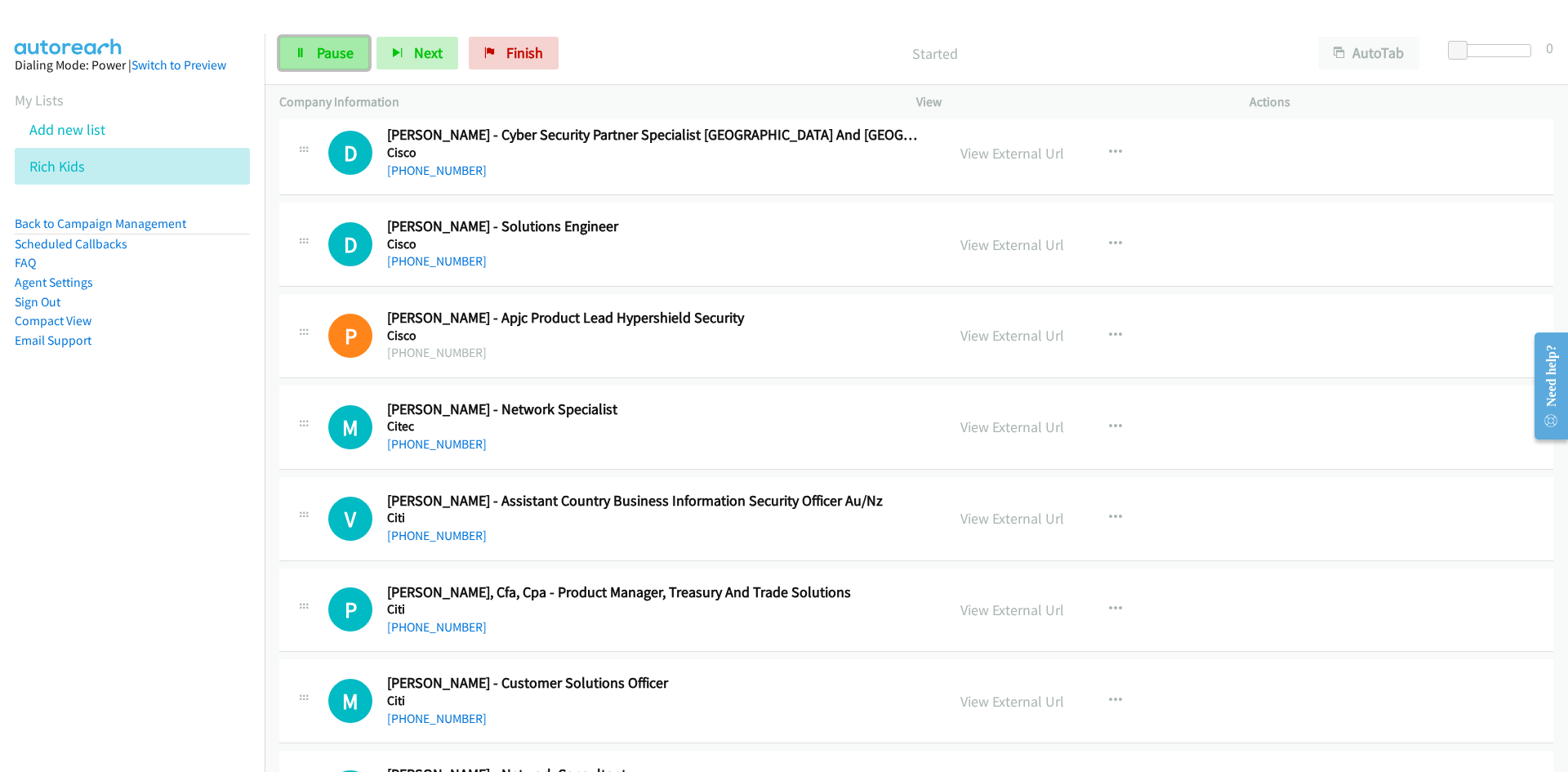
click at [338, 69] on link "Pause" at bounding box center [324, 53] width 90 height 33
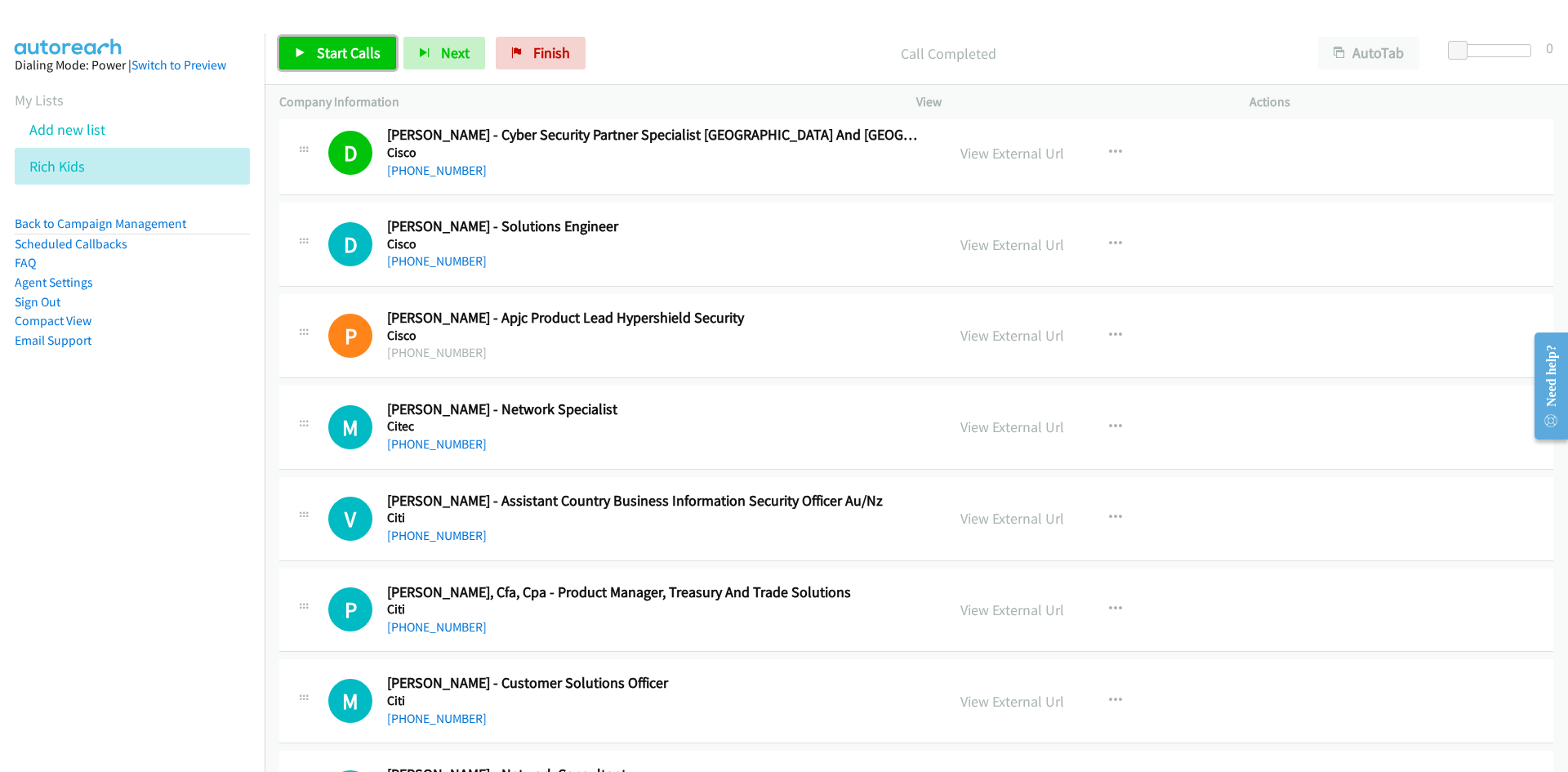
click at [317, 61] on span "Start Calls" at bounding box center [348, 52] width 63 height 19
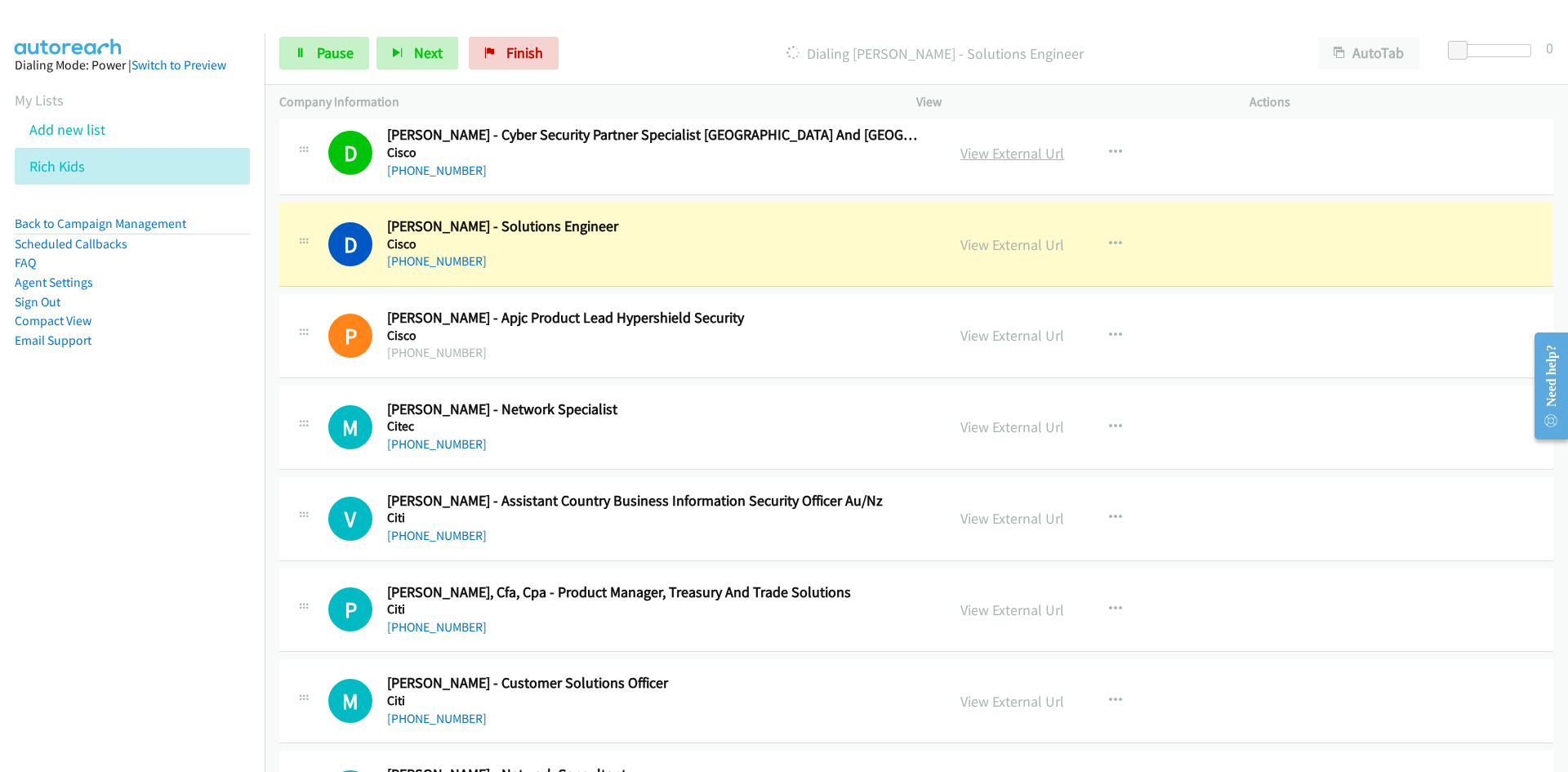
click at [1004, 148] on link "View External Url" at bounding box center [1012, 153] width 104 height 19
click at [338, 44] on span "Pause" at bounding box center [335, 52] width 37 height 19
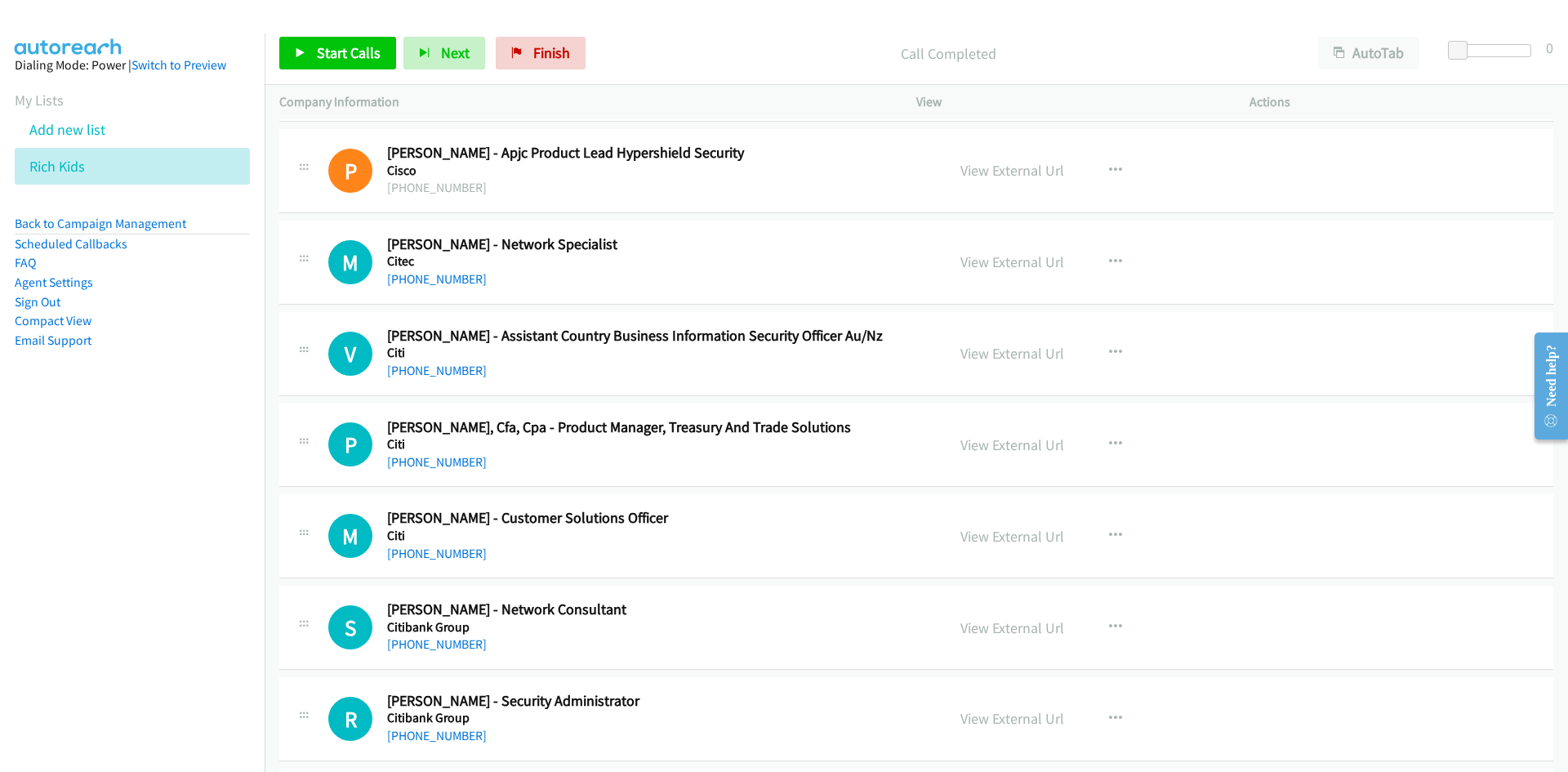
scroll to position [7108, 0]
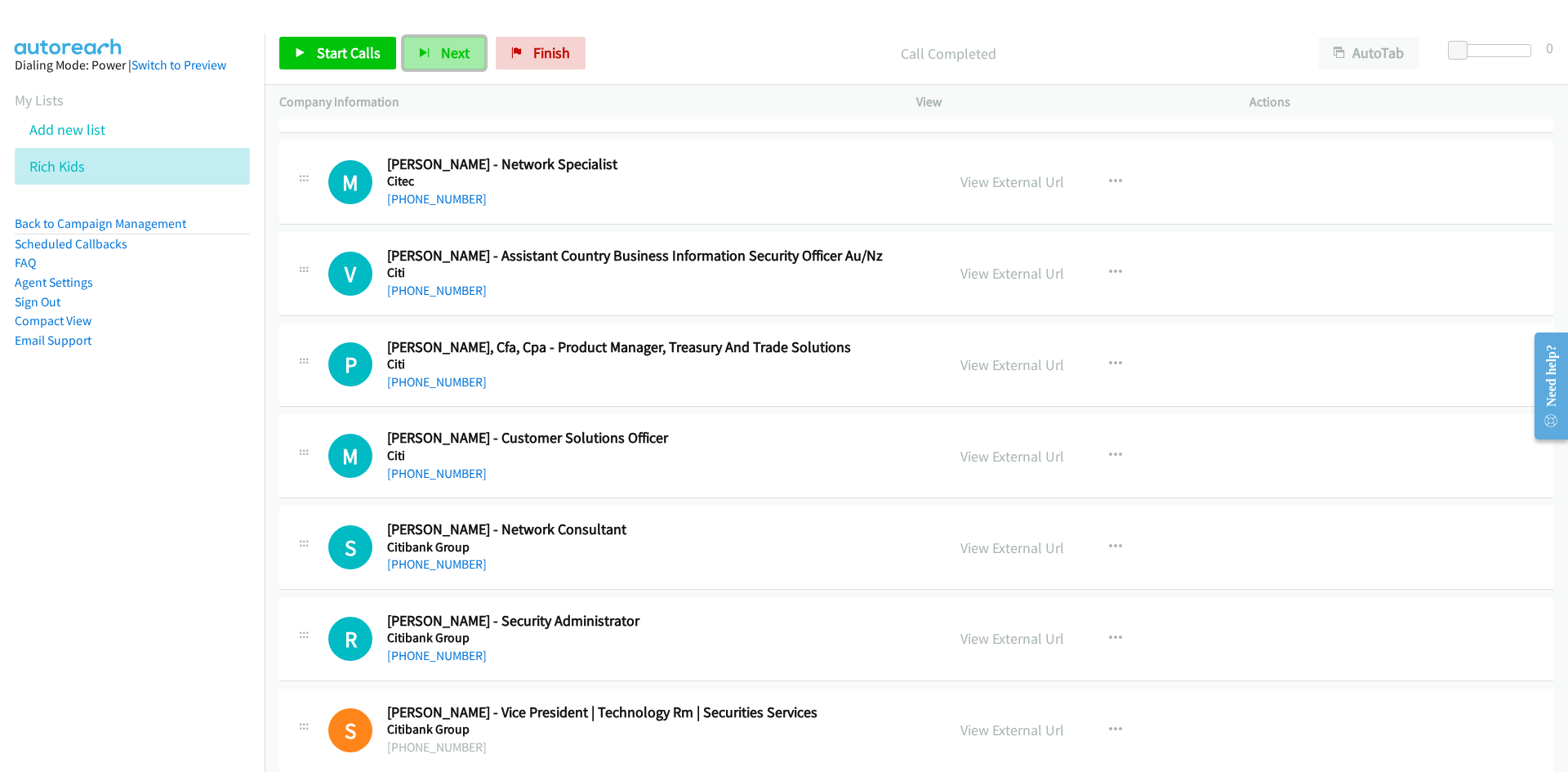
click at [404, 50] on button "Next" at bounding box center [444, 53] width 81 height 33
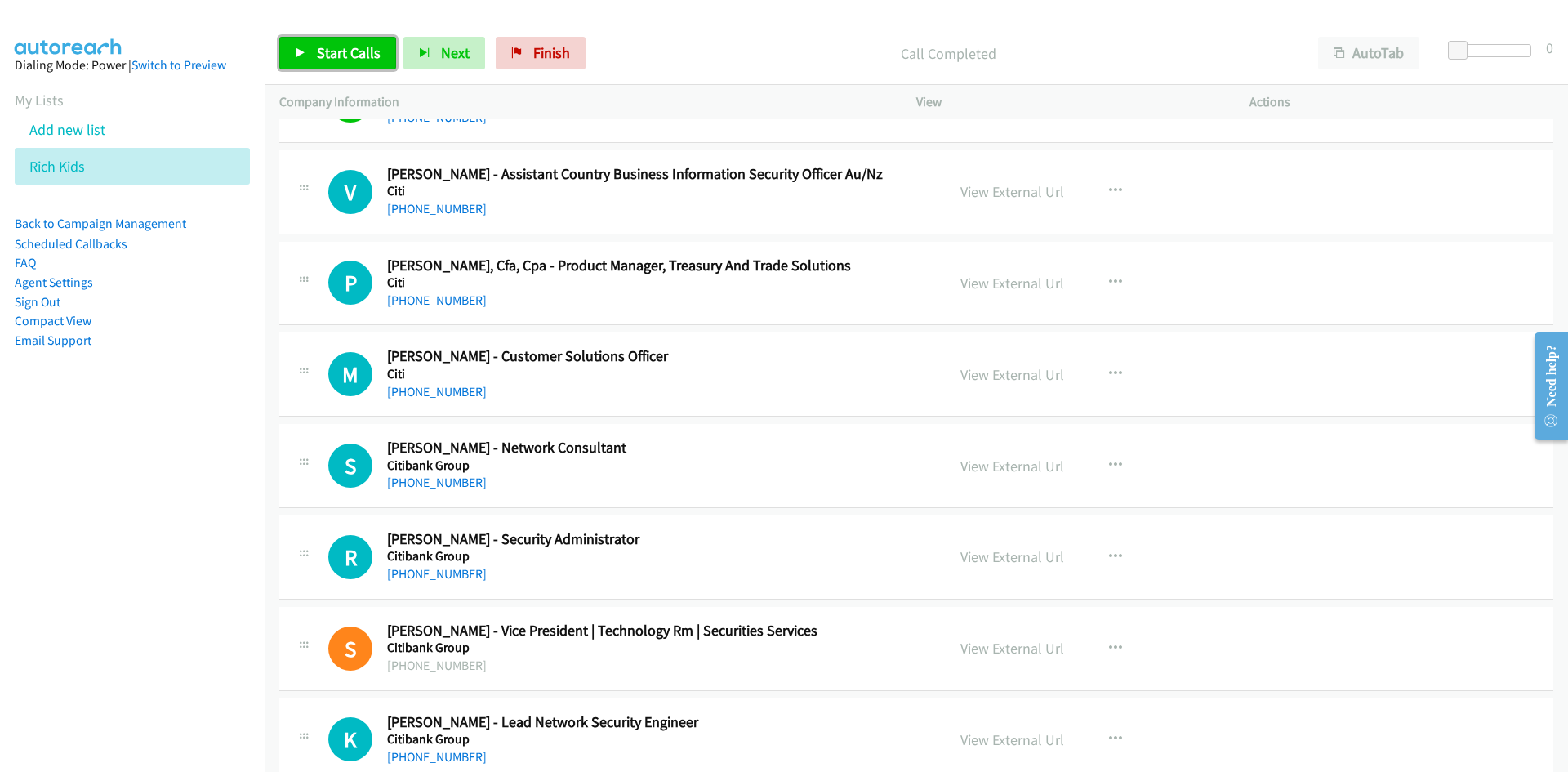
click at [290, 43] on link "Start Calls" at bounding box center [337, 53] width 117 height 33
click at [290, 43] on link "Pause" at bounding box center [324, 53] width 90 height 33
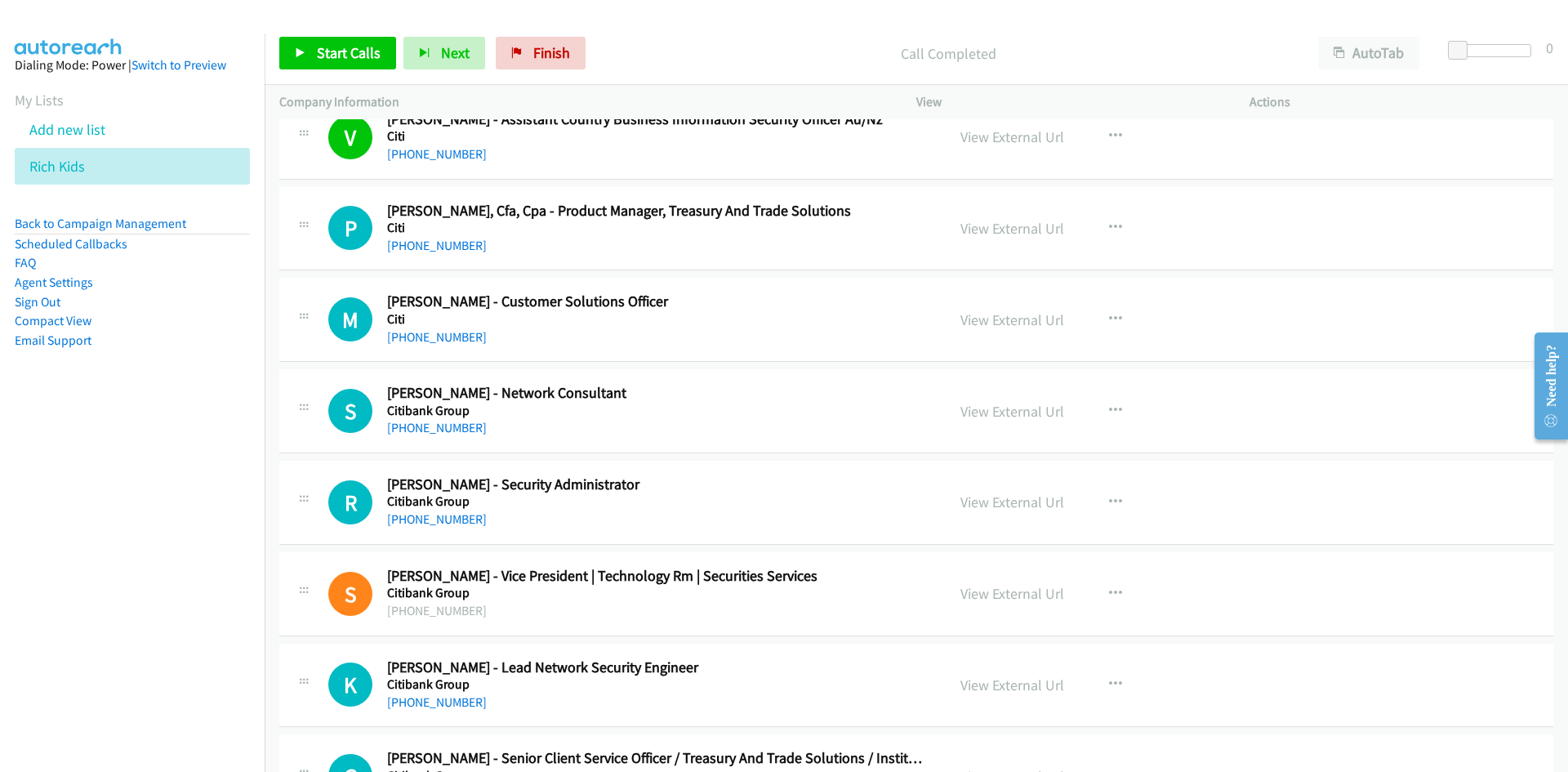
scroll to position [7272, 0]
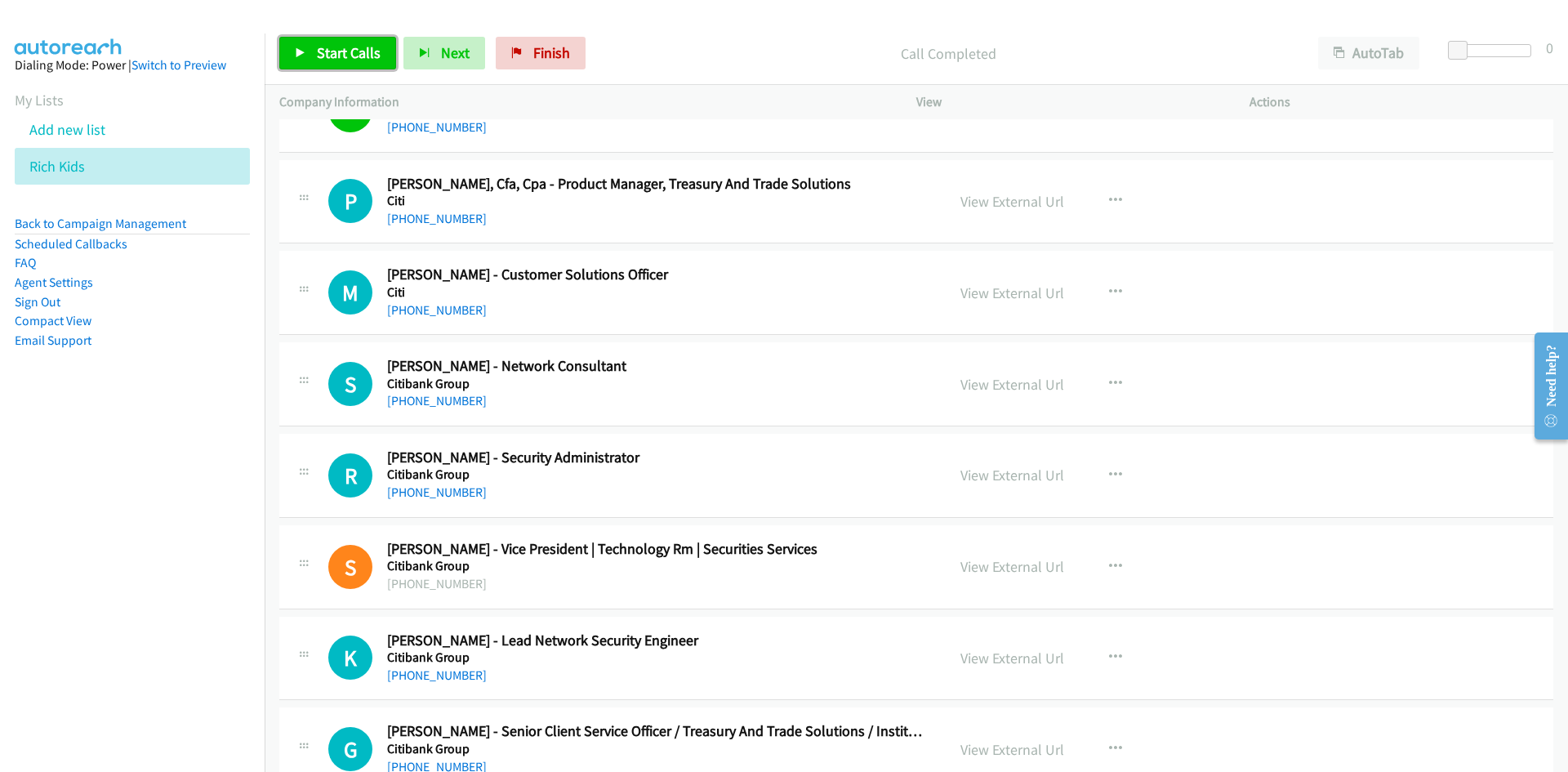
click at [317, 51] on span "Start Calls" at bounding box center [348, 52] width 63 height 19
click at [317, 51] on span "Pause" at bounding box center [335, 52] width 37 height 19
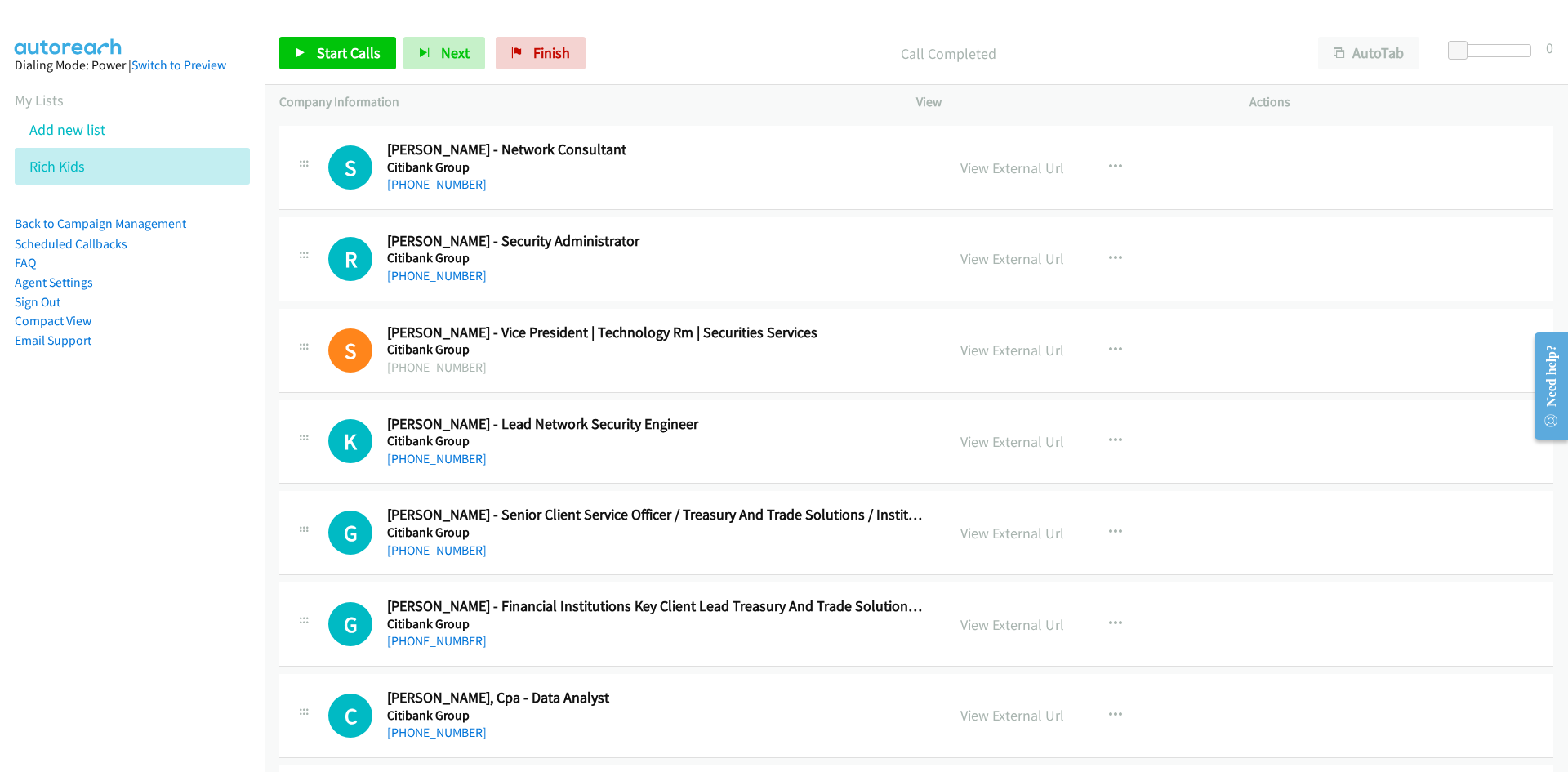
scroll to position [7517, 0]
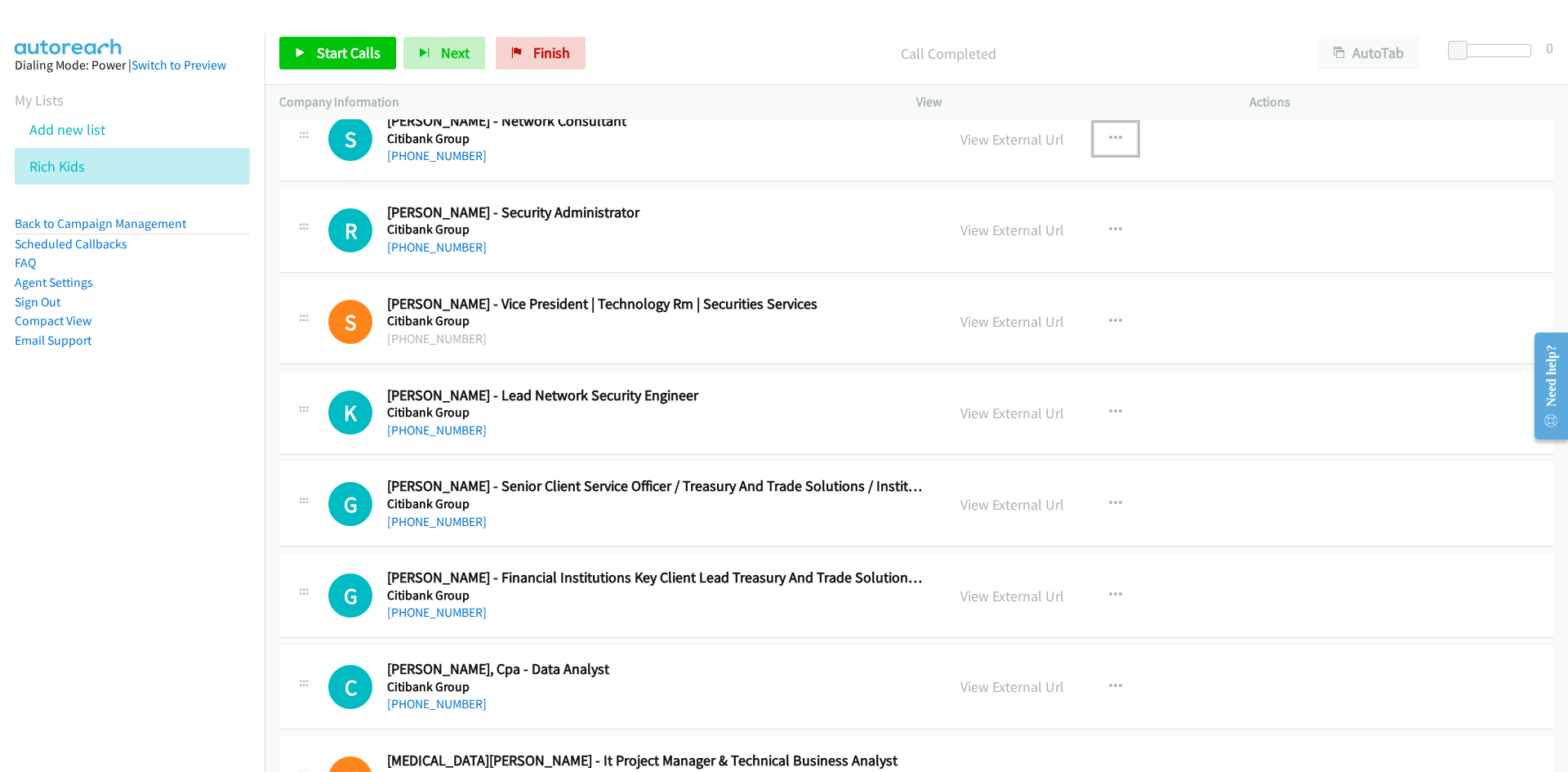
click at [1115, 140] on icon "button" at bounding box center [1116, 138] width 13 height 13
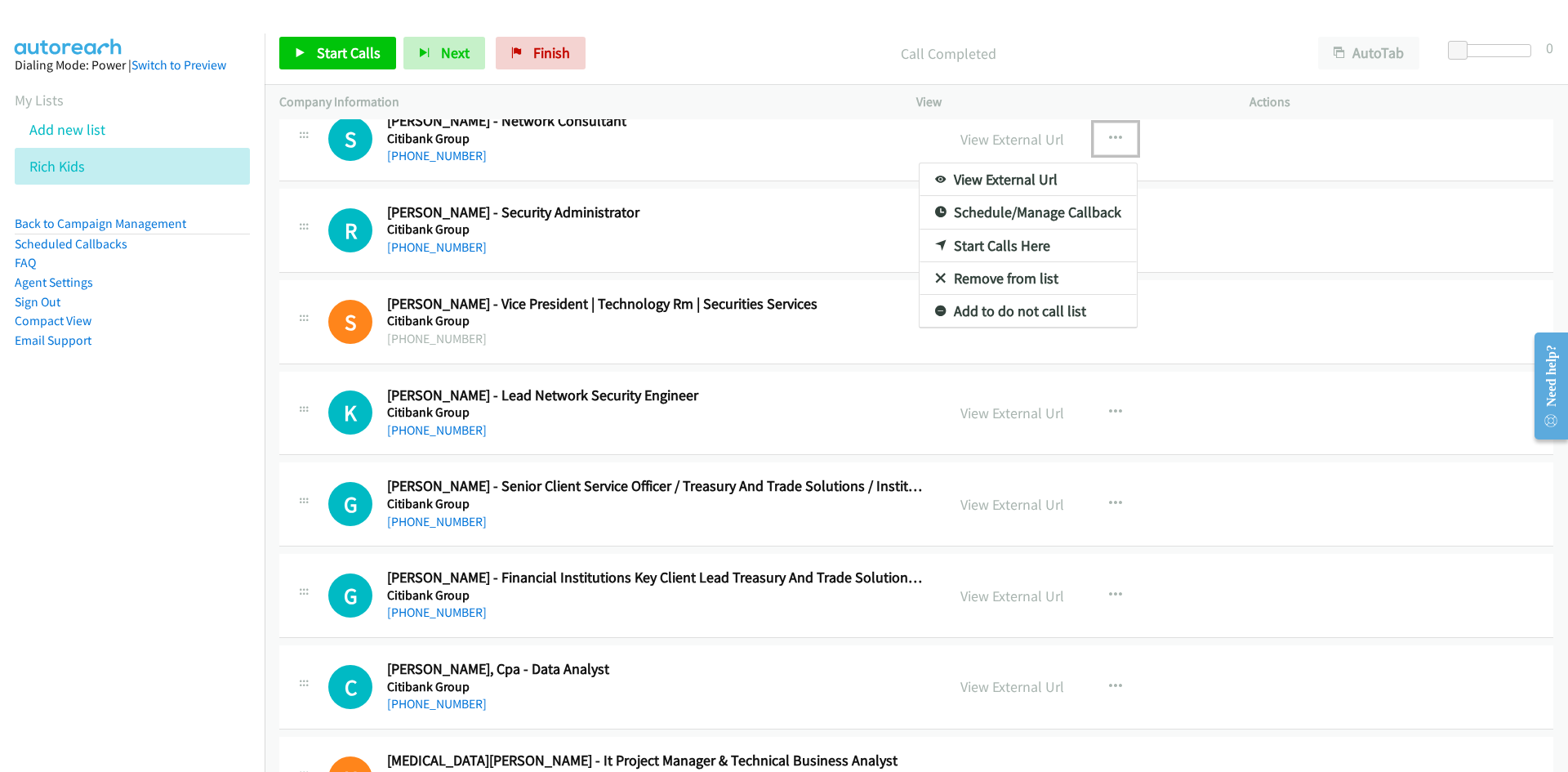
click at [936, 246] on icon at bounding box center [941, 246] width 12 height 12
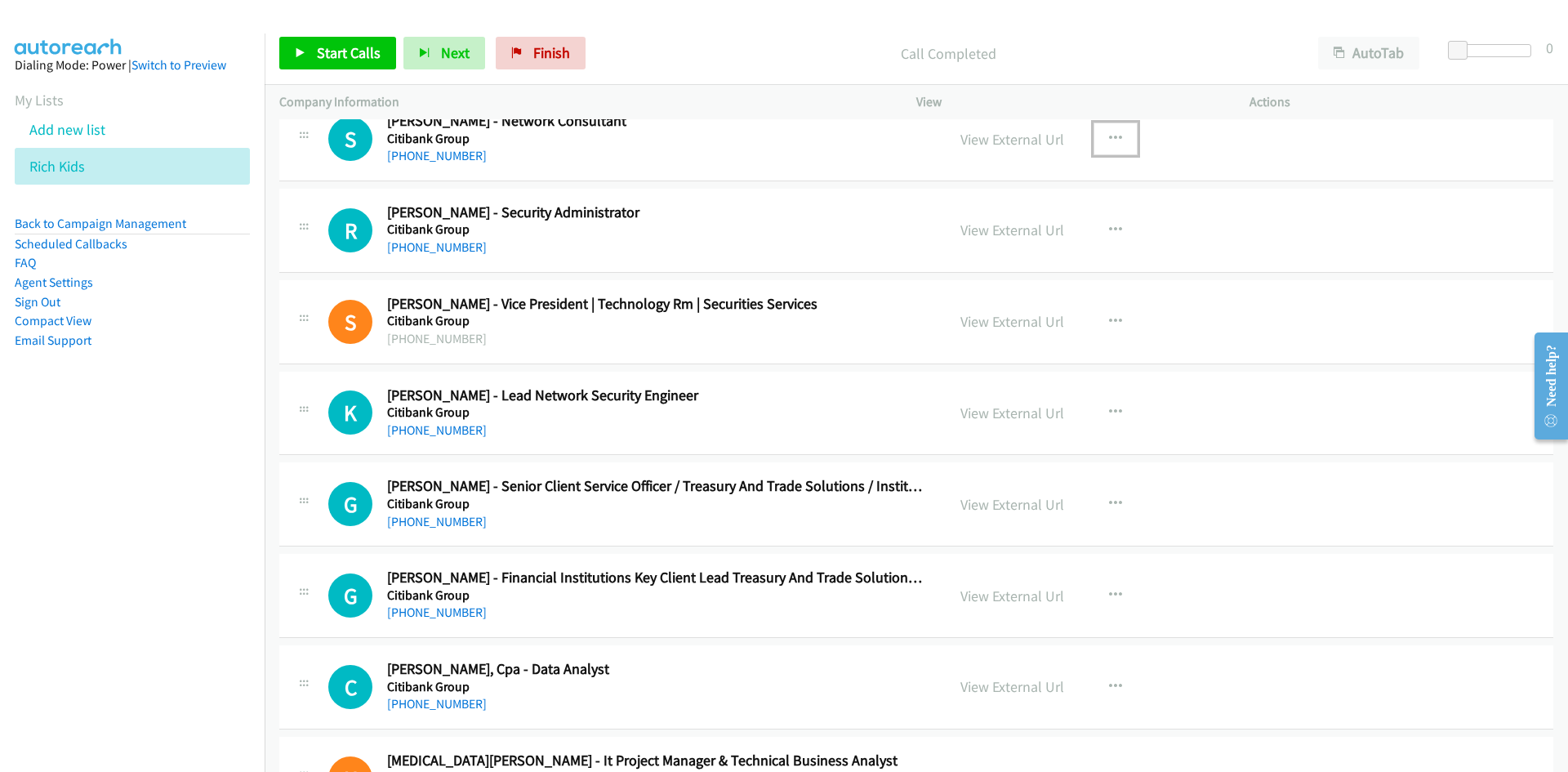
scroll to position [7436, 0]
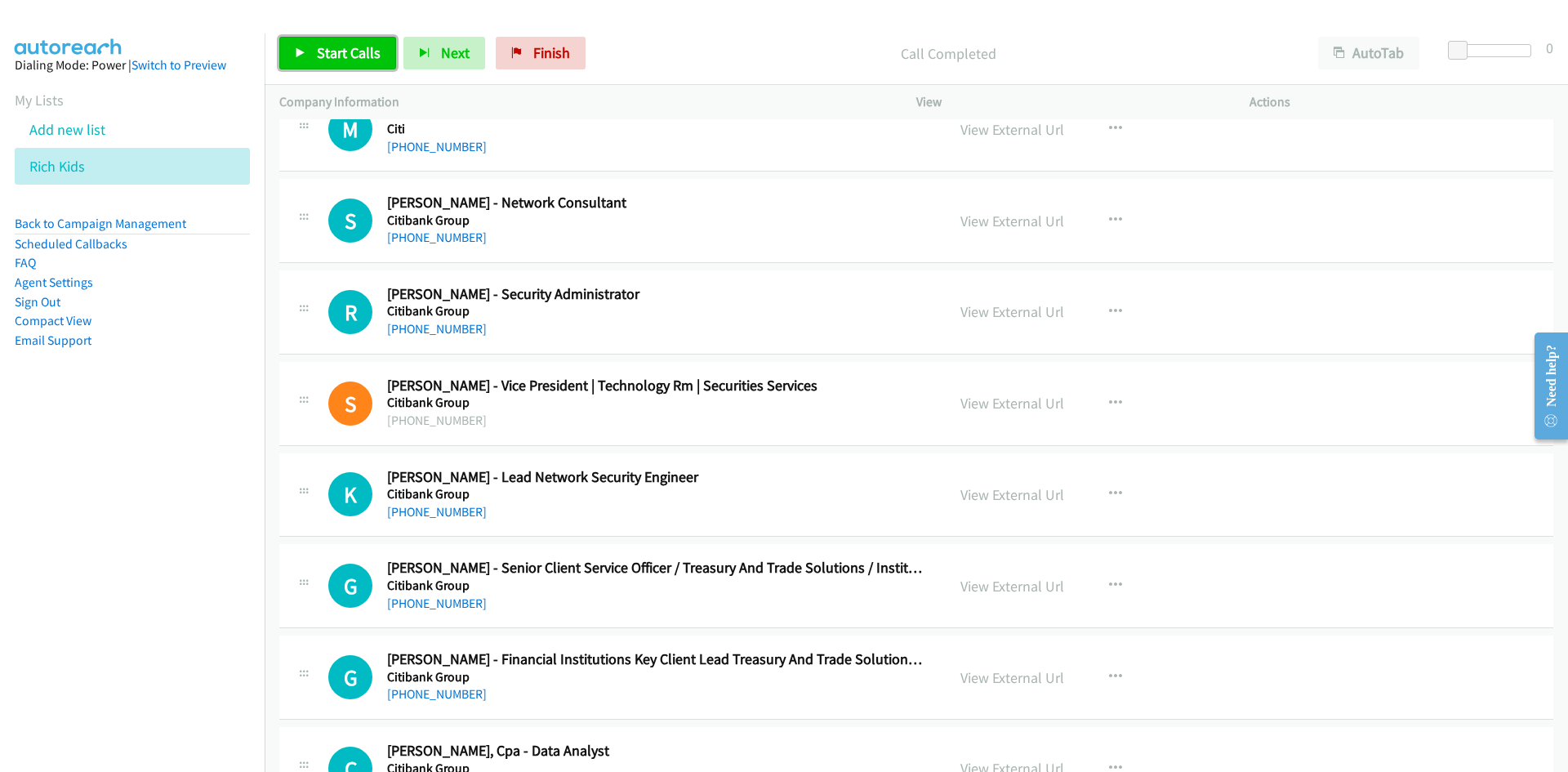
click at [300, 62] on link "Start Calls" at bounding box center [337, 53] width 117 height 33
click at [300, 62] on link "Pause" at bounding box center [324, 53] width 90 height 33
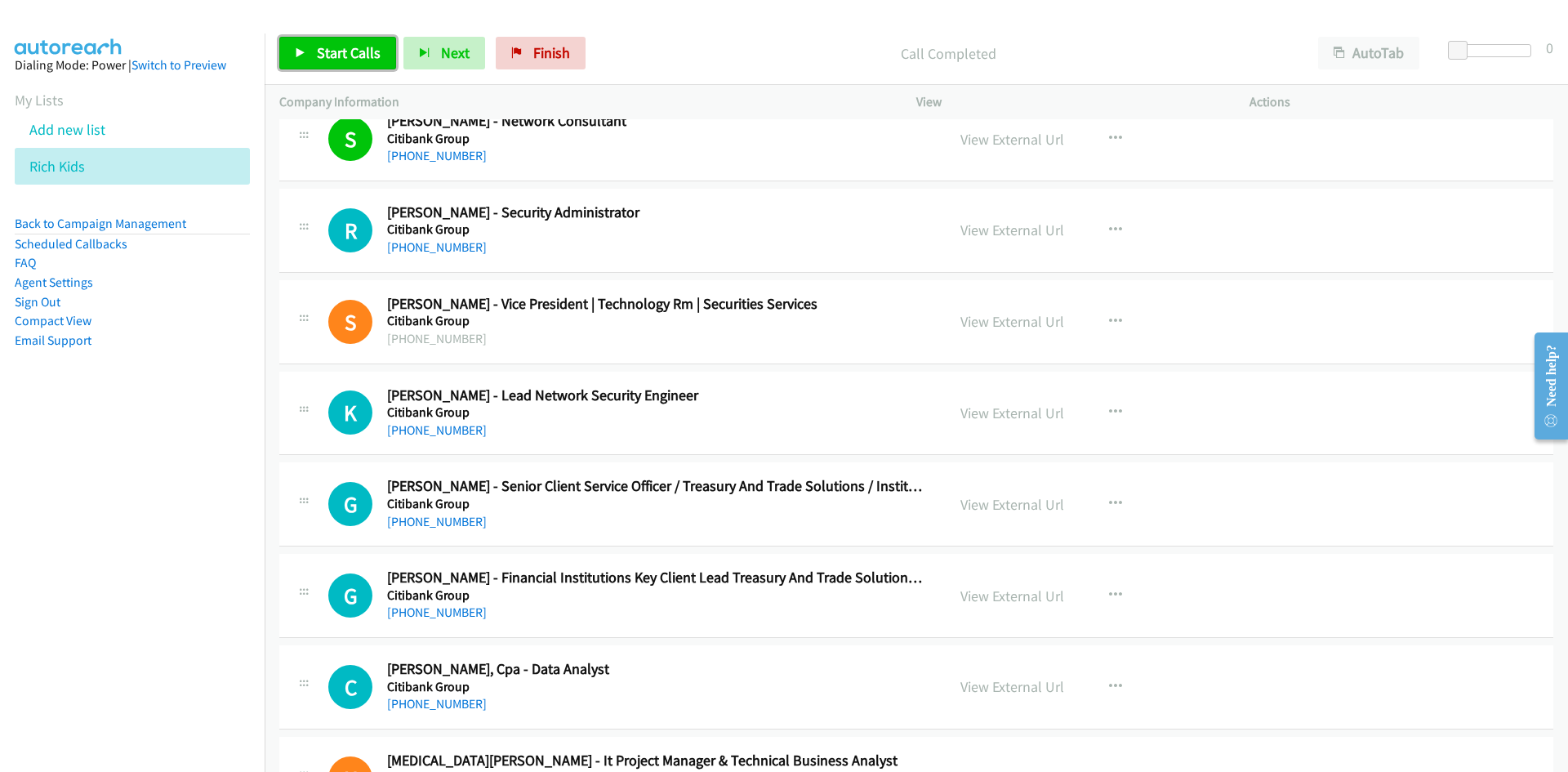
click at [294, 60] on link "Start Calls" at bounding box center [337, 53] width 117 height 33
click at [294, 60] on link "Pause" at bounding box center [324, 53] width 90 height 33
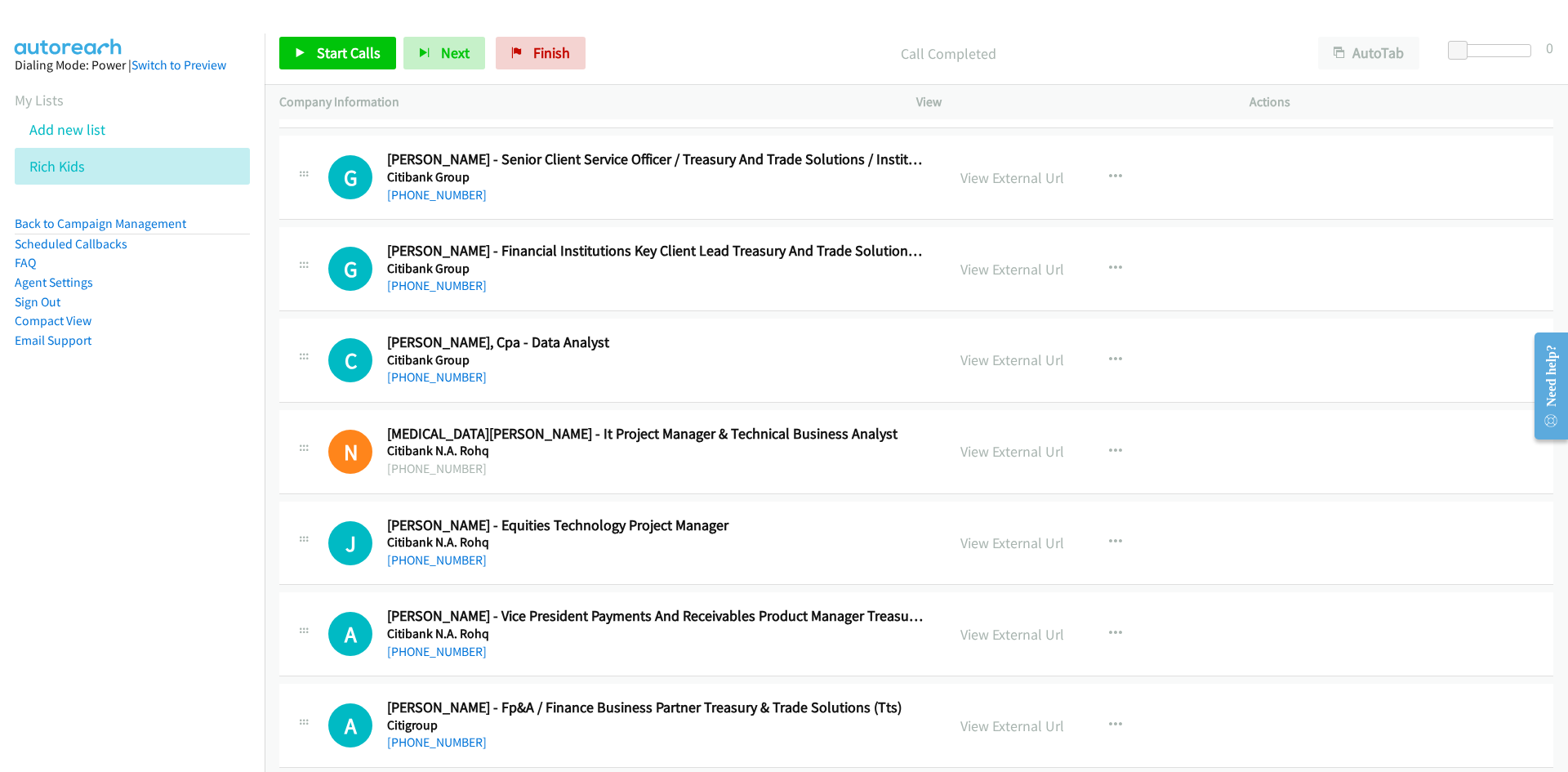
scroll to position [7763, 0]
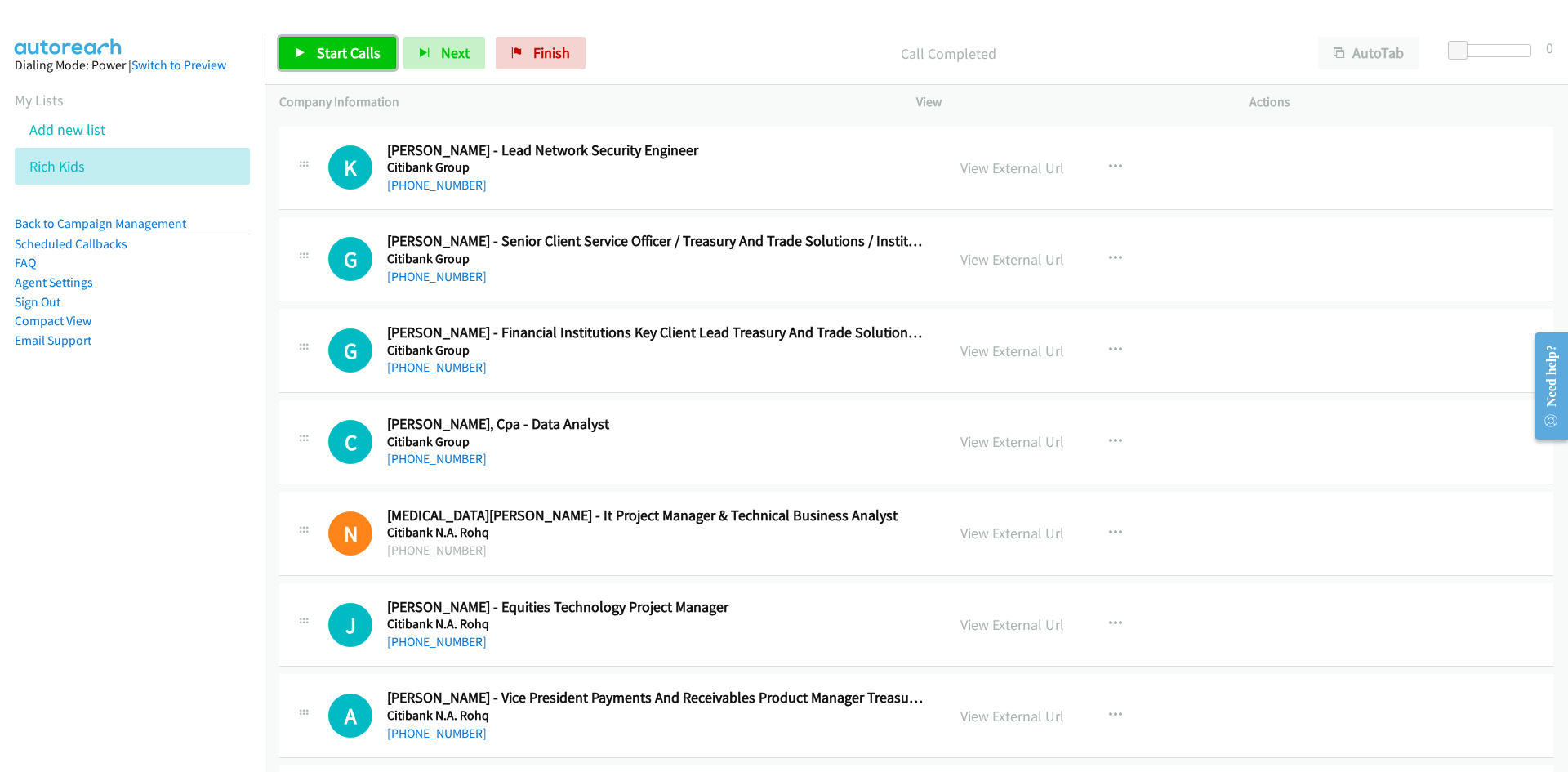
click at [293, 43] on link "Start Calls" at bounding box center [337, 53] width 117 height 33
click at [293, 43] on link "Pause" at bounding box center [324, 53] width 90 height 33
